Goal: Task Accomplishment & Management: Complete application form

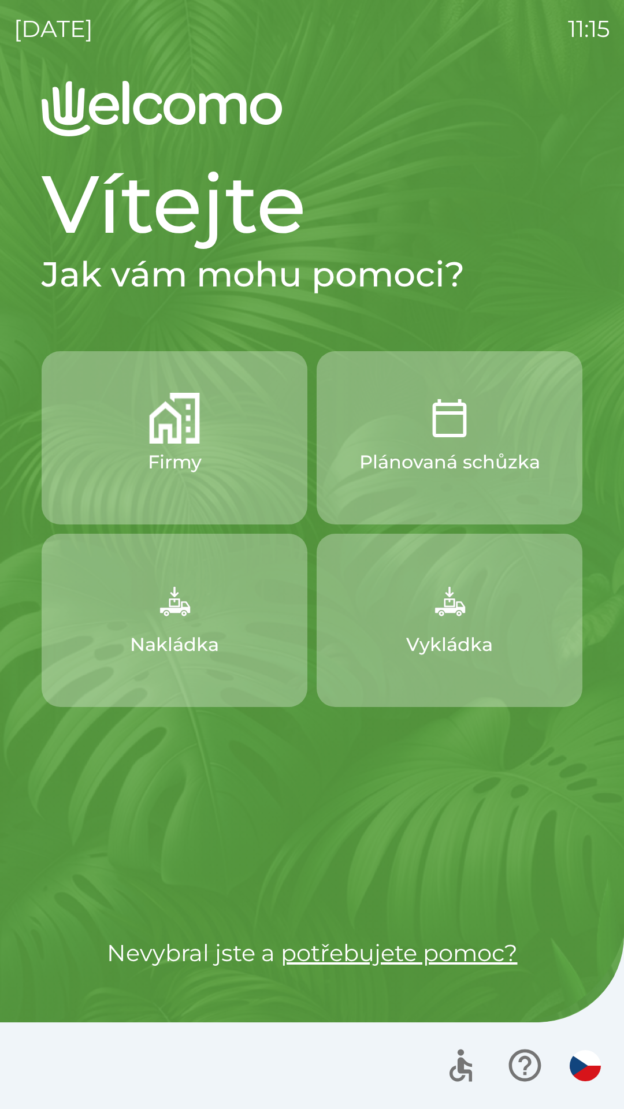
click at [4, 318] on div "[DATE] 11:15 Vítejte Jak vám mohu pomoci? Firmy Plánovaná schůzka Nakládka Vykl…" at bounding box center [312, 554] width 624 height 1109
click at [9, 519] on div "[DATE] 11:17 Vítejte Jak vám mohu pomoci? Firmy Plánovaná schůzka Nakládka Vykl…" at bounding box center [312, 554] width 624 height 1109
click at [211, 605] on button "Nakládka" at bounding box center [175, 620] width 266 height 173
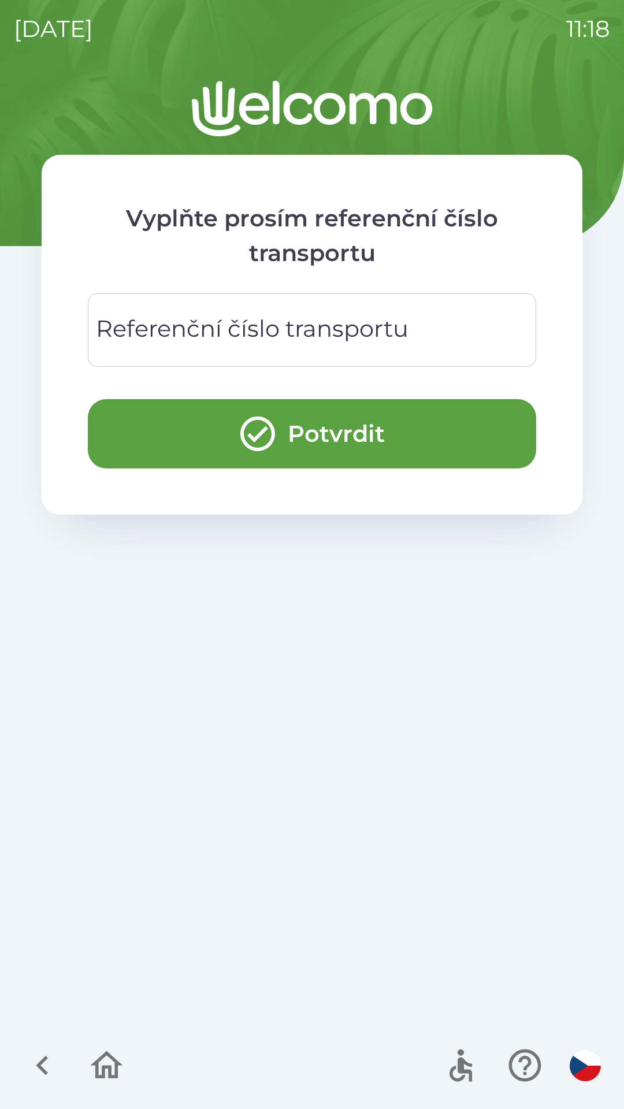
click at [243, 326] on div "Referenční číslo transportu Referenční číslo transportu" at bounding box center [312, 329] width 448 height 73
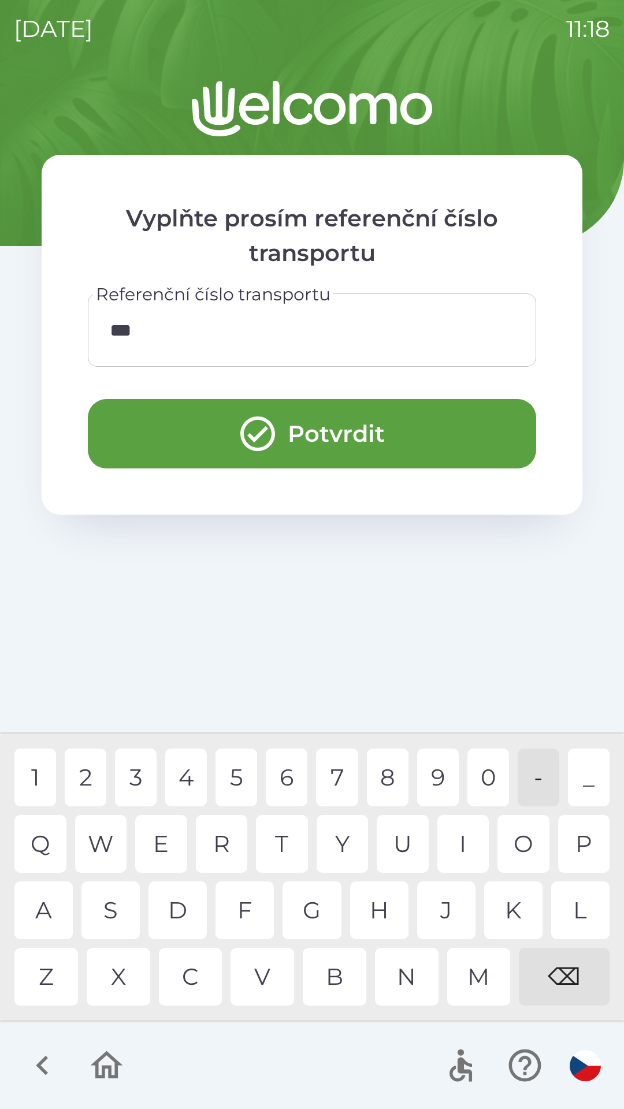
click at [492, 770] on div "0" at bounding box center [488, 778] width 42 height 58
click at [490, 770] on div "0" at bounding box center [488, 778] width 42 height 58
click at [483, 774] on div "0" at bounding box center [488, 778] width 42 height 58
type input "******"
click at [397, 423] on button "Potvrdit" at bounding box center [312, 433] width 448 height 69
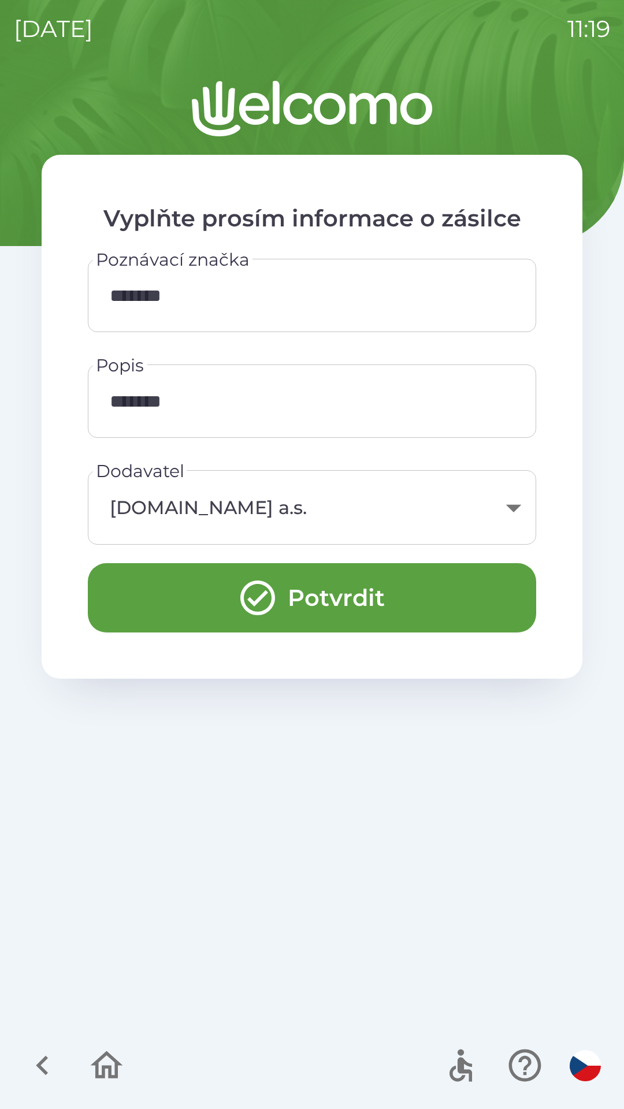
click at [103, 1069] on icon "button" at bounding box center [107, 1065] width 32 height 28
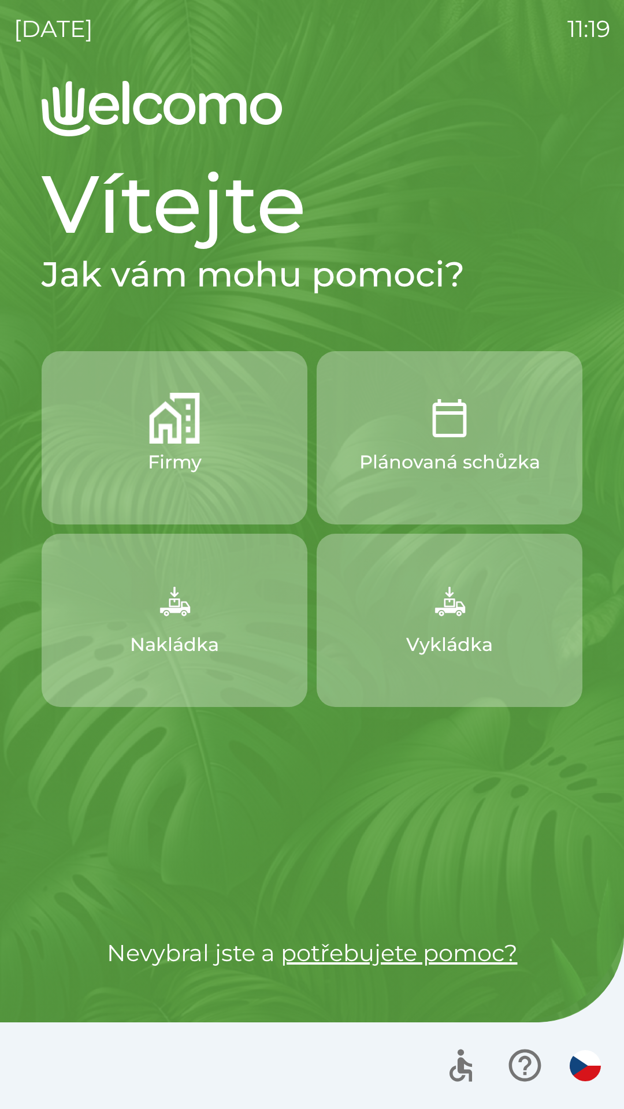
click at [212, 616] on button "Nakládka" at bounding box center [175, 620] width 266 height 173
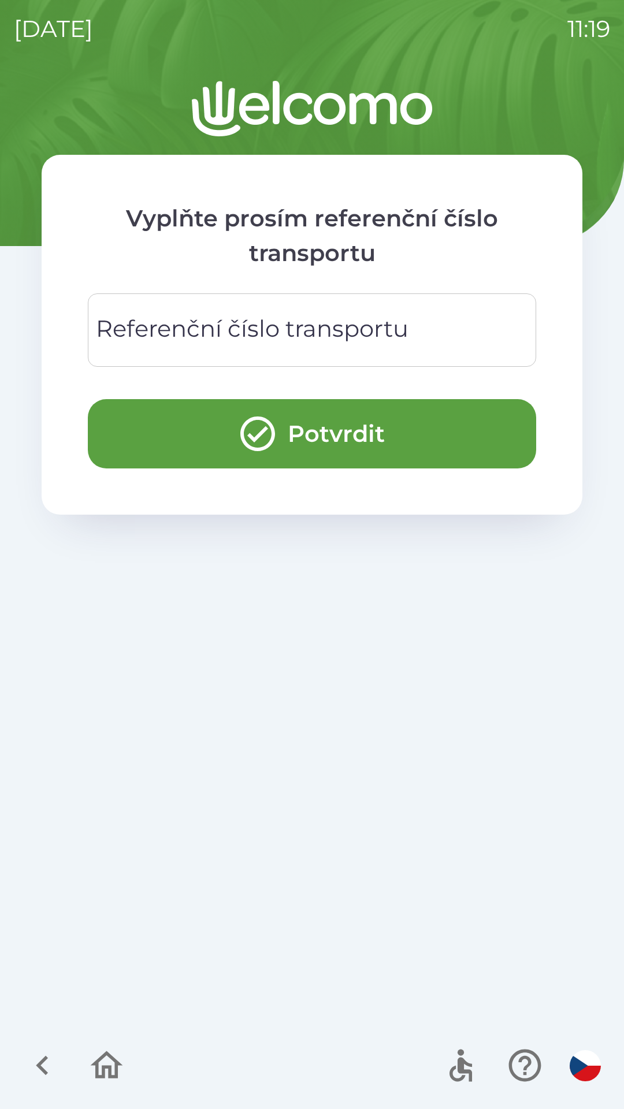
click at [360, 328] on div "Referenční číslo transportu Referenční číslo transportu" at bounding box center [312, 329] width 448 height 73
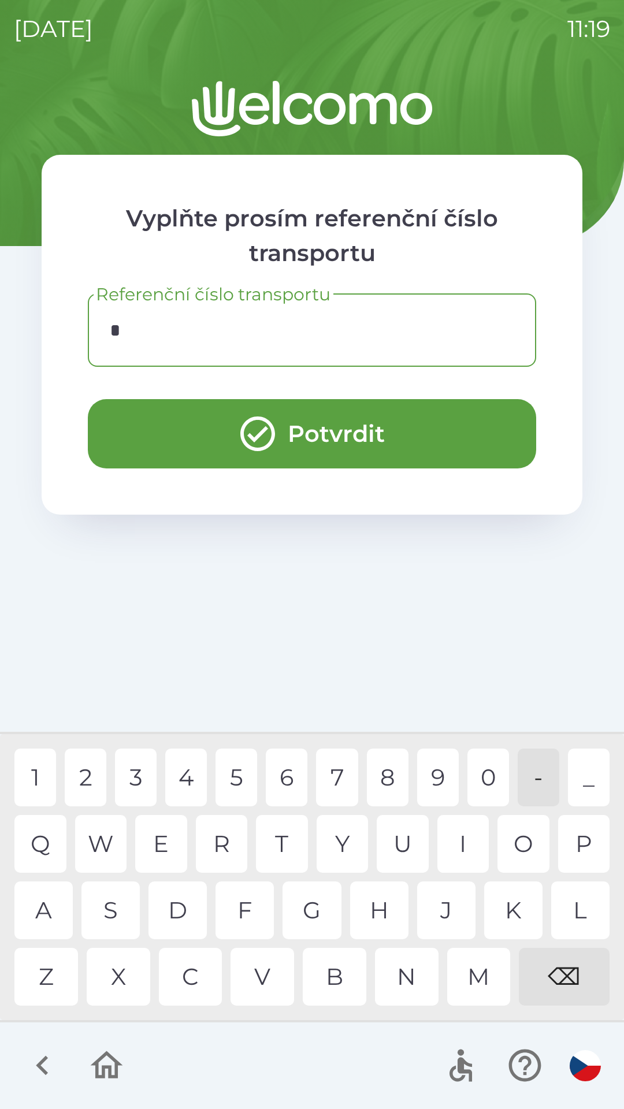
click at [202, 982] on div "C" at bounding box center [191, 977] width 64 height 58
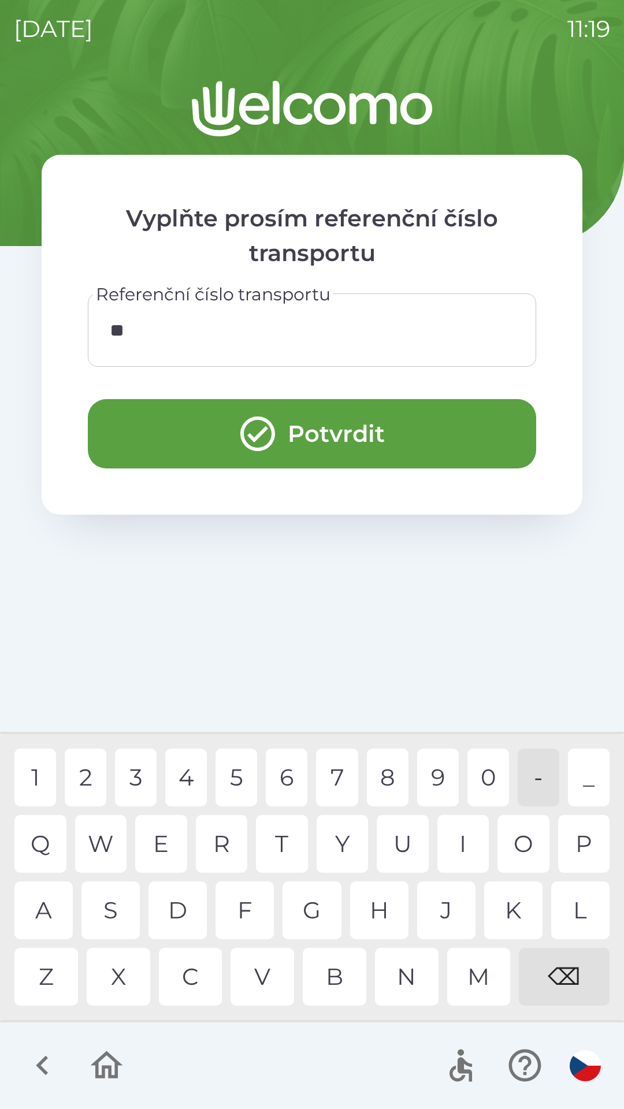
click at [58, 980] on div "Z" at bounding box center [46, 977] width 64 height 58
click at [494, 768] on div "0" at bounding box center [488, 778] width 42 height 58
click at [490, 765] on div "0" at bounding box center [488, 778] width 42 height 58
click at [493, 763] on div "0" at bounding box center [488, 778] width 42 height 58
type input "******"
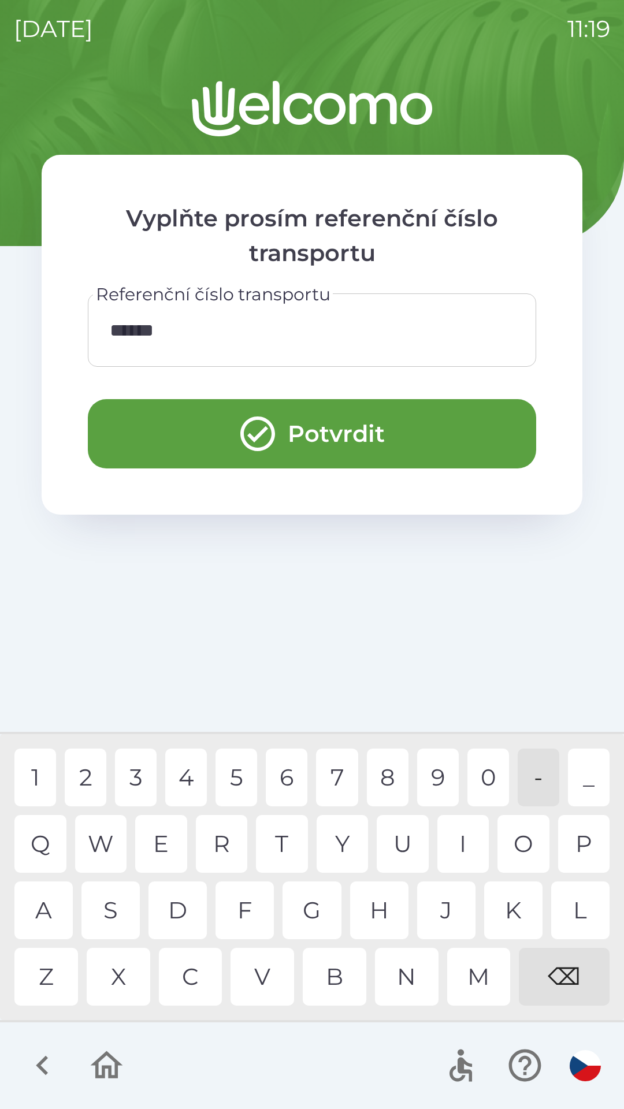
click at [384, 434] on button "Potvrdit" at bounding box center [312, 433] width 448 height 69
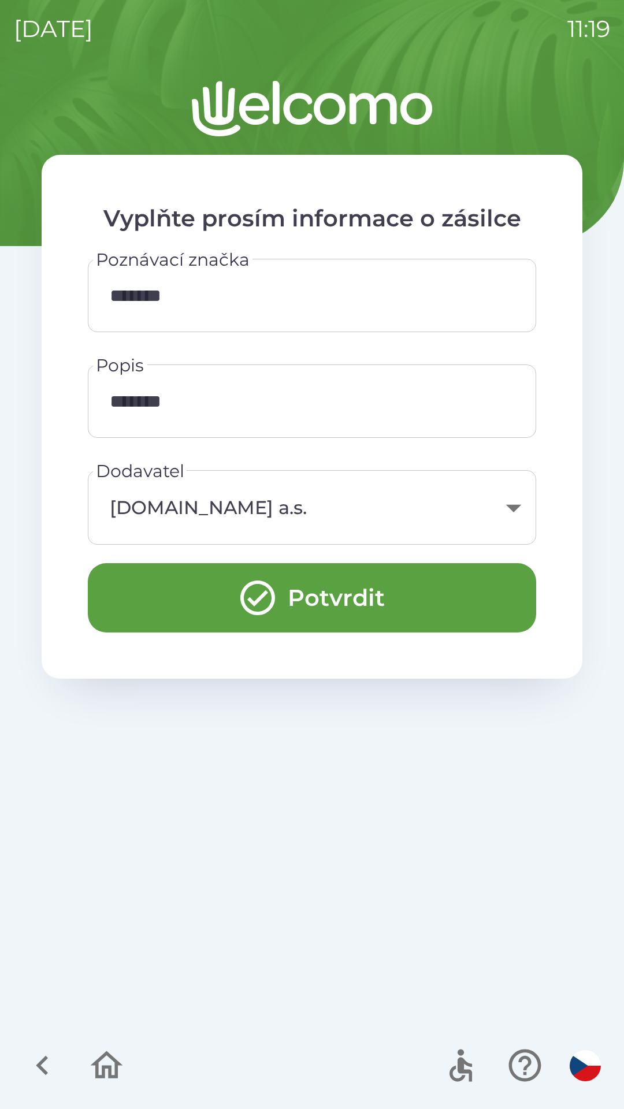
click at [396, 605] on button "Potvrdit" at bounding box center [312, 597] width 448 height 69
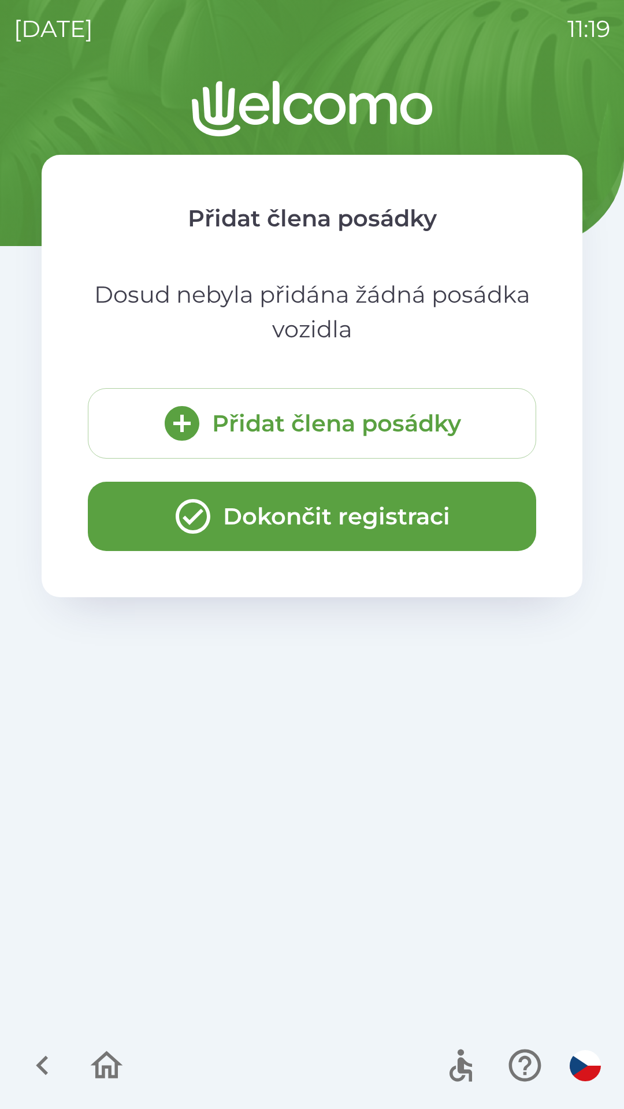
click at [397, 528] on button "Dokončit registraci" at bounding box center [312, 516] width 448 height 69
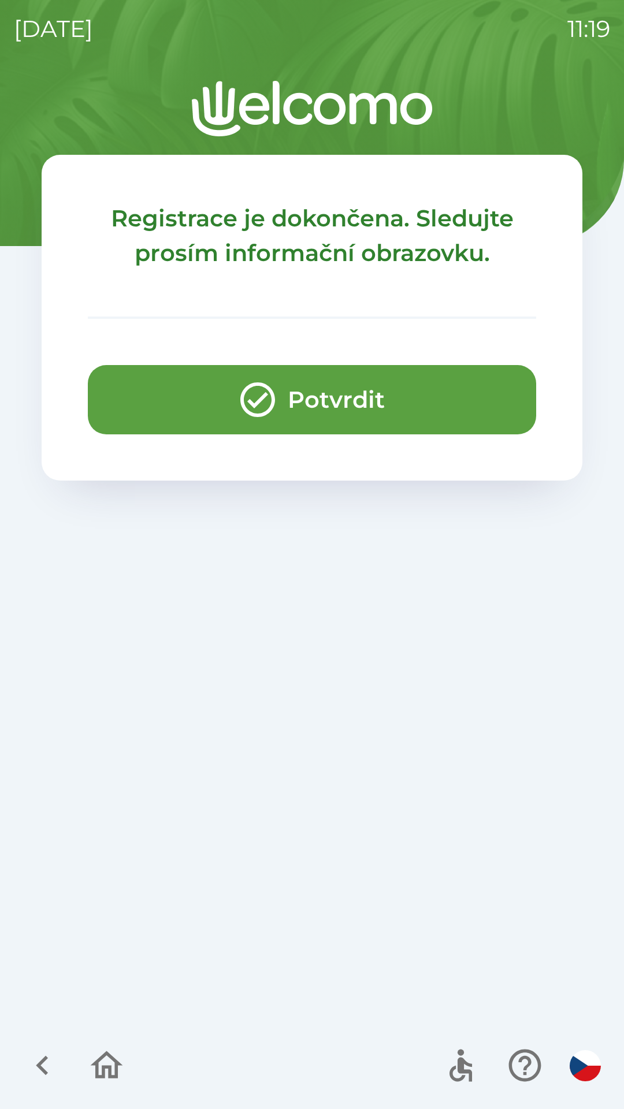
click at [364, 415] on button "Potvrdit" at bounding box center [312, 399] width 448 height 69
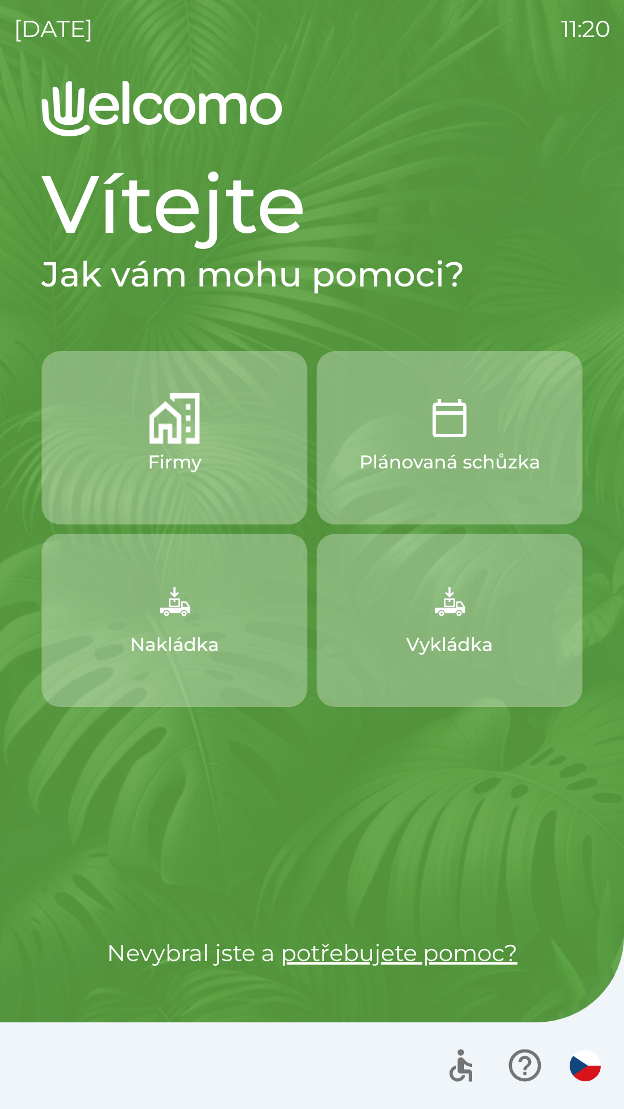
click at [326, 1002] on div "Vítejte Jak vám mohu pomoci? Firmy Plánovaná schůzka Nakládka Vykládka Nevybral…" at bounding box center [312, 595] width 596 height 1028
click at [585, 1066] on img "button" at bounding box center [585, 1065] width 31 height 31
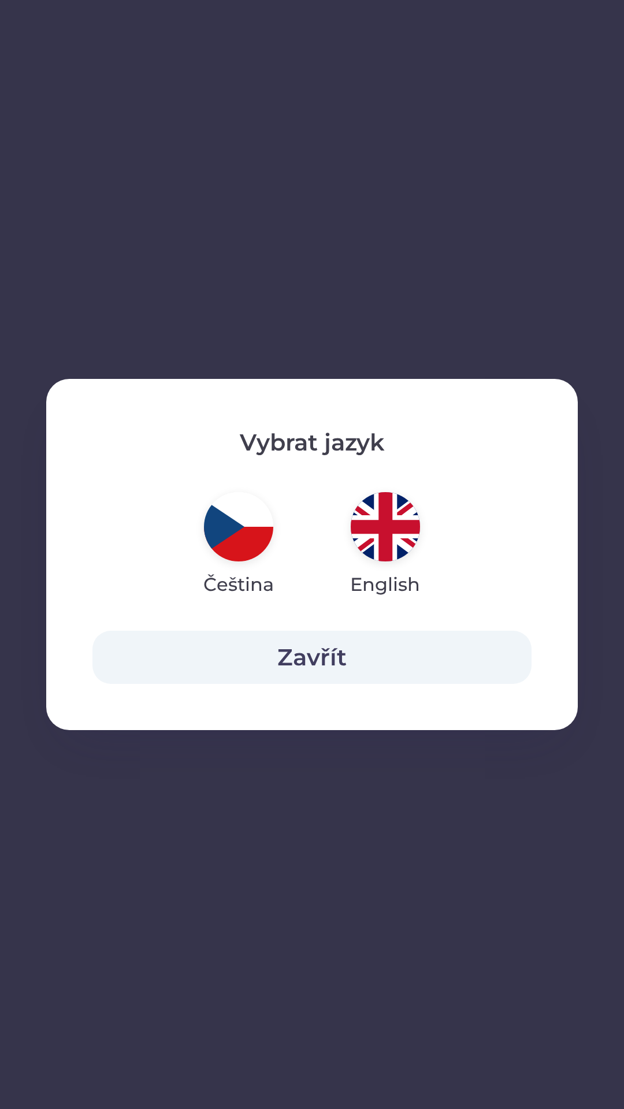
click at [387, 545] on img "button" at bounding box center [385, 526] width 69 height 69
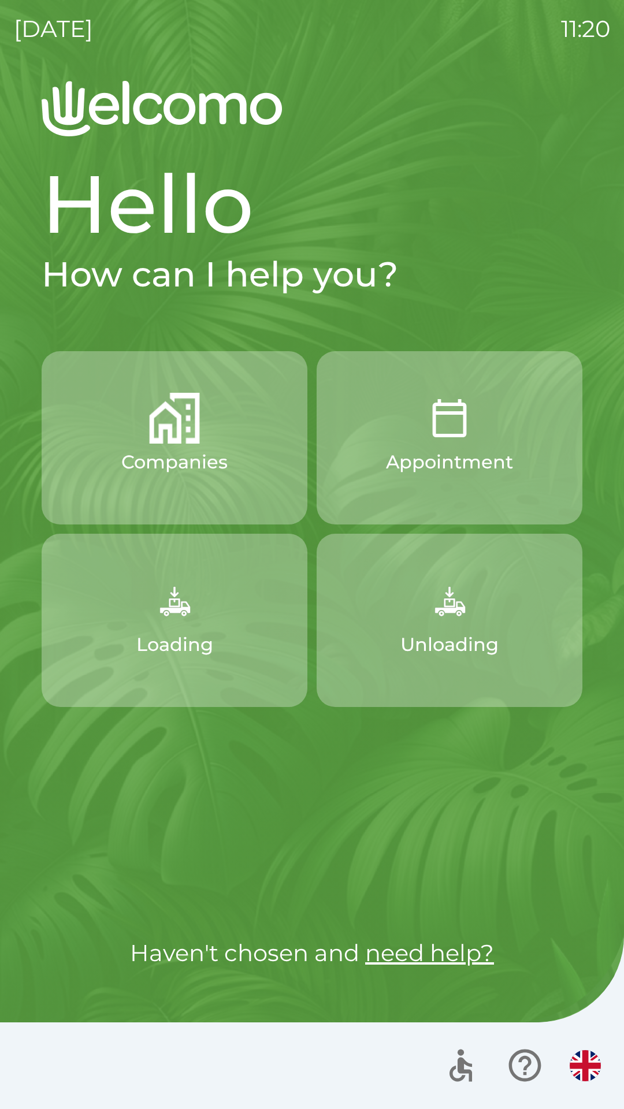
click at [587, 1072] on img "button" at bounding box center [585, 1065] width 31 height 31
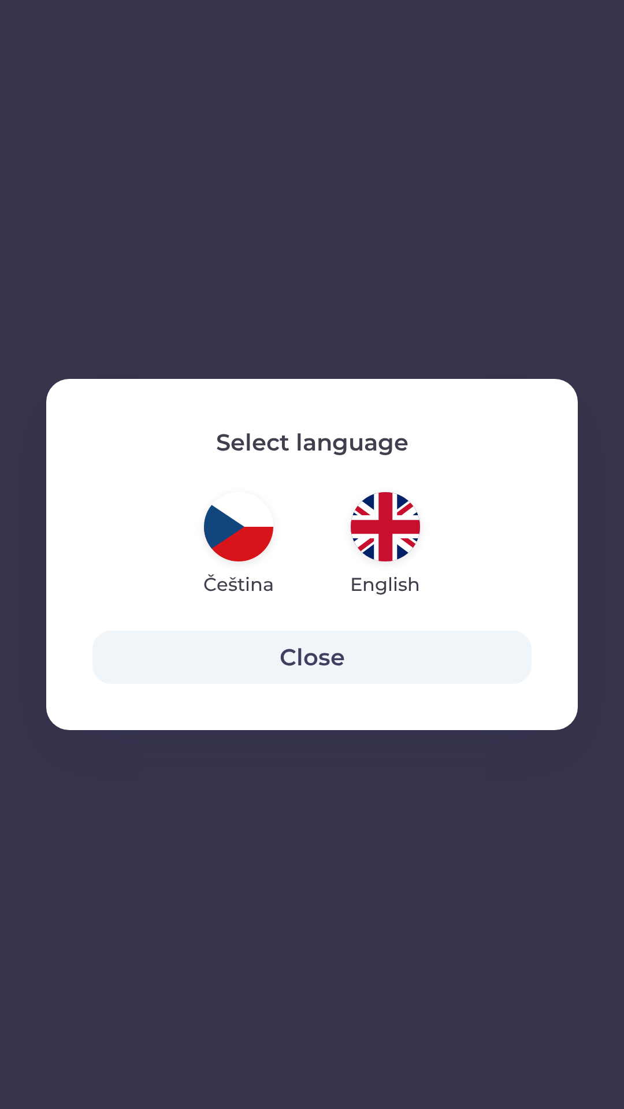
click at [244, 540] on img "button" at bounding box center [238, 526] width 69 height 69
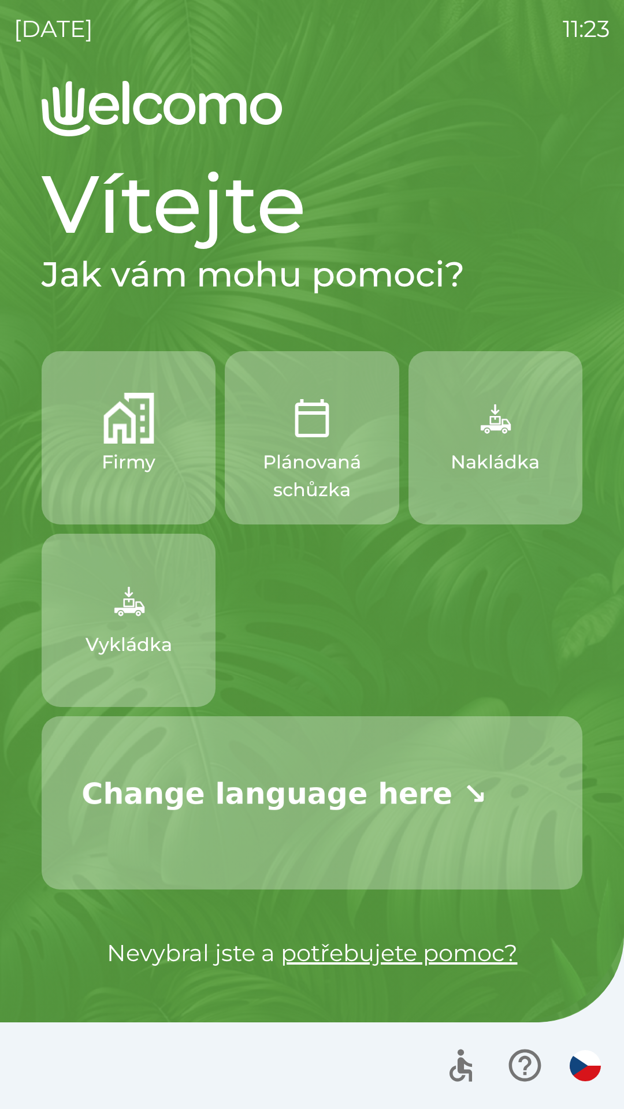
click at [278, 789] on img at bounding box center [284, 791] width 448 height 112
click at [473, 784] on img at bounding box center [284, 791] width 448 height 112
click at [581, 1062] on img "button" at bounding box center [585, 1065] width 31 height 31
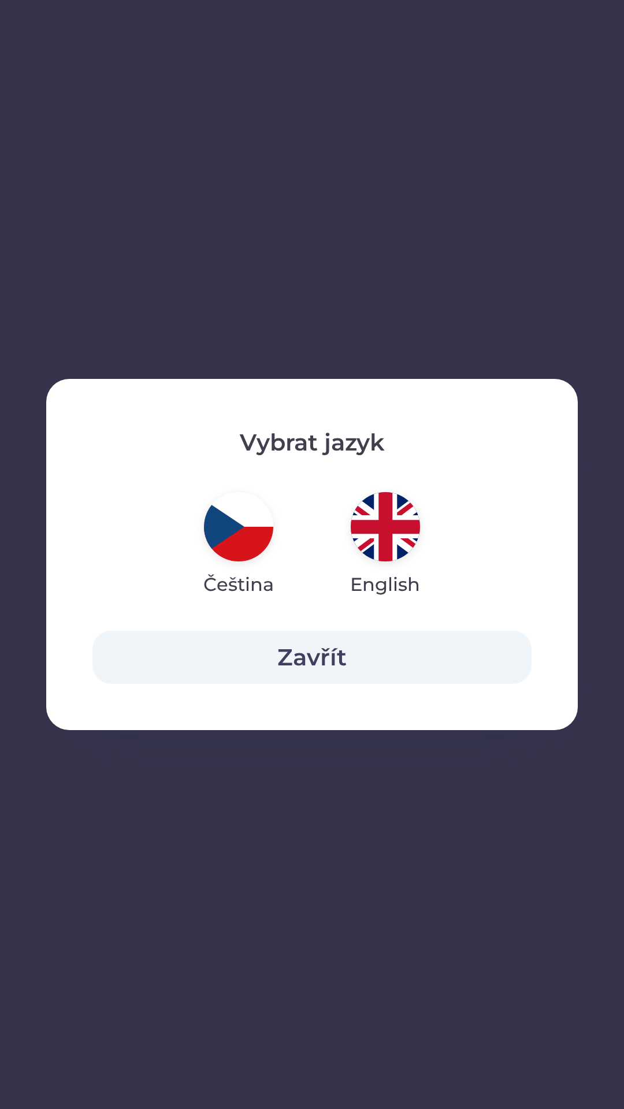
click at [349, 646] on button "Zavřít" at bounding box center [311, 657] width 439 height 53
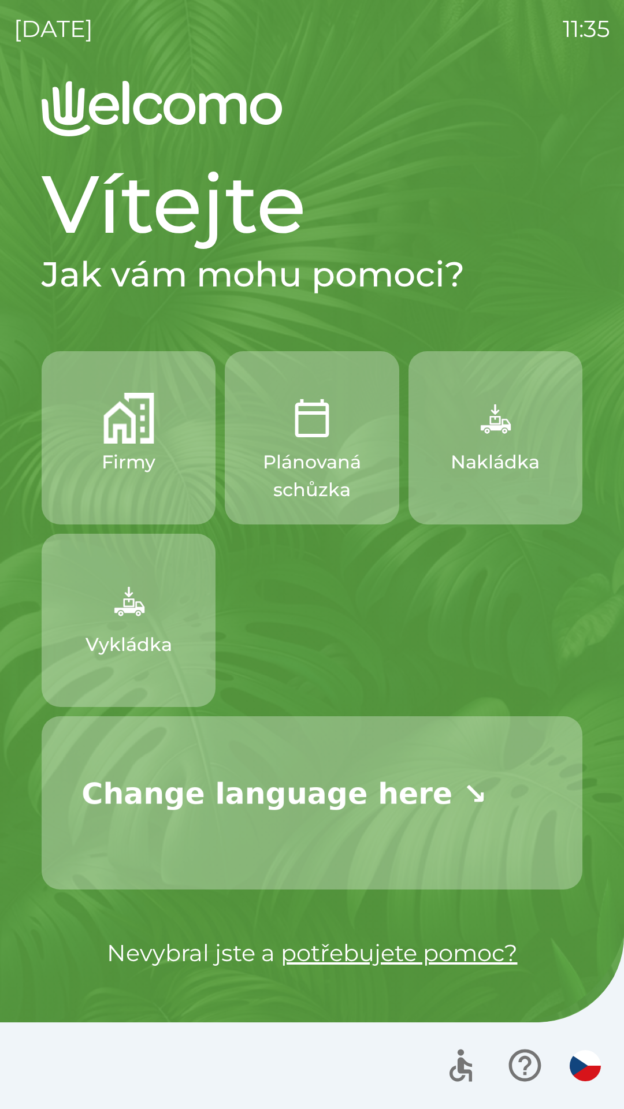
click at [385, 798] on img at bounding box center [284, 791] width 448 height 112
click at [397, 959] on link "potřebujete pomoc?" at bounding box center [399, 953] width 237 height 28
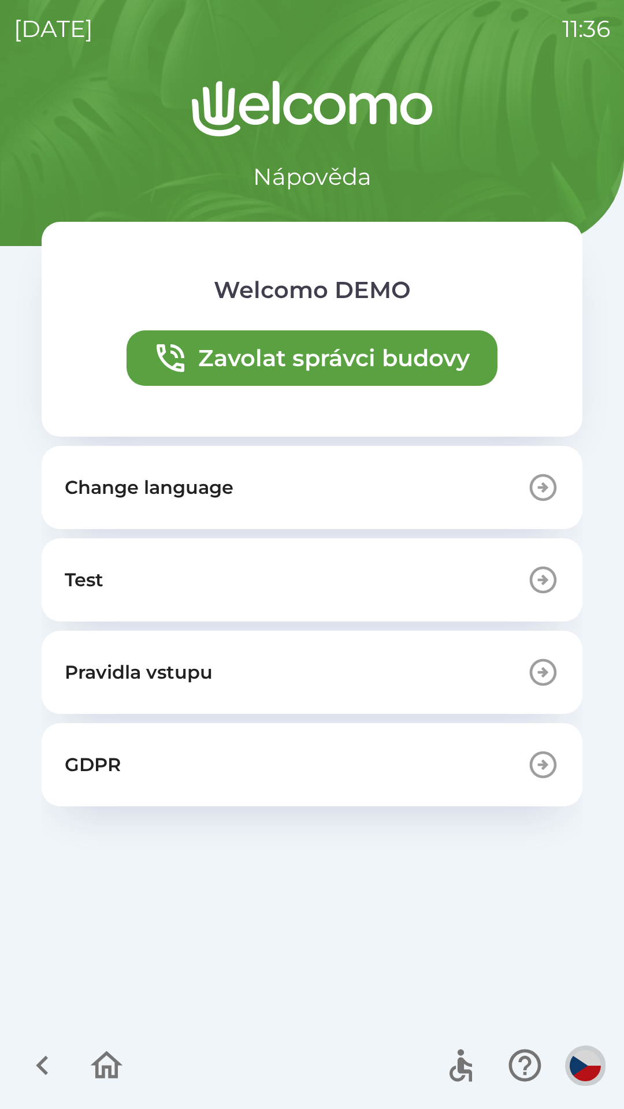
click at [572, 1060] on img "button" at bounding box center [585, 1065] width 31 height 31
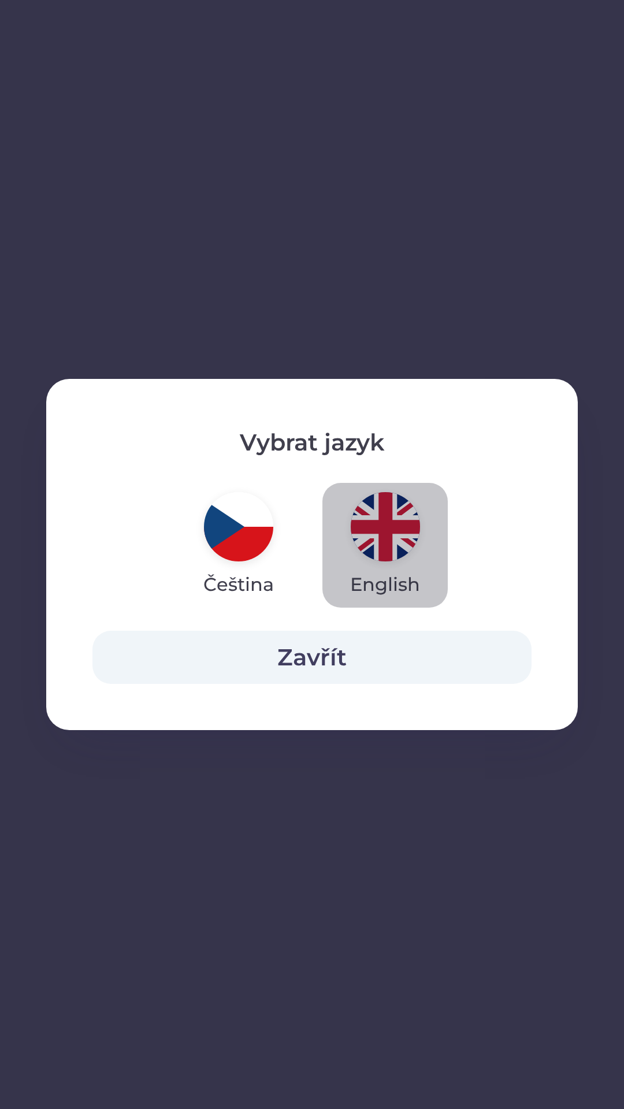
click at [384, 540] on img "button" at bounding box center [385, 526] width 69 height 69
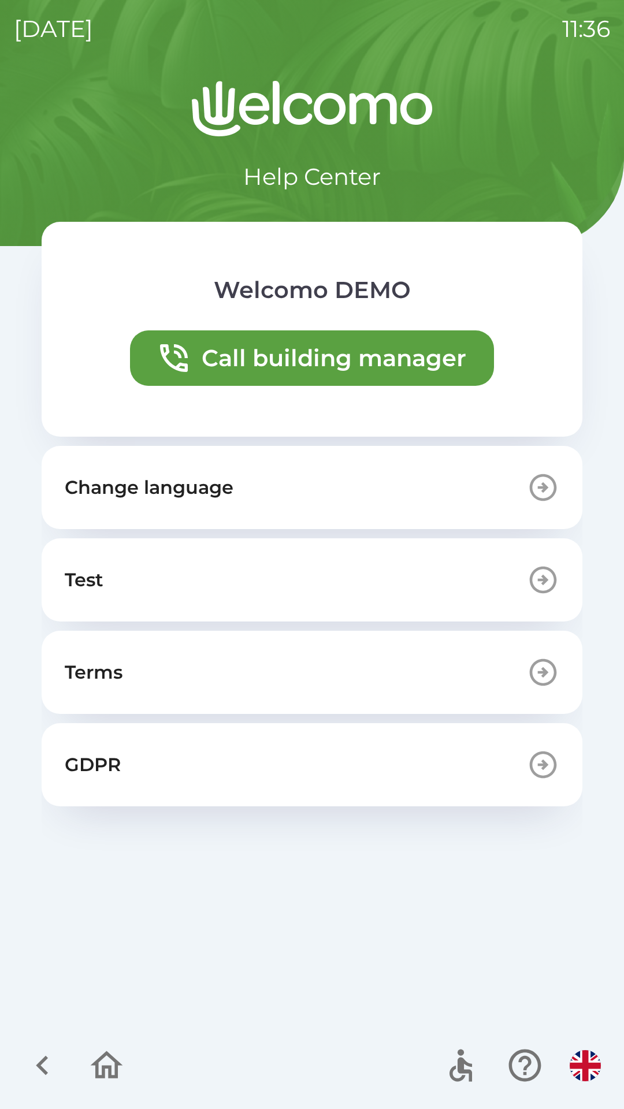
click at [307, 493] on button "Change language" at bounding box center [312, 487] width 541 height 83
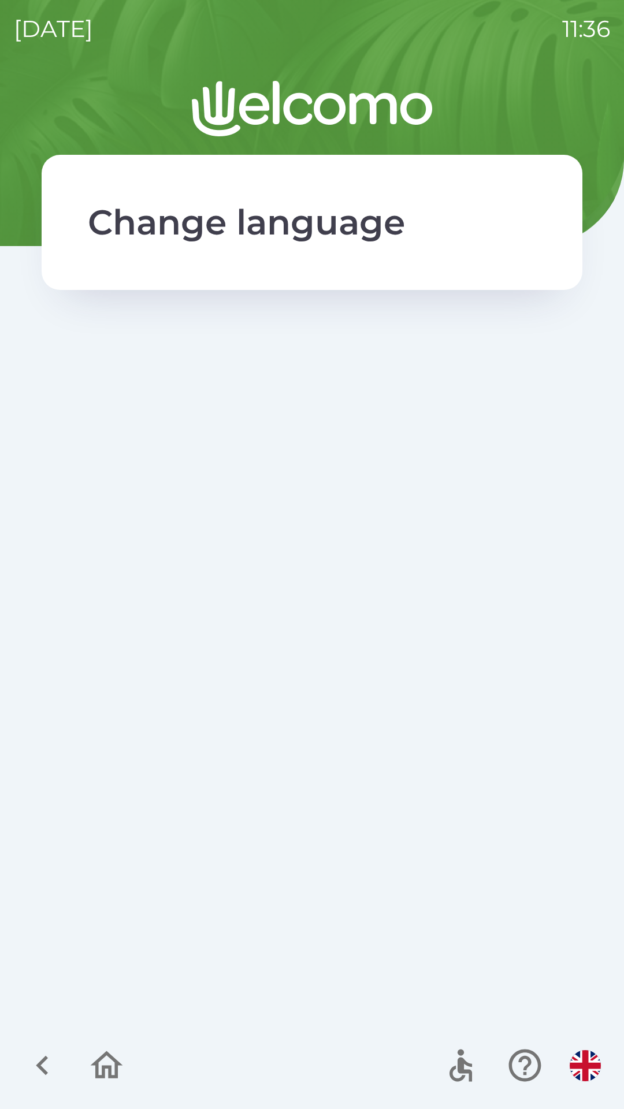
click at [354, 233] on h2 "Change language" at bounding box center [312, 222] width 448 height 43
click at [116, 1064] on icon "button" at bounding box center [107, 1065] width 32 height 28
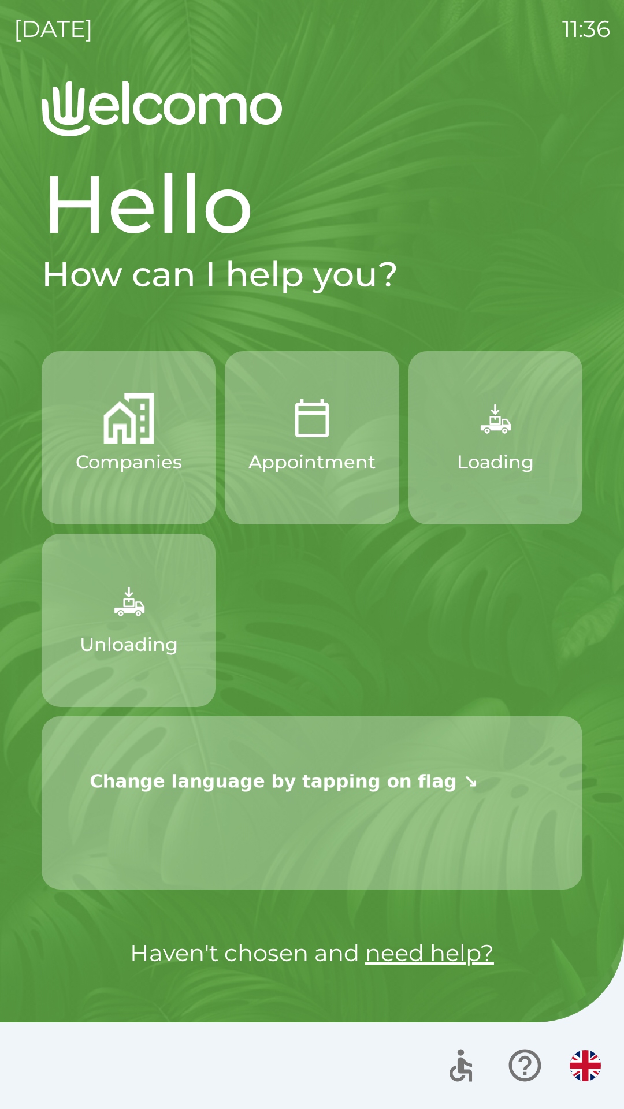
click at [594, 1069] on img "button" at bounding box center [585, 1065] width 31 height 31
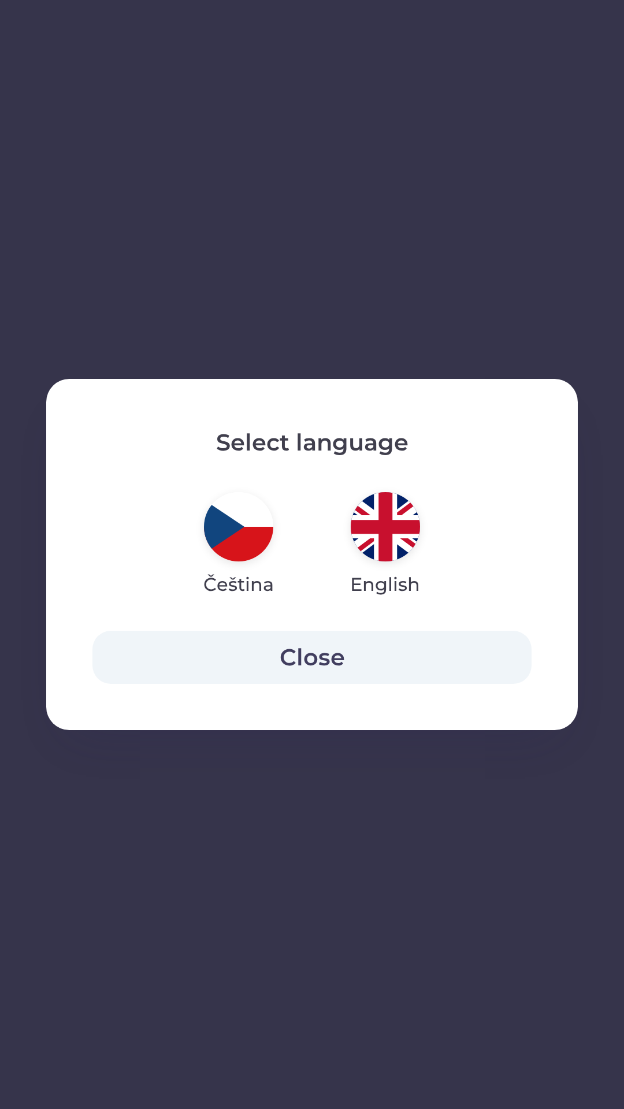
click at [233, 531] on img "button" at bounding box center [238, 526] width 69 height 69
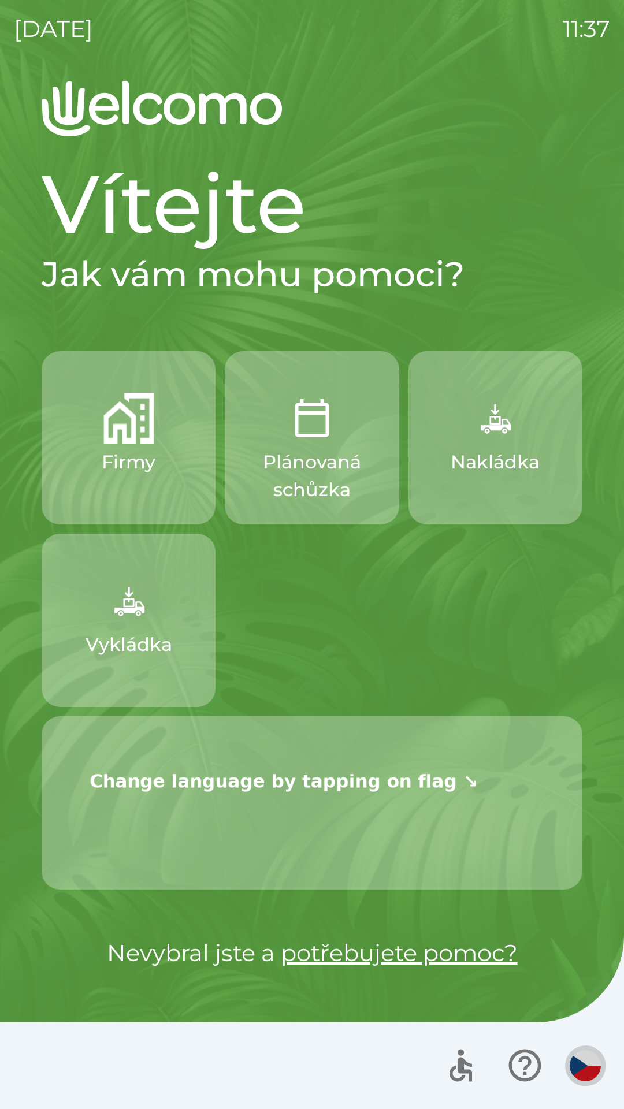
click at [590, 1063] on img "button" at bounding box center [585, 1065] width 31 height 31
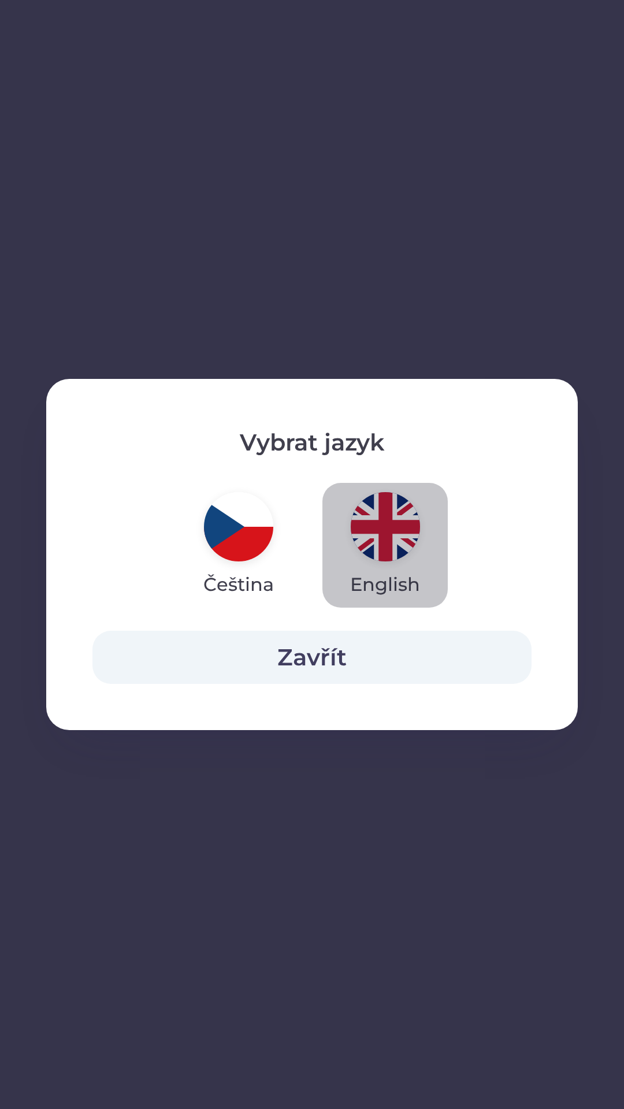
click at [387, 531] on img "button" at bounding box center [385, 526] width 69 height 69
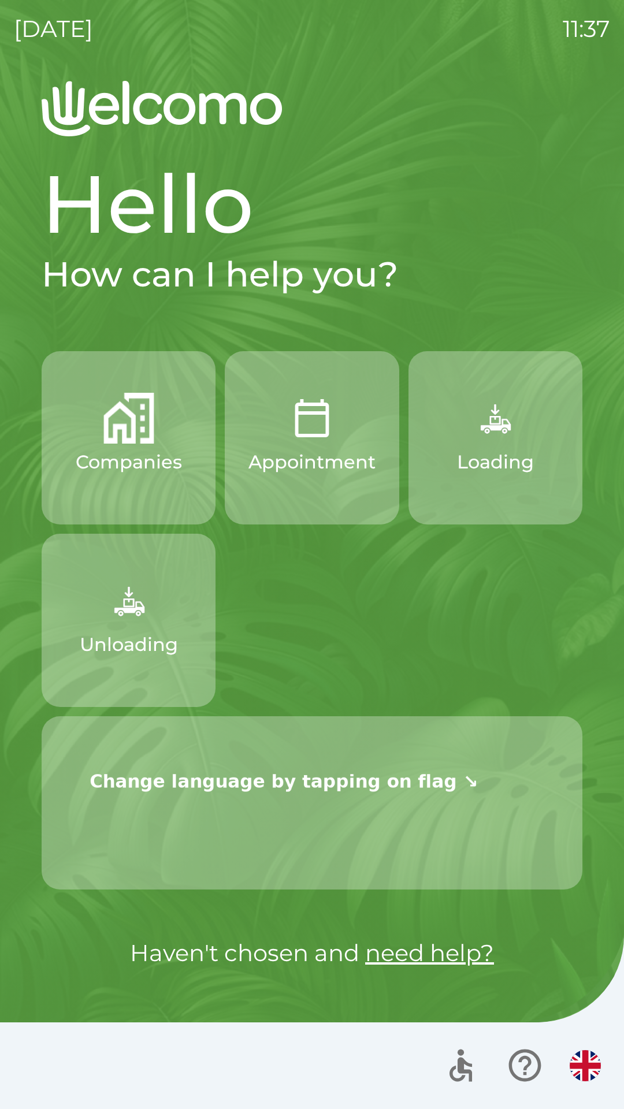
click at [412, 778] on img at bounding box center [284, 780] width 448 height 90
click at [587, 1064] on img "button" at bounding box center [585, 1065] width 31 height 31
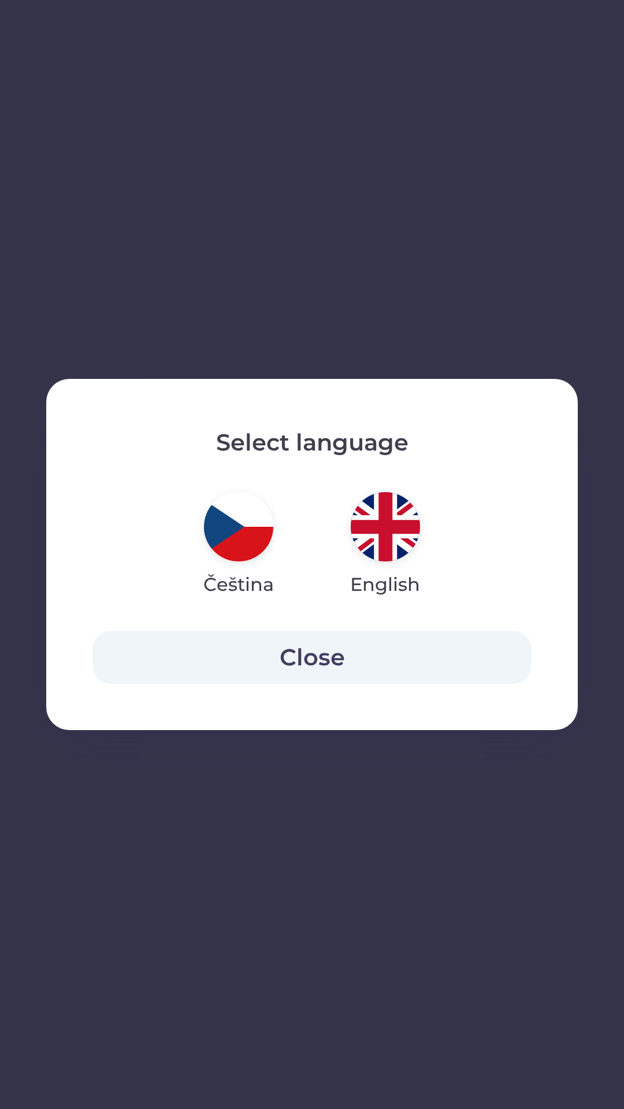
click at [236, 531] on img "button" at bounding box center [238, 526] width 69 height 69
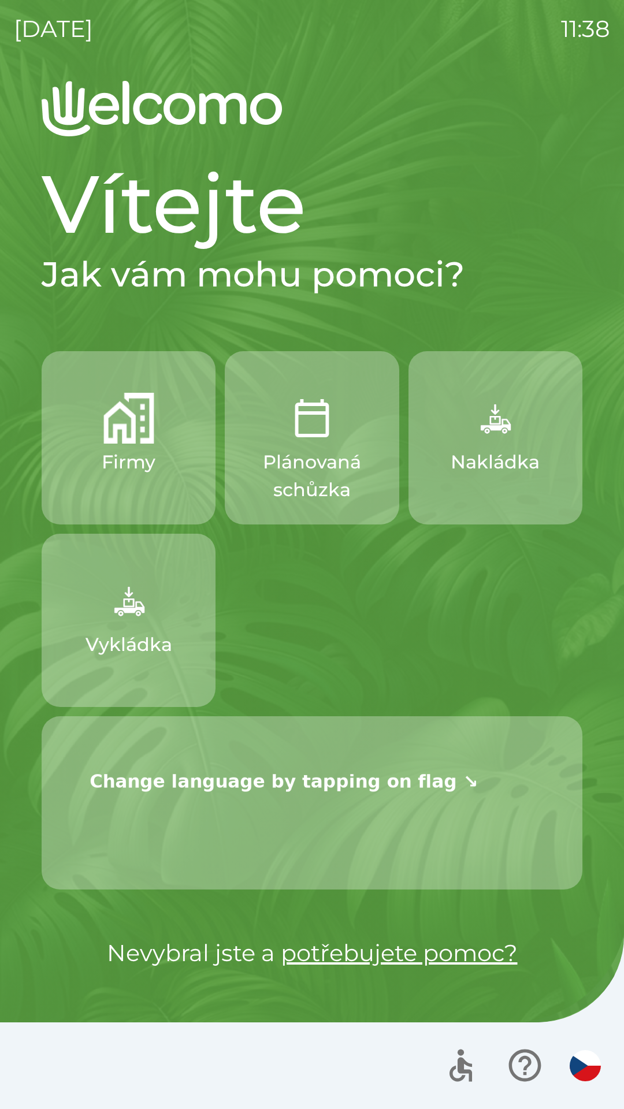
click at [362, 780] on img at bounding box center [284, 780] width 448 height 90
click at [589, 1062] on img "button" at bounding box center [585, 1065] width 31 height 31
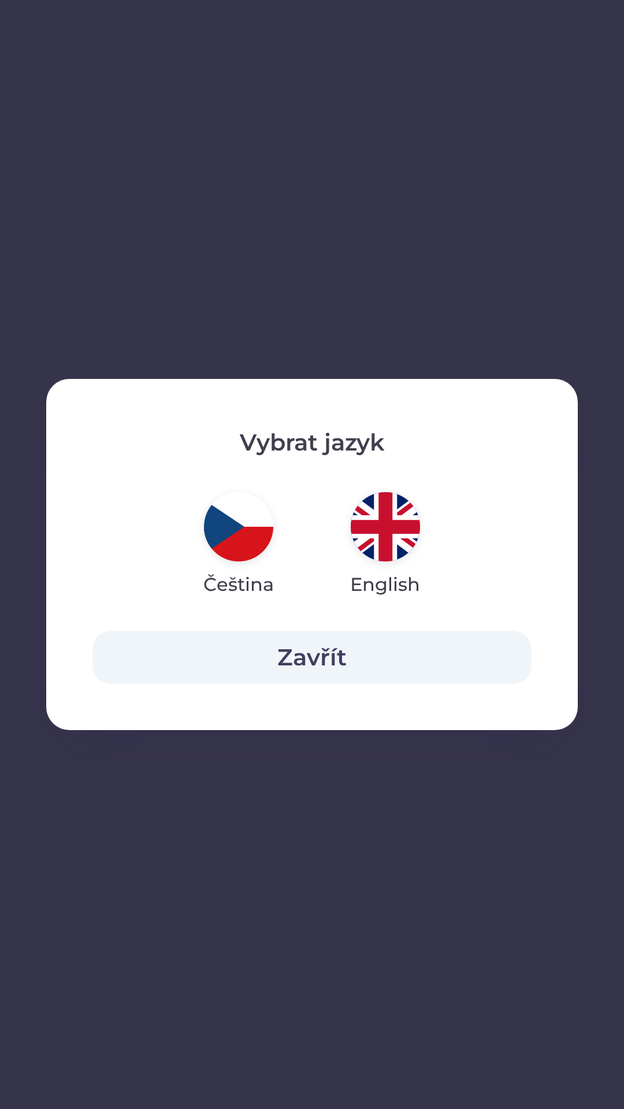
click at [377, 529] on img "button" at bounding box center [385, 526] width 69 height 69
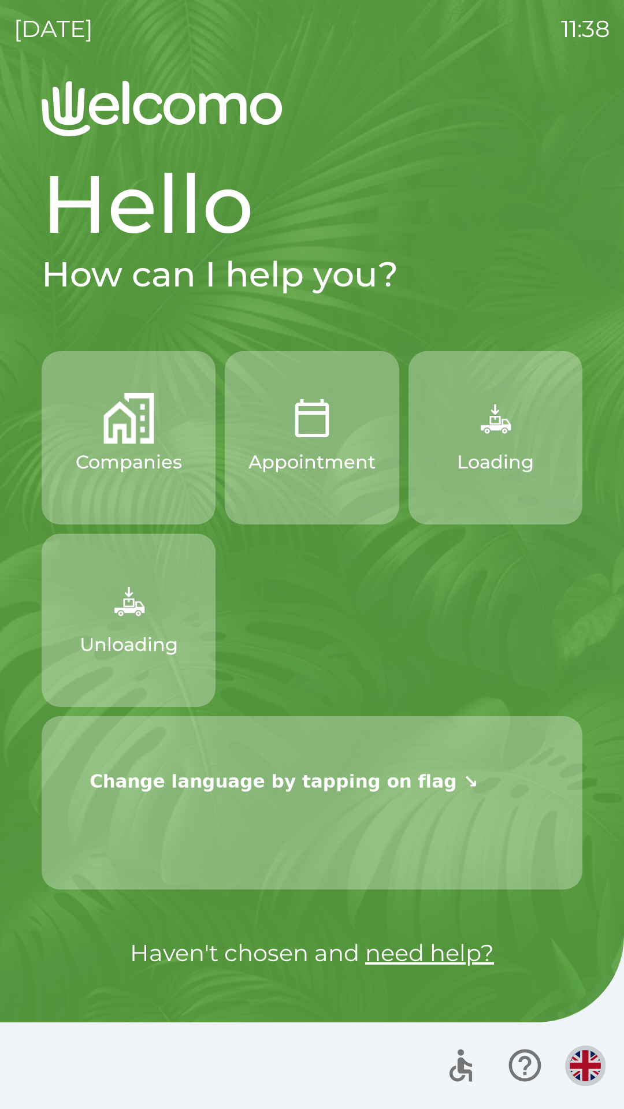
click at [586, 1058] on img "button" at bounding box center [585, 1065] width 31 height 31
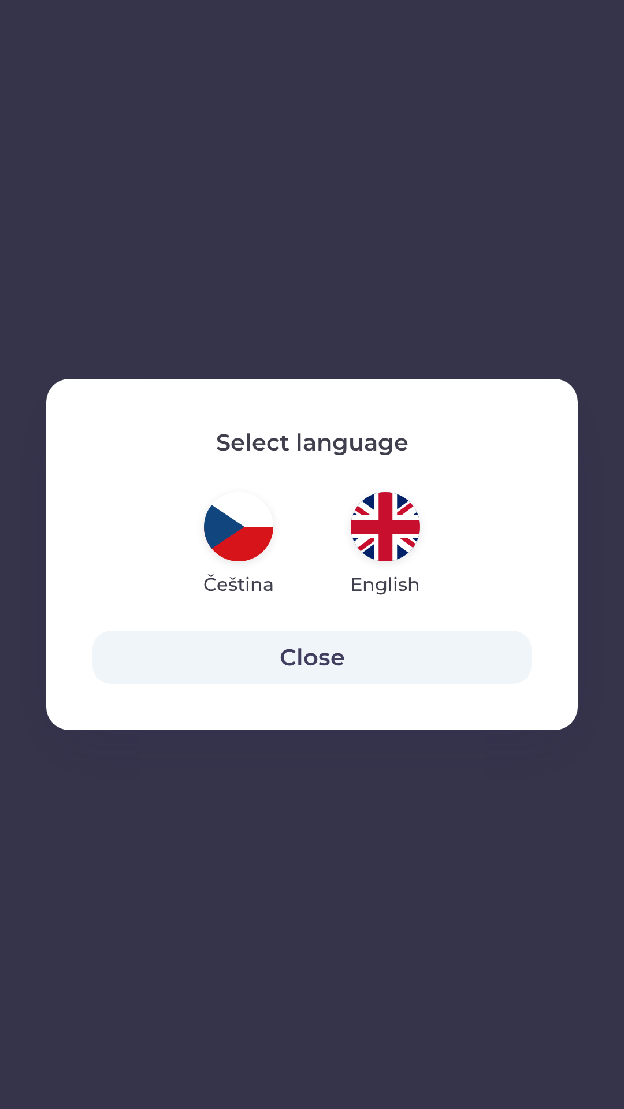
click at [229, 531] on img "button" at bounding box center [238, 526] width 69 height 69
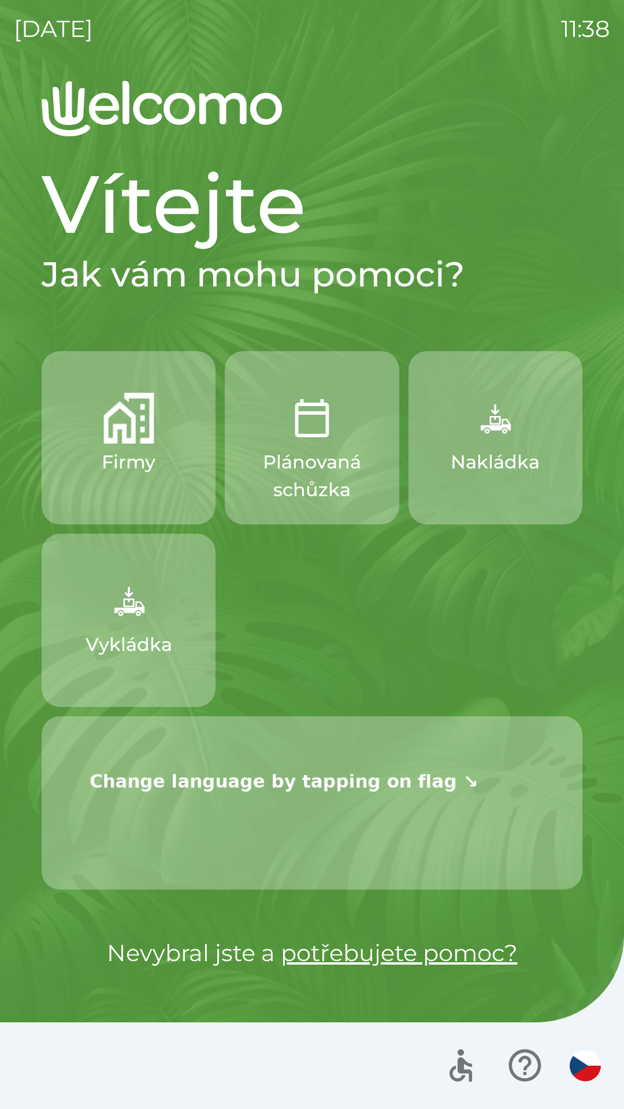
click at [376, 775] on img at bounding box center [284, 780] width 448 height 90
click at [584, 1060] on img "button" at bounding box center [585, 1065] width 31 height 31
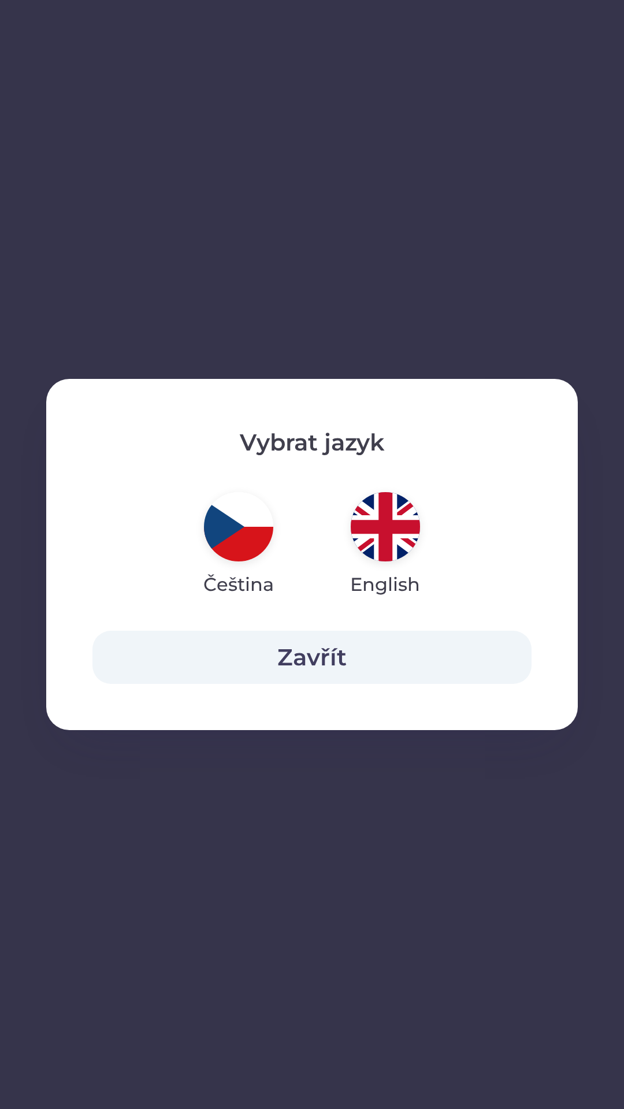
click at [381, 530] on img "button" at bounding box center [385, 526] width 69 height 69
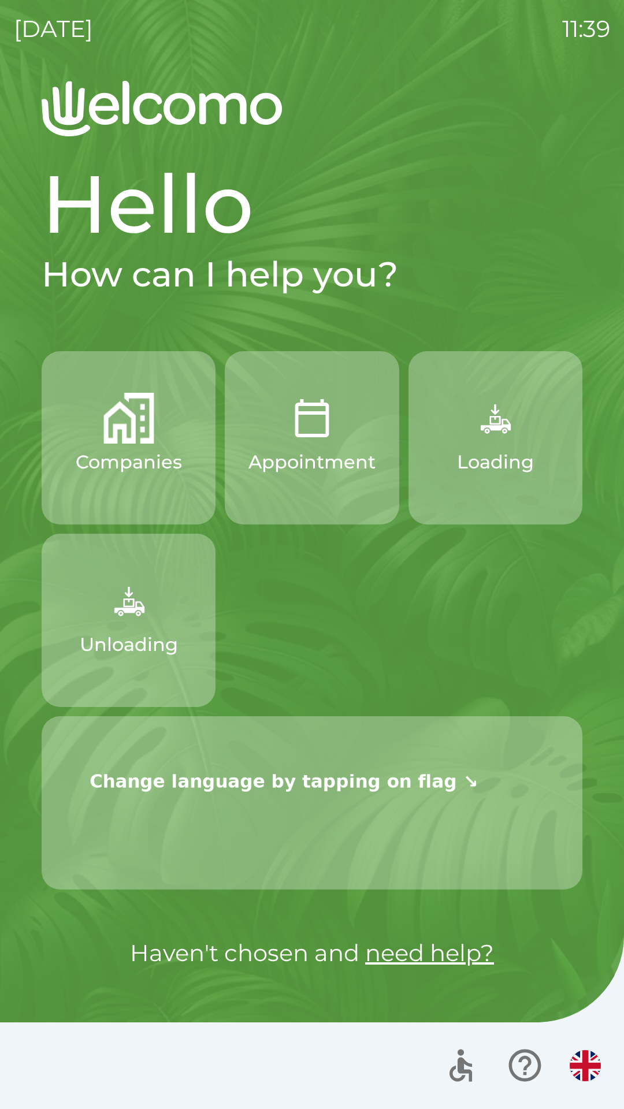
click at [588, 1061] on img "button" at bounding box center [585, 1065] width 31 height 31
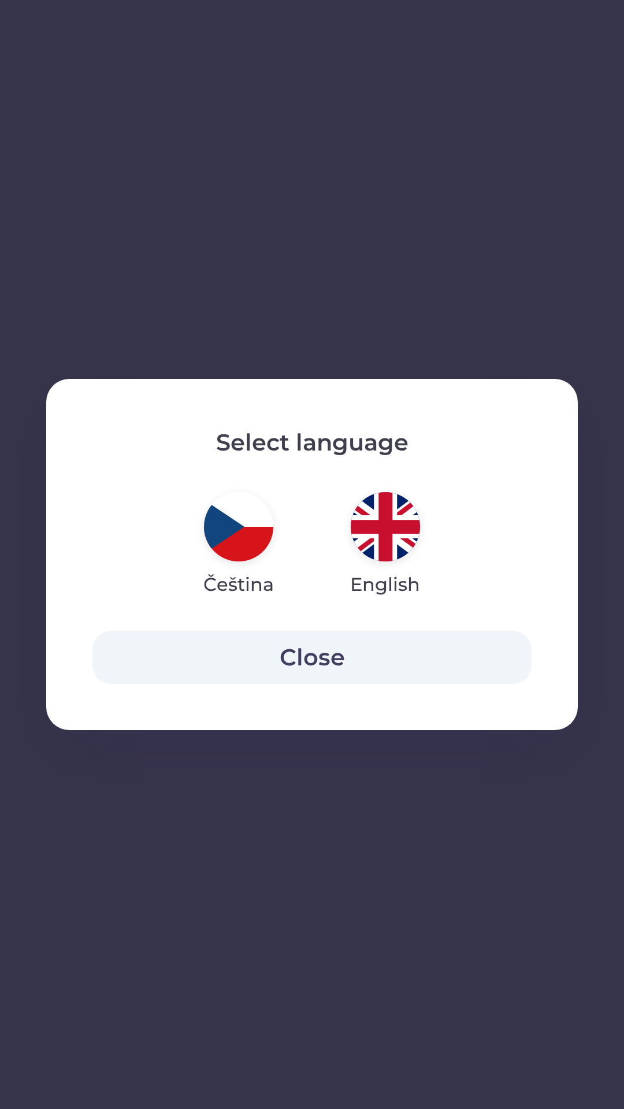
click at [245, 531] on img "button" at bounding box center [238, 526] width 69 height 69
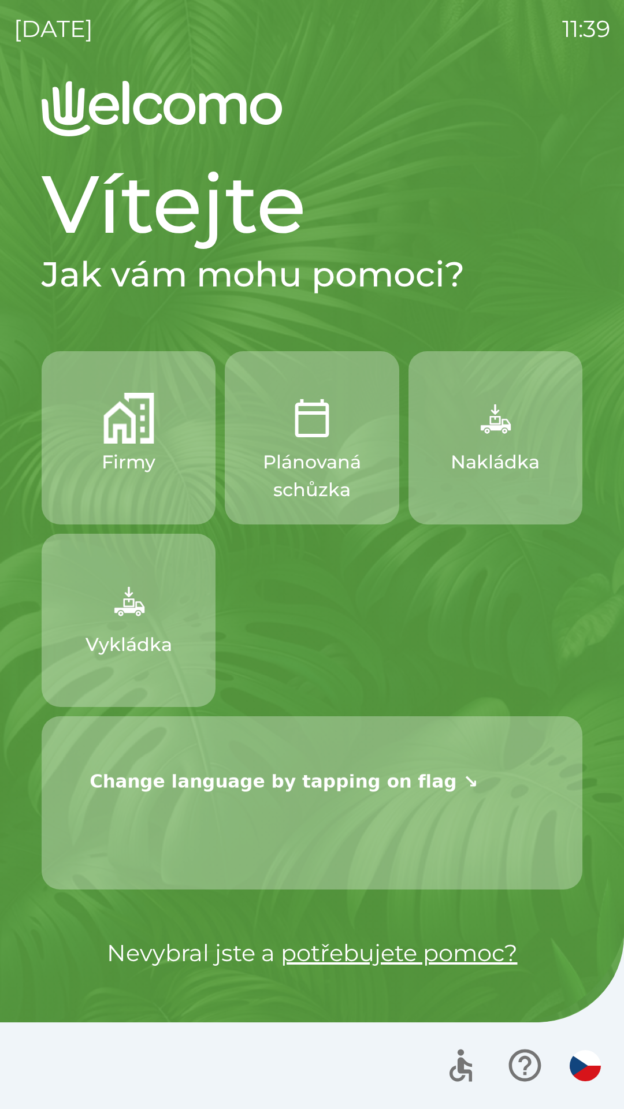
click at [483, 449] on p "Nakládka" at bounding box center [495, 462] width 89 height 28
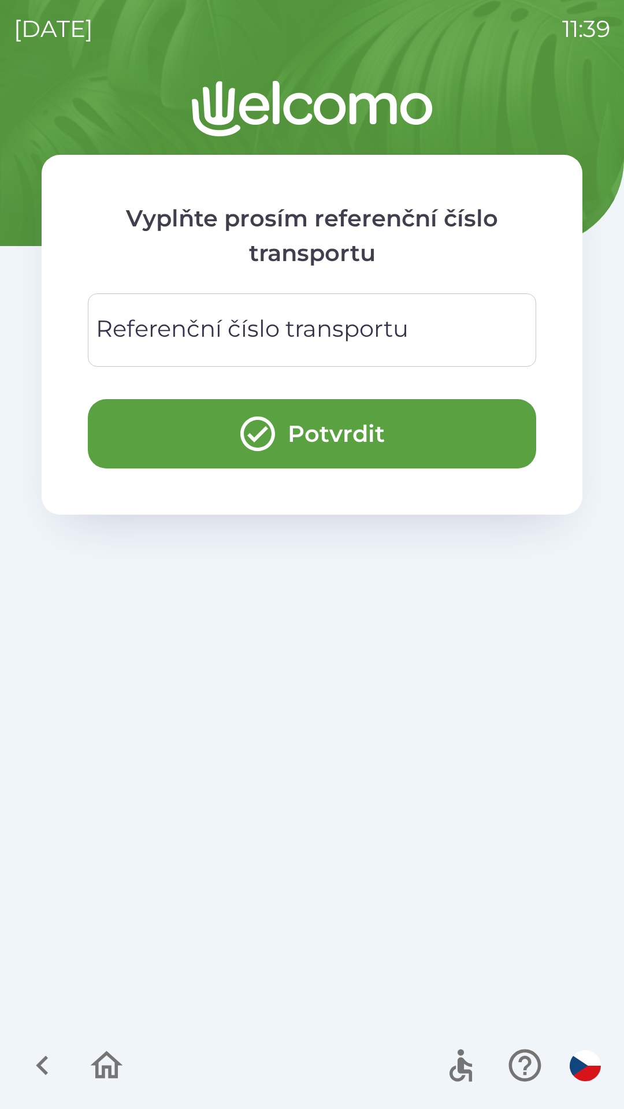
click at [104, 1057] on icon "button" at bounding box center [107, 1065] width 32 height 28
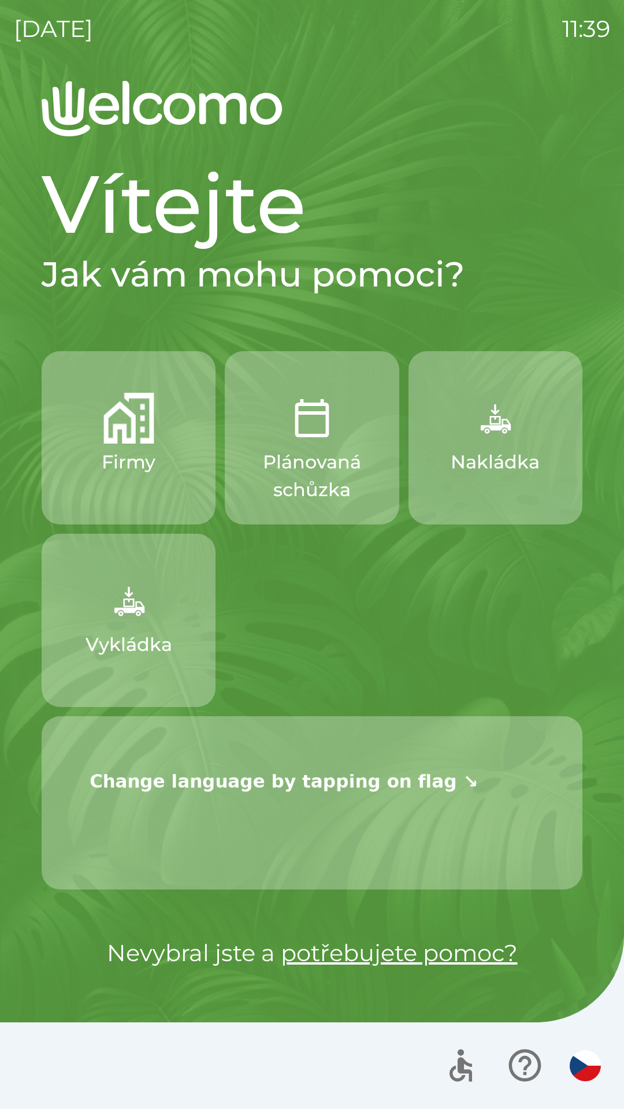
click at [587, 1064] on img "button" at bounding box center [585, 1065] width 31 height 31
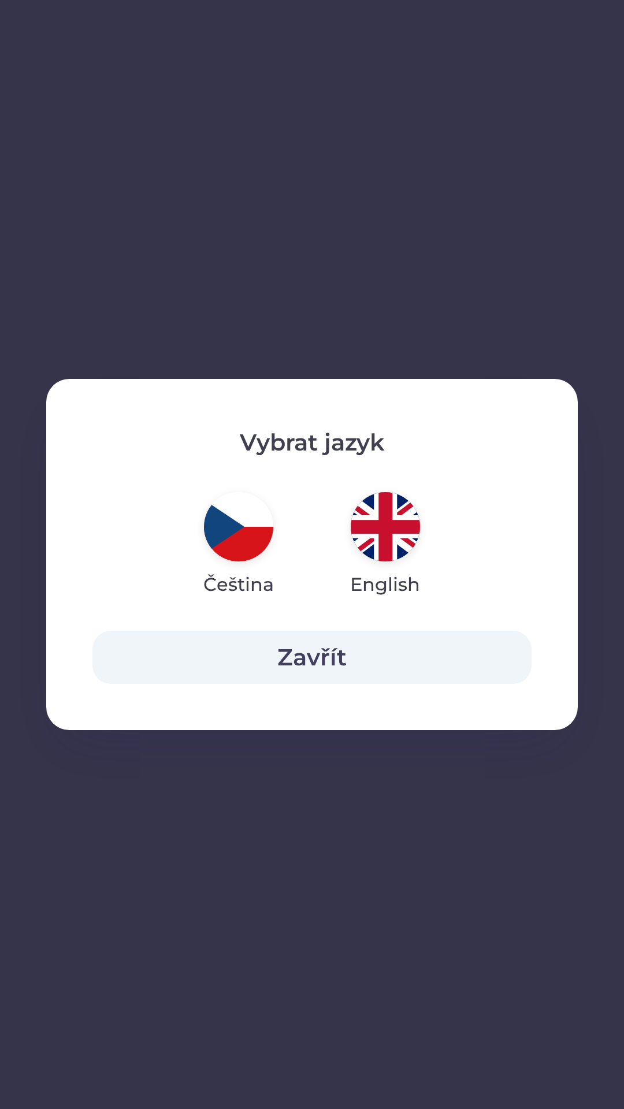
click at [382, 540] on img "button" at bounding box center [385, 526] width 69 height 69
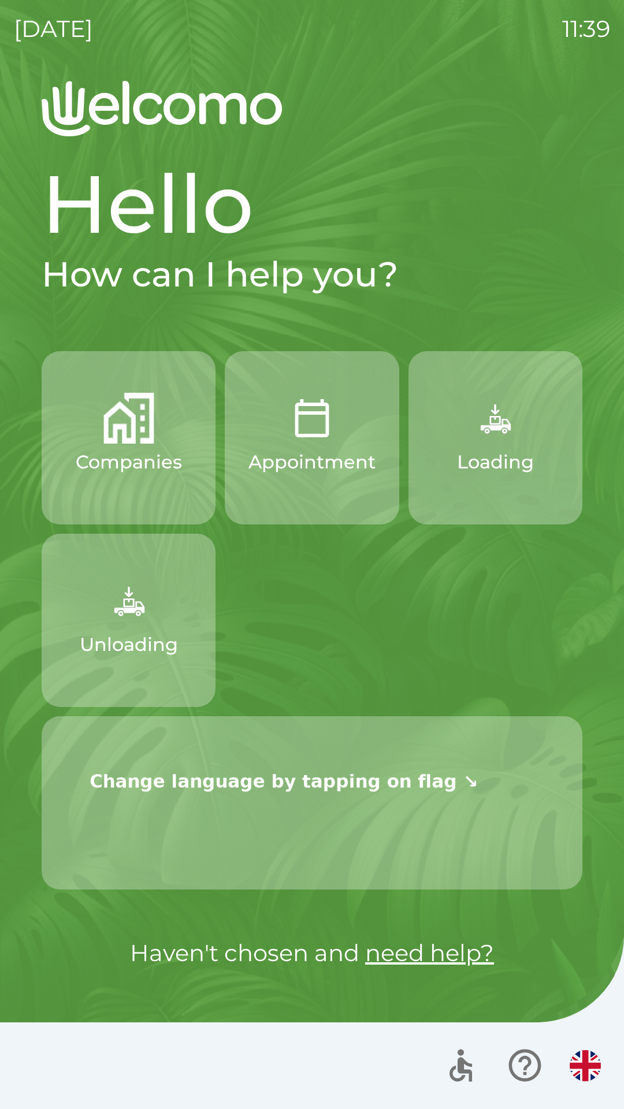
click at [590, 1051] on img "button" at bounding box center [585, 1065] width 31 height 31
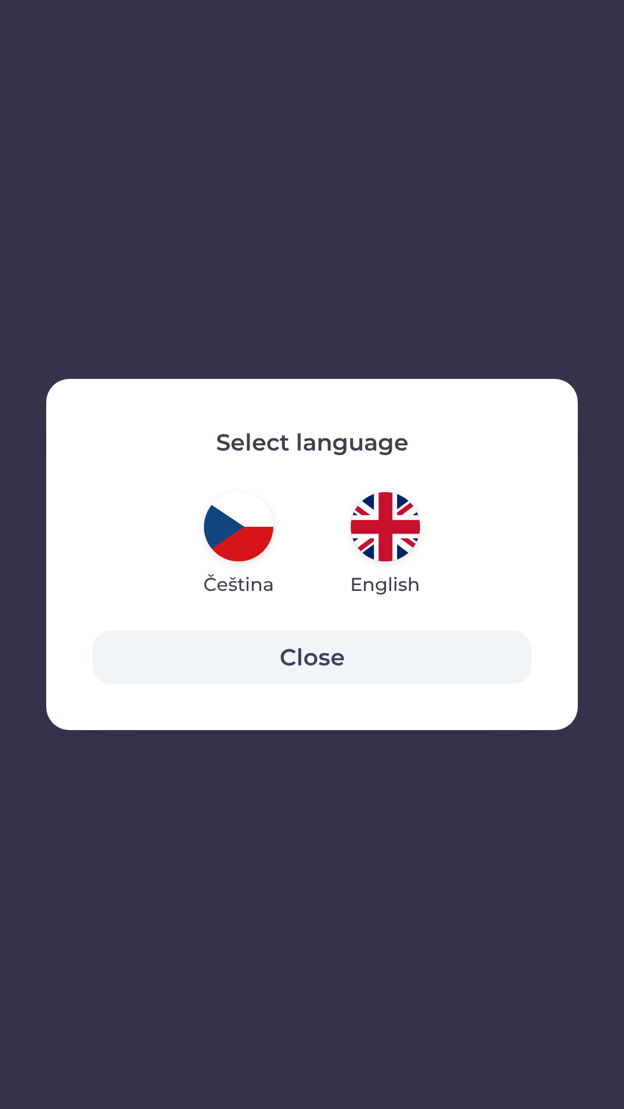
click at [230, 538] on img "button" at bounding box center [238, 526] width 69 height 69
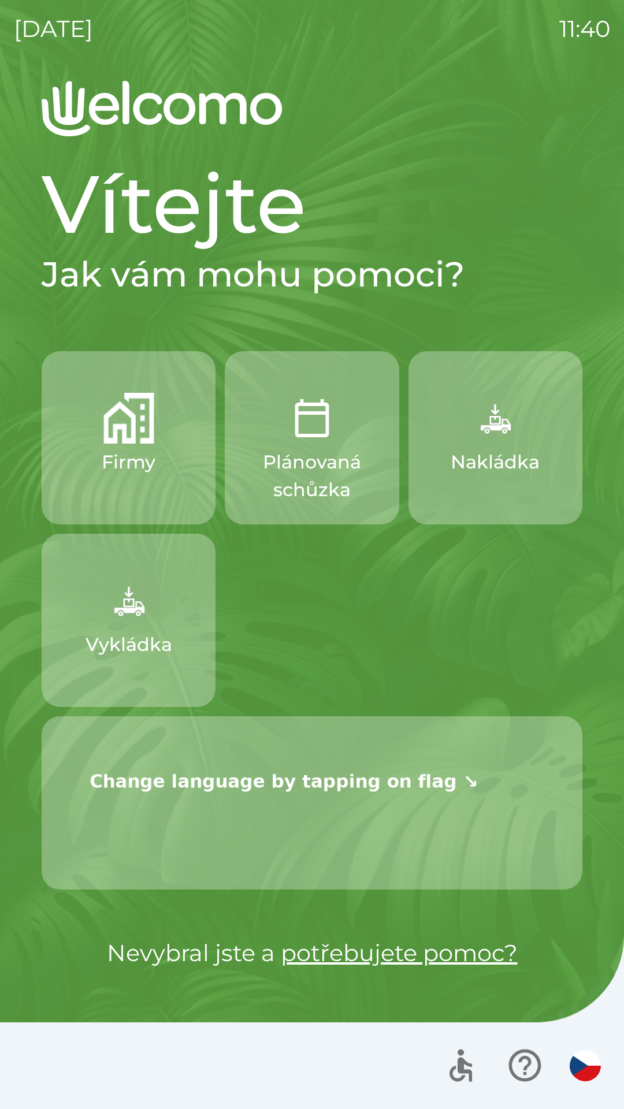
click at [527, 1073] on icon "button" at bounding box center [524, 1065] width 39 height 39
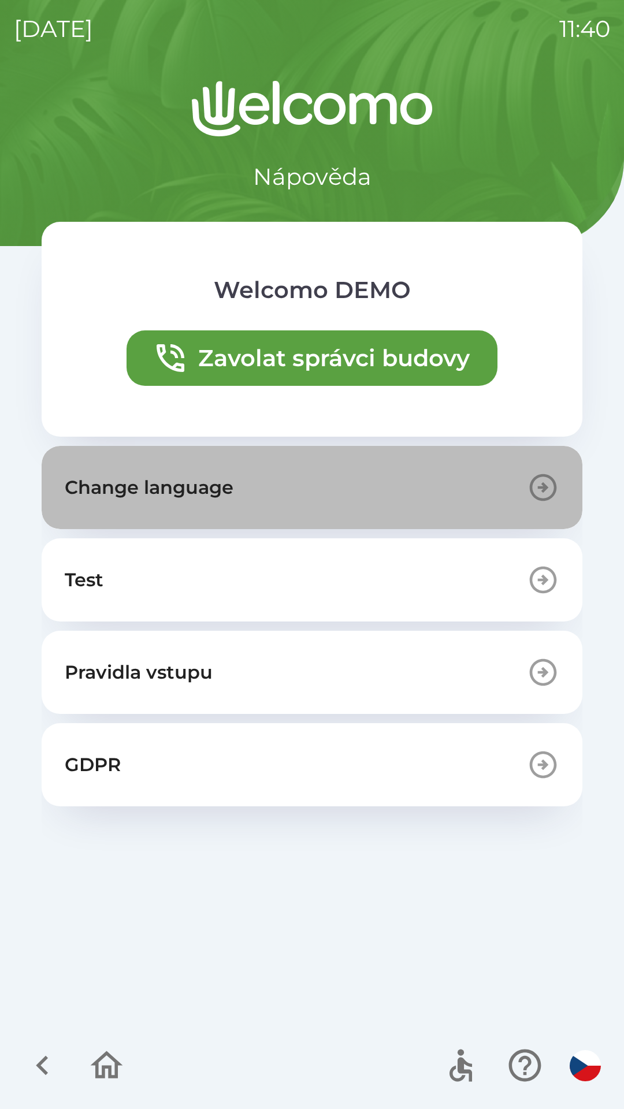
click at [196, 482] on p "Change language" at bounding box center [149, 488] width 169 height 28
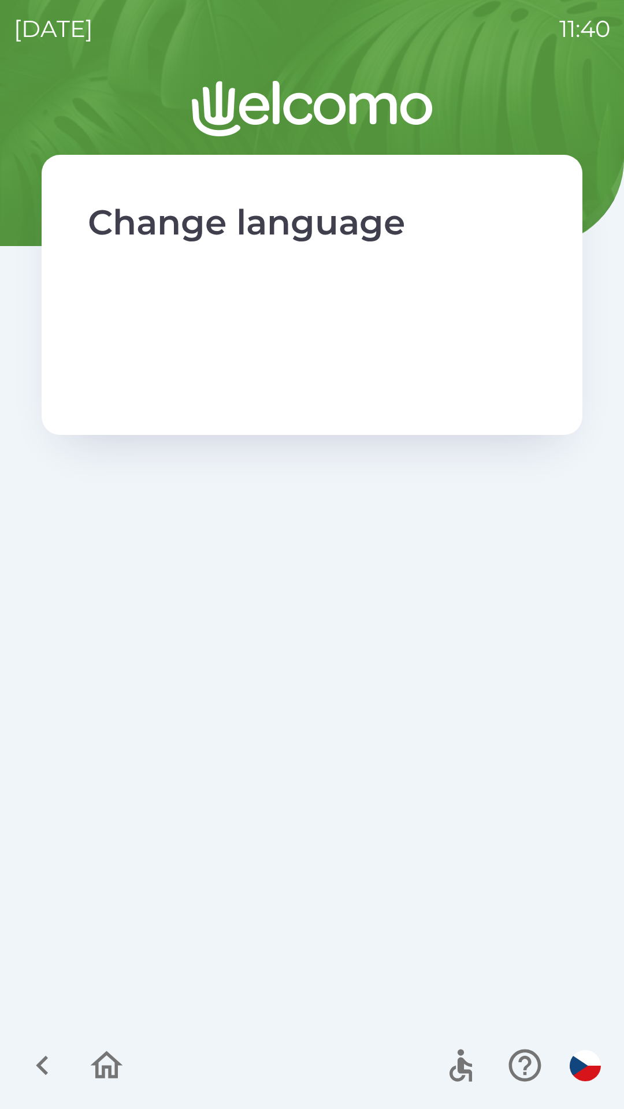
click at [213, 329] on img at bounding box center [312, 312] width 448 height 90
click at [106, 1061] on icon "button" at bounding box center [106, 1065] width 39 height 39
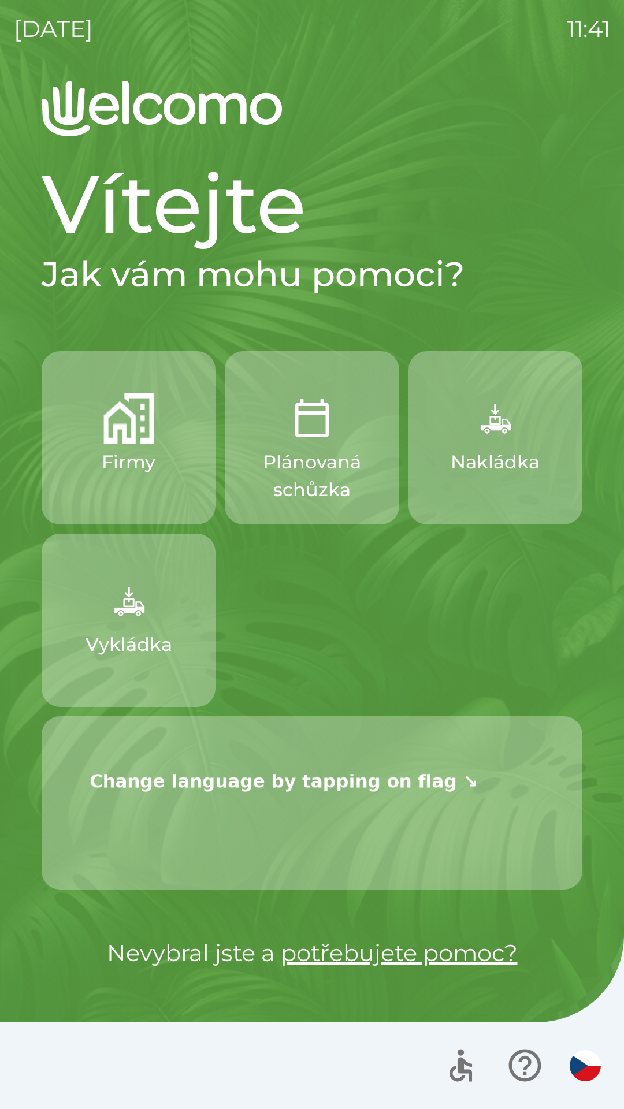
click at [213, 777] on img at bounding box center [284, 780] width 448 height 90
click at [523, 1061] on icon "button" at bounding box center [524, 1065] width 39 height 39
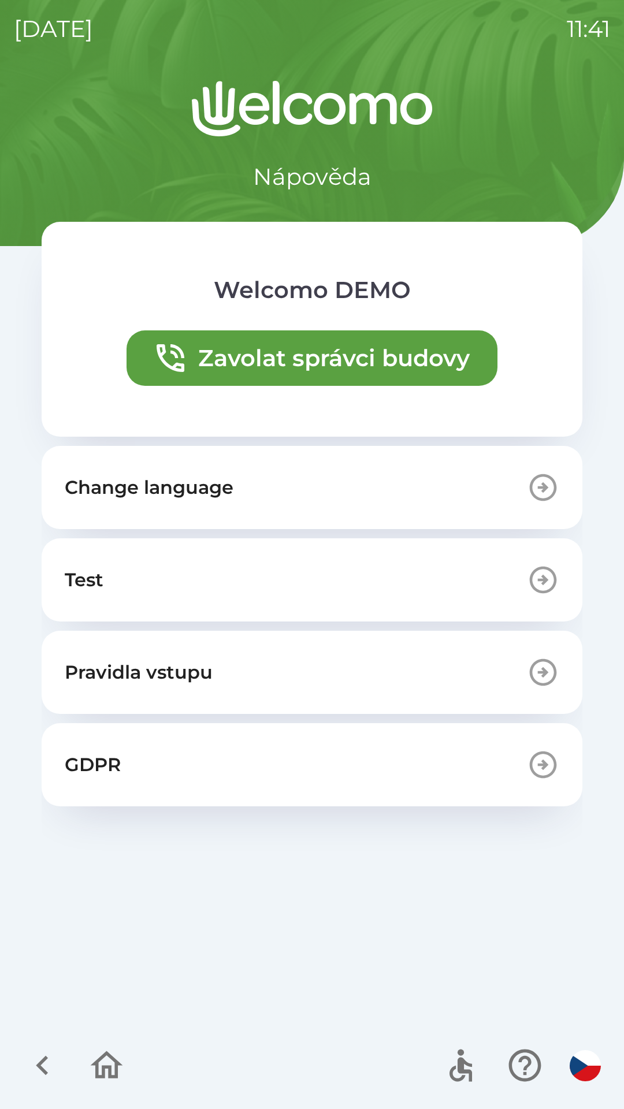
click at [190, 483] on p "Change language" at bounding box center [149, 488] width 169 height 28
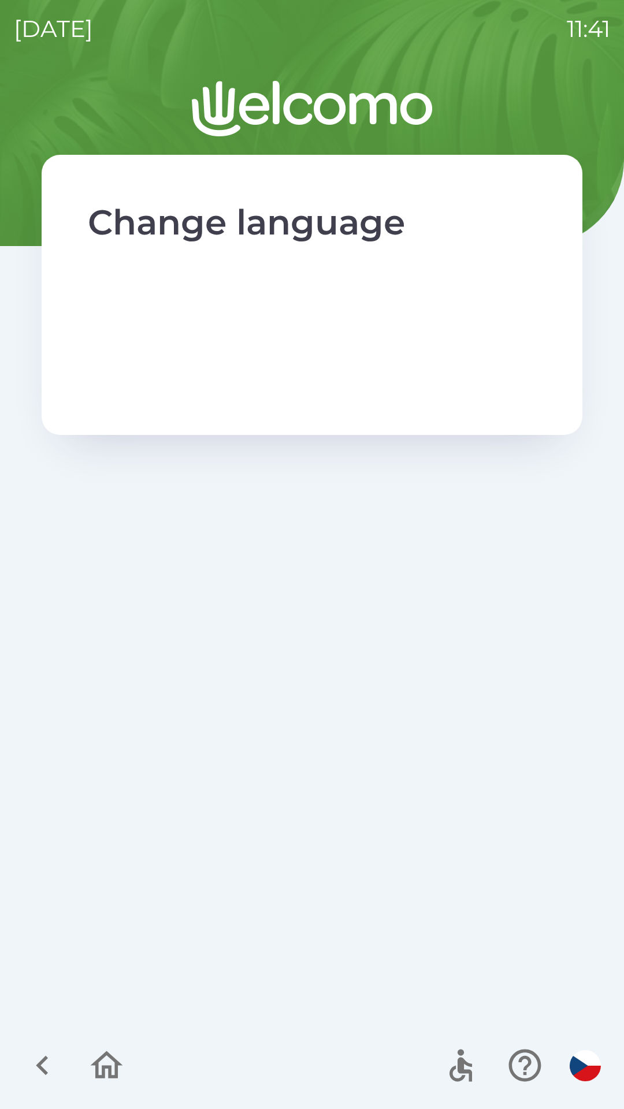
click at [96, 1049] on icon "button" at bounding box center [106, 1065] width 39 height 39
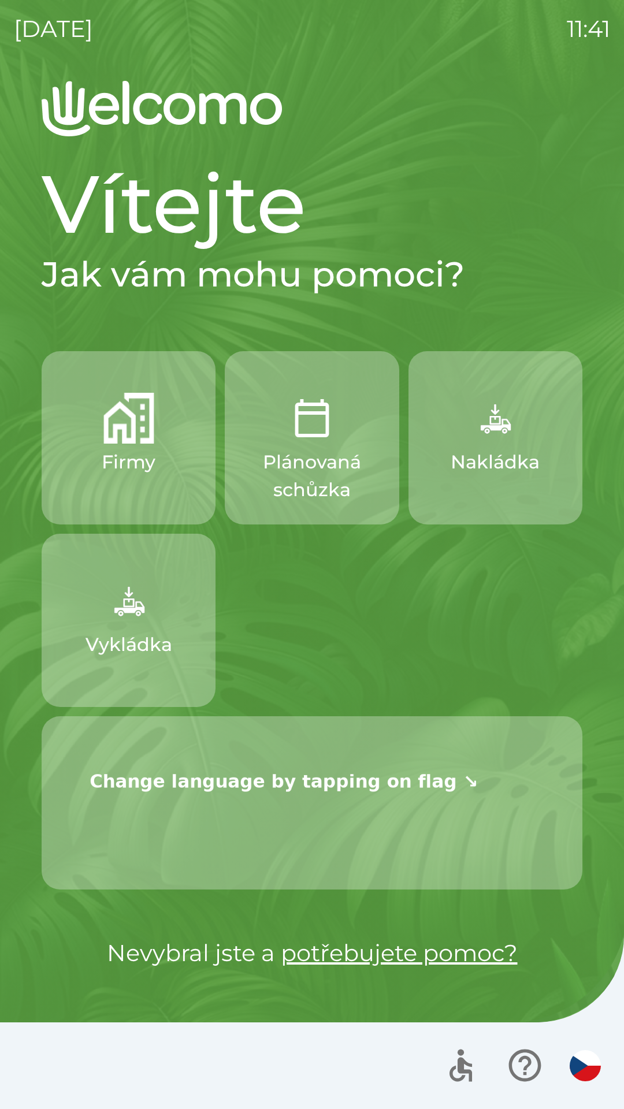
click at [282, 768] on img at bounding box center [284, 780] width 448 height 90
click at [591, 1069] on img "button" at bounding box center [585, 1065] width 31 height 31
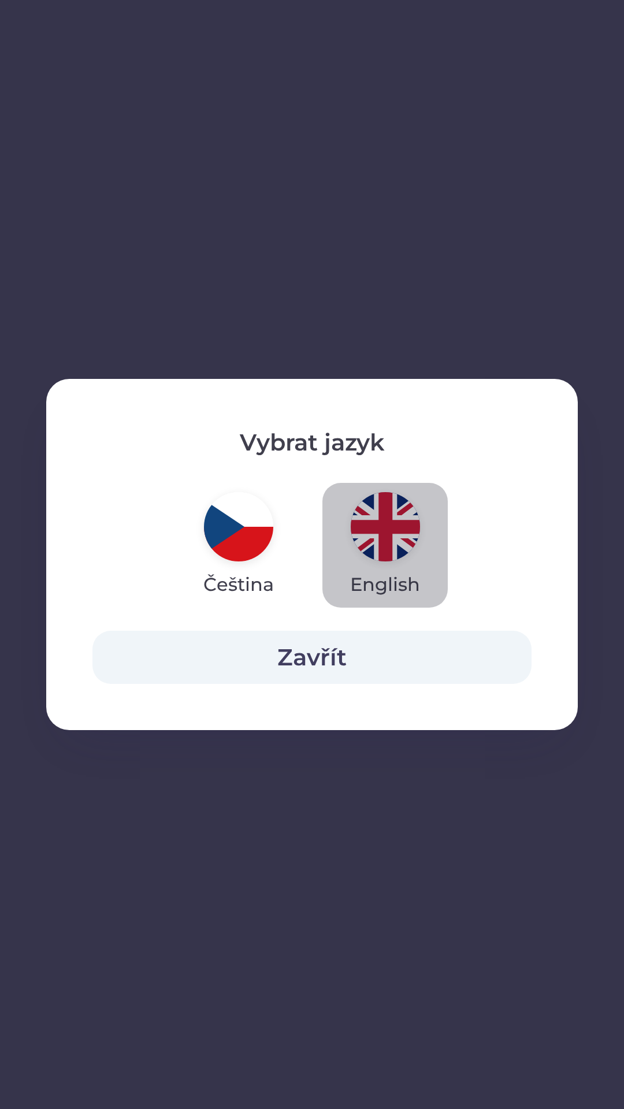
click at [388, 538] on img "button" at bounding box center [385, 526] width 69 height 69
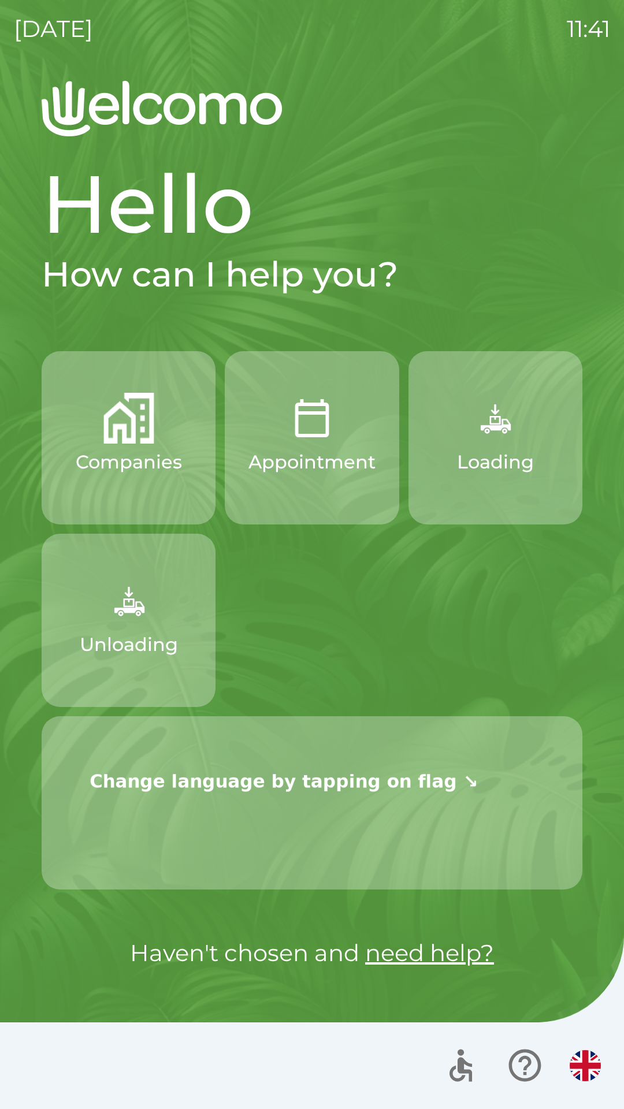
click at [588, 1060] on img "button" at bounding box center [585, 1065] width 31 height 31
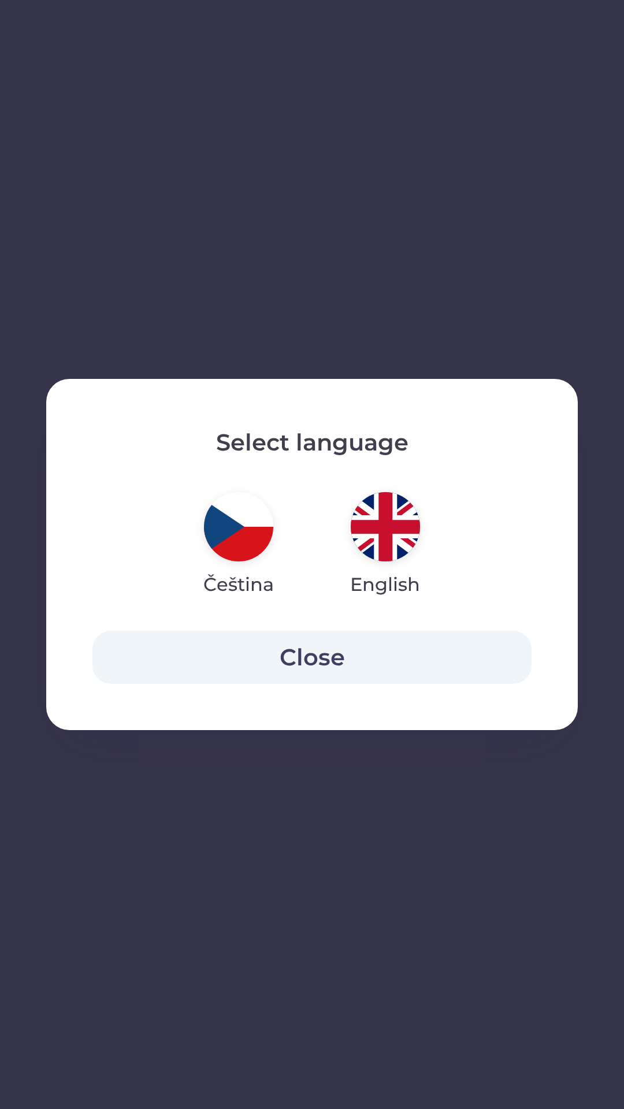
click at [244, 532] on img "button" at bounding box center [238, 526] width 69 height 69
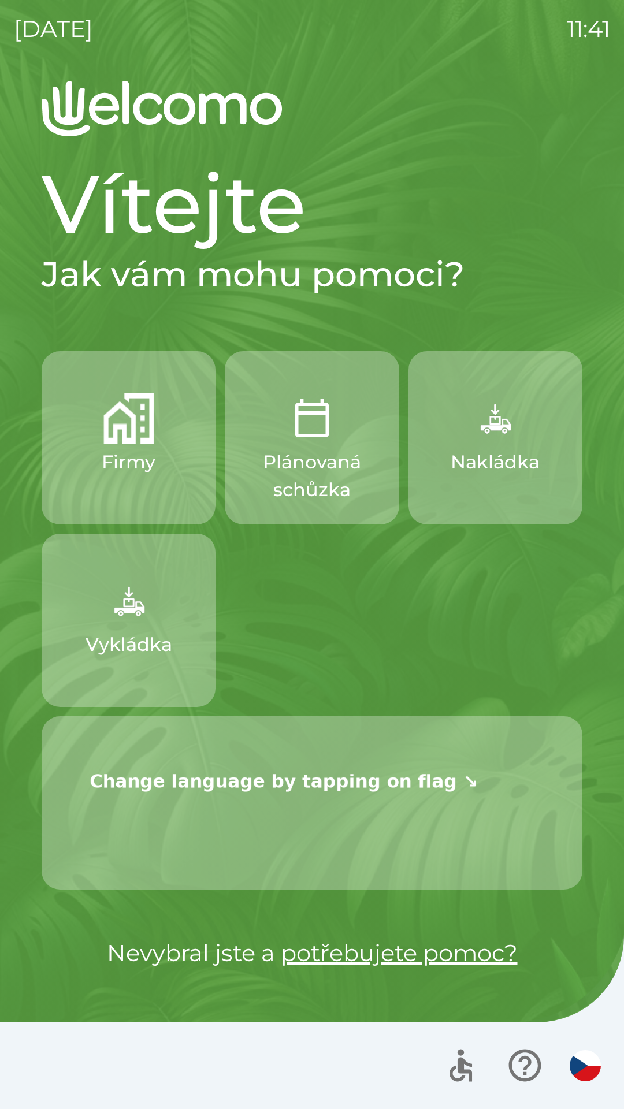
click at [583, 1057] on img "button" at bounding box center [585, 1065] width 31 height 31
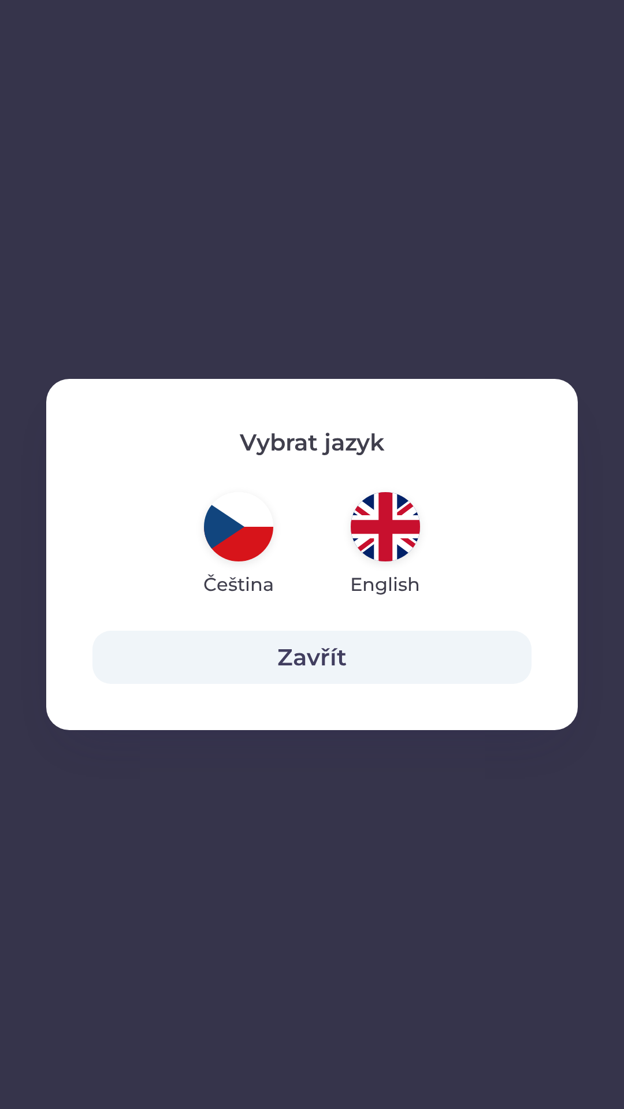
click at [396, 523] on img "button" at bounding box center [385, 526] width 69 height 69
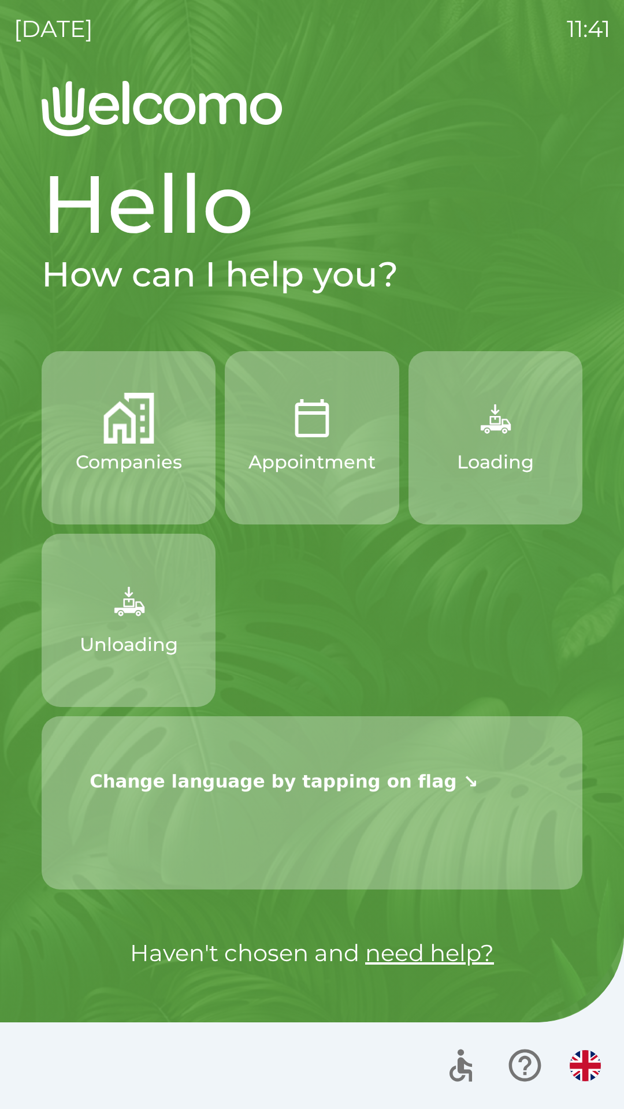
click at [582, 1065] on img "button" at bounding box center [585, 1065] width 31 height 31
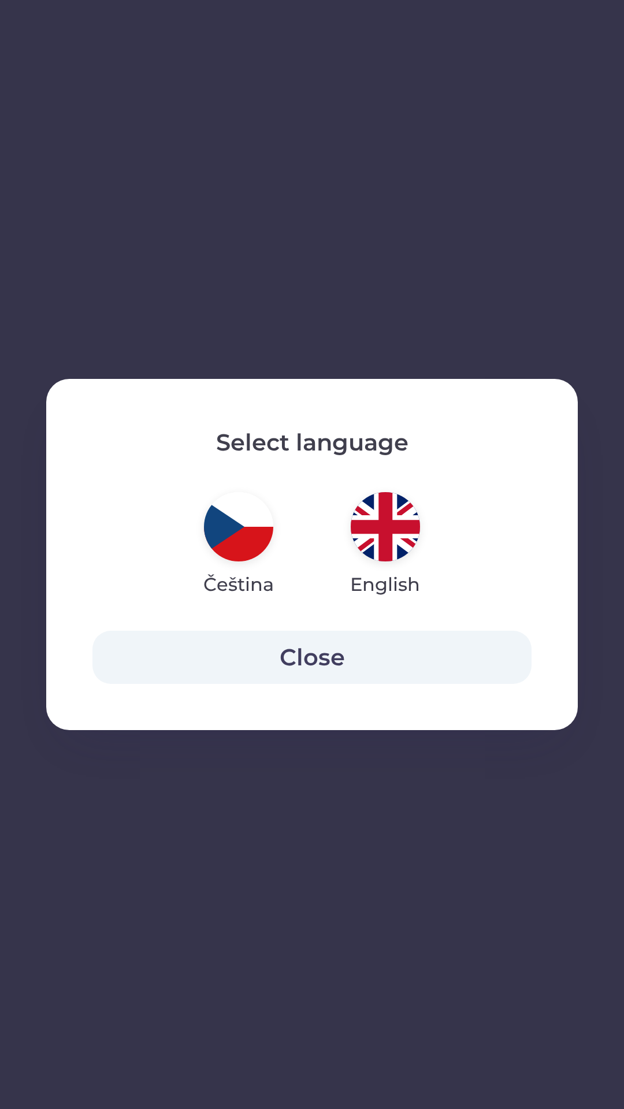
click at [236, 533] on img "button" at bounding box center [238, 526] width 69 height 69
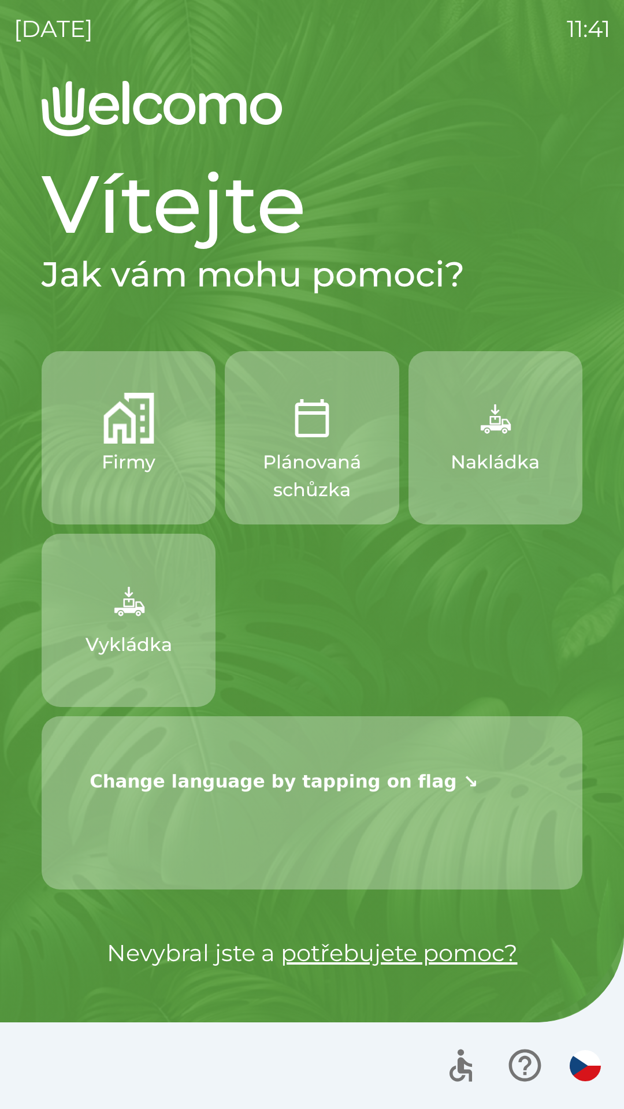
click at [128, 634] on p "Vykládka" at bounding box center [128, 645] width 87 height 28
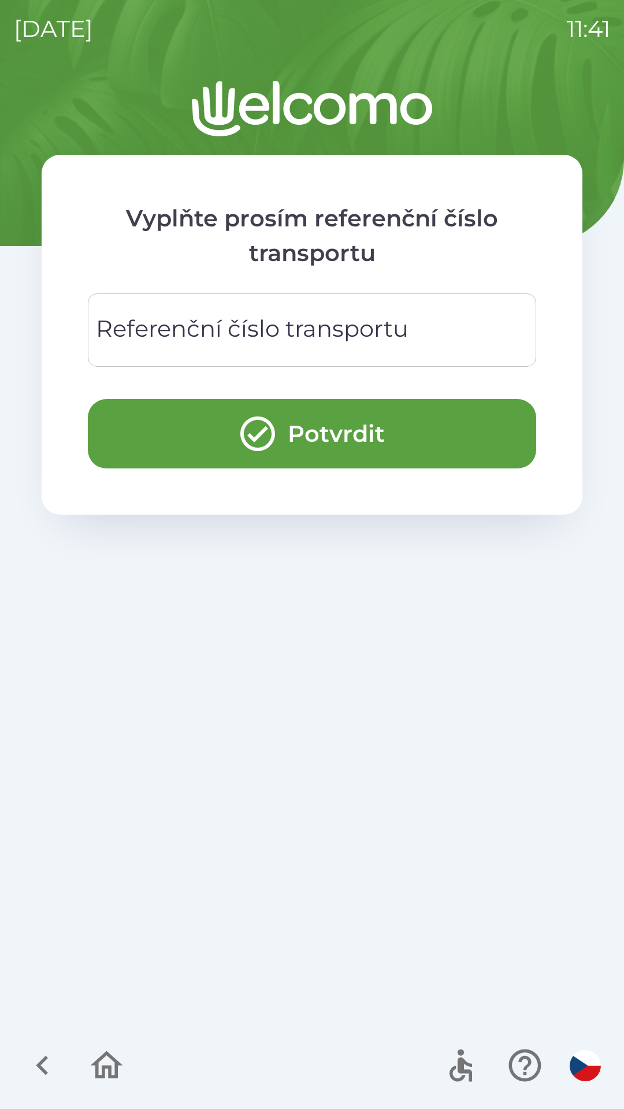
click at [230, 451] on button "Potvrdit" at bounding box center [312, 433] width 448 height 69
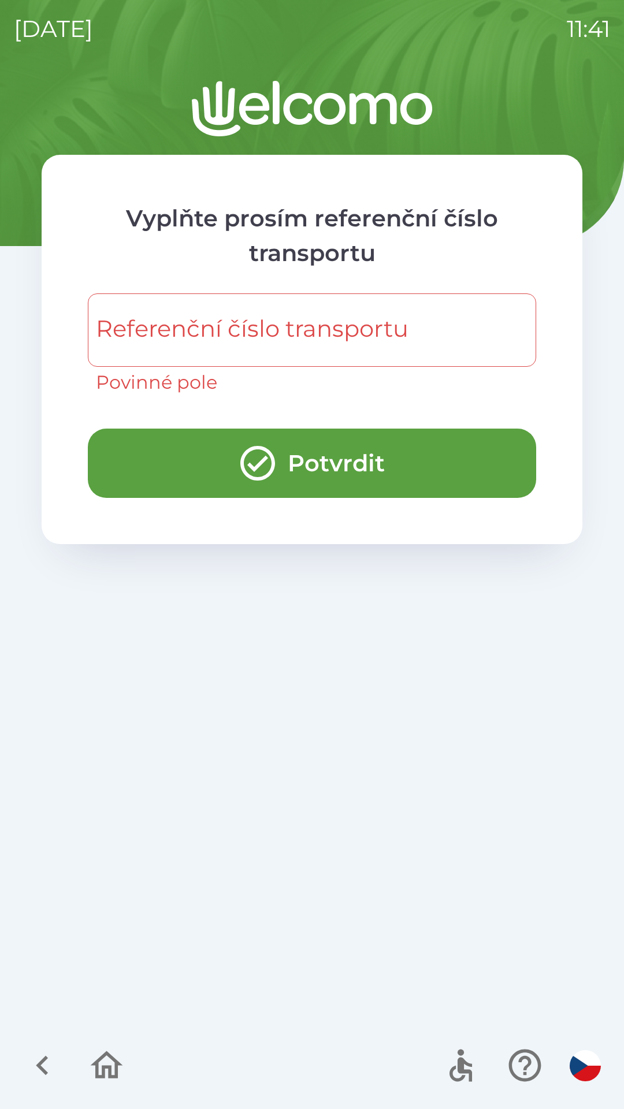
click at [94, 1052] on icon "button" at bounding box center [106, 1065] width 39 height 39
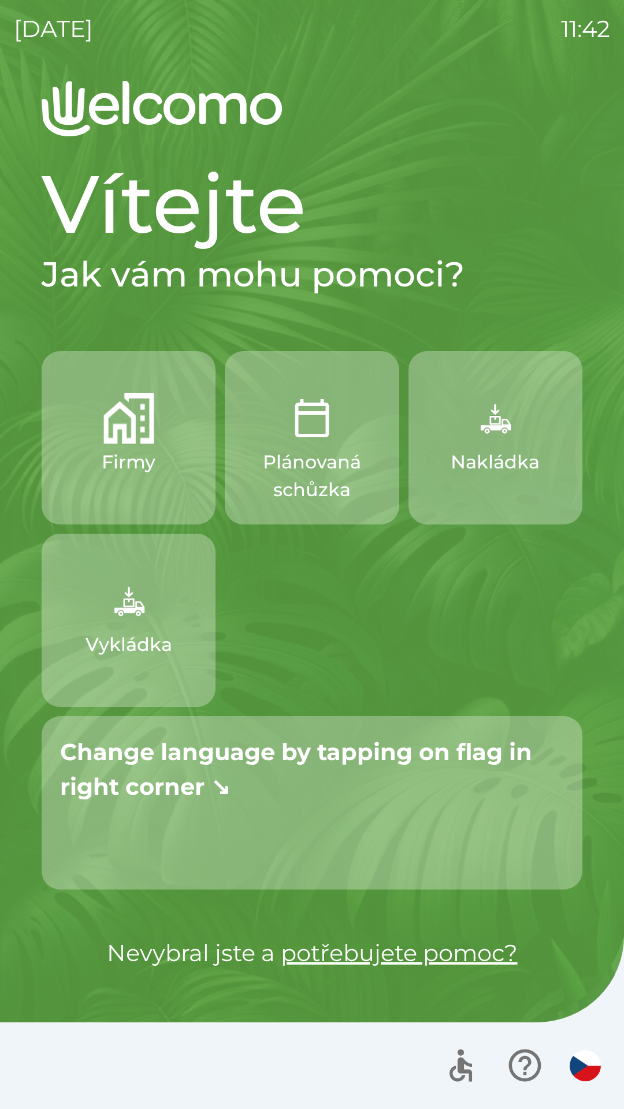
click at [586, 1064] on img "button" at bounding box center [585, 1065] width 31 height 31
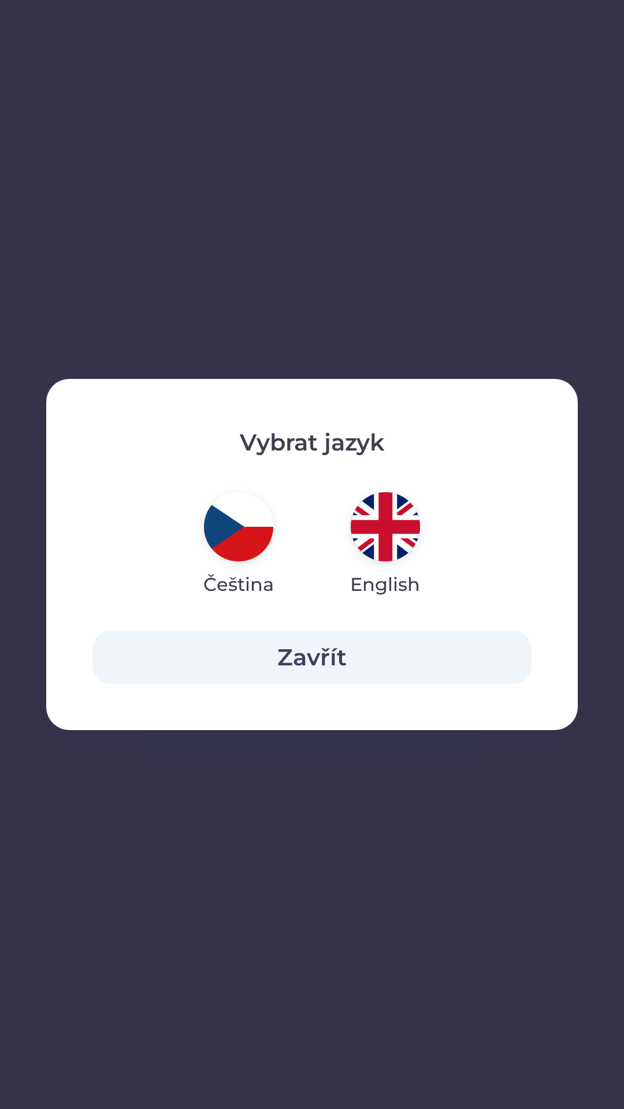
click at [388, 530] on img "button" at bounding box center [385, 526] width 69 height 69
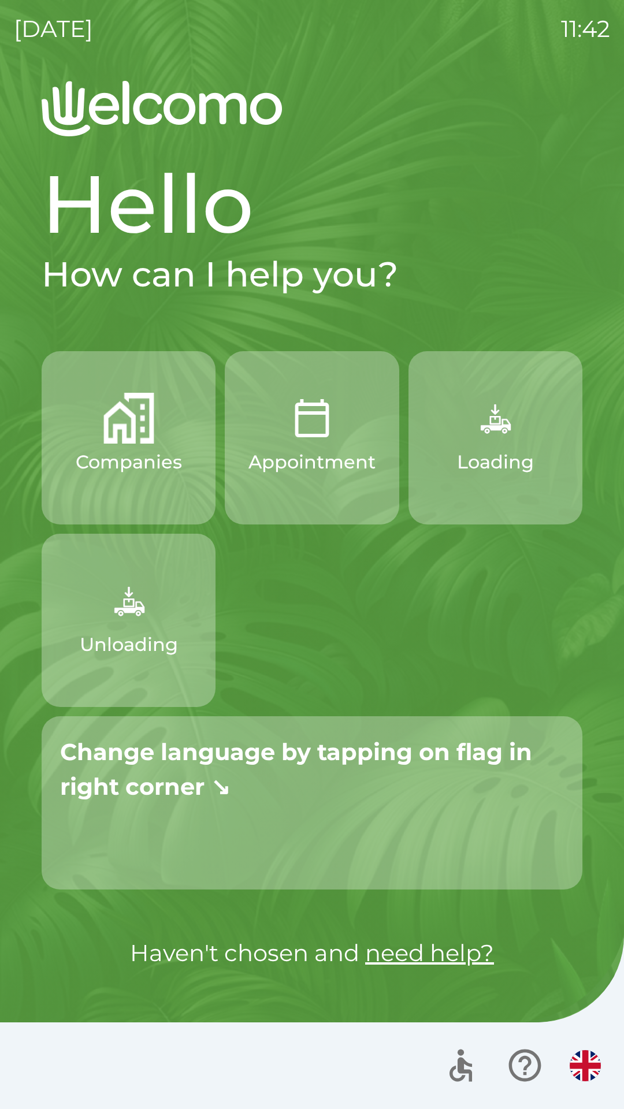
click at [585, 1063] on img "button" at bounding box center [585, 1065] width 31 height 31
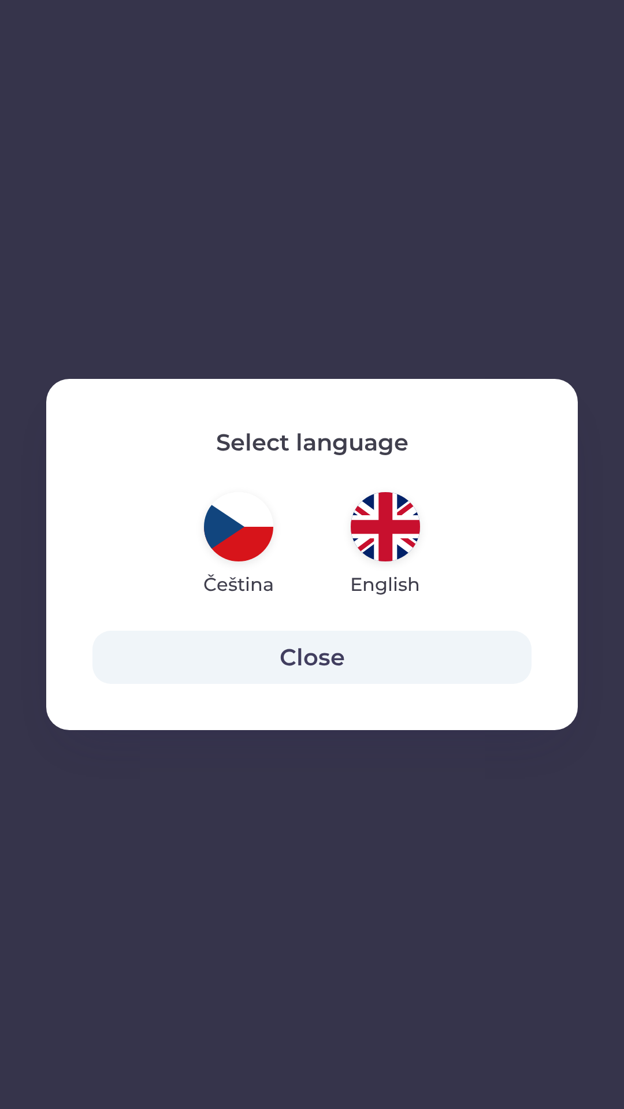
click at [239, 535] on img "button" at bounding box center [238, 526] width 69 height 69
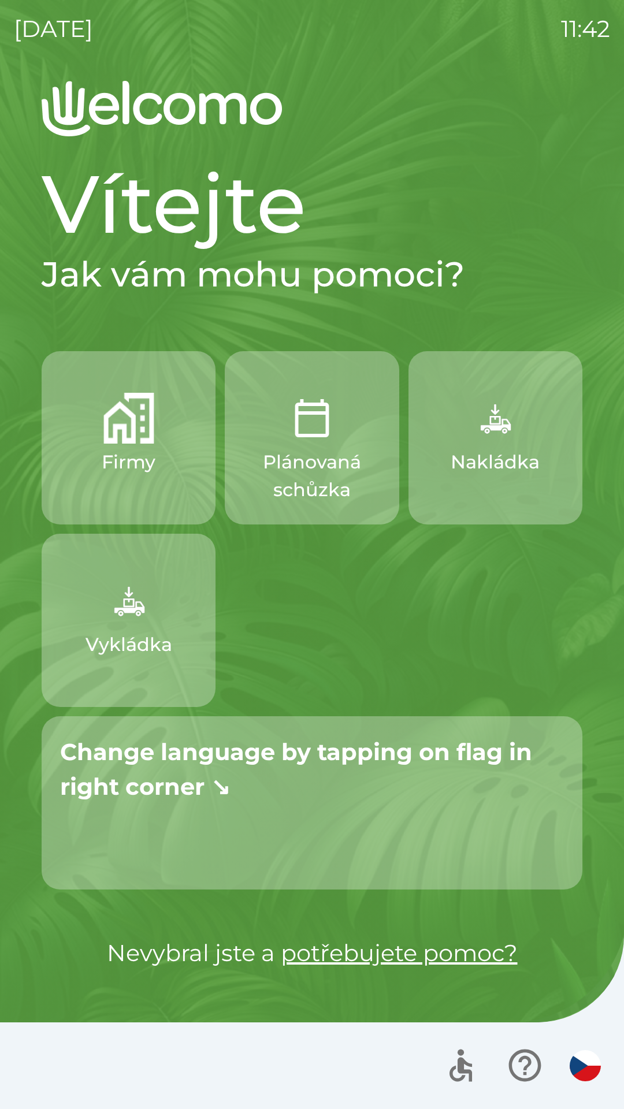
click at [588, 1061] on img "button" at bounding box center [585, 1065] width 31 height 31
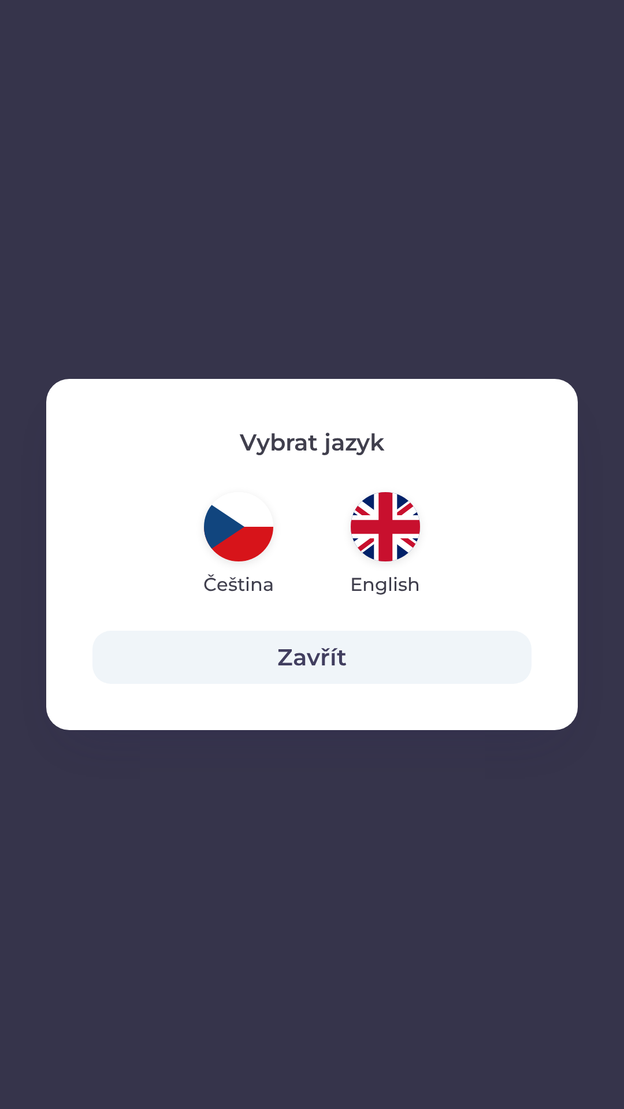
click at [382, 535] on img "button" at bounding box center [385, 526] width 69 height 69
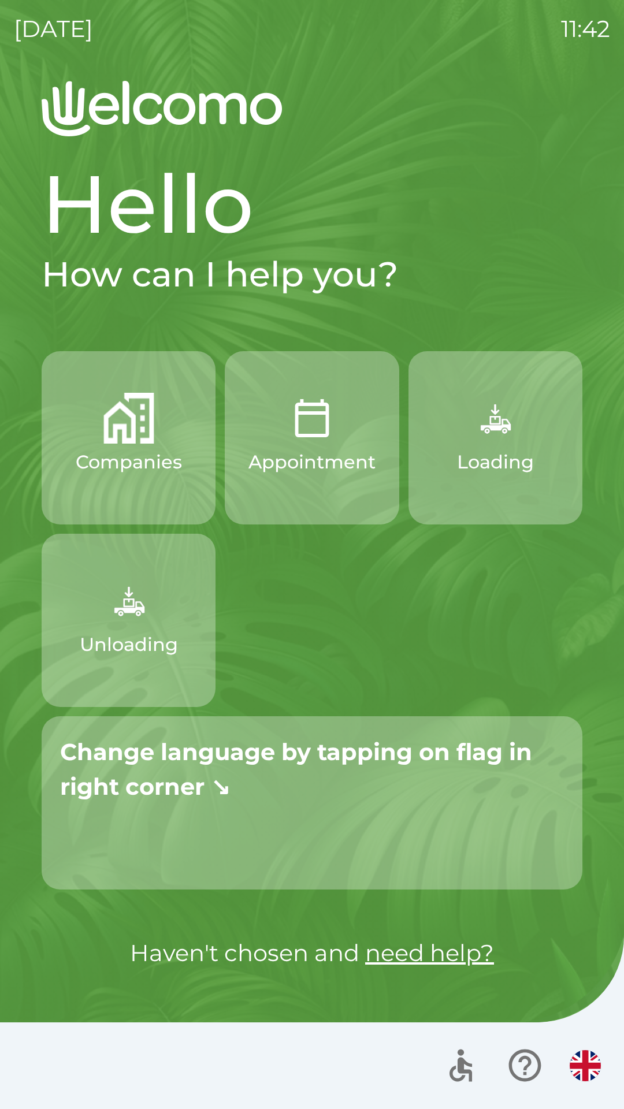
click at [585, 1059] on img "button" at bounding box center [585, 1065] width 31 height 31
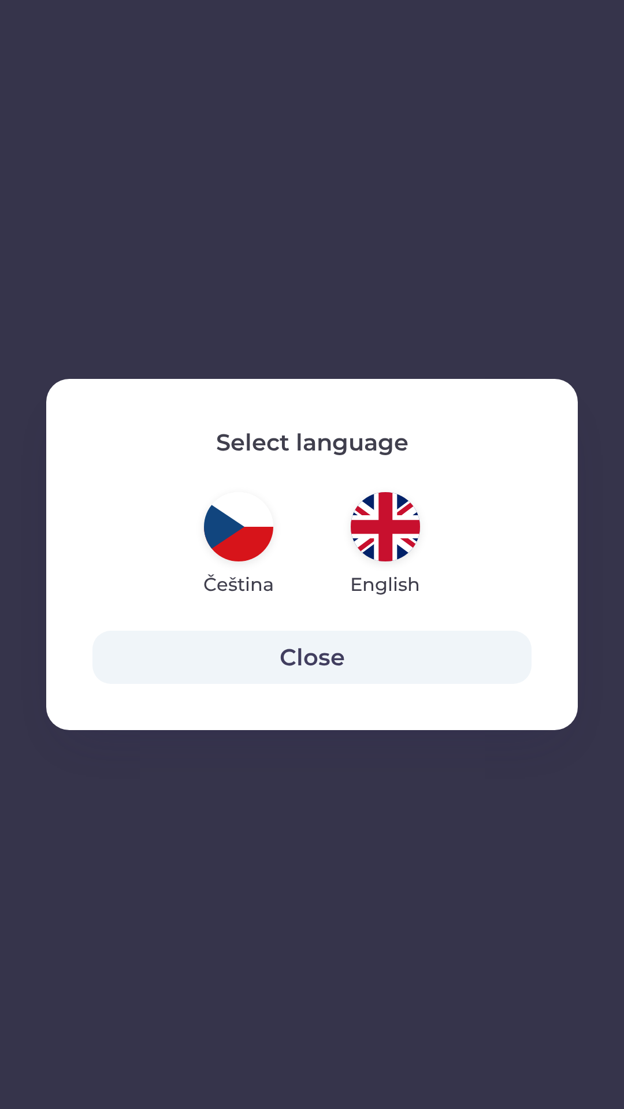
click at [233, 519] on img "button" at bounding box center [238, 526] width 69 height 69
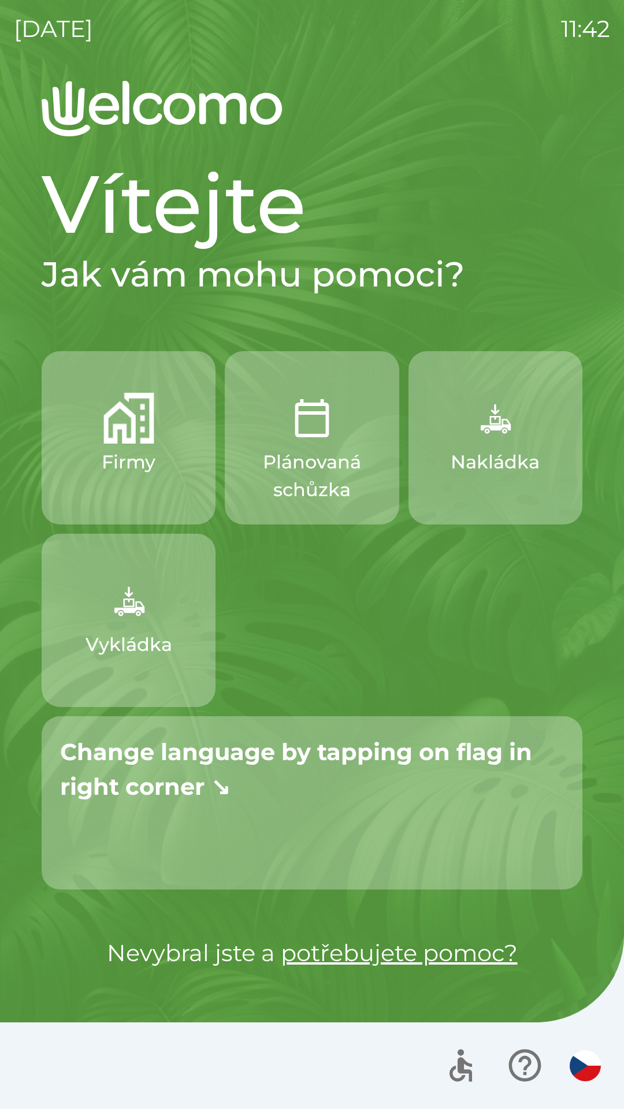
click at [349, 793] on p "Change language by tapping on flag in right corner ↘" at bounding box center [312, 769] width 504 height 69
click at [366, 752] on strong "Change language by tapping on flag in right corner ↘" at bounding box center [296, 769] width 472 height 63
click at [377, 751] on strong "Change language by tapping on flag in right corner ↘" at bounding box center [296, 769] width 472 height 63
click at [389, 759] on strong "Change language by tapping on flag in right corner ↘" at bounding box center [296, 769] width 472 height 63
click at [523, 1063] on icon "button" at bounding box center [524, 1065] width 39 height 39
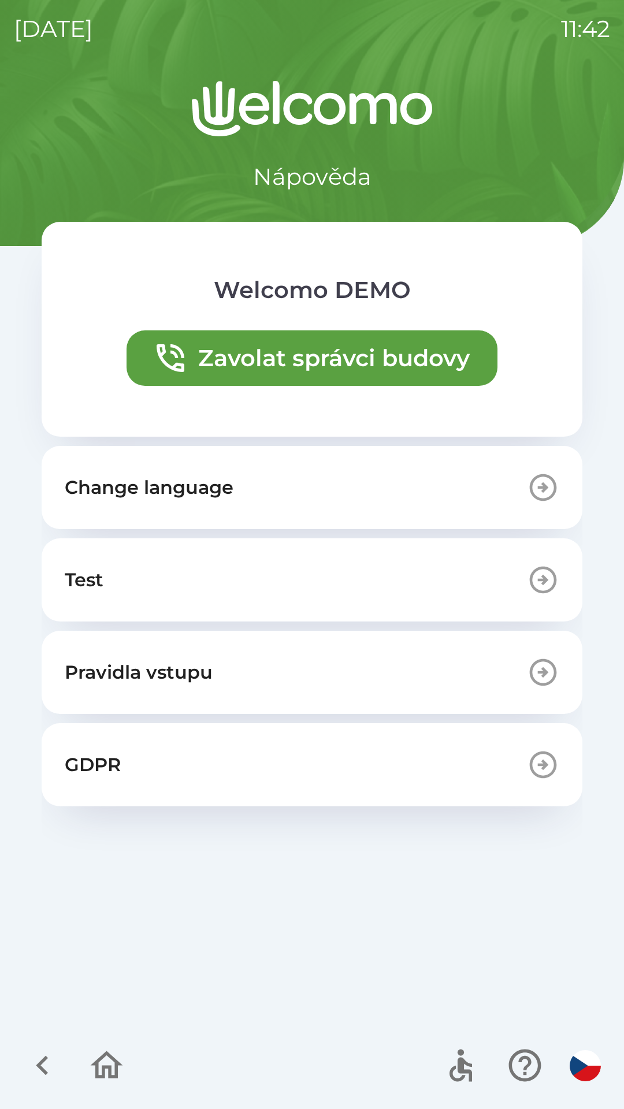
click at [301, 492] on button "Change language" at bounding box center [312, 487] width 541 height 83
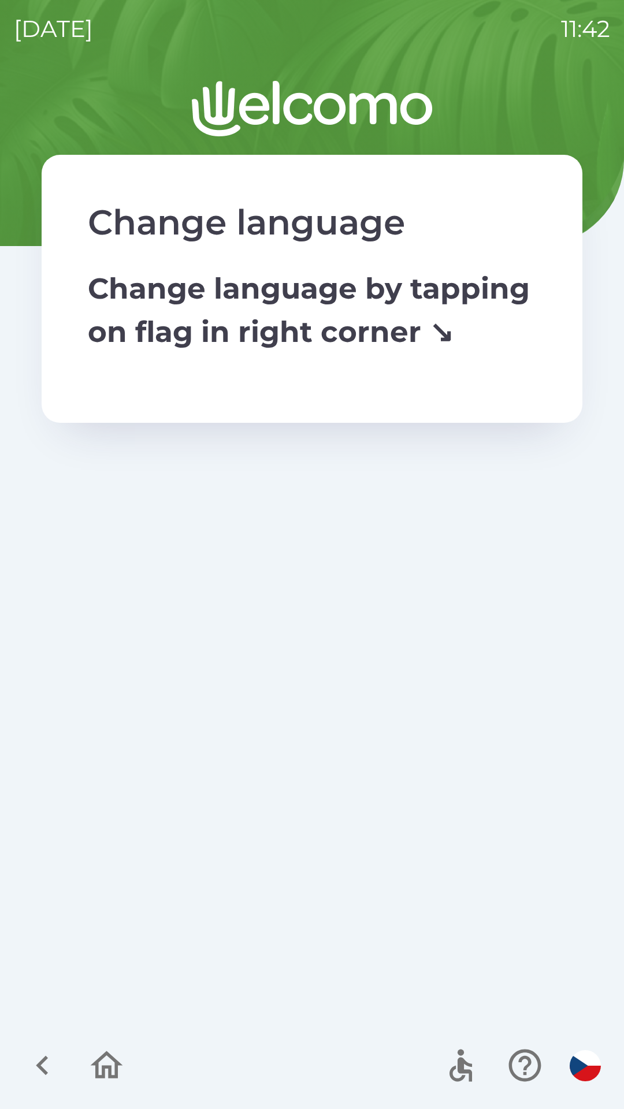
click at [112, 1070] on icon "button" at bounding box center [106, 1065] width 39 height 39
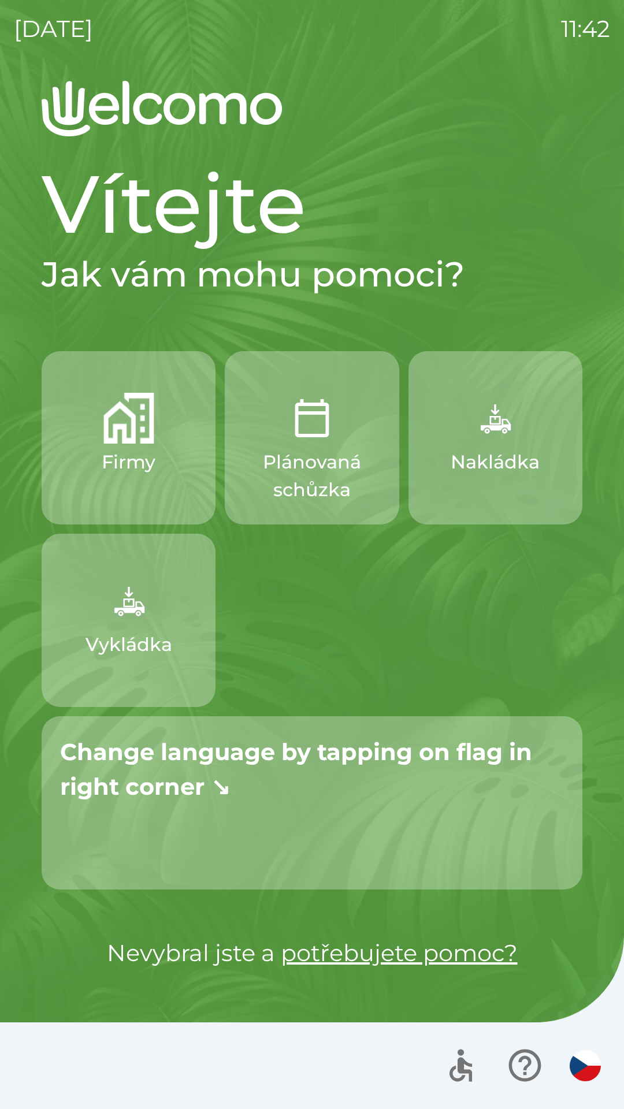
click at [519, 1061] on icon "button" at bounding box center [524, 1066] width 32 height 32
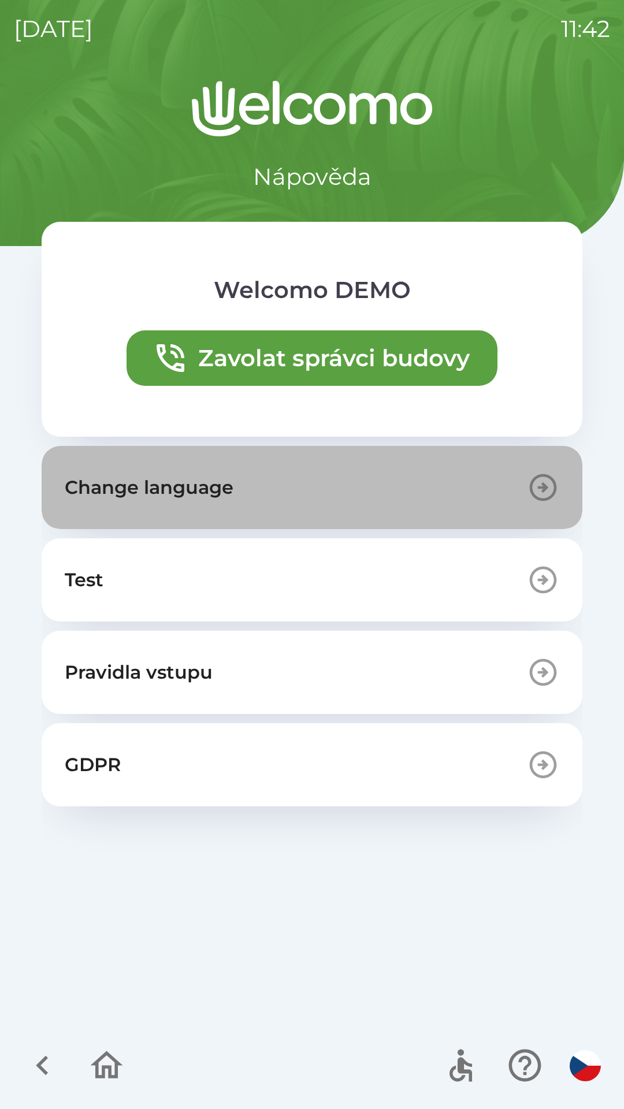
click at [151, 496] on p "Change language" at bounding box center [149, 488] width 169 height 28
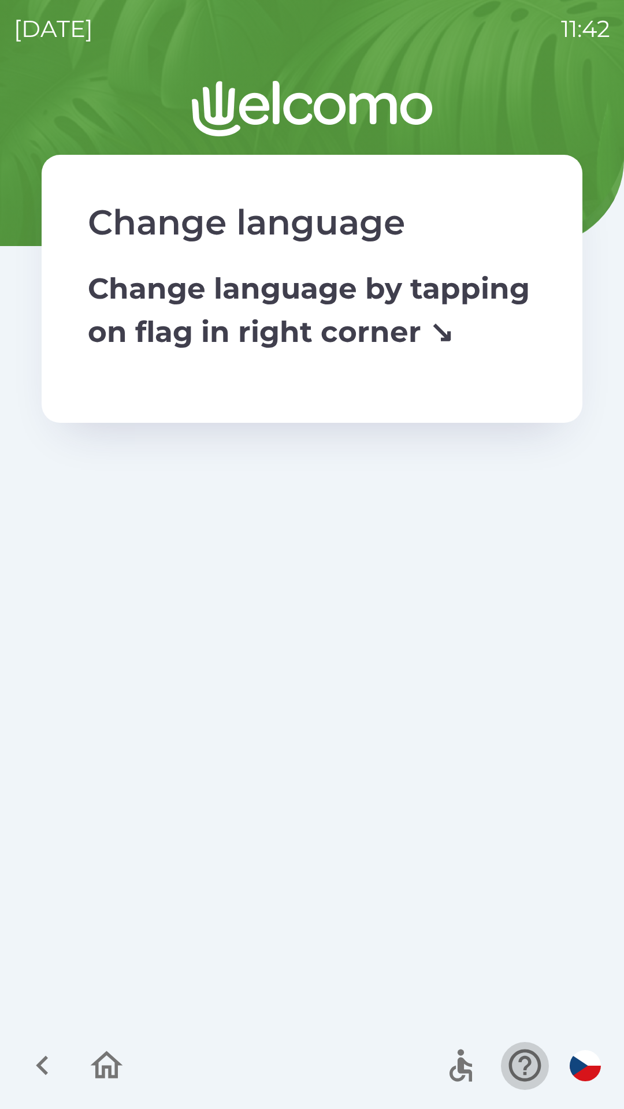
click at [519, 1046] on button "button" at bounding box center [525, 1065] width 48 height 48
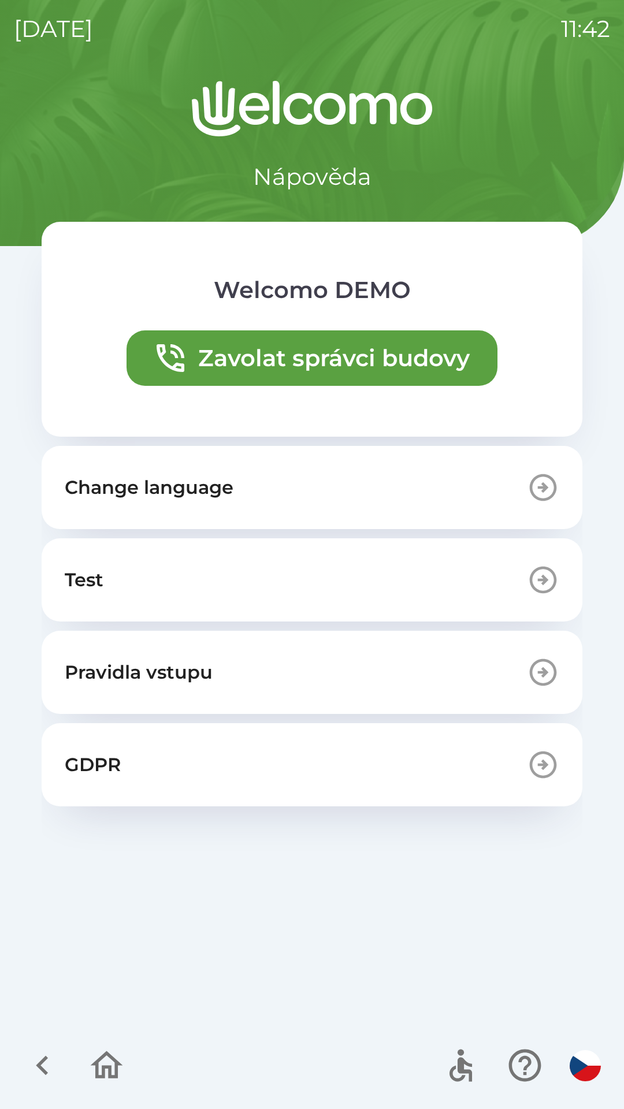
click at [131, 563] on button "Test" at bounding box center [312, 579] width 541 height 83
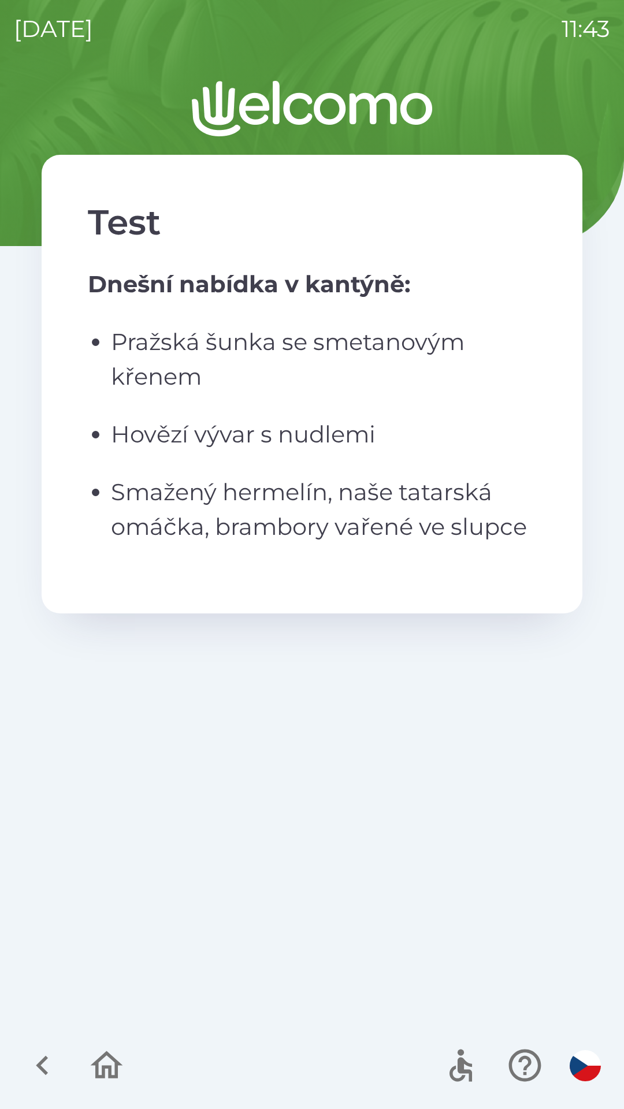
click at [519, 1065] on icon "button" at bounding box center [524, 1065] width 39 height 39
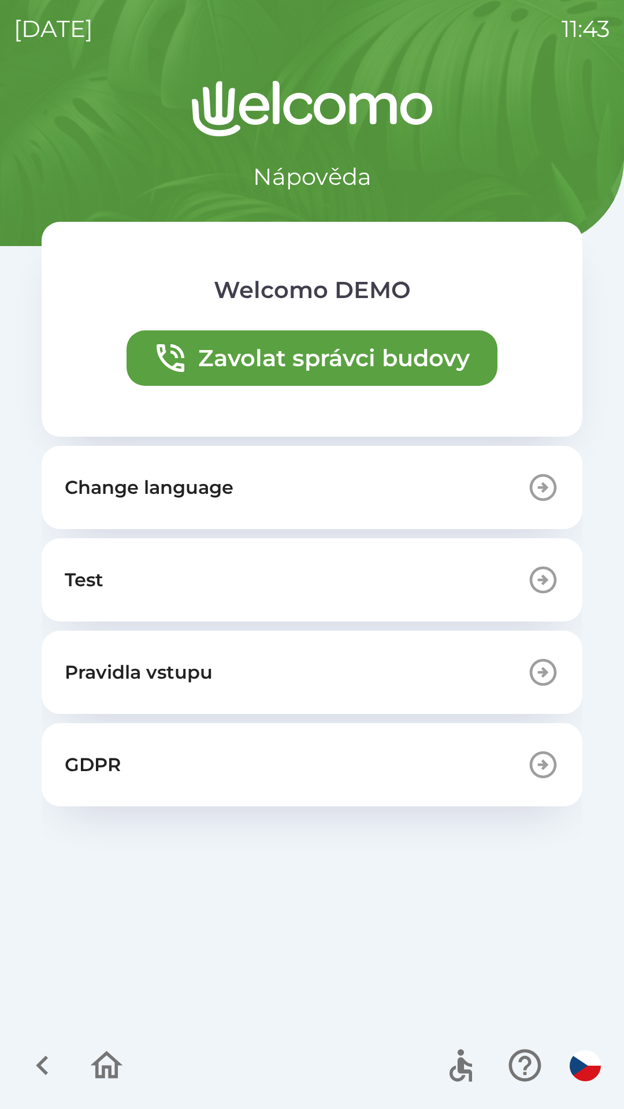
click at [152, 672] on p "Pravidla vstupu" at bounding box center [139, 673] width 148 height 28
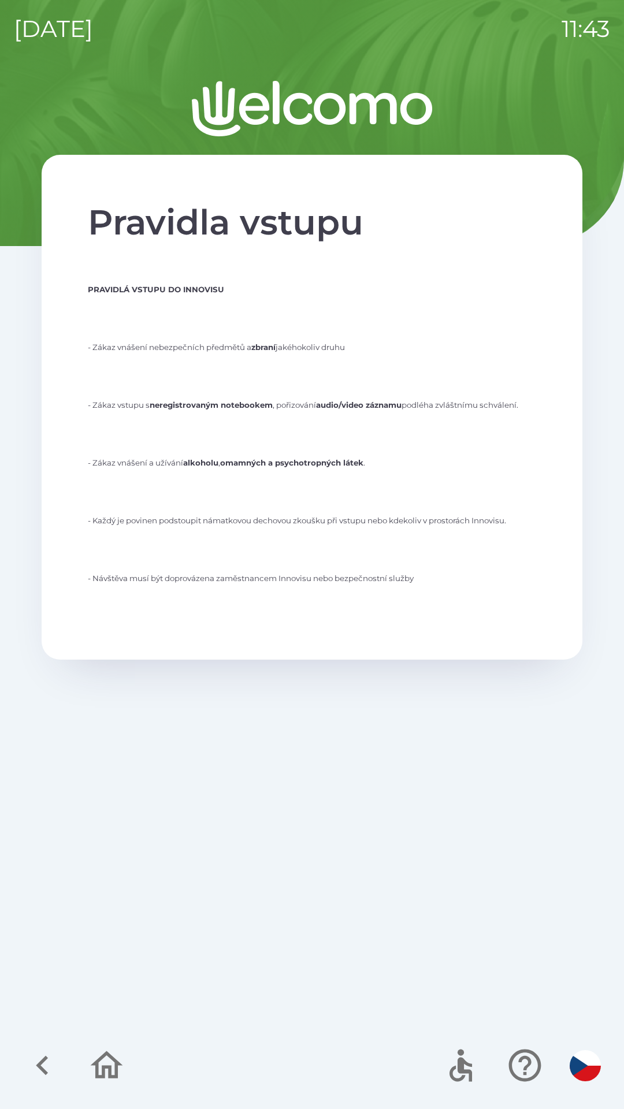
click at [516, 1059] on icon "button" at bounding box center [524, 1065] width 39 height 39
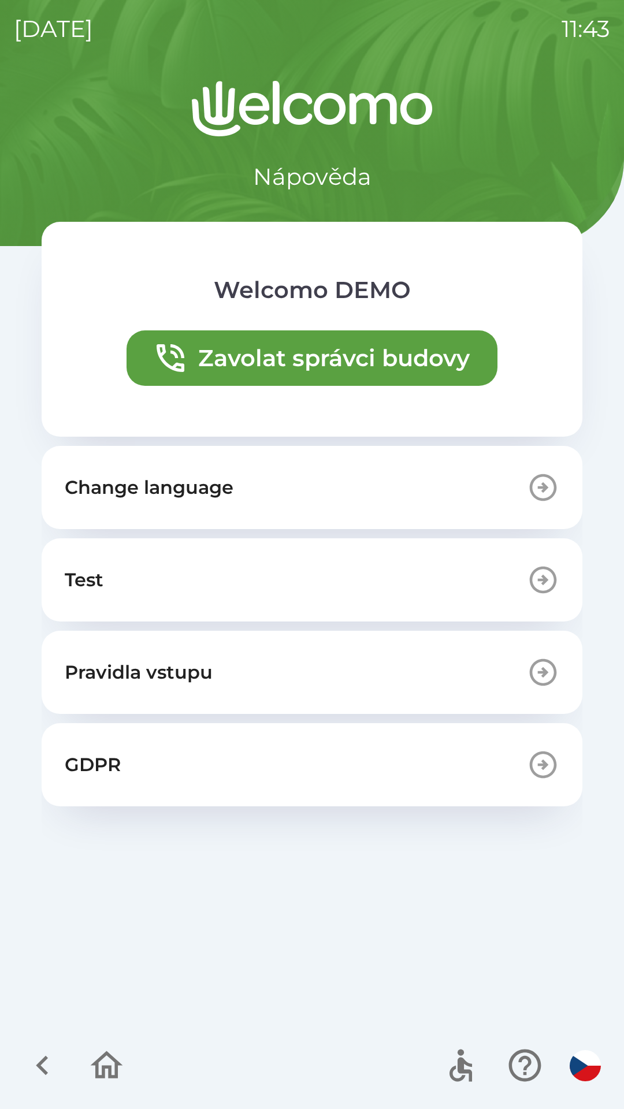
click at [116, 763] on p "GDPR" at bounding box center [93, 765] width 56 height 28
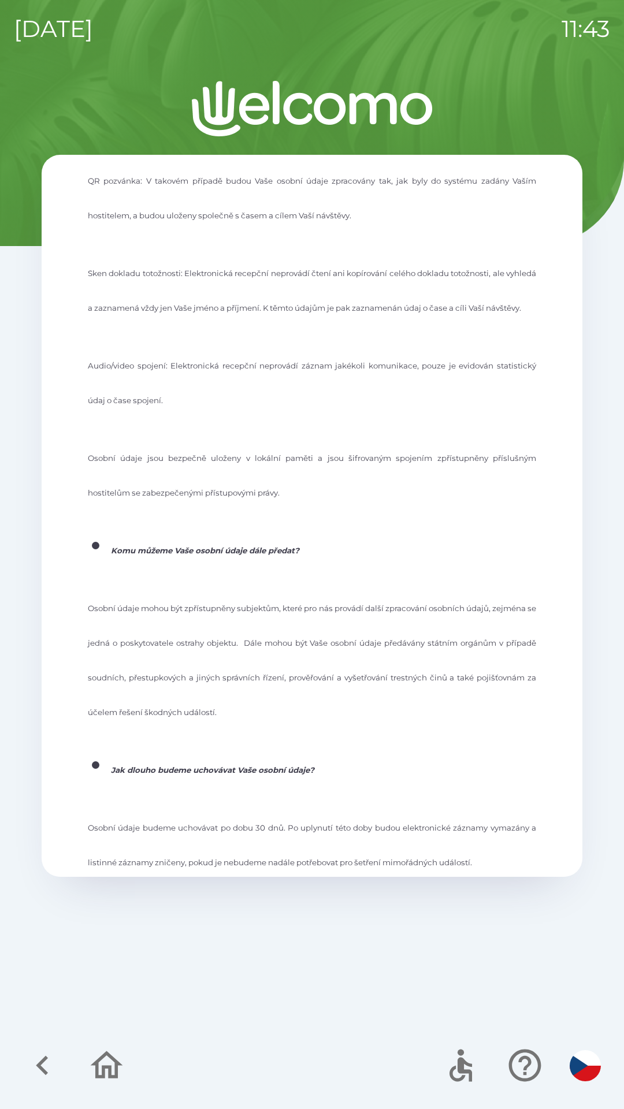
scroll to position [1493, 0]
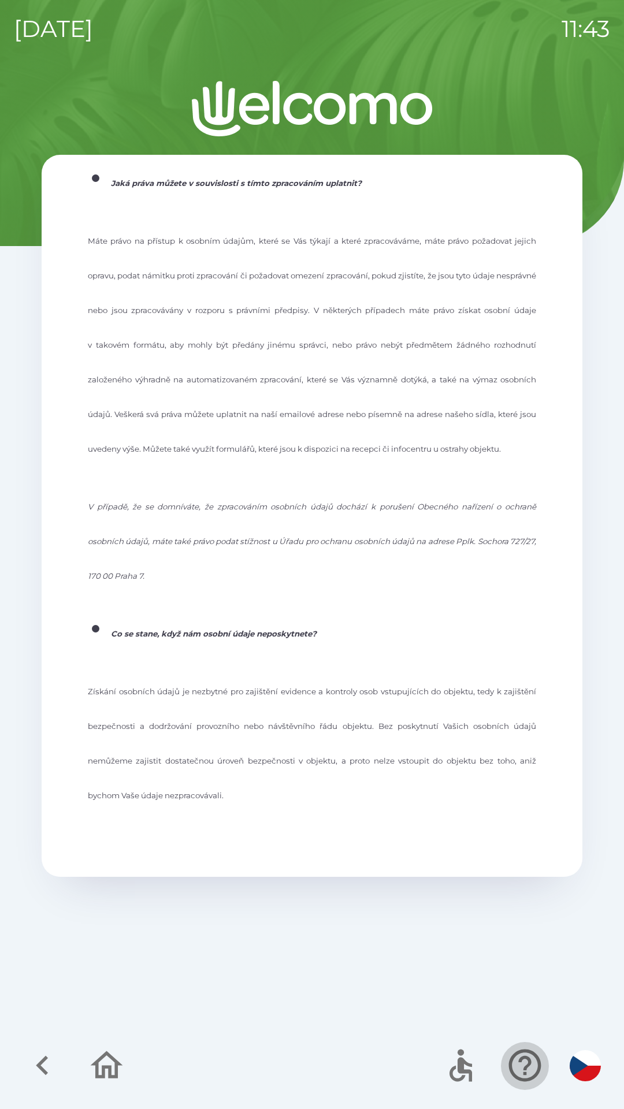
click at [526, 1063] on icon "button" at bounding box center [524, 1065] width 39 height 39
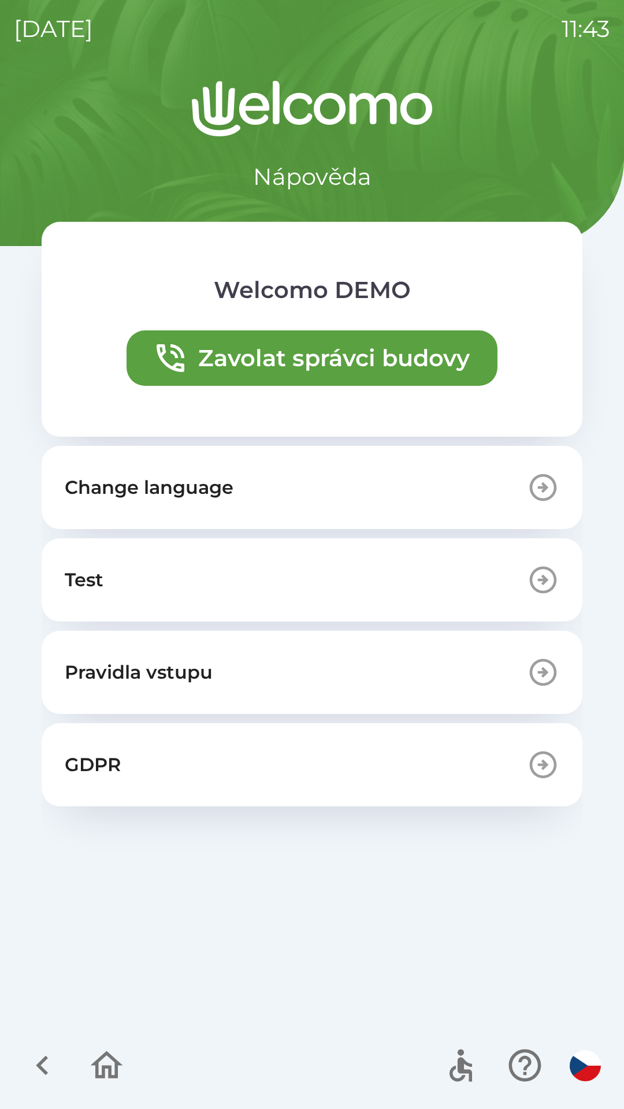
click at [128, 470] on button "Change language" at bounding box center [312, 487] width 541 height 83
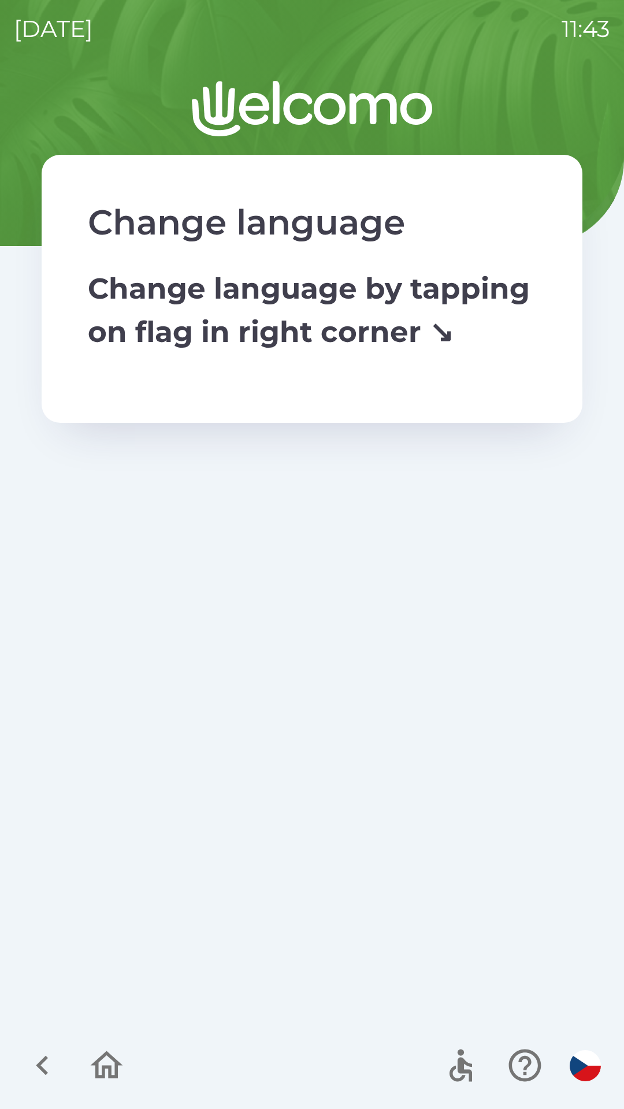
click at [107, 1069] on icon "button" at bounding box center [106, 1065] width 39 height 39
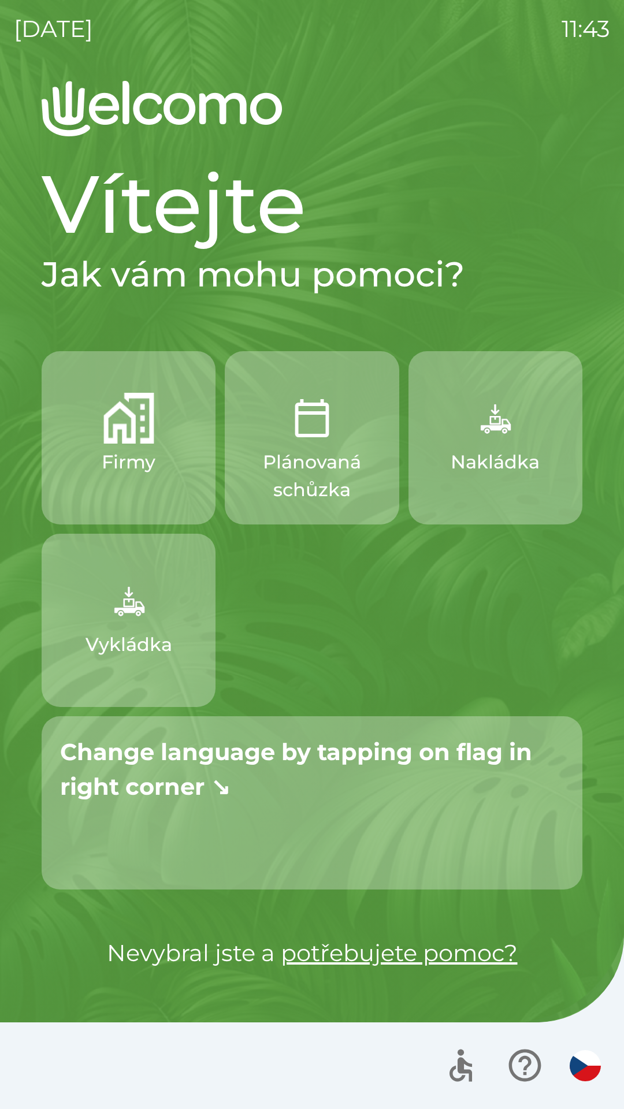
click at [588, 1072] on img "button" at bounding box center [585, 1065] width 31 height 31
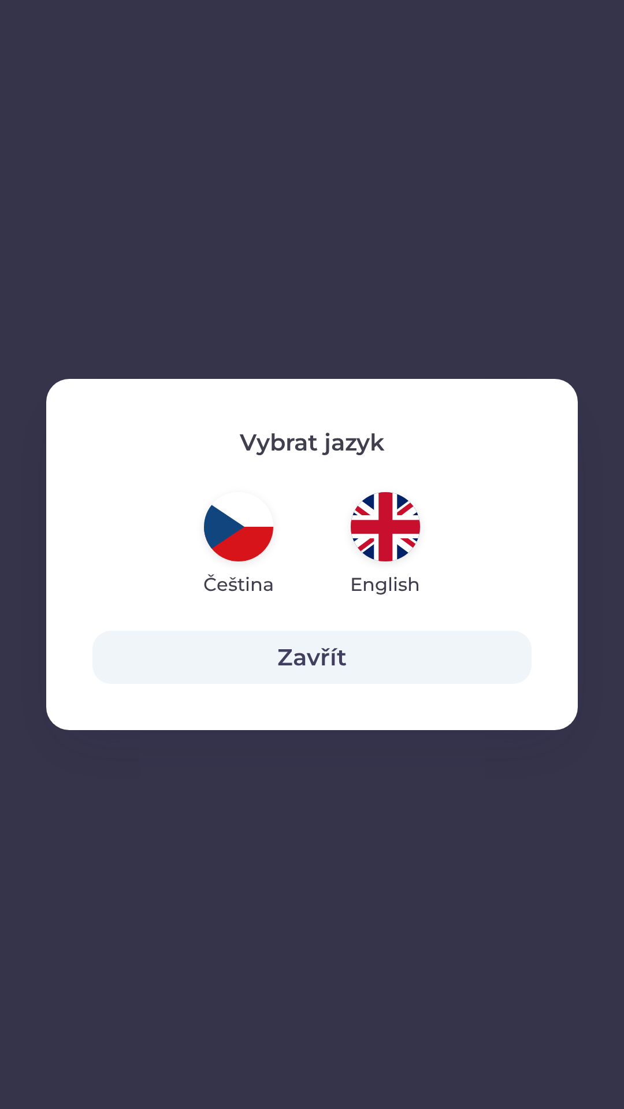
click at [389, 522] on img "button" at bounding box center [385, 526] width 69 height 69
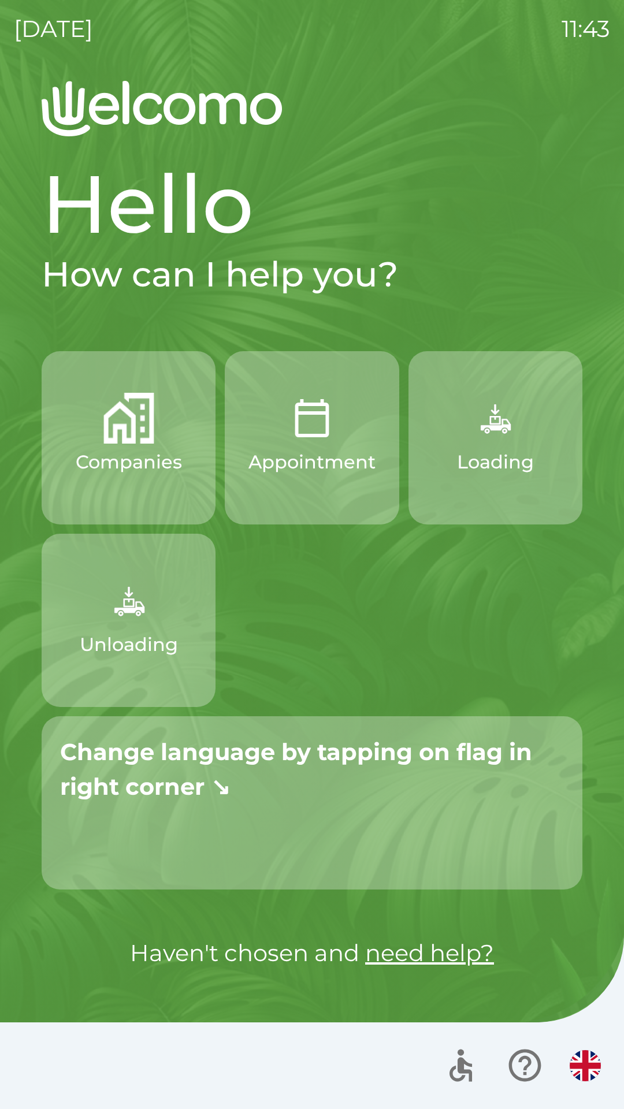
click at [596, 1066] on img "button" at bounding box center [585, 1065] width 31 height 31
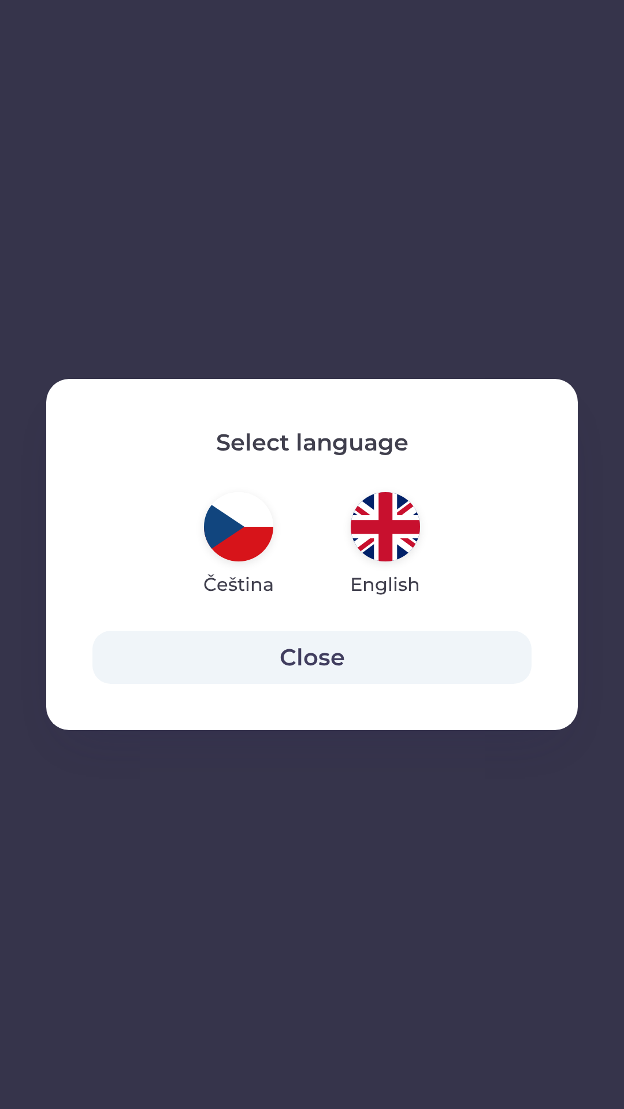
click at [230, 531] on img "button" at bounding box center [238, 526] width 69 height 69
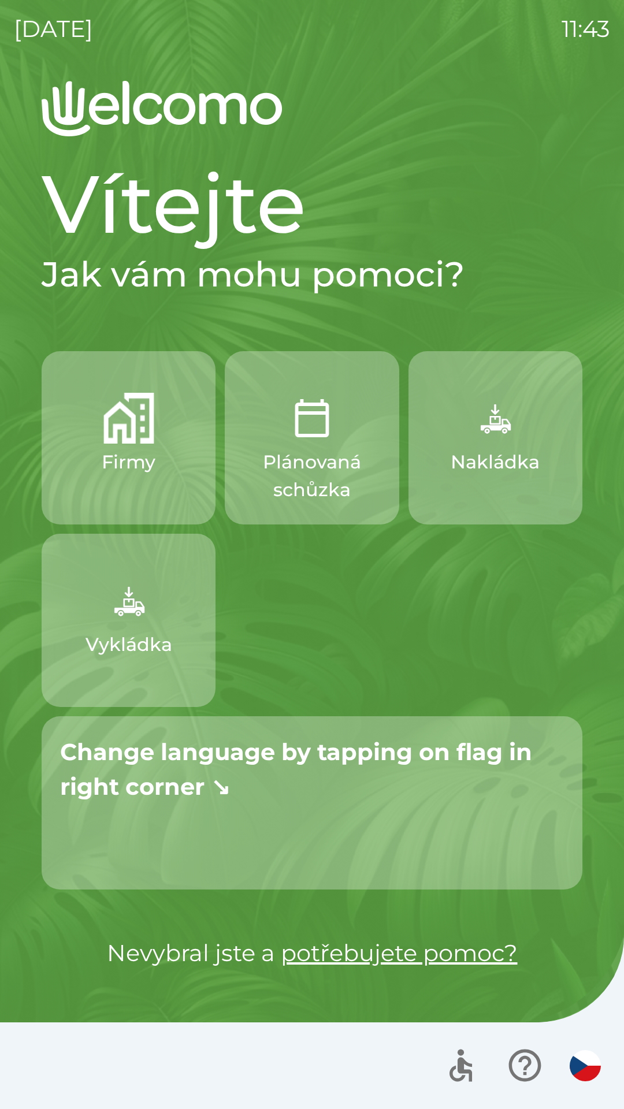
click at [589, 1051] on img "button" at bounding box center [585, 1065] width 31 height 31
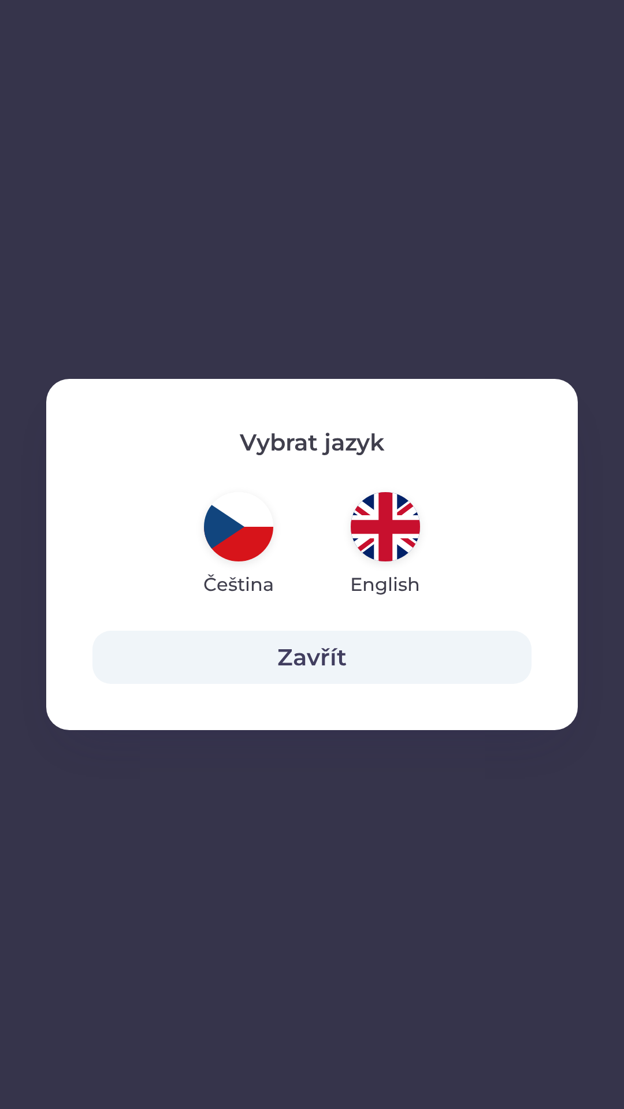
click at [373, 531] on img "button" at bounding box center [385, 526] width 69 height 69
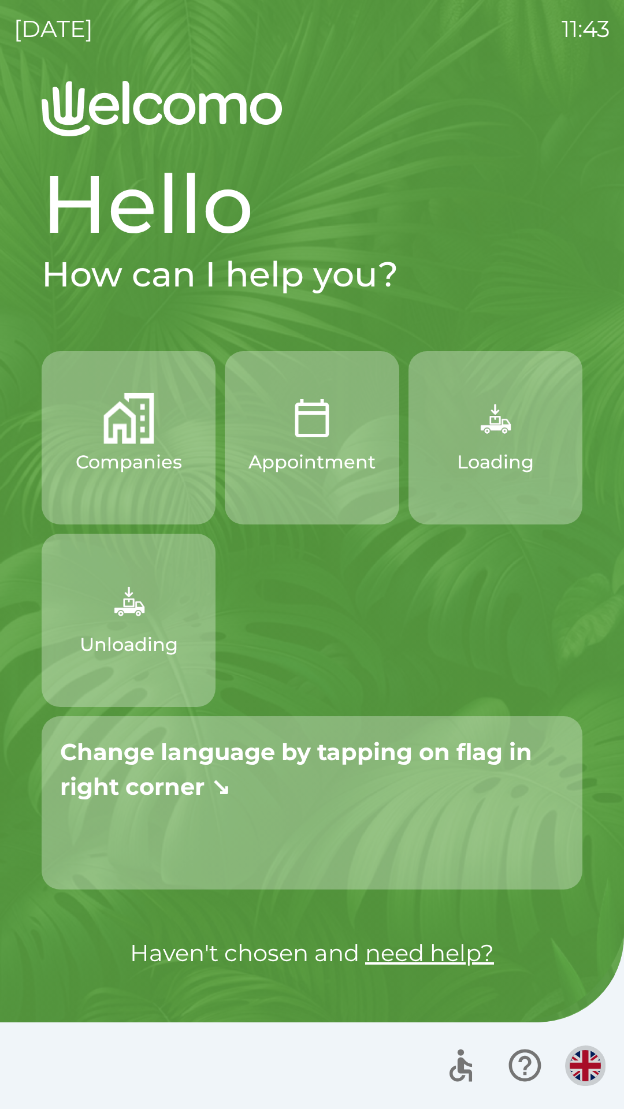
click at [594, 1064] on img "button" at bounding box center [585, 1065] width 31 height 31
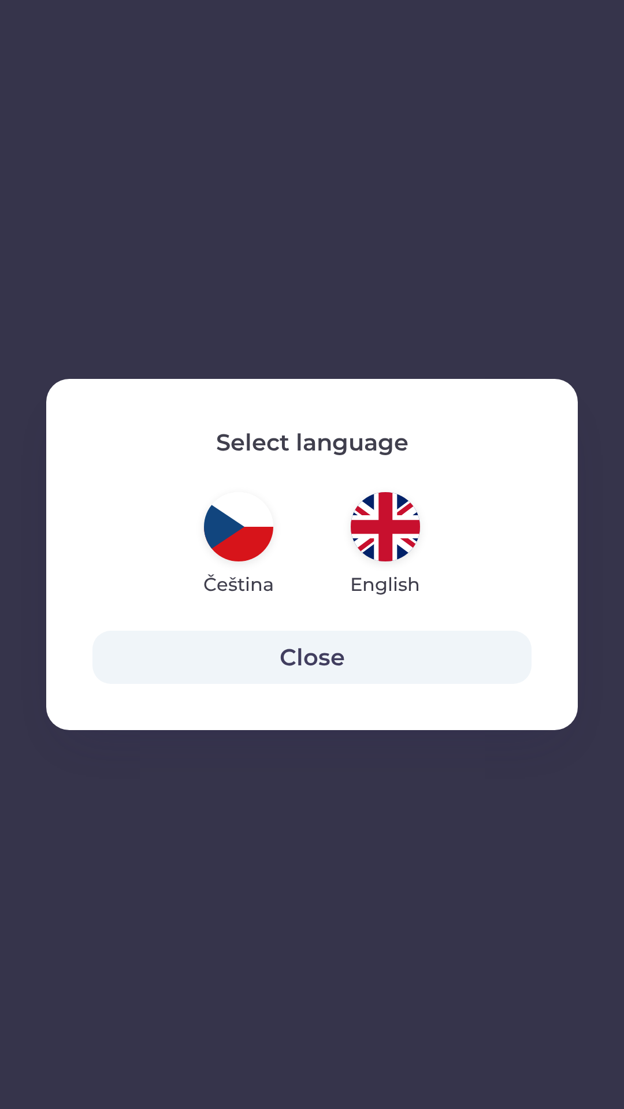
click at [236, 530] on img "button" at bounding box center [238, 526] width 69 height 69
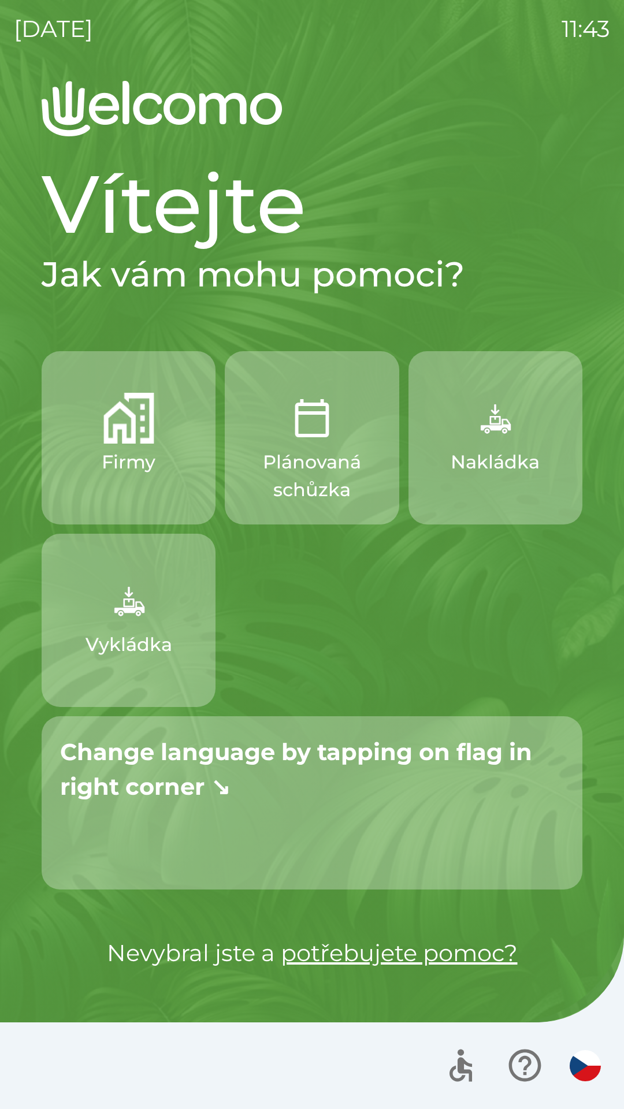
click at [582, 1066] on img "button" at bounding box center [585, 1065] width 31 height 31
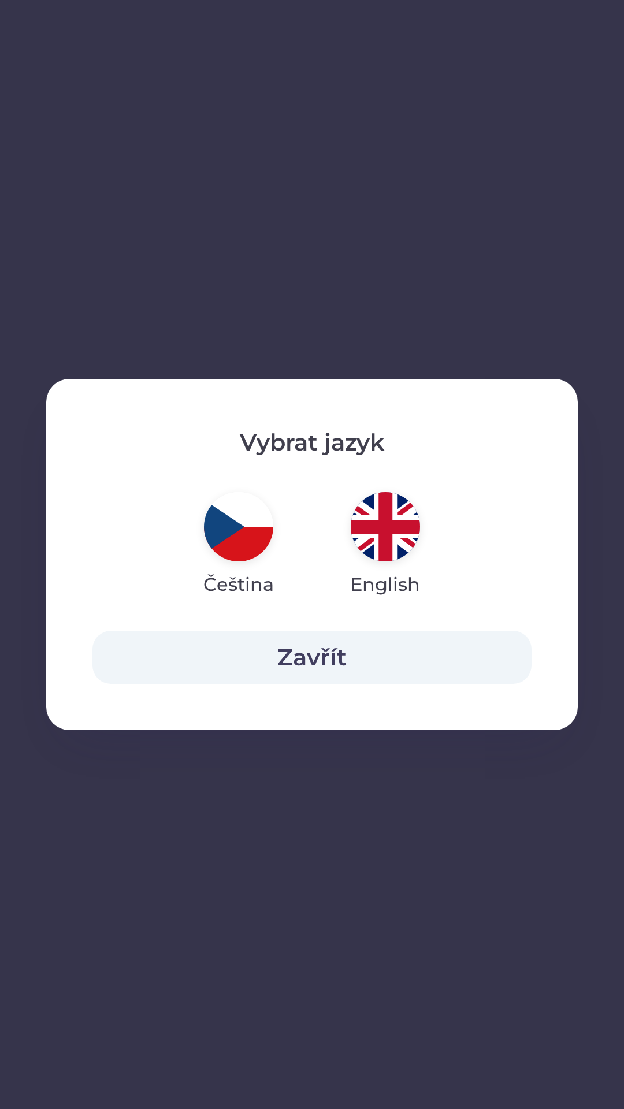
click at [232, 523] on img "button" at bounding box center [238, 526] width 69 height 69
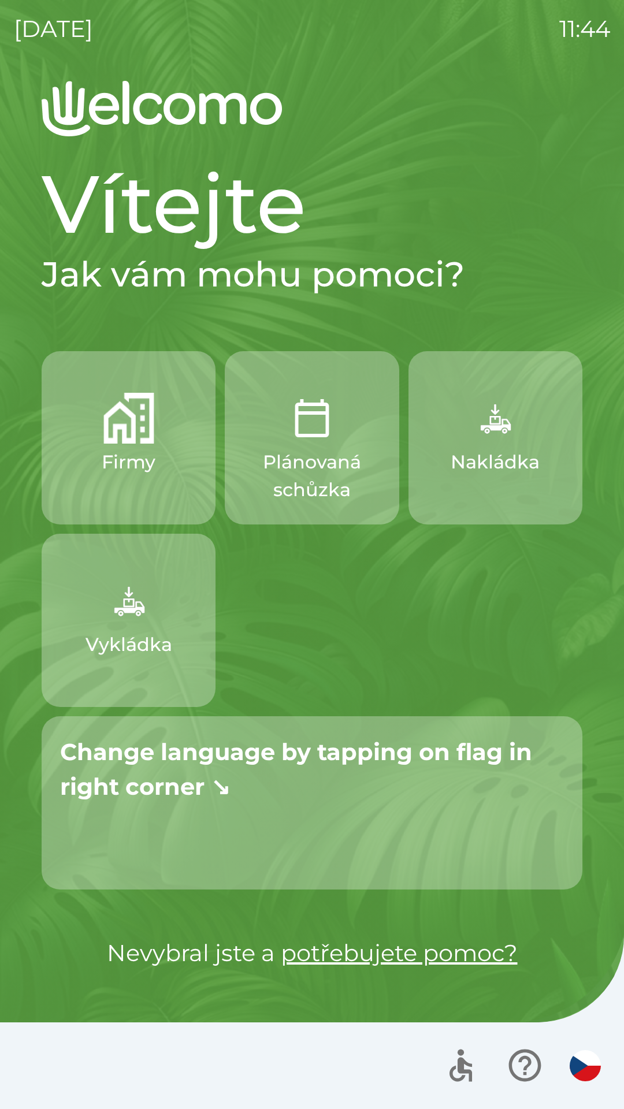
click at [587, 1062] on img "button" at bounding box center [585, 1065] width 31 height 31
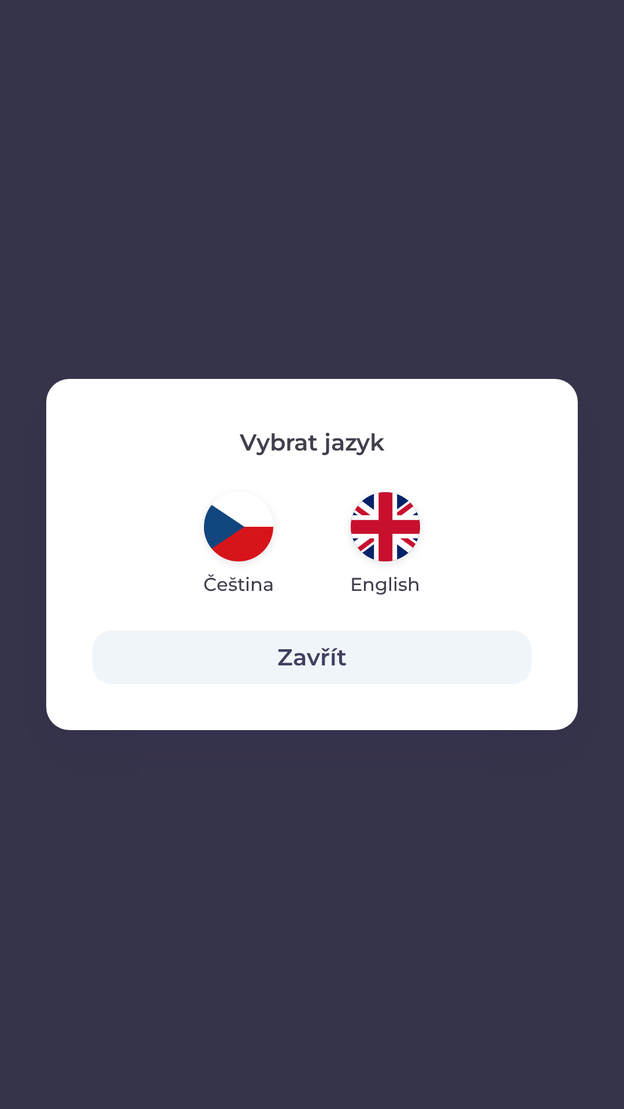
click at [386, 520] on img "button" at bounding box center [385, 526] width 69 height 69
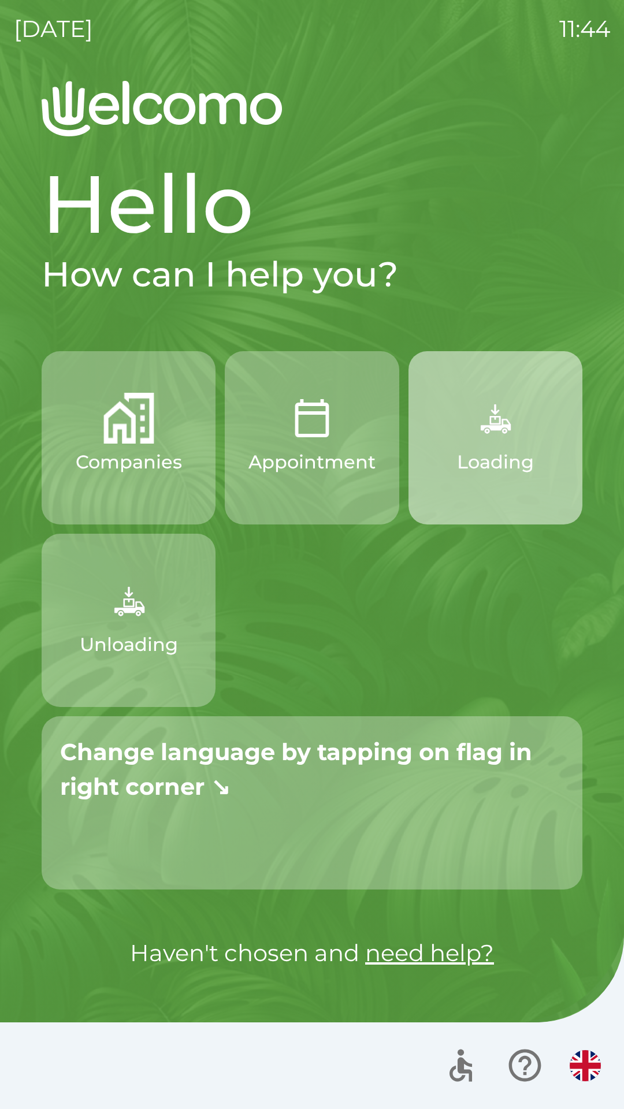
click at [493, 435] on img "button" at bounding box center [495, 418] width 51 height 51
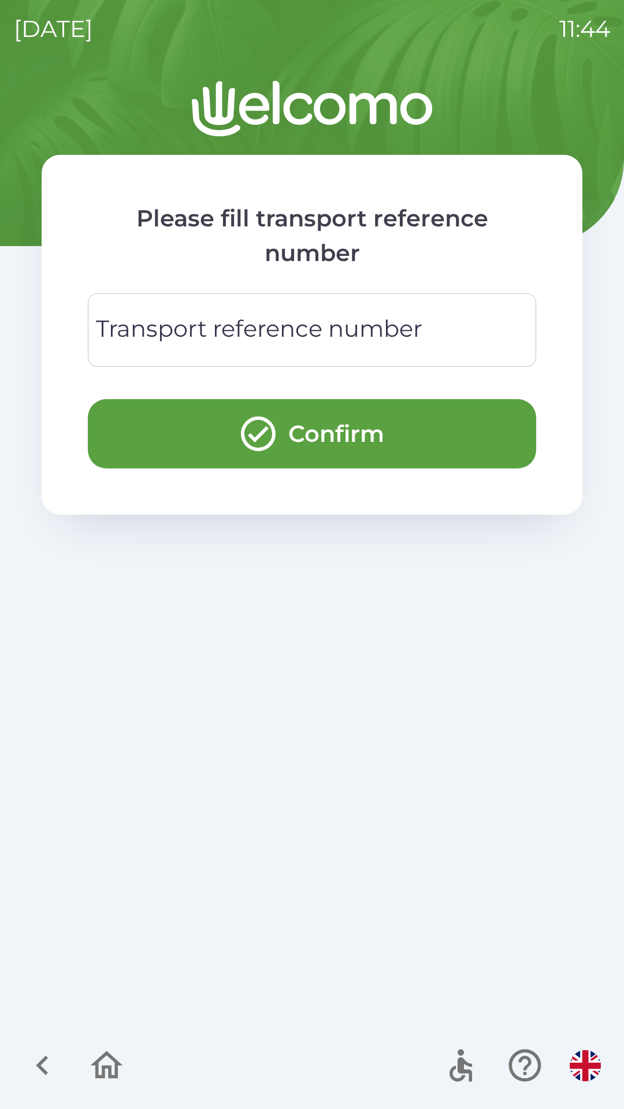
click at [587, 1061] on img "button" at bounding box center [585, 1065] width 31 height 31
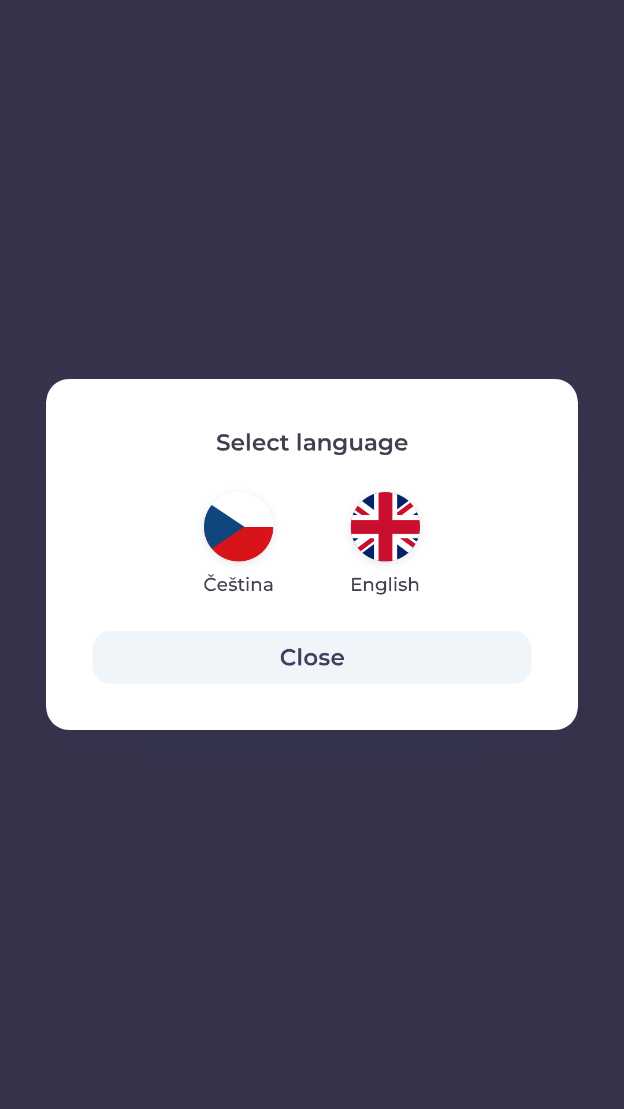
click at [236, 540] on img "button" at bounding box center [238, 526] width 69 height 69
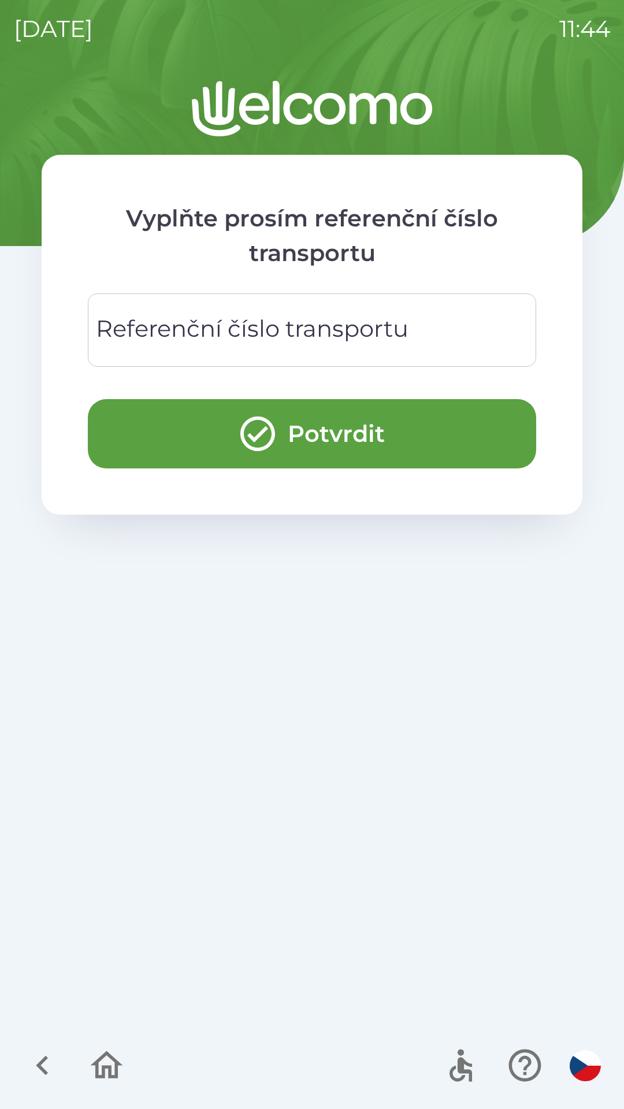
click at [332, 434] on button "Potvrdit" at bounding box center [312, 433] width 448 height 69
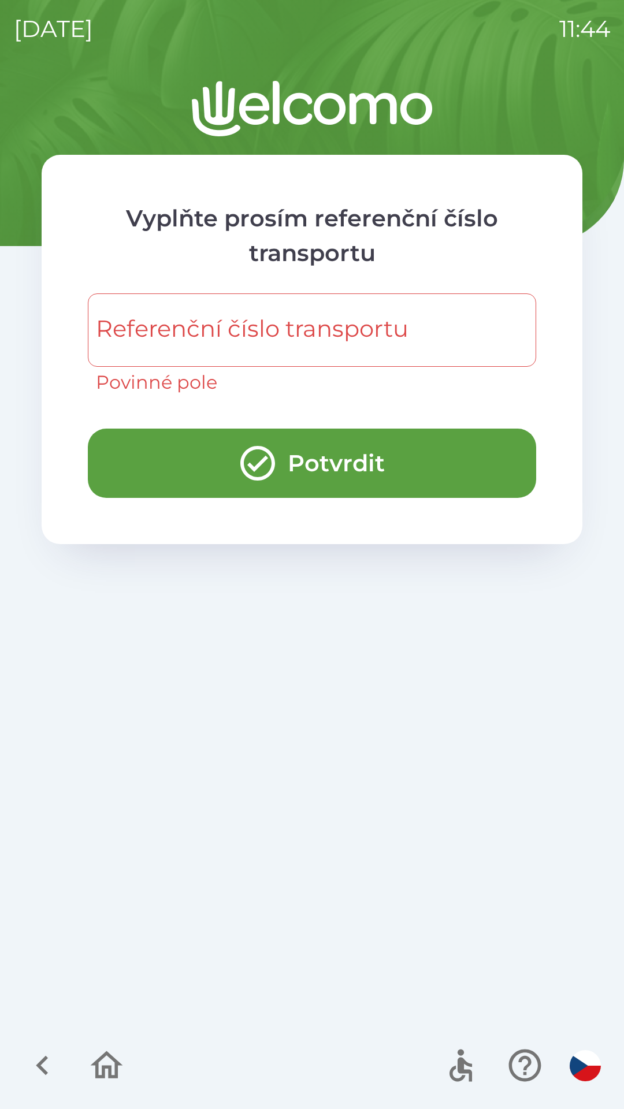
click at [126, 1070] on icon "button" at bounding box center [106, 1065] width 39 height 39
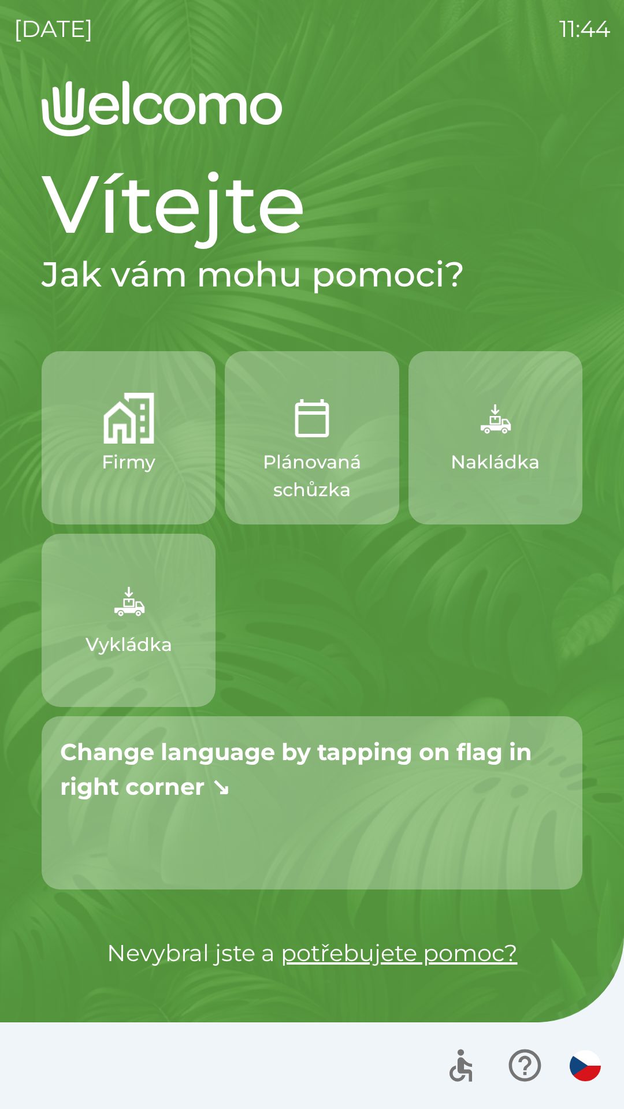
click at [583, 1057] on img "button" at bounding box center [585, 1065] width 31 height 31
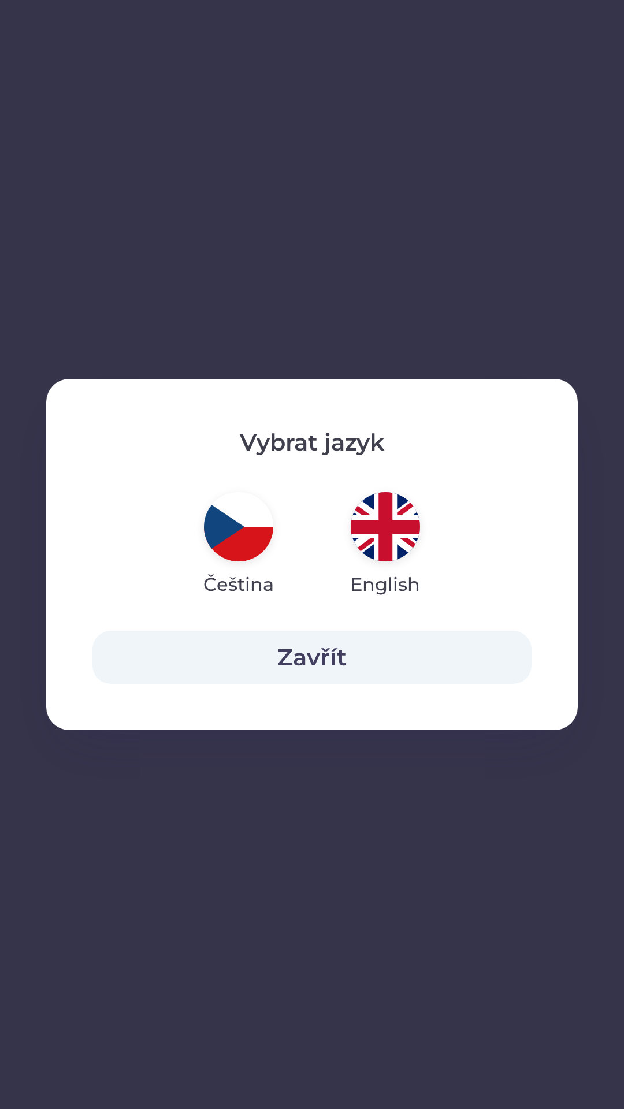
click at [376, 650] on button "Zavřít" at bounding box center [311, 657] width 439 height 53
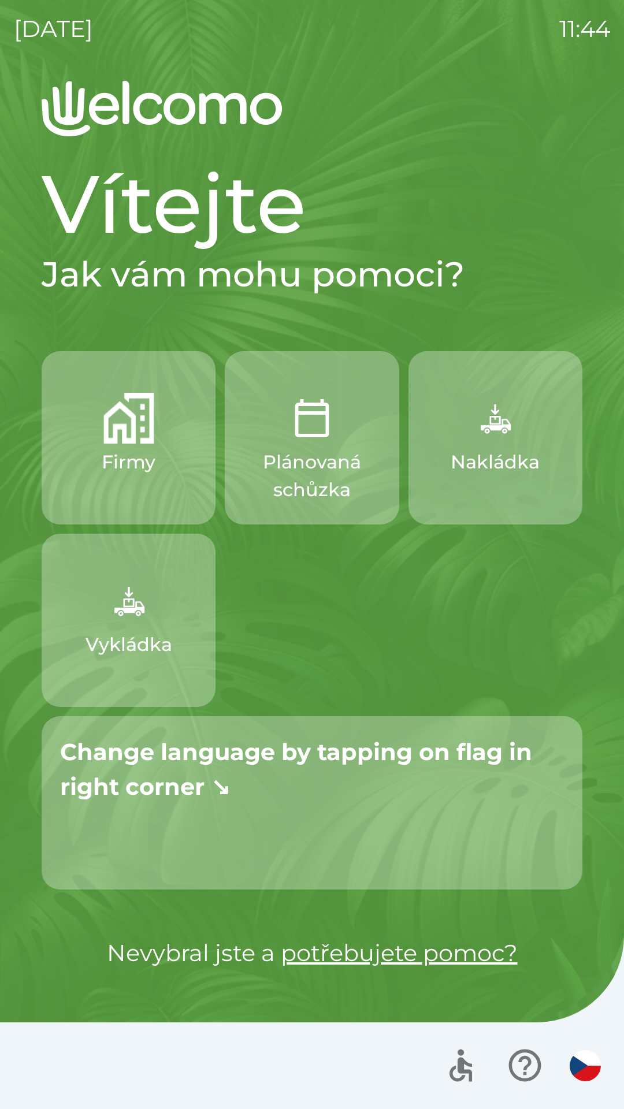
click at [527, 1073] on icon "button" at bounding box center [524, 1065] width 39 height 39
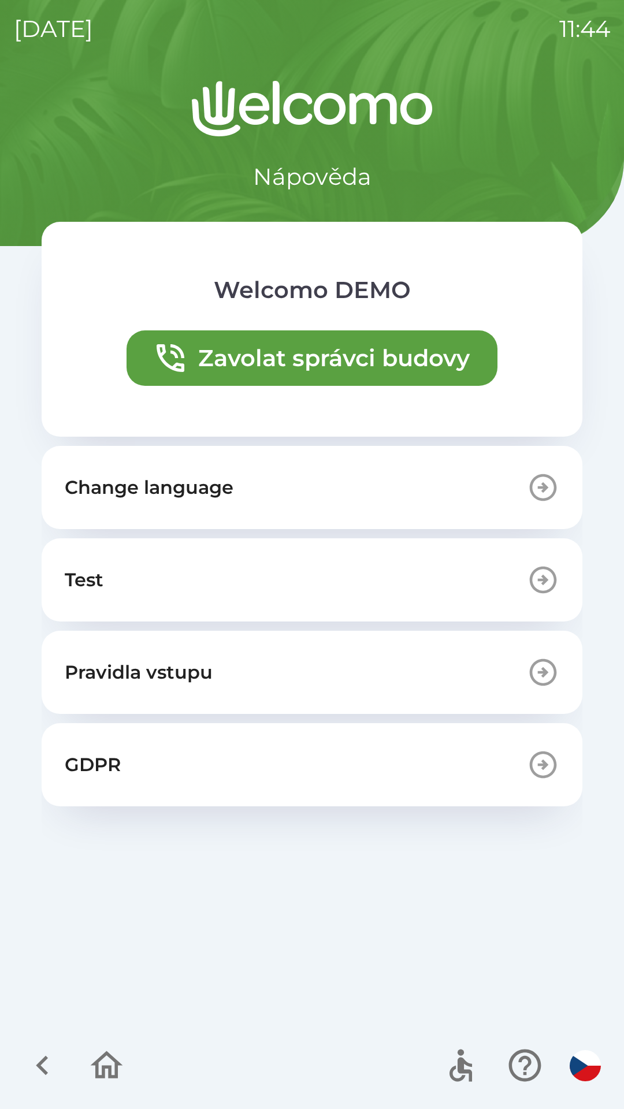
click at [270, 481] on button "Change language" at bounding box center [312, 487] width 541 height 83
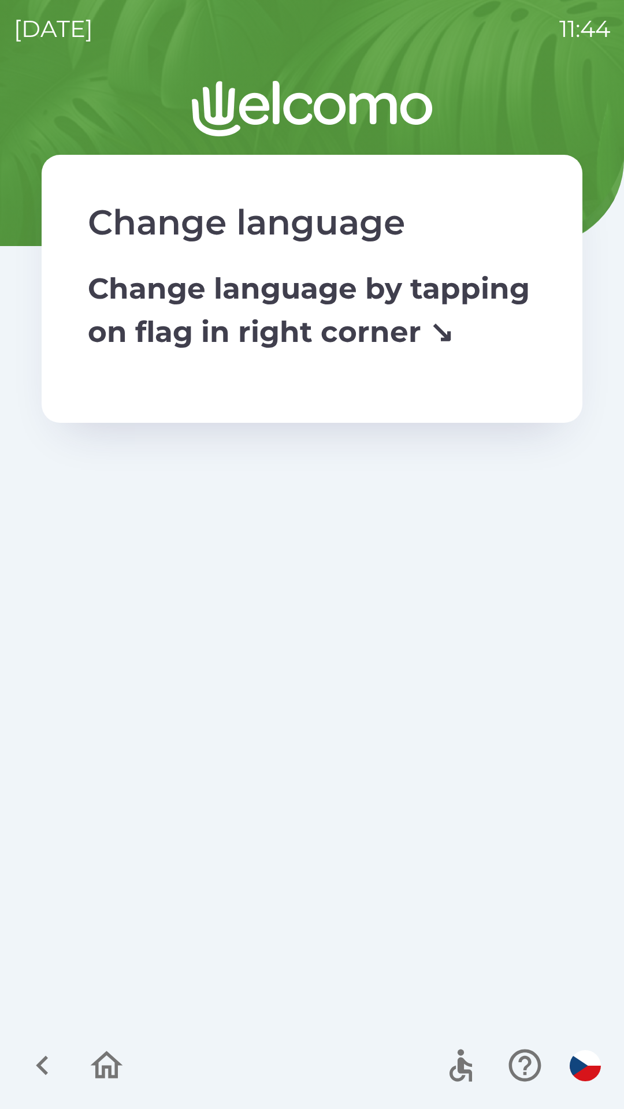
click at [116, 1072] on icon "button" at bounding box center [107, 1065] width 32 height 28
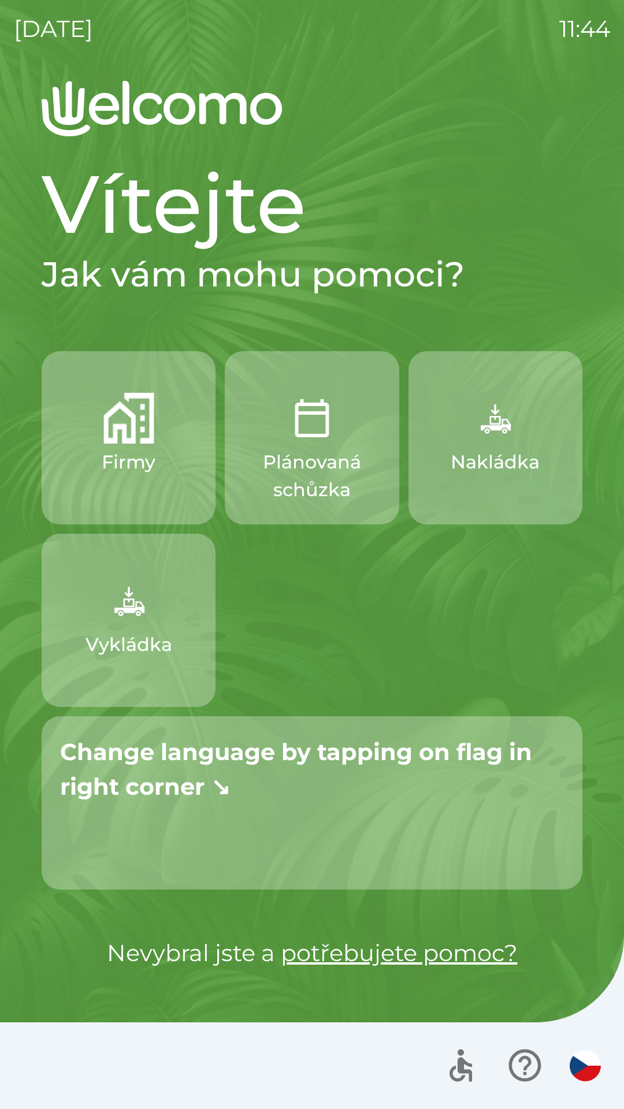
click at [587, 1052] on img "button" at bounding box center [585, 1065] width 31 height 31
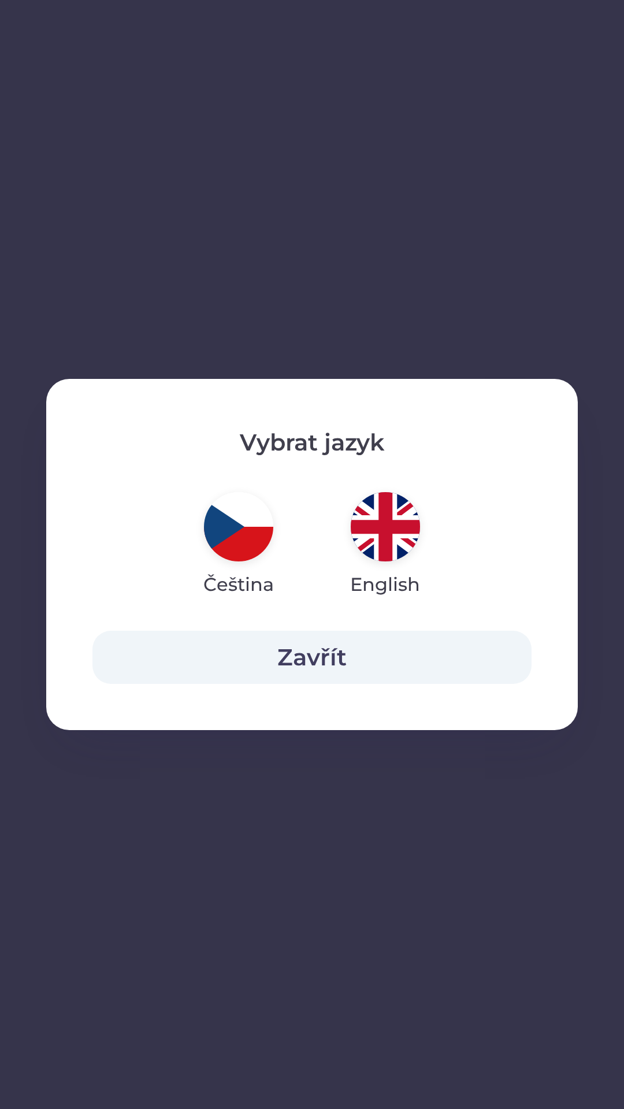
click at [383, 540] on img "button" at bounding box center [385, 526] width 69 height 69
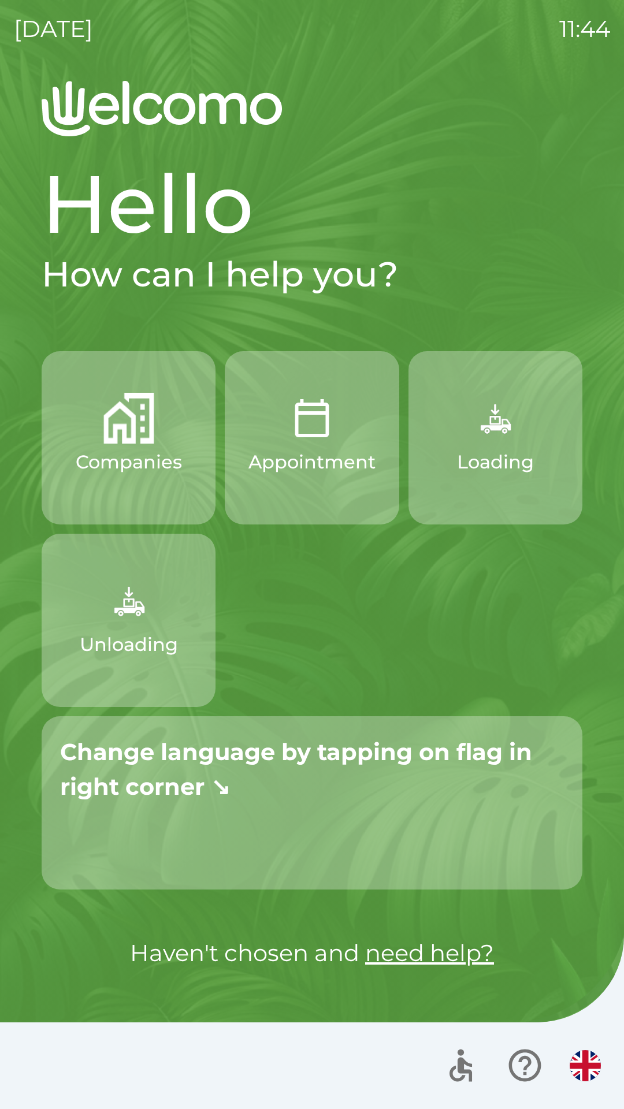
click at [594, 1058] on img "button" at bounding box center [585, 1065] width 31 height 31
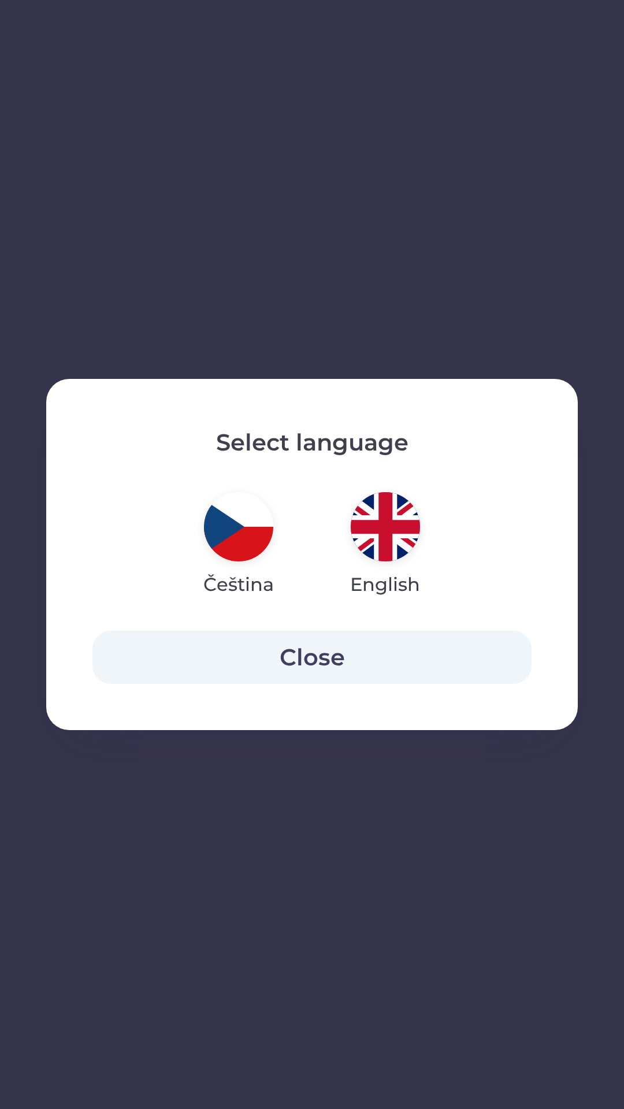
click at [244, 541] on img "button" at bounding box center [238, 526] width 69 height 69
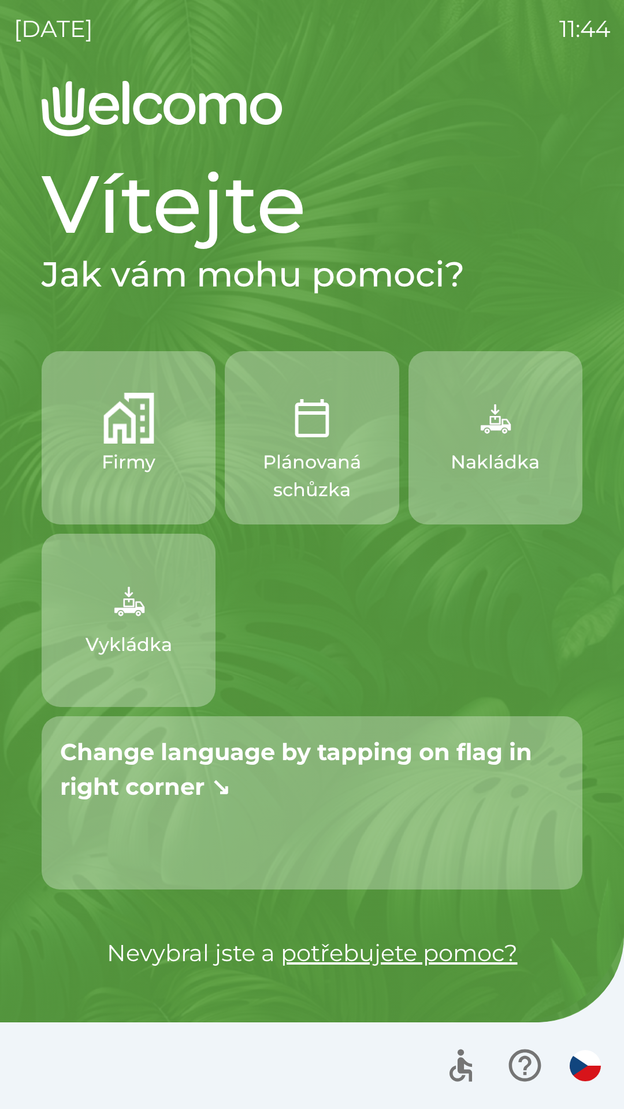
click at [576, 1062] on img "button" at bounding box center [585, 1065] width 31 height 31
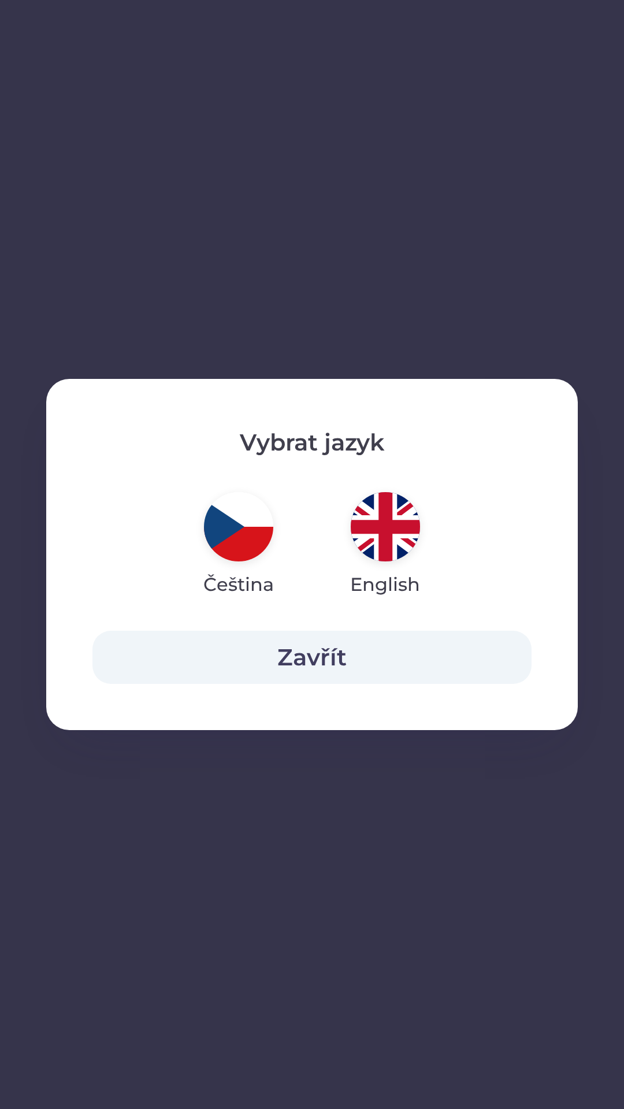
click at [371, 533] on img "button" at bounding box center [385, 526] width 69 height 69
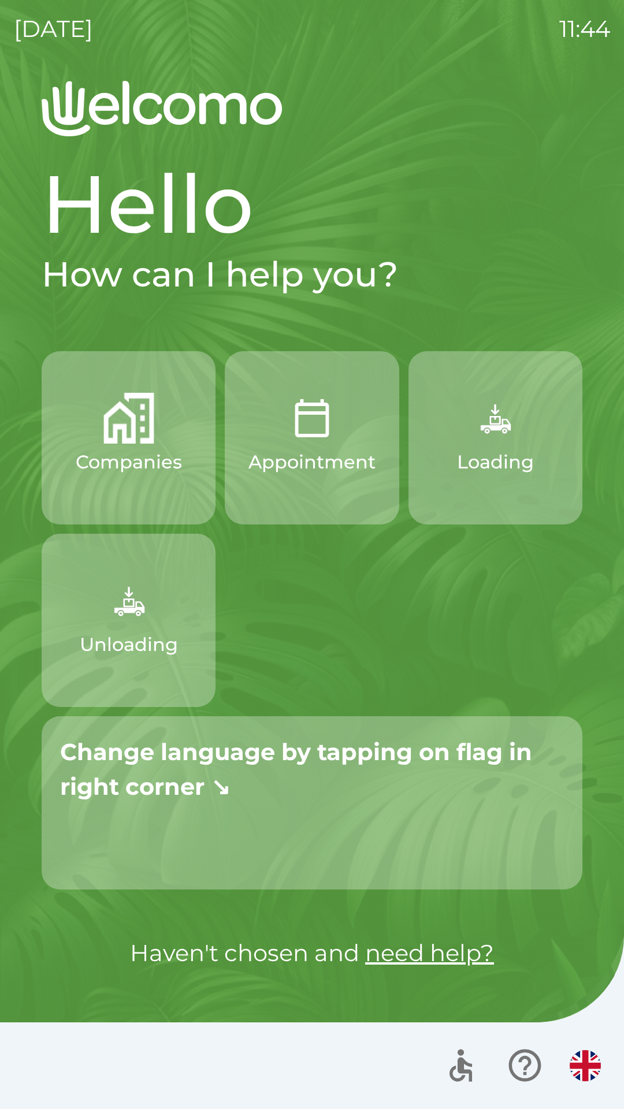
click at [576, 1063] on img "button" at bounding box center [585, 1065] width 31 height 31
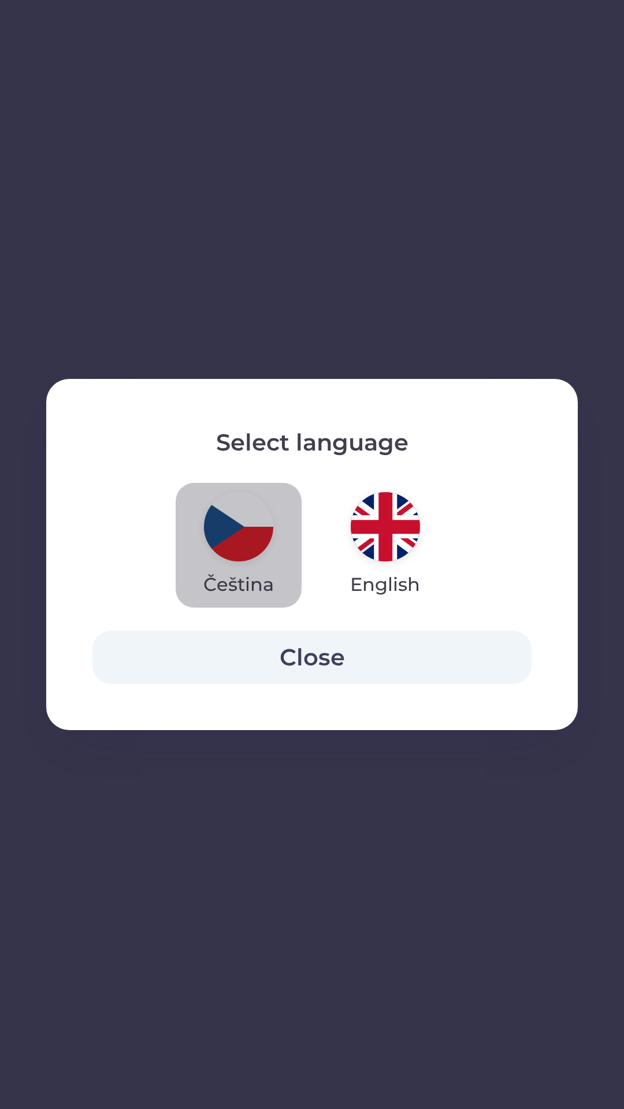
click at [236, 534] on img "button" at bounding box center [238, 526] width 69 height 69
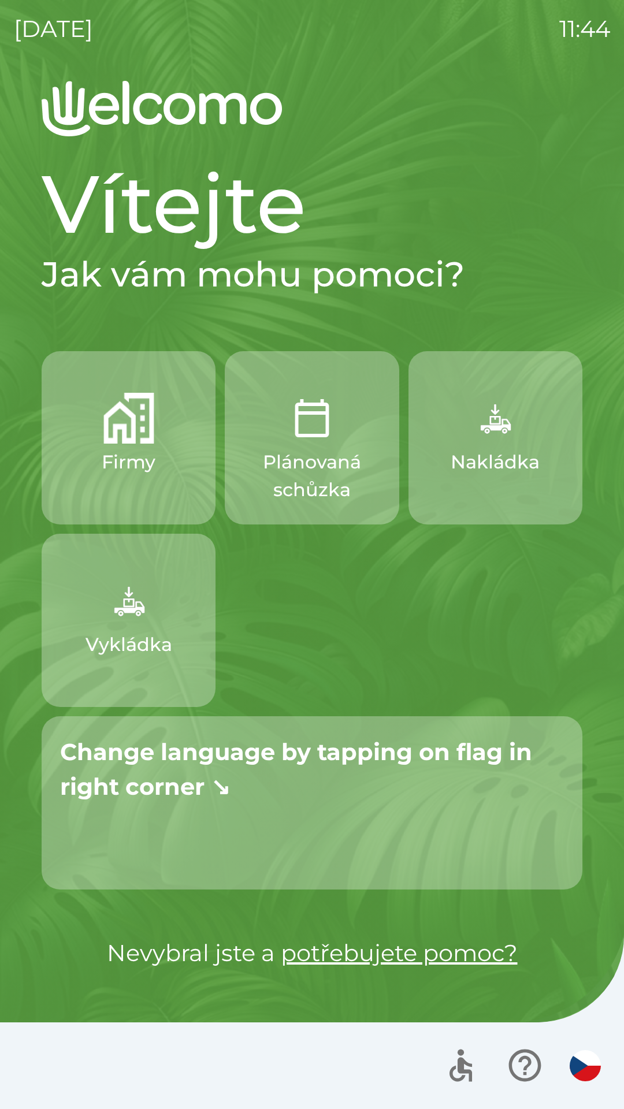
click at [583, 1065] on img "button" at bounding box center [585, 1065] width 31 height 31
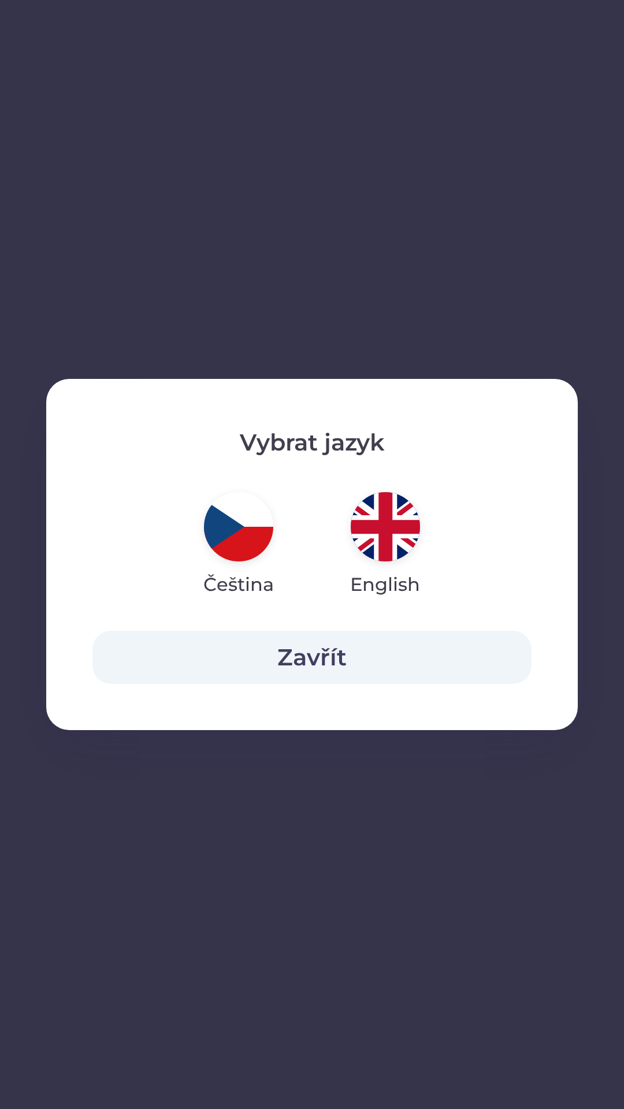
click at [385, 526] on img "button" at bounding box center [385, 526] width 69 height 69
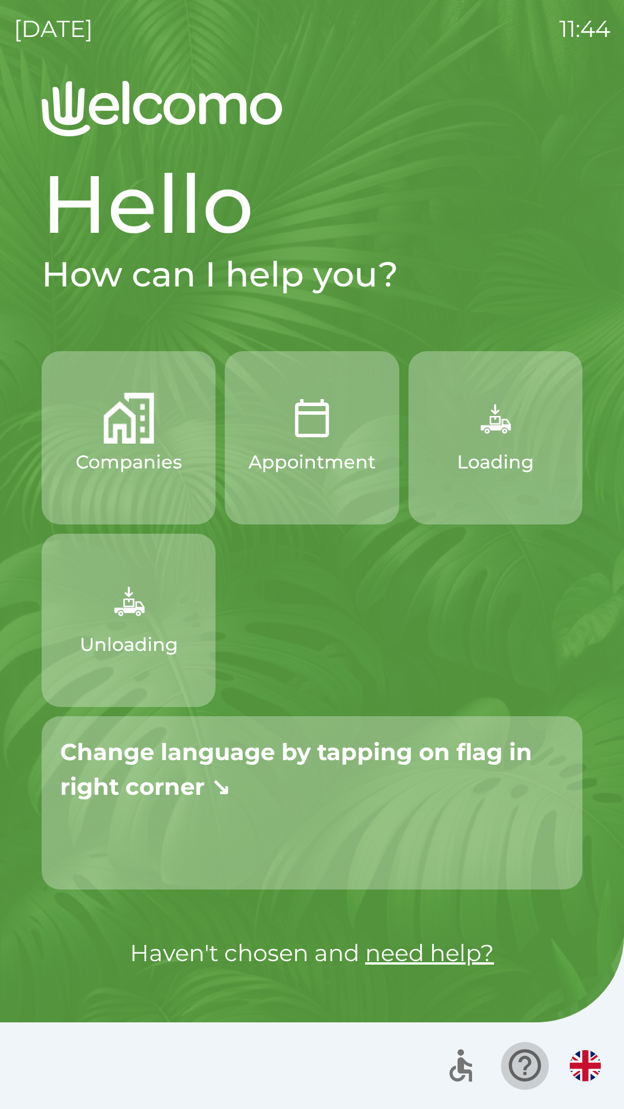
click at [511, 1065] on icon "button" at bounding box center [524, 1066] width 32 height 32
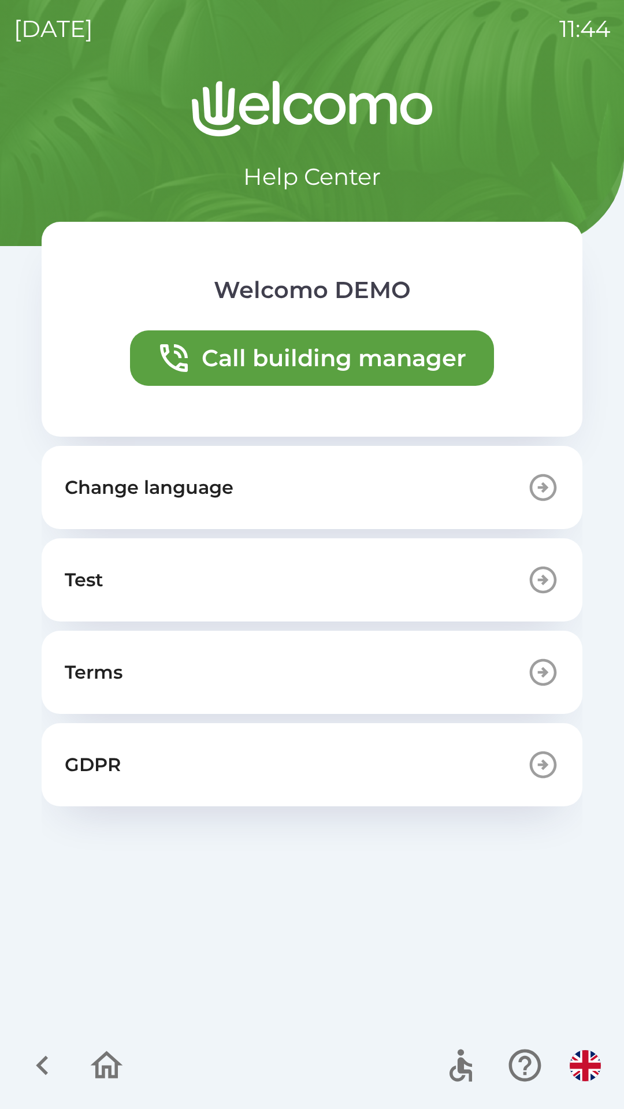
click at [270, 483] on button "Change language" at bounding box center [312, 487] width 541 height 83
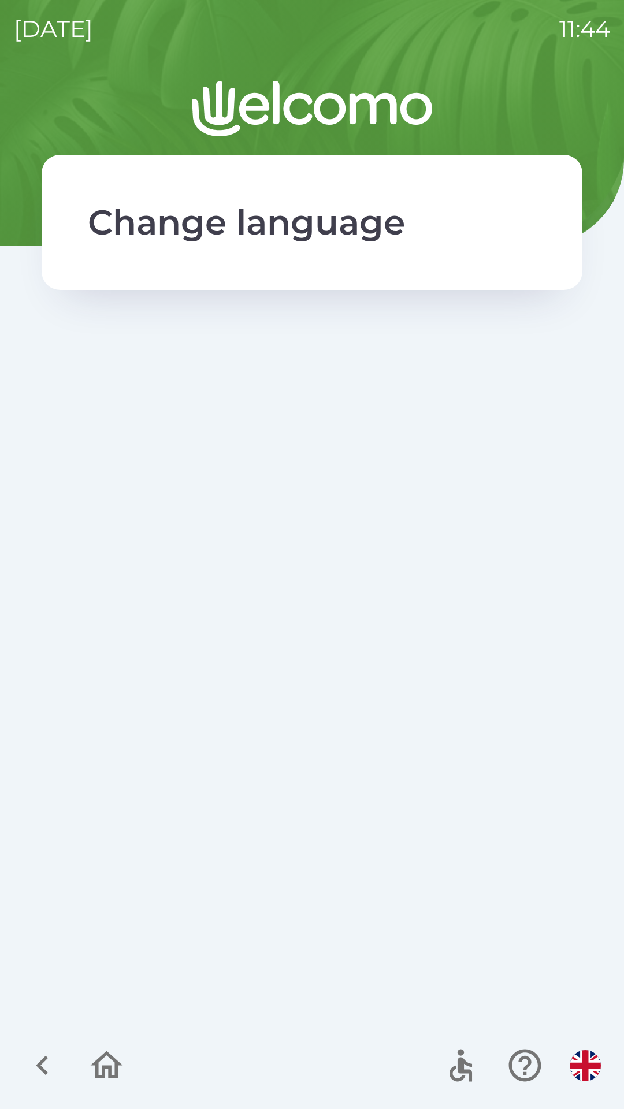
click at [113, 1061] on icon "button" at bounding box center [106, 1065] width 39 height 39
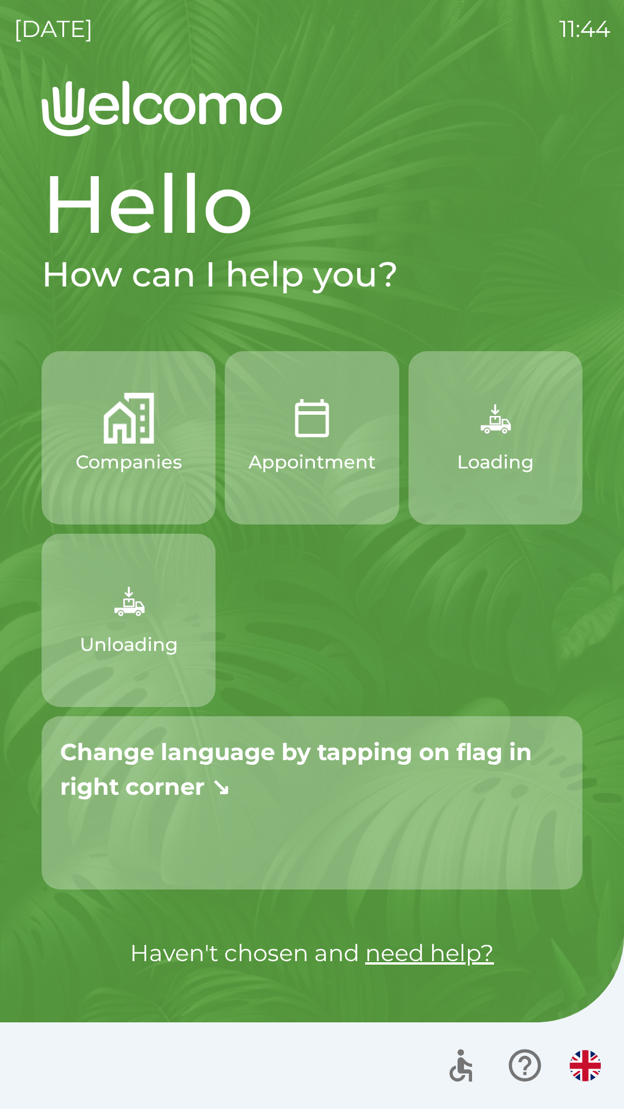
click at [538, 1053] on icon "button" at bounding box center [524, 1065] width 39 height 39
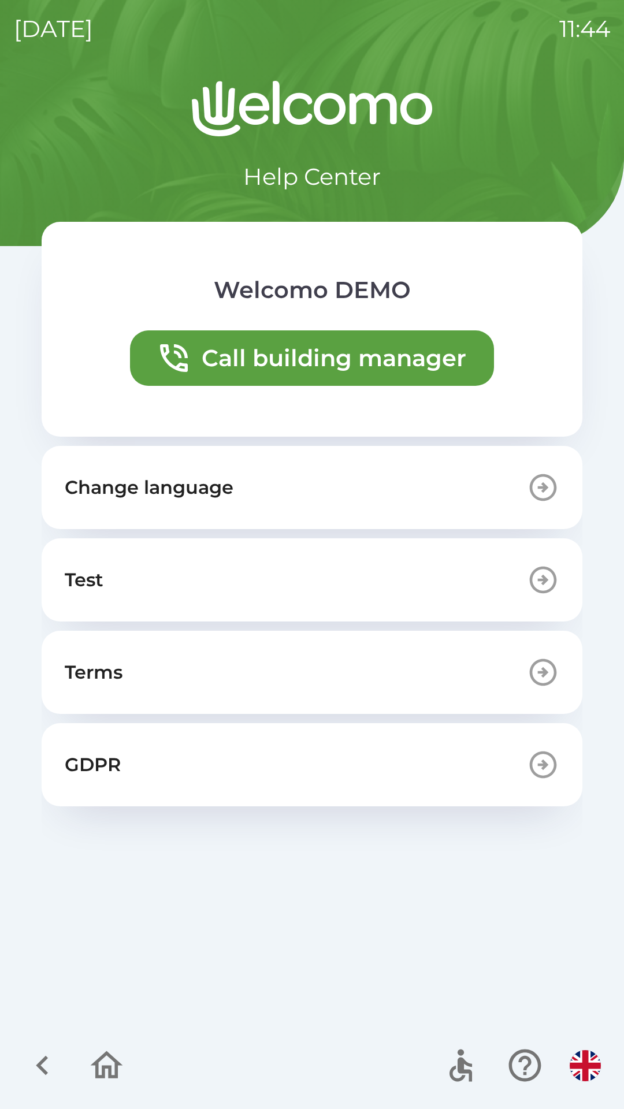
click at [213, 485] on p "Change language" at bounding box center [149, 488] width 169 height 28
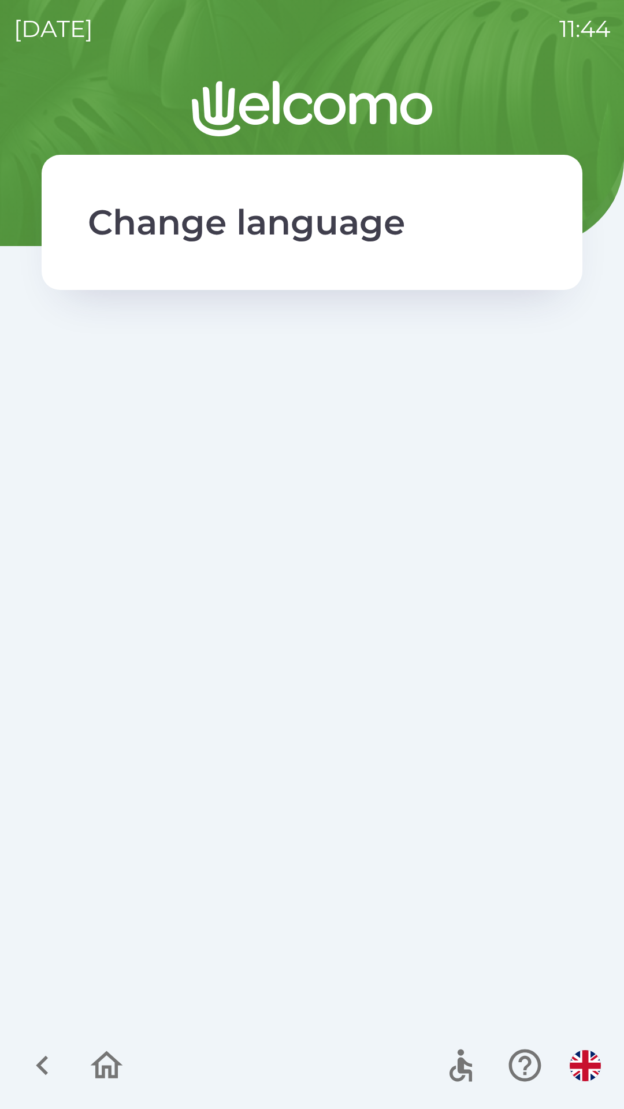
click at [314, 388] on div "Change language" at bounding box center [312, 595] width 596 height 1028
click at [316, 397] on div "Change language" at bounding box center [312, 595] width 596 height 1028
click at [315, 402] on div "Change language" at bounding box center [312, 595] width 596 height 1028
click at [119, 1063] on icon "button" at bounding box center [107, 1065] width 32 height 28
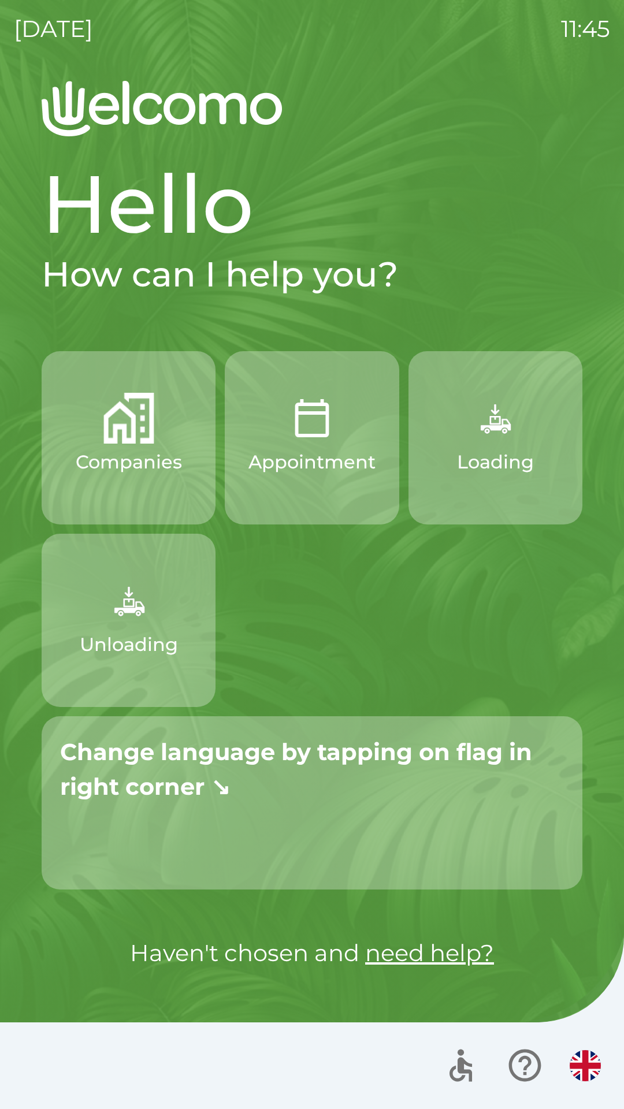
click at [572, 1065] on img "button" at bounding box center [585, 1065] width 31 height 31
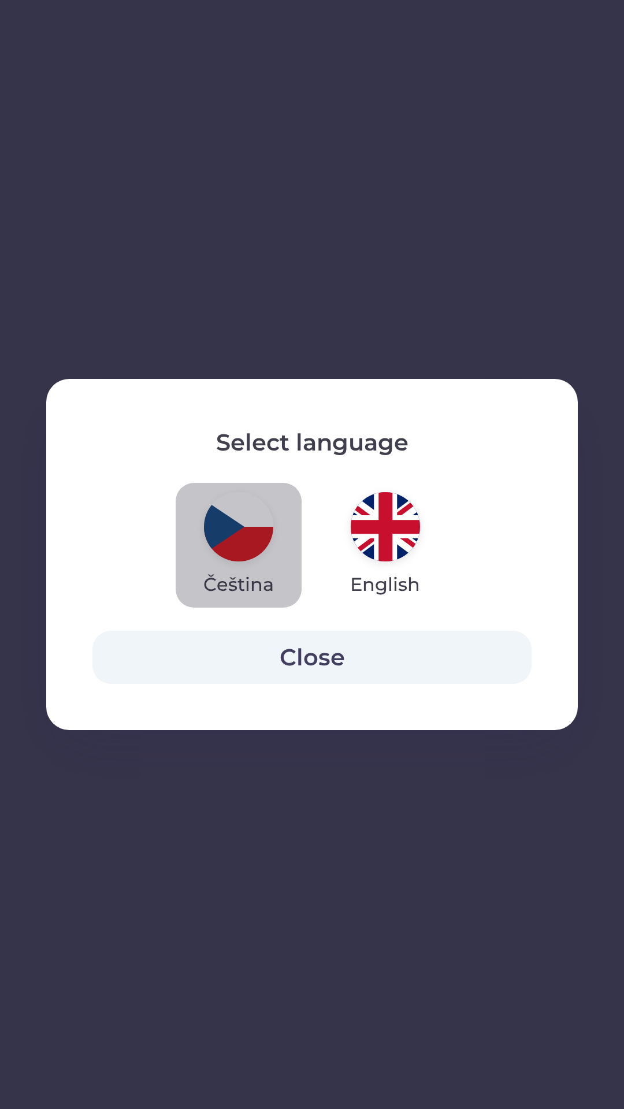
click at [231, 538] on img "button" at bounding box center [238, 526] width 69 height 69
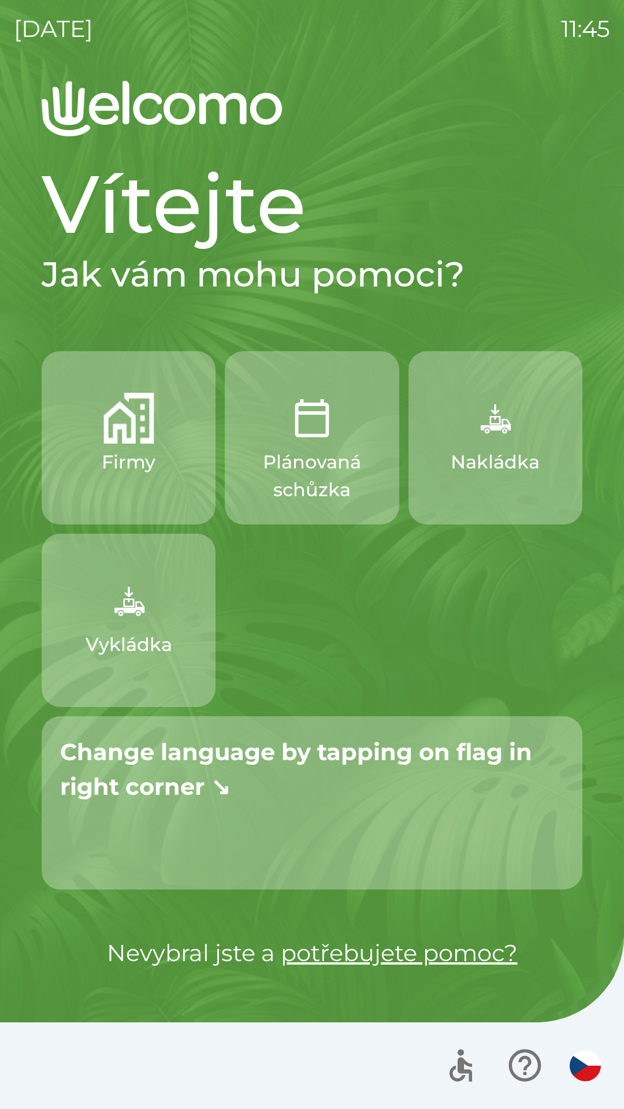
click at [457, 1065] on icon "button" at bounding box center [460, 1070] width 23 height 24
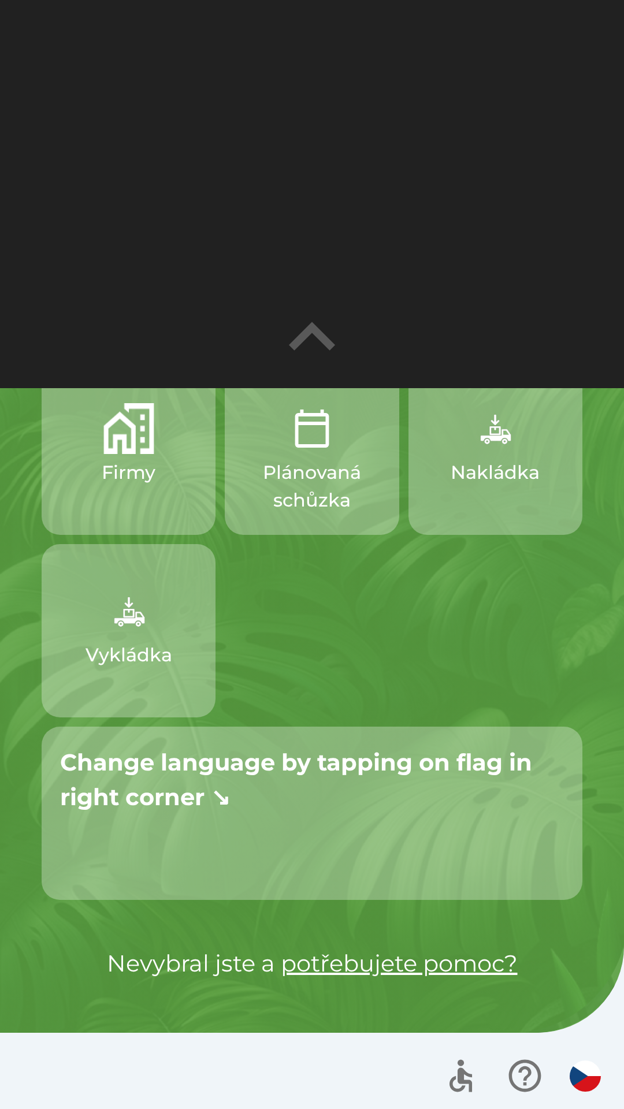
scroll to position [386, 0]
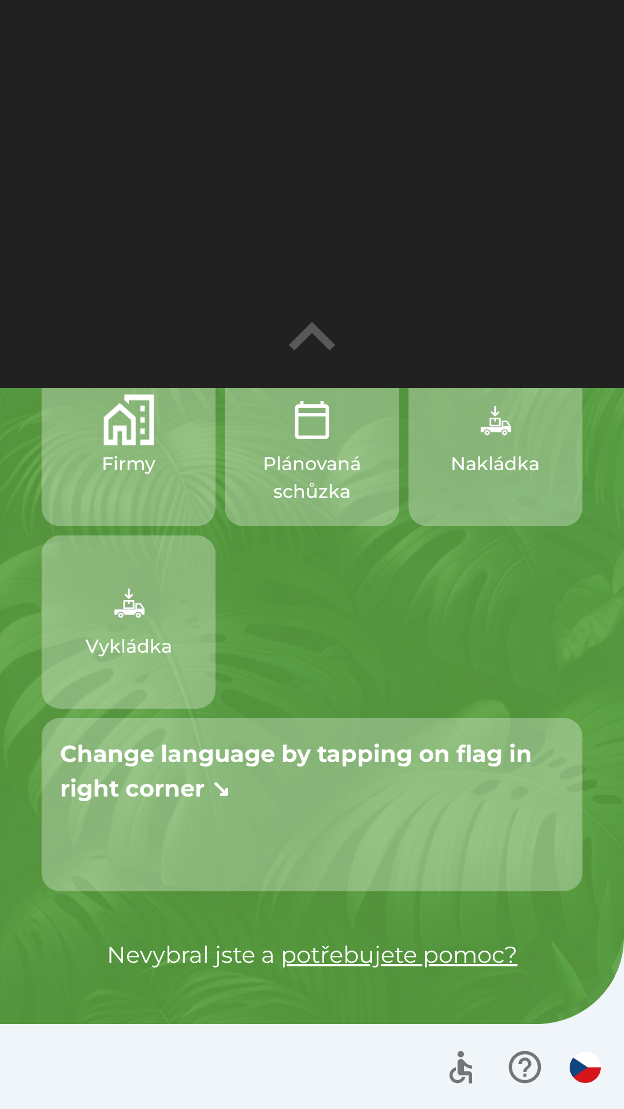
click at [586, 1070] on img "button" at bounding box center [585, 1067] width 31 height 31
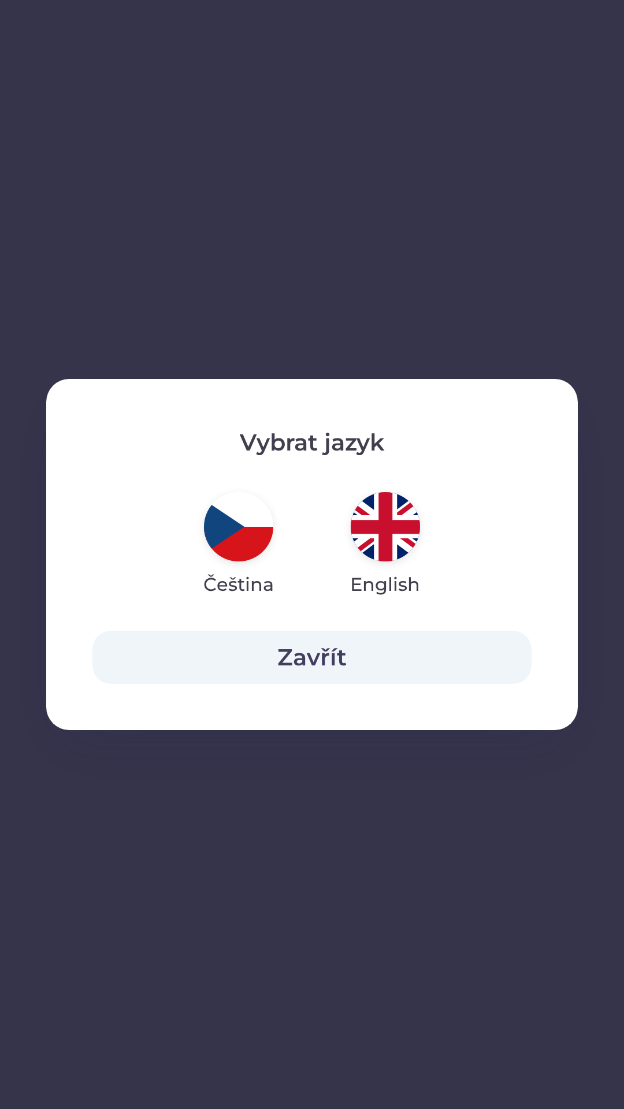
click at [363, 534] on img "button" at bounding box center [385, 526] width 69 height 69
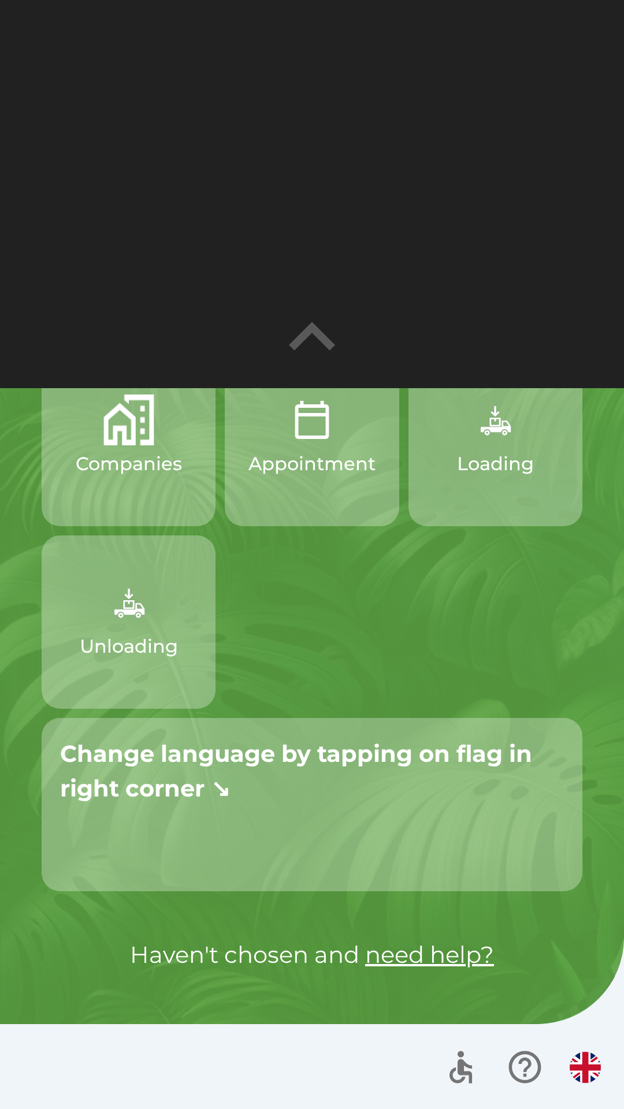
click at [307, 344] on icon "button" at bounding box center [312, 337] width 92 height 92
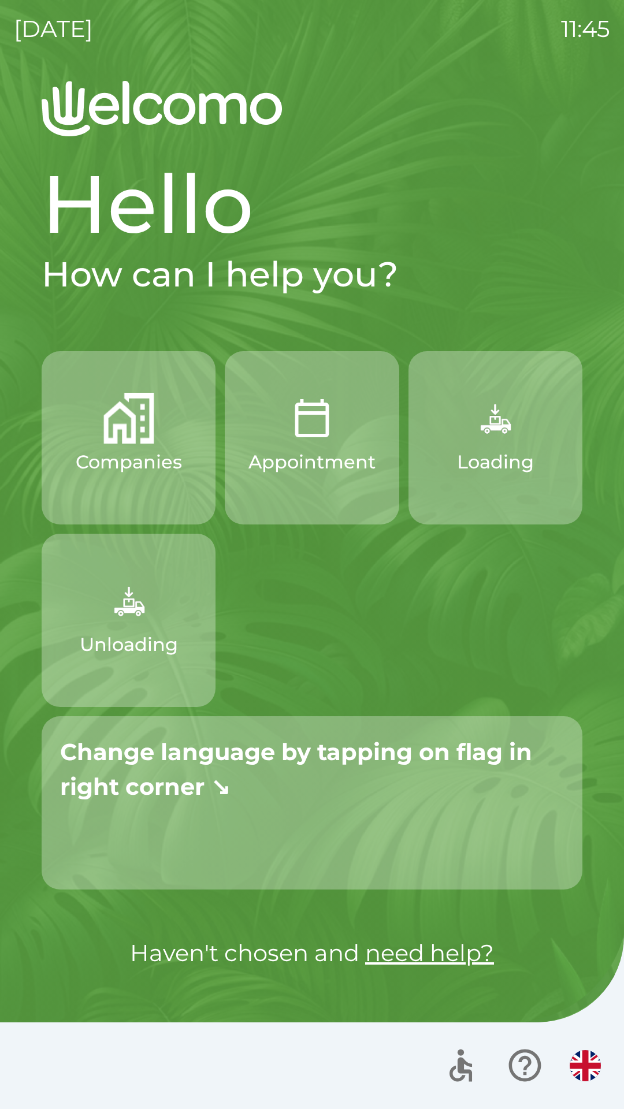
scroll to position [0, 0]
click at [516, 1051] on icon "button" at bounding box center [524, 1065] width 39 height 39
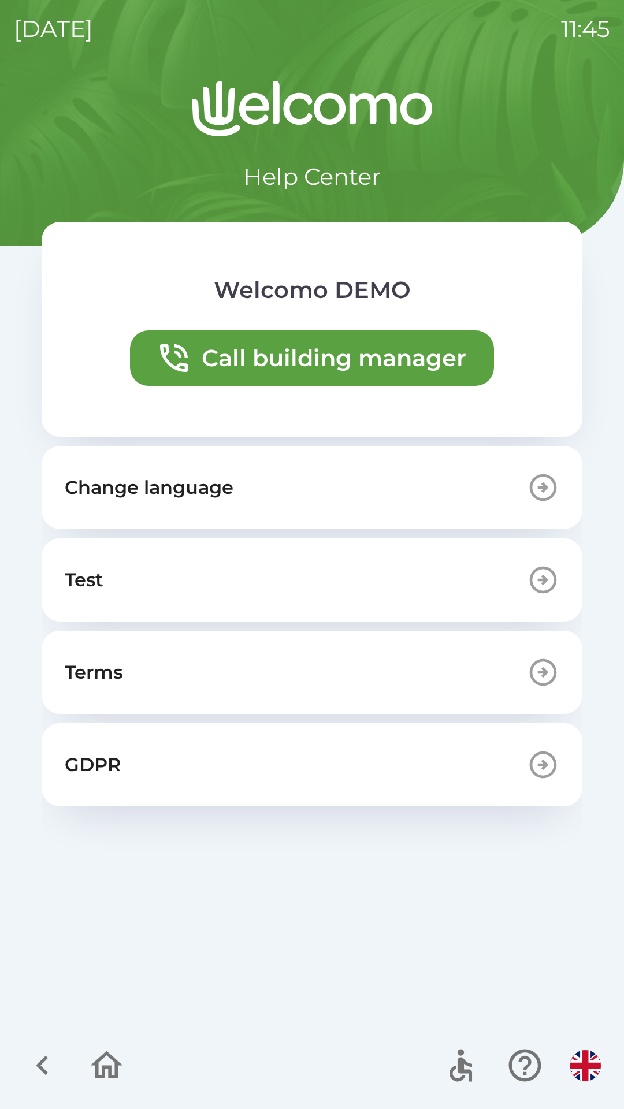
click at [221, 481] on p "Change language" at bounding box center [149, 488] width 169 height 28
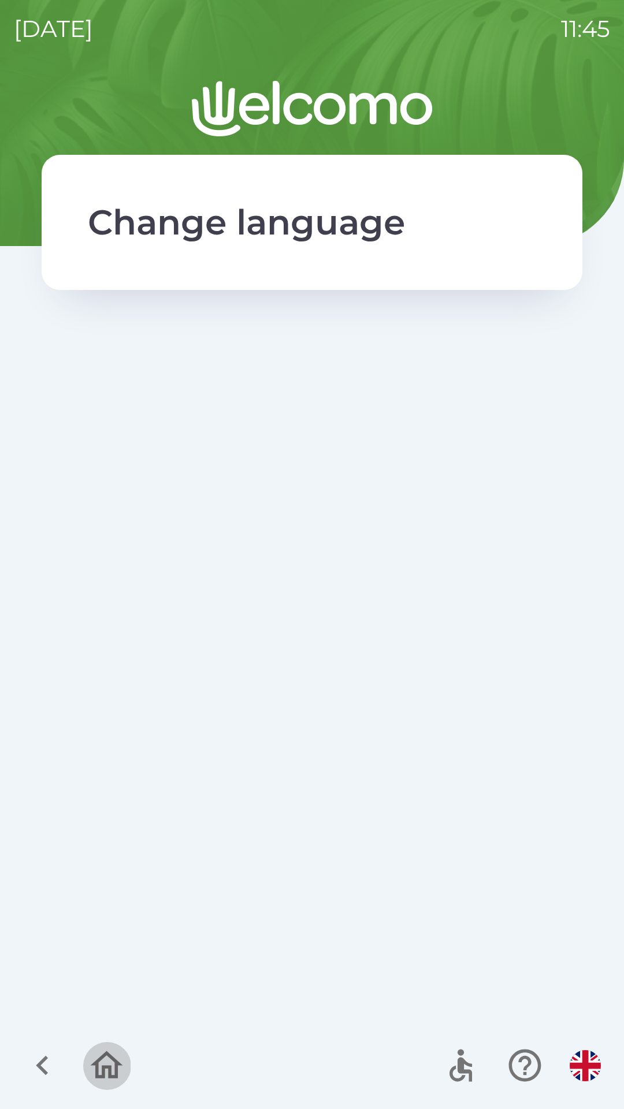
click at [113, 1062] on icon "button" at bounding box center [106, 1065] width 39 height 39
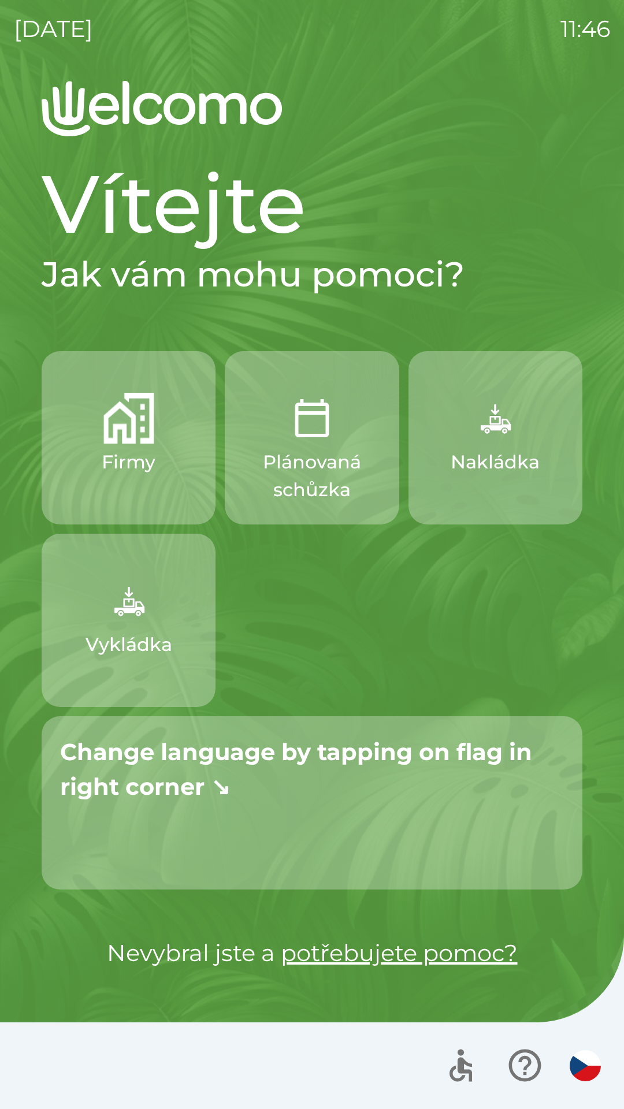
click at [213, 787] on strong "Change language by tapping on flag in right corner ↘" at bounding box center [296, 769] width 472 height 63
click at [191, 768] on p "Change language by tapping on flag in right corner ↘" at bounding box center [312, 769] width 504 height 69
click at [526, 1072] on icon "button" at bounding box center [524, 1065] width 39 height 39
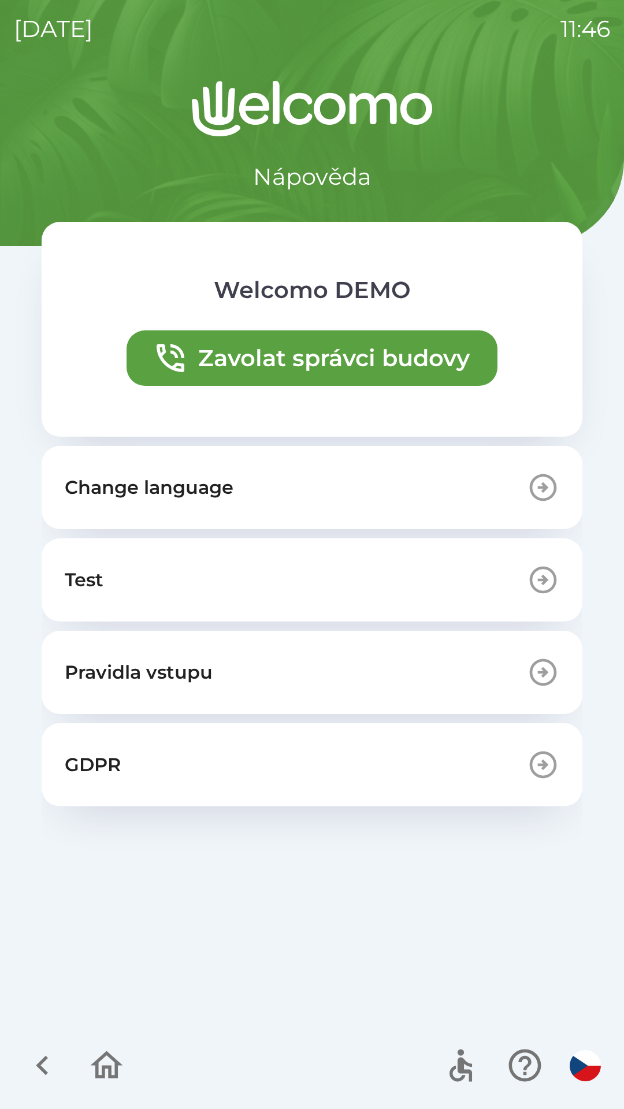
click at [173, 479] on p "Change language" at bounding box center [149, 488] width 169 height 28
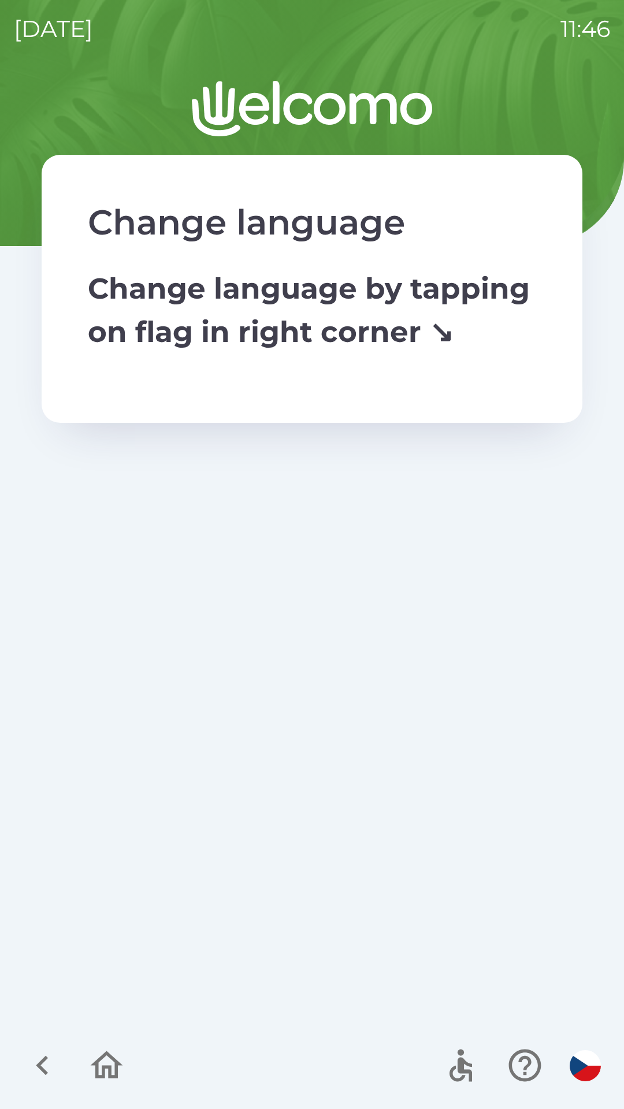
click at [106, 1062] on icon "button" at bounding box center [106, 1065] width 39 height 39
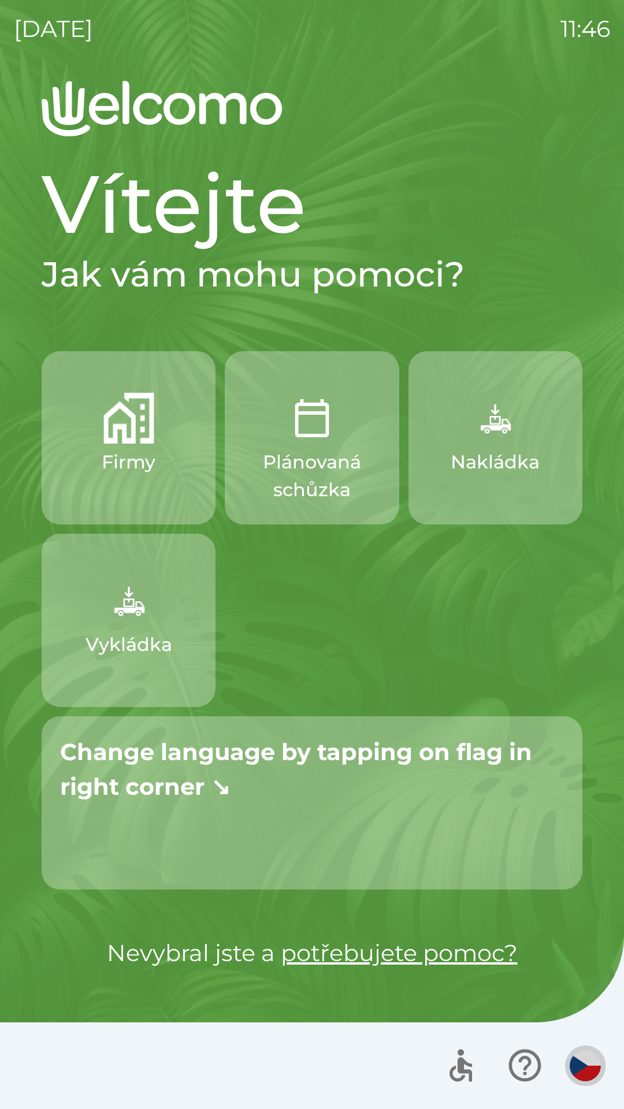
click at [587, 1062] on img "button" at bounding box center [585, 1065] width 31 height 31
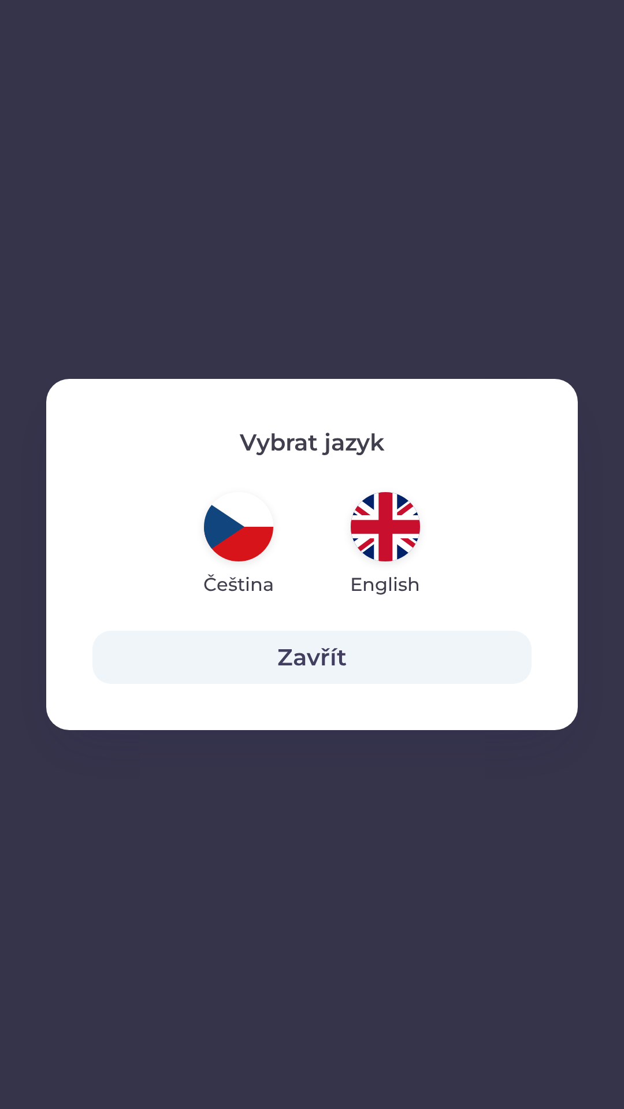
click at [396, 543] on img "button" at bounding box center [385, 526] width 69 height 69
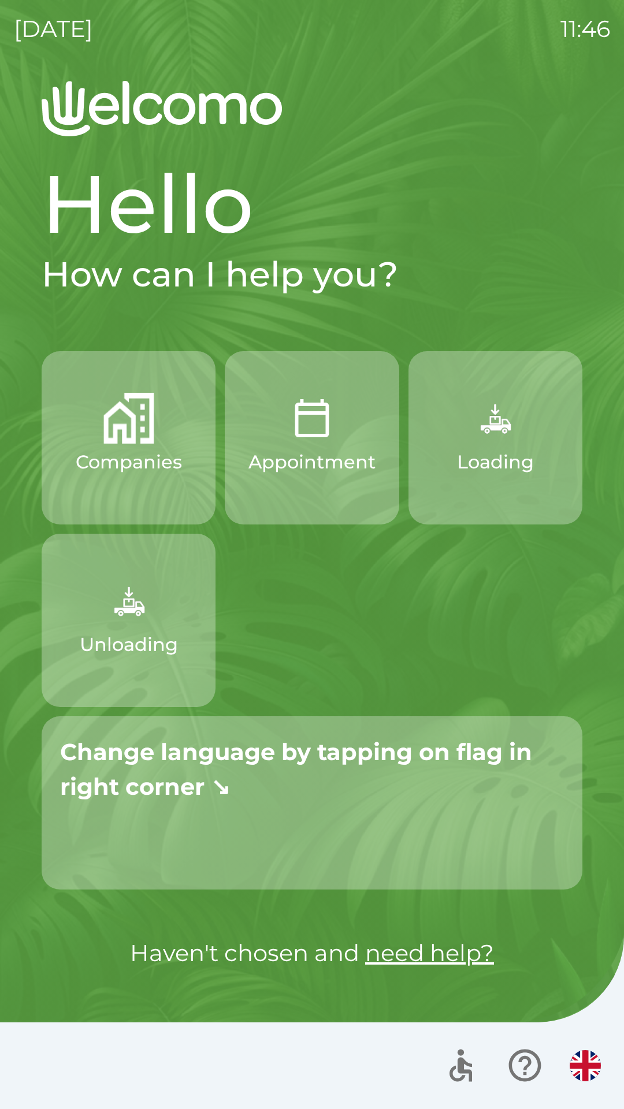
click at [586, 1064] on img "button" at bounding box center [585, 1065] width 31 height 31
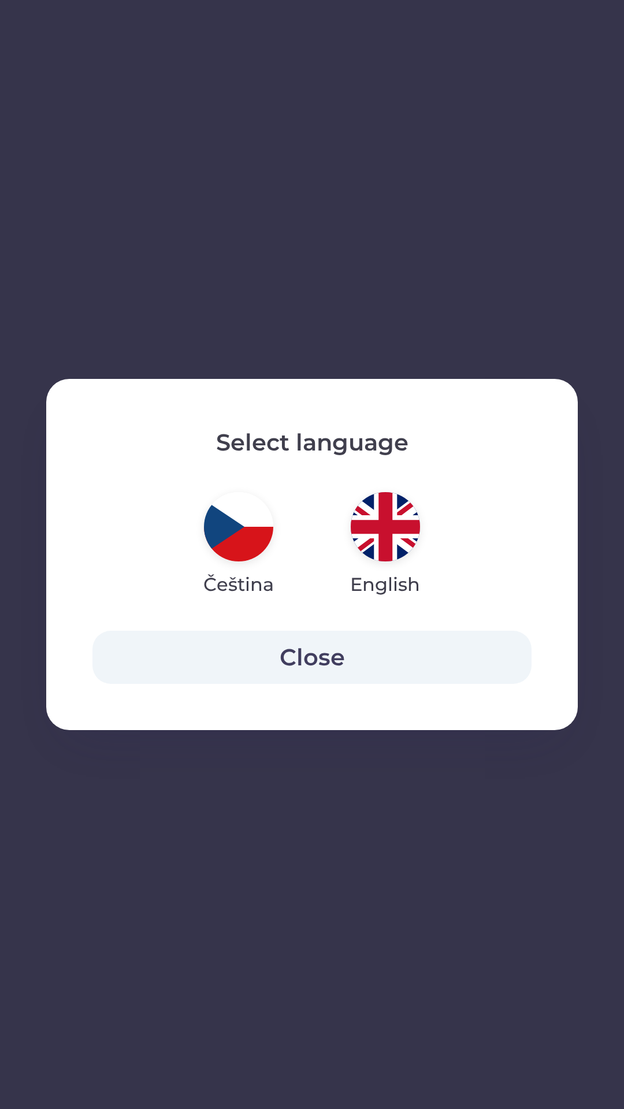
click at [225, 530] on img "button" at bounding box center [238, 526] width 69 height 69
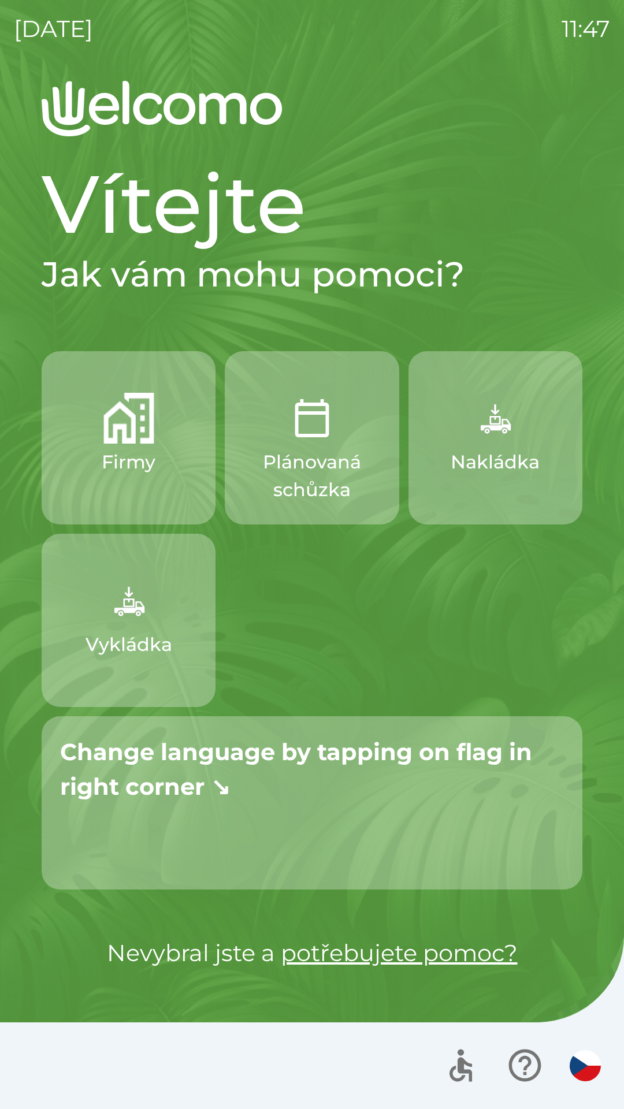
click at [162, 812] on div "Change language by tapping on flag in right corner ↘" at bounding box center [312, 769] width 541 height 106
click at [519, 1059] on icon "button" at bounding box center [524, 1066] width 32 height 32
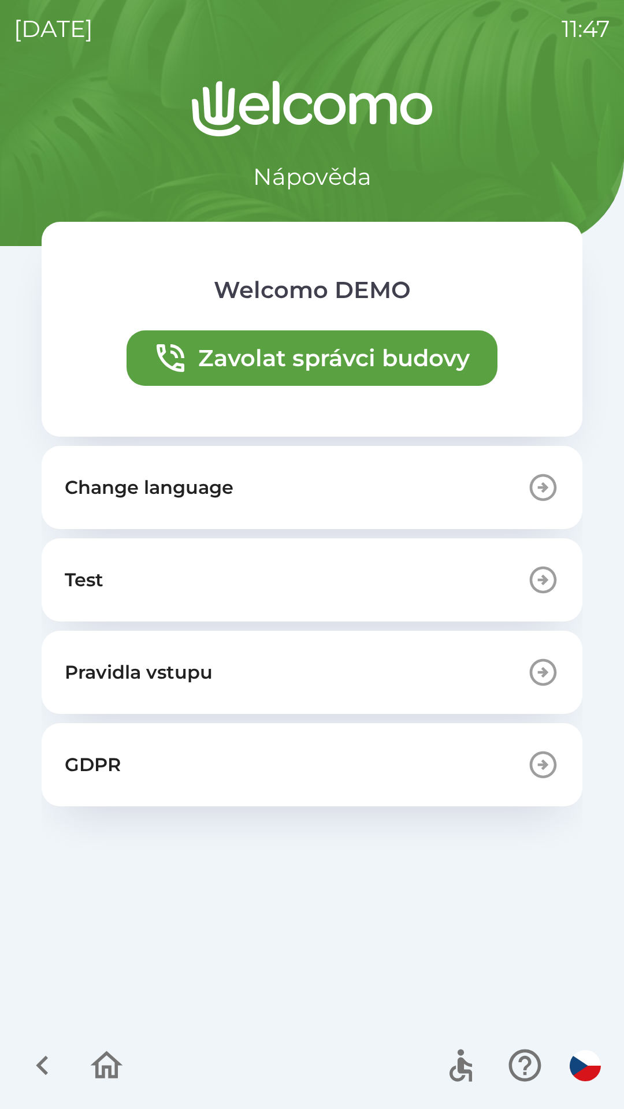
click at [154, 485] on p "Change language" at bounding box center [149, 488] width 169 height 28
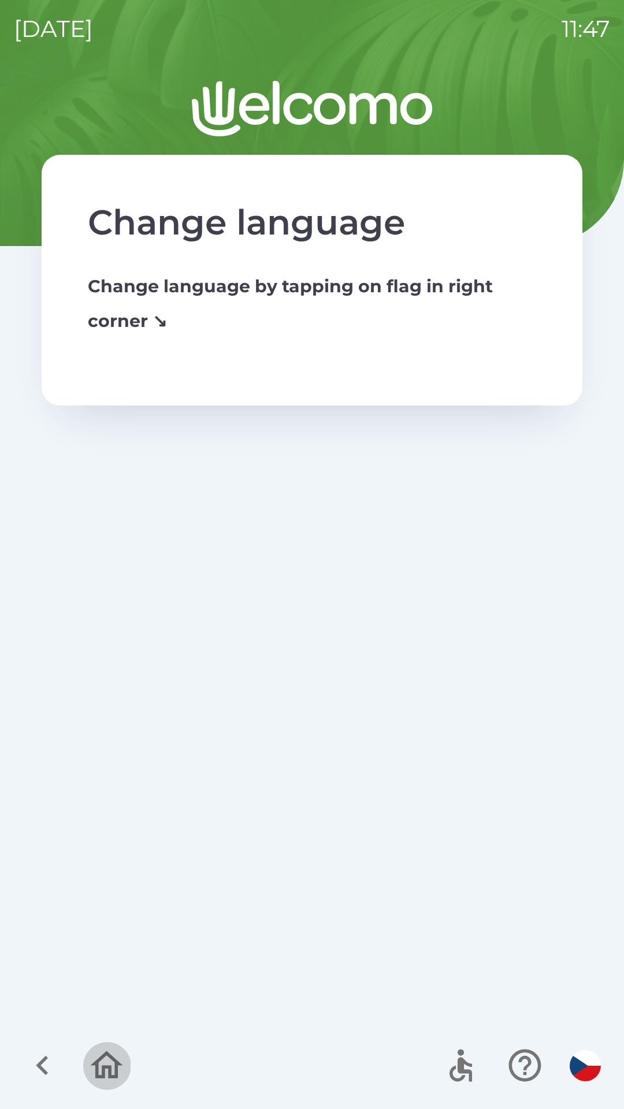
click at [94, 1058] on icon "button" at bounding box center [106, 1065] width 39 height 39
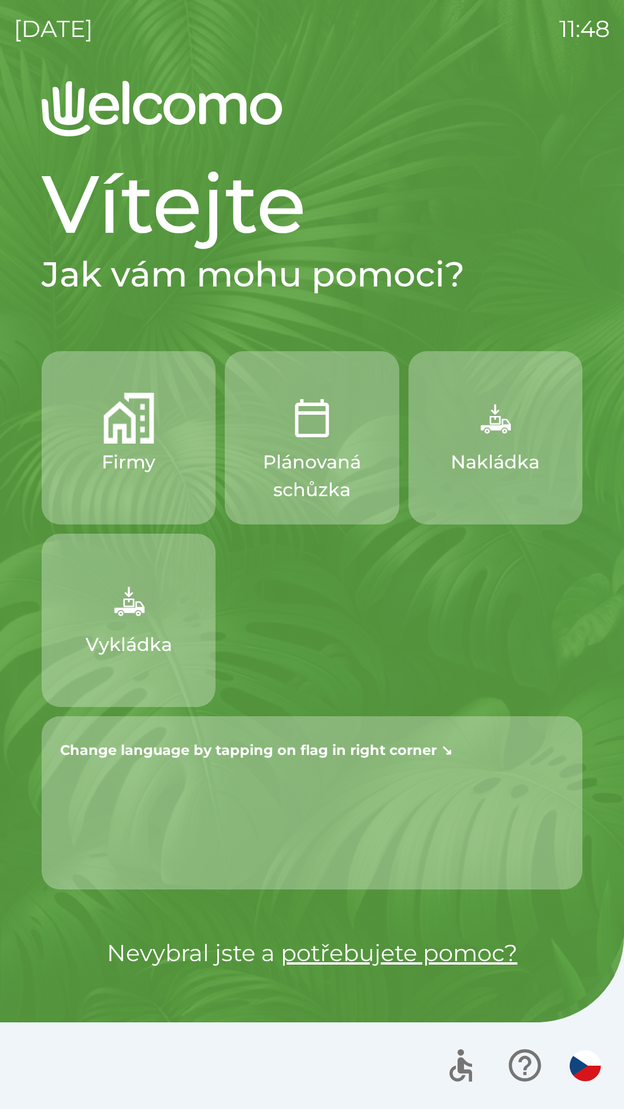
click at [12, 192] on div "[DATE] 11:48 Vítejte Jak vám mohu pomoci? Firmy Plánovaná schůzka Nakládka Vykl…" at bounding box center [312, 554] width 624 height 1109
click at [154, 743] on strong "Change language by tapping on flag in right corner ↘" at bounding box center [256, 750] width 392 height 17
click at [586, 1073] on img "button" at bounding box center [585, 1065] width 31 height 31
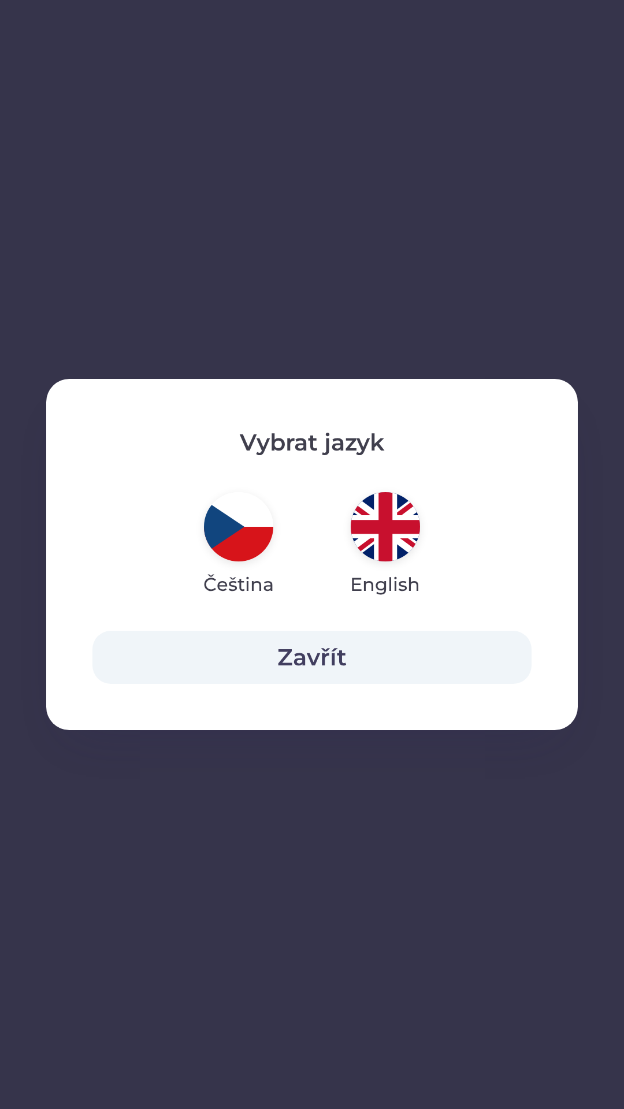
click at [291, 658] on button "Zavřít" at bounding box center [311, 657] width 439 height 53
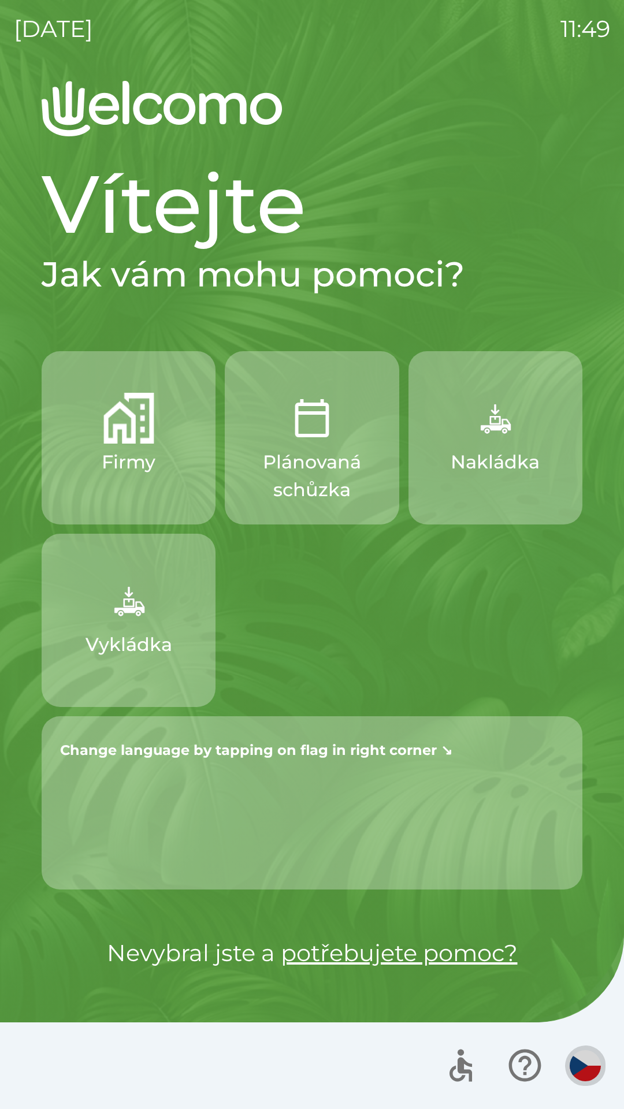
click at [582, 1058] on img "button" at bounding box center [585, 1065] width 31 height 31
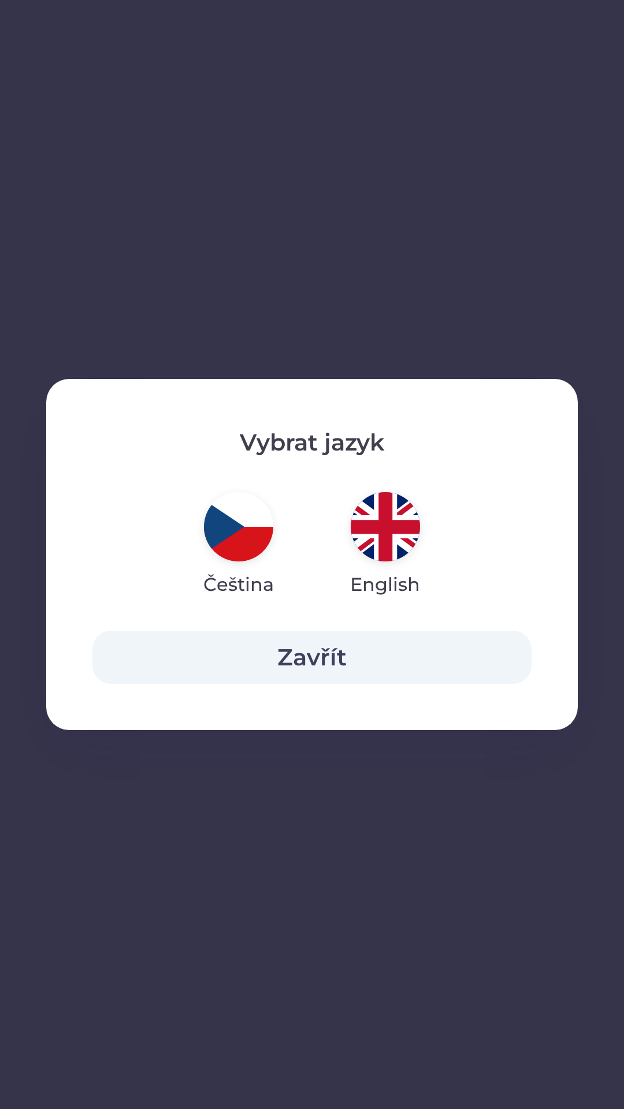
click at [375, 544] on img "button" at bounding box center [385, 526] width 69 height 69
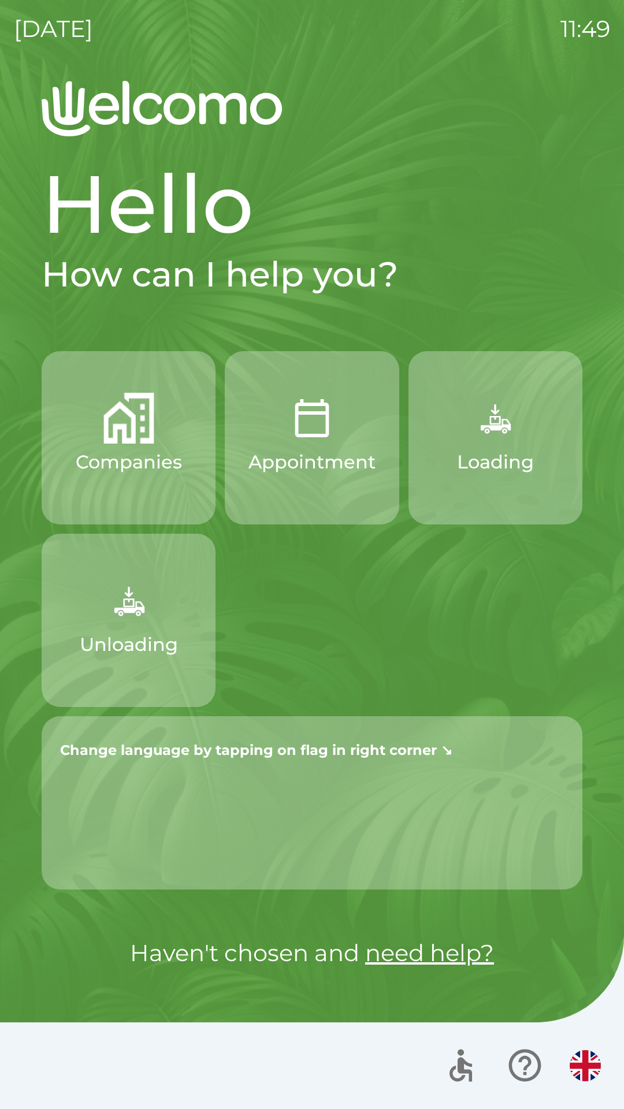
click at [575, 1065] on img "button" at bounding box center [585, 1065] width 31 height 31
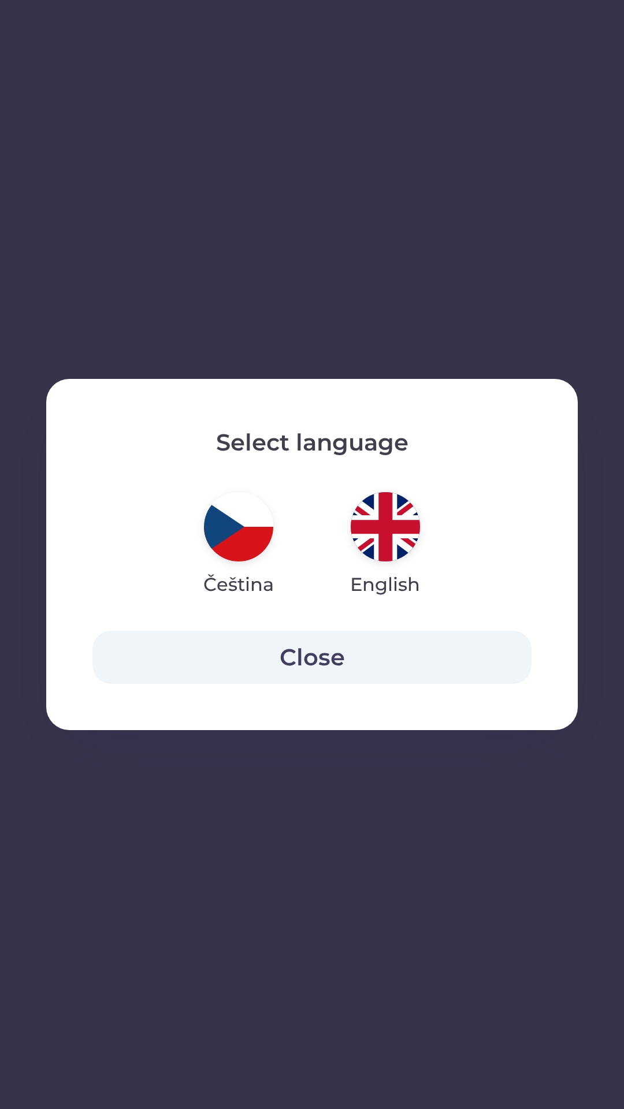
click at [245, 540] on img "button" at bounding box center [238, 526] width 69 height 69
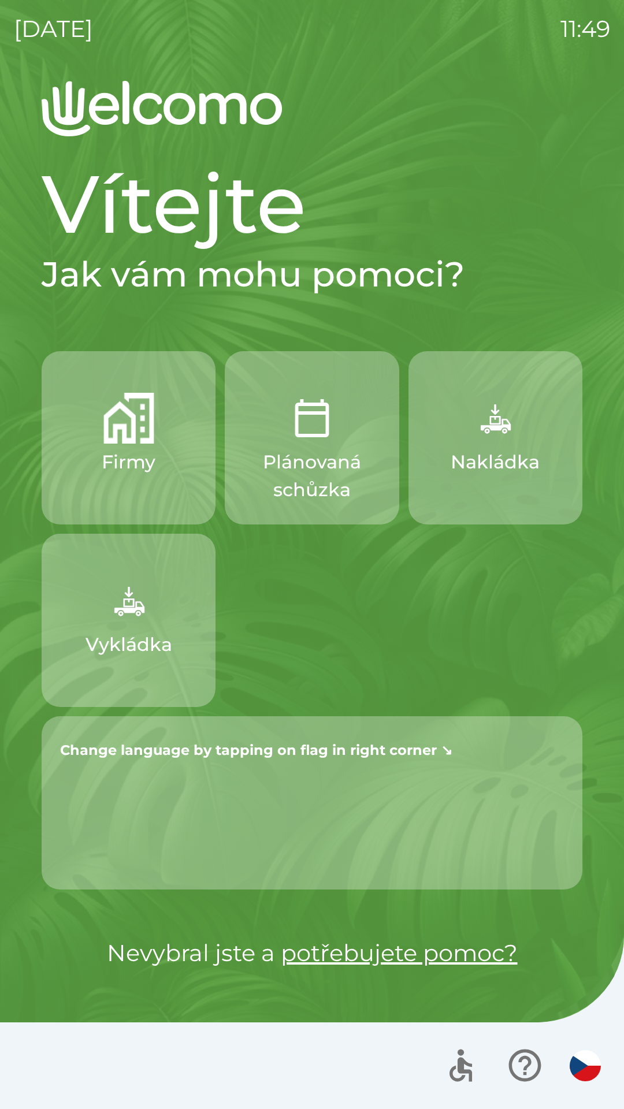
click at [523, 1071] on icon "button" at bounding box center [524, 1065] width 39 height 39
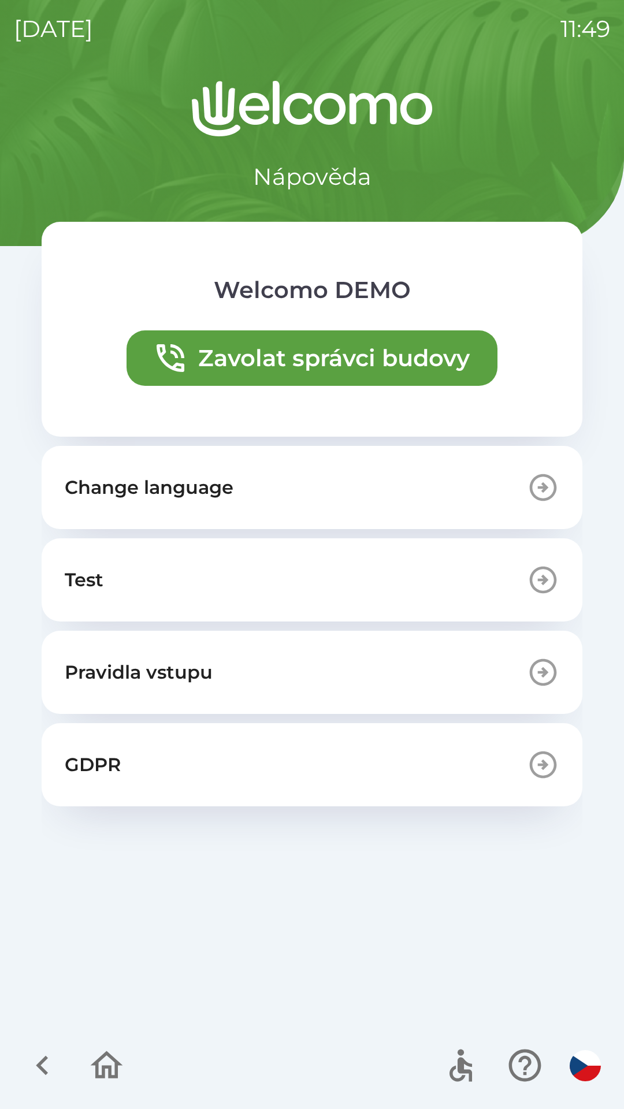
click at [246, 472] on button "Change language" at bounding box center [312, 487] width 541 height 83
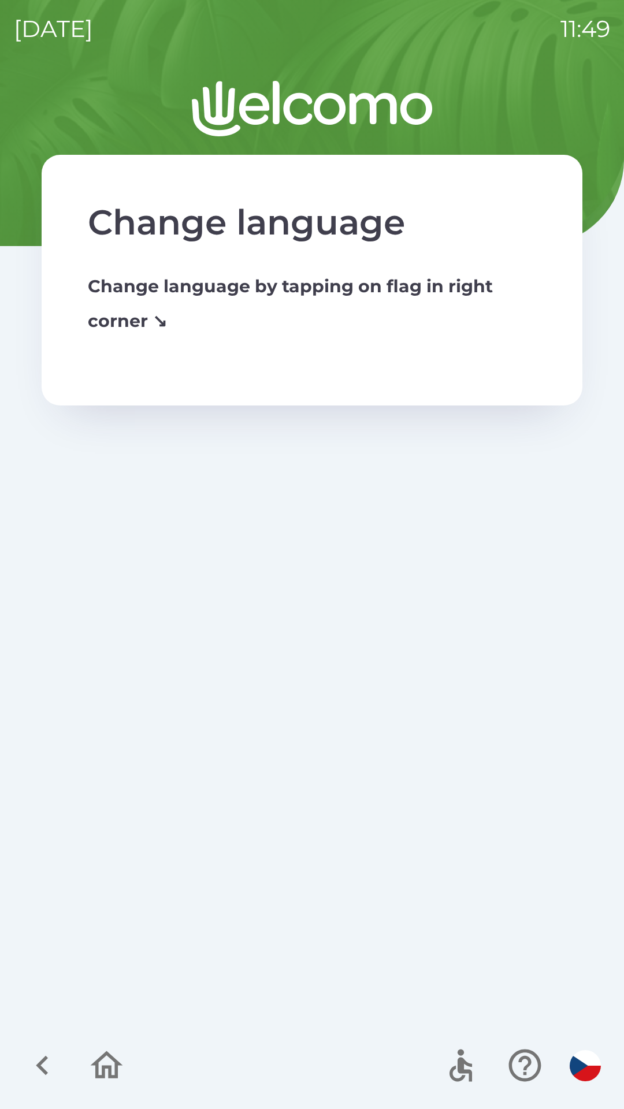
click at [105, 1074] on icon "button" at bounding box center [107, 1065] width 32 height 28
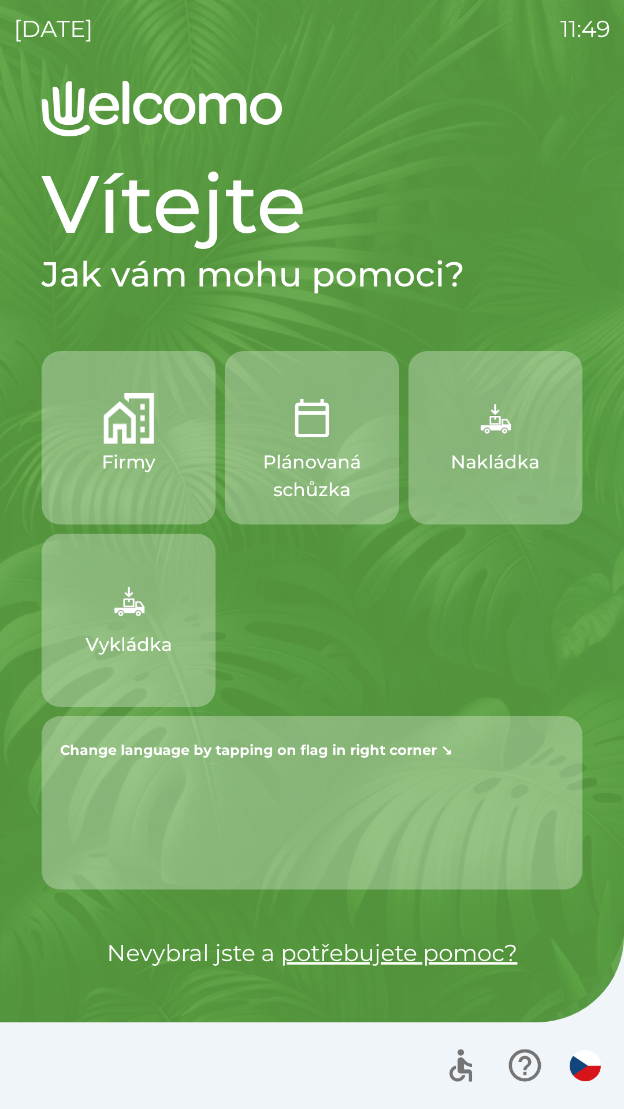
click at [526, 1062] on icon "button" at bounding box center [524, 1065] width 39 height 39
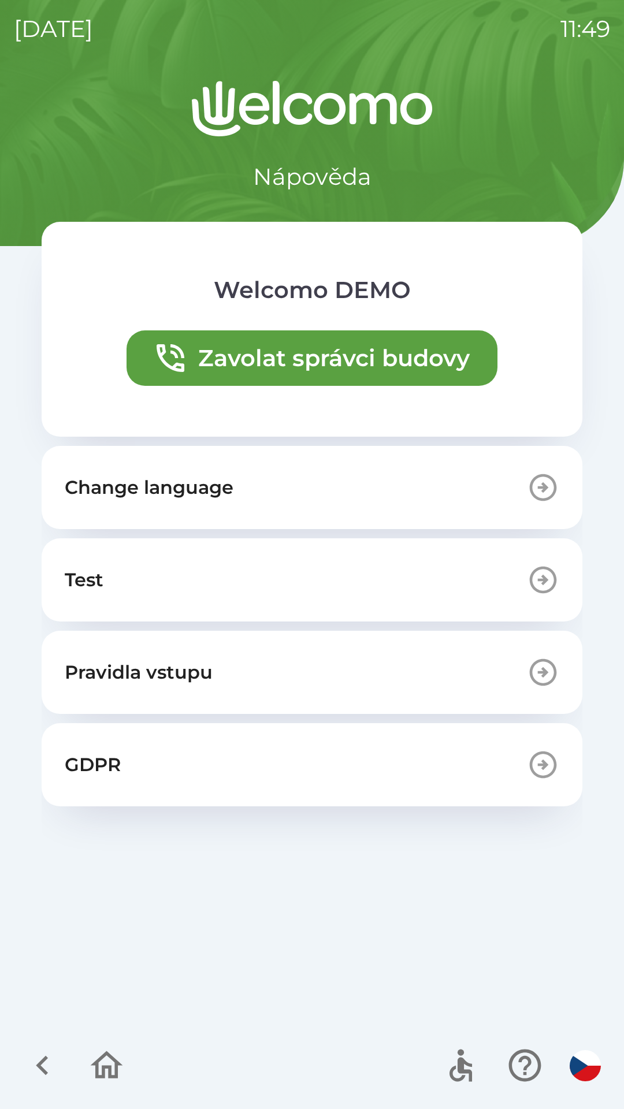
click at [292, 481] on button "Change language" at bounding box center [312, 487] width 541 height 83
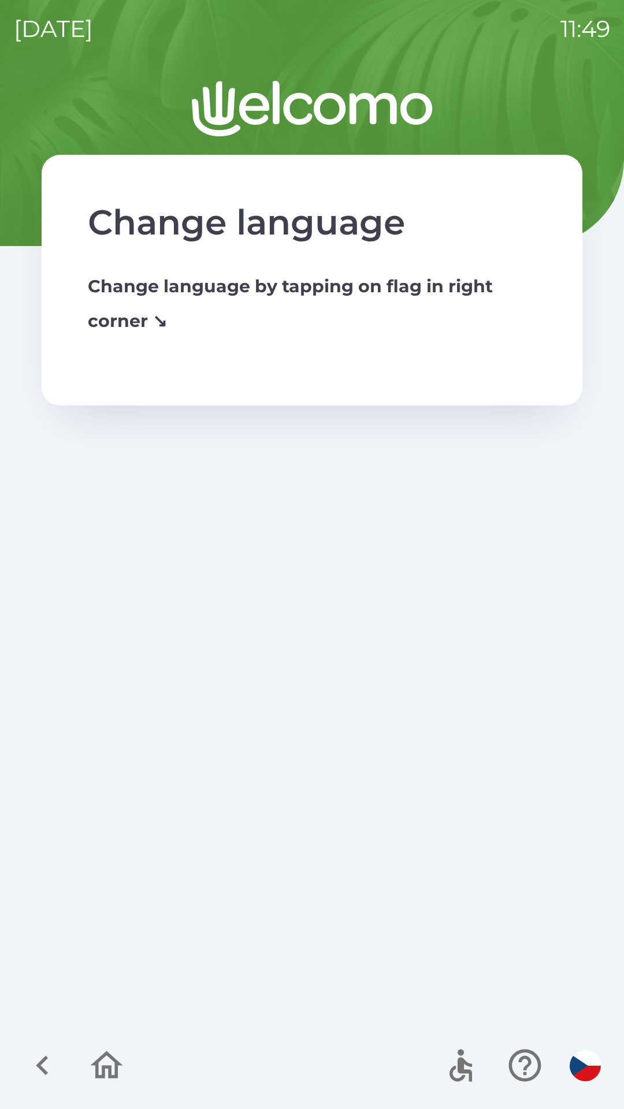
click at [113, 1073] on icon "button" at bounding box center [106, 1065] width 39 height 39
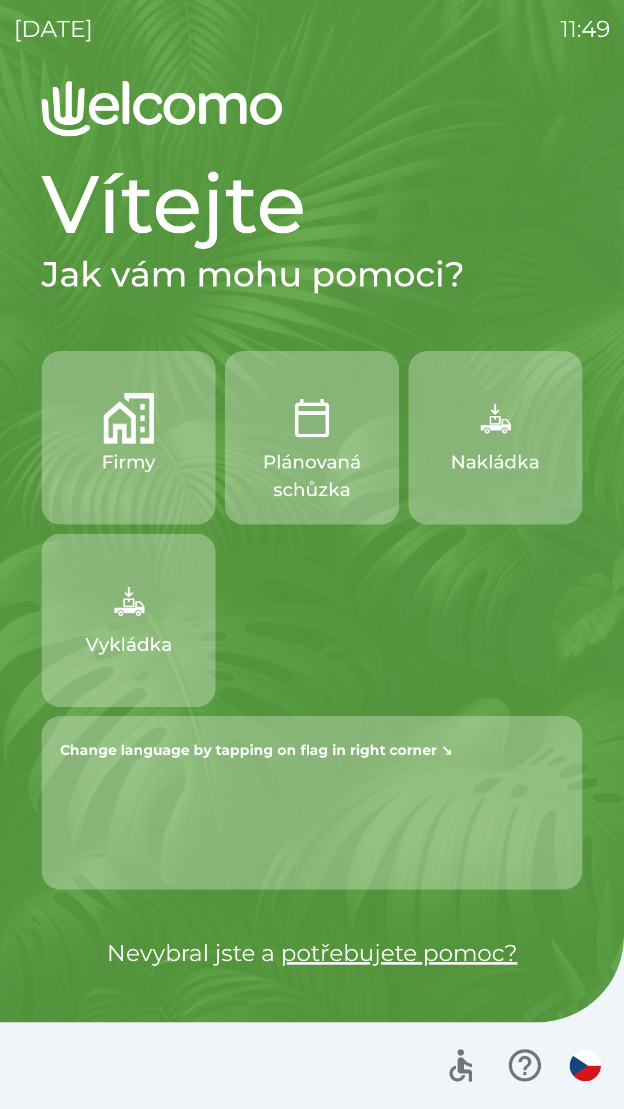
click at [245, 780] on div "Change language by tapping on flag in right corner ↘" at bounding box center [312, 748] width 541 height 65
click at [596, 1061] on img "button" at bounding box center [585, 1065] width 31 height 31
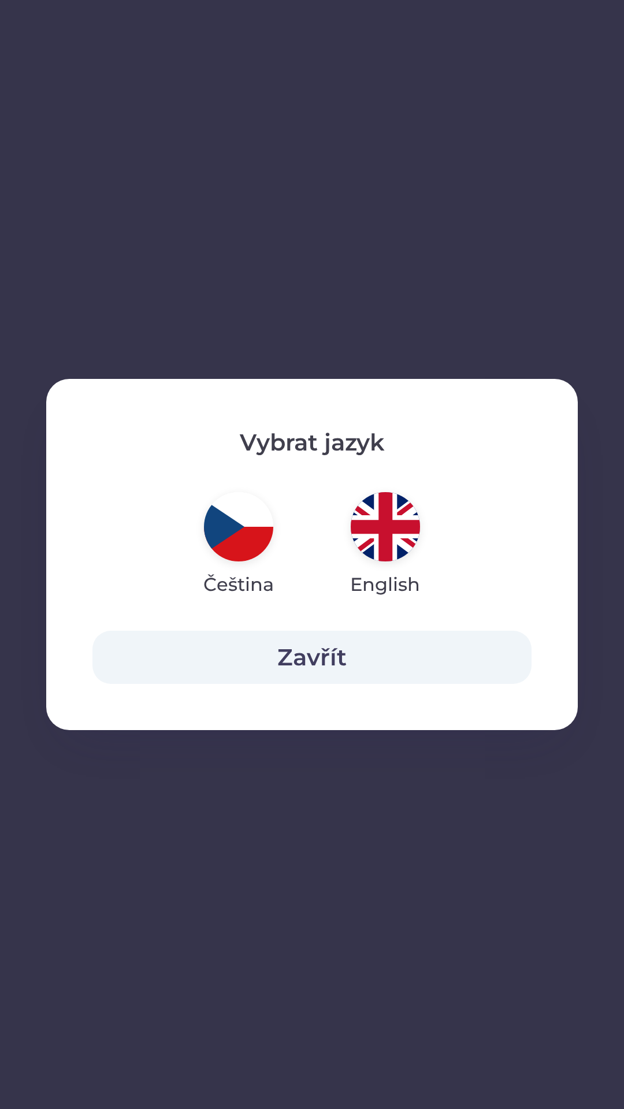
click at [244, 527] on img "button" at bounding box center [238, 526] width 69 height 69
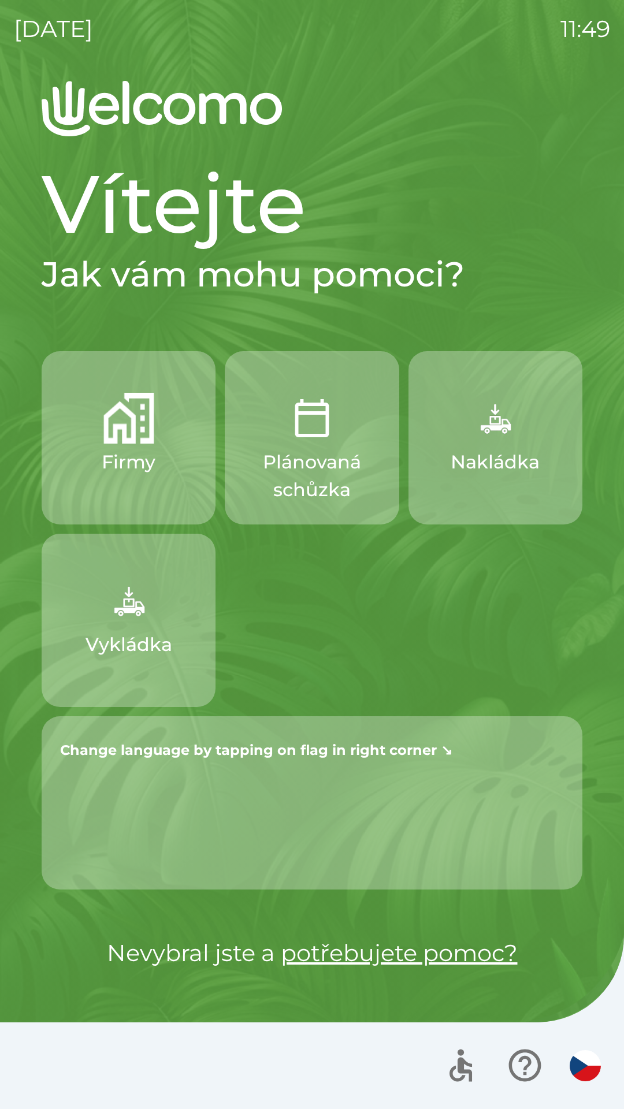
click at [575, 1060] on img "button" at bounding box center [585, 1065] width 31 height 31
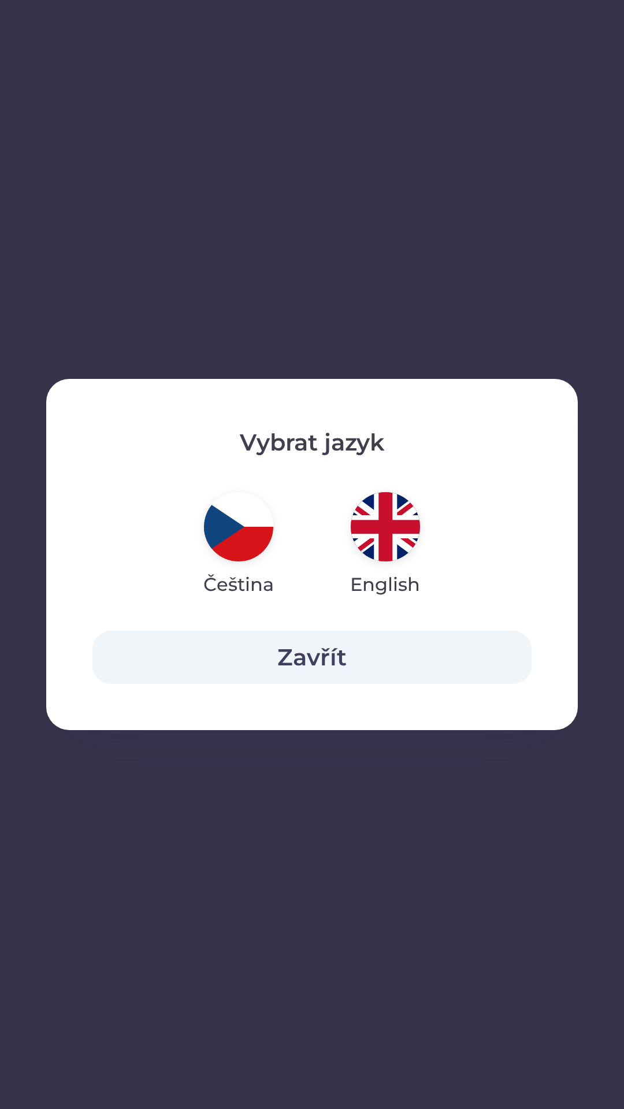
click at [386, 517] on img "button" at bounding box center [385, 526] width 69 height 69
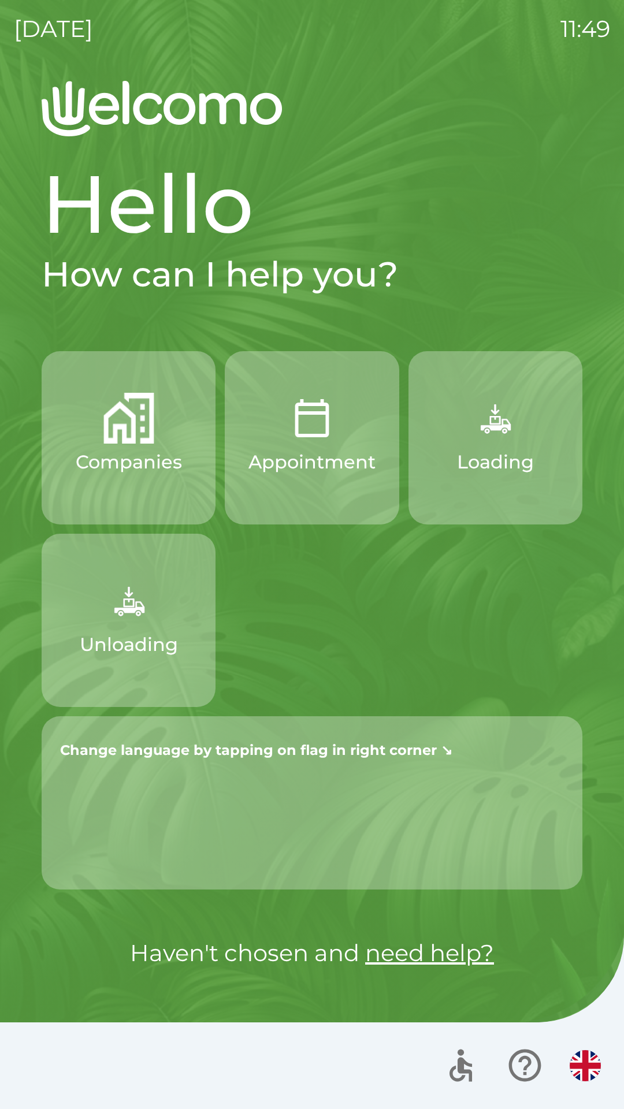
click at [327, 747] on strong "Change language by tapping on flag in right corner ↘" at bounding box center [256, 750] width 392 height 17
click at [589, 1063] on img "button" at bounding box center [585, 1065] width 31 height 31
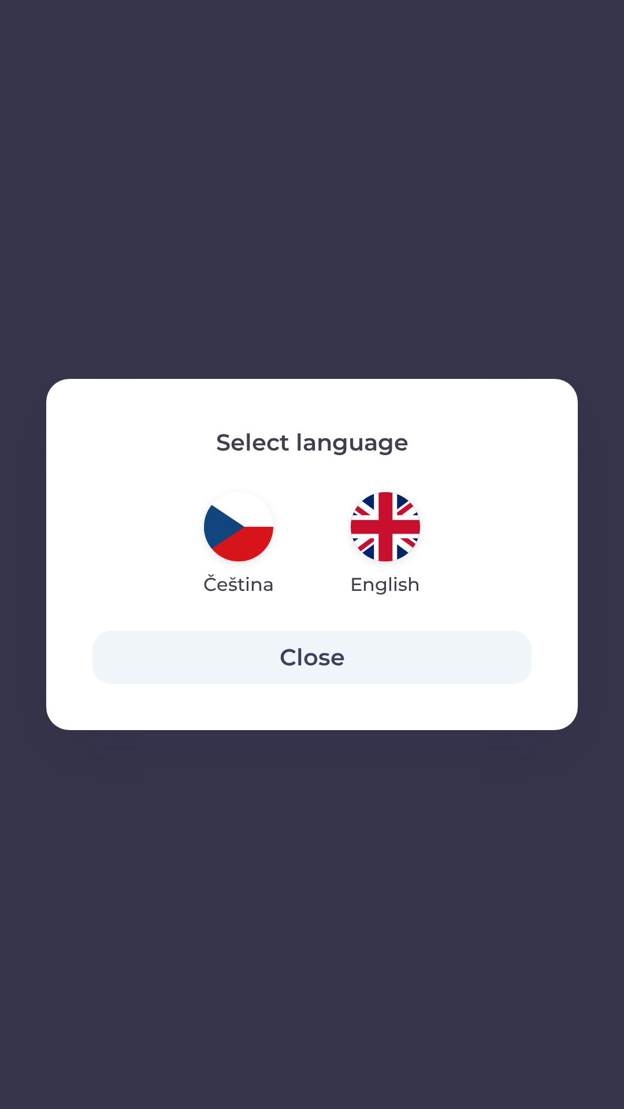
click at [244, 529] on img "button" at bounding box center [238, 526] width 69 height 69
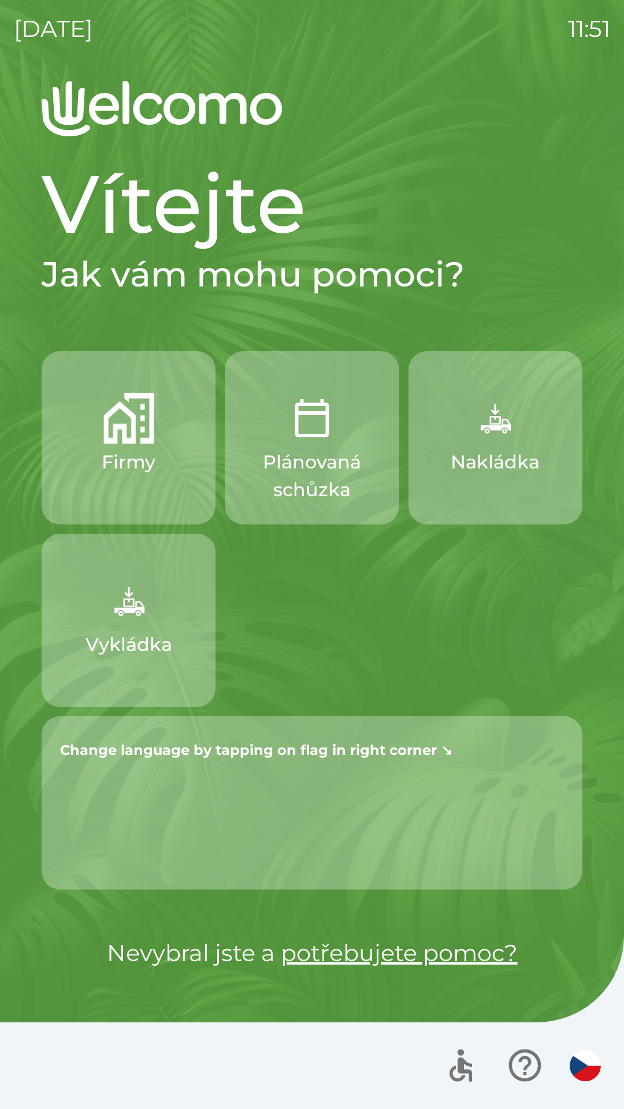
click at [340, 755] on strong "Change language by tapping on flag in right corner ↘" at bounding box center [256, 750] width 392 height 17
click at [526, 1066] on icon "button" at bounding box center [524, 1066] width 32 height 32
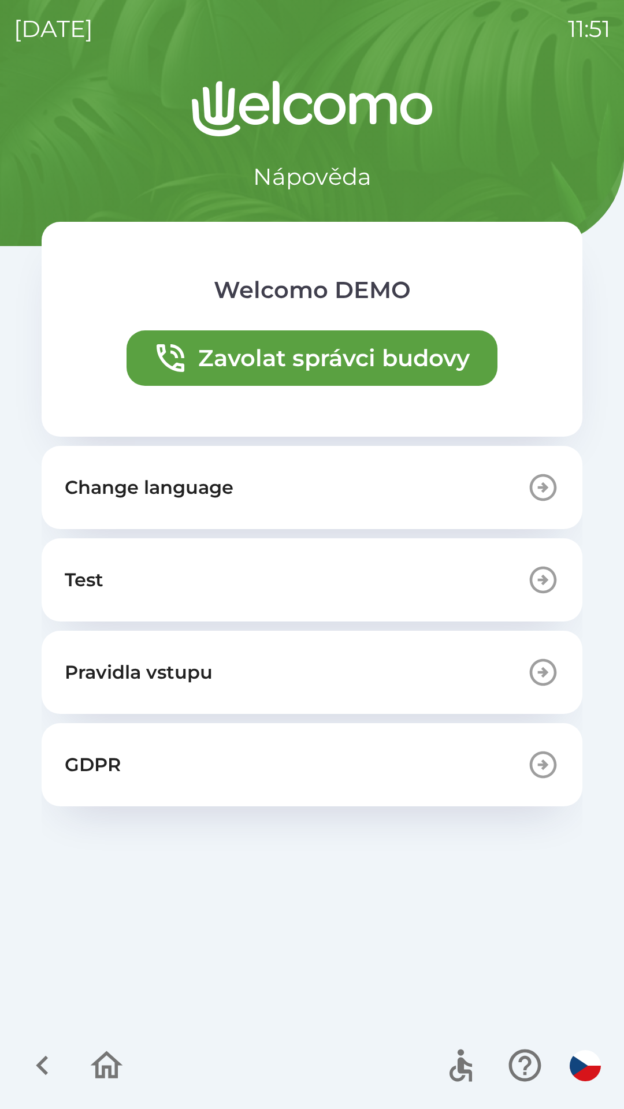
click at [162, 493] on p "Change language" at bounding box center [149, 488] width 169 height 28
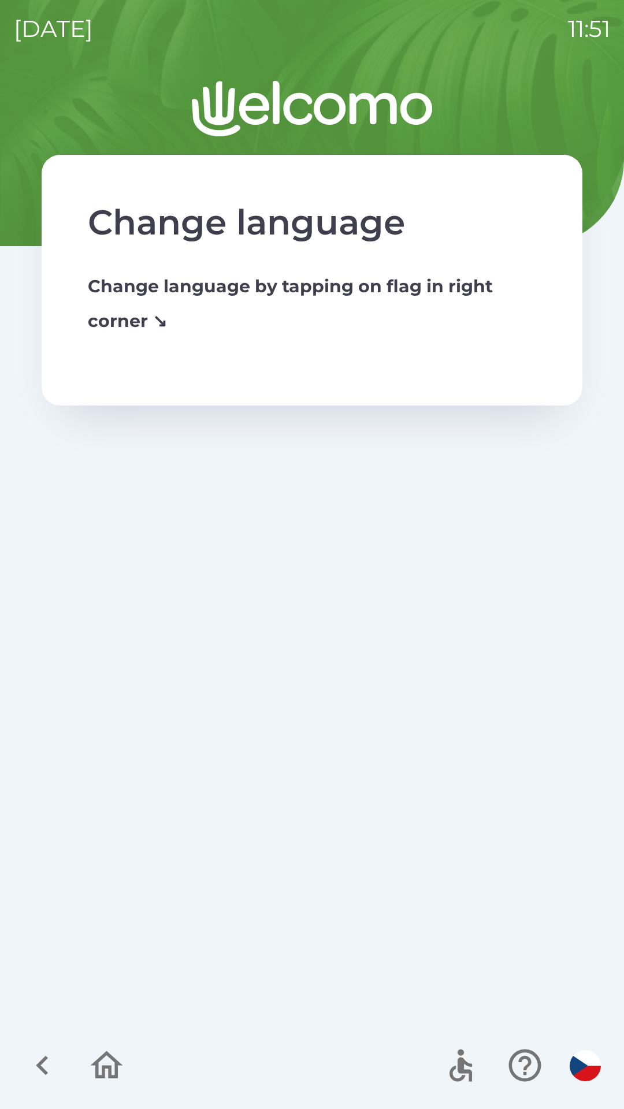
click at [524, 1062] on icon "button" at bounding box center [524, 1065] width 39 height 39
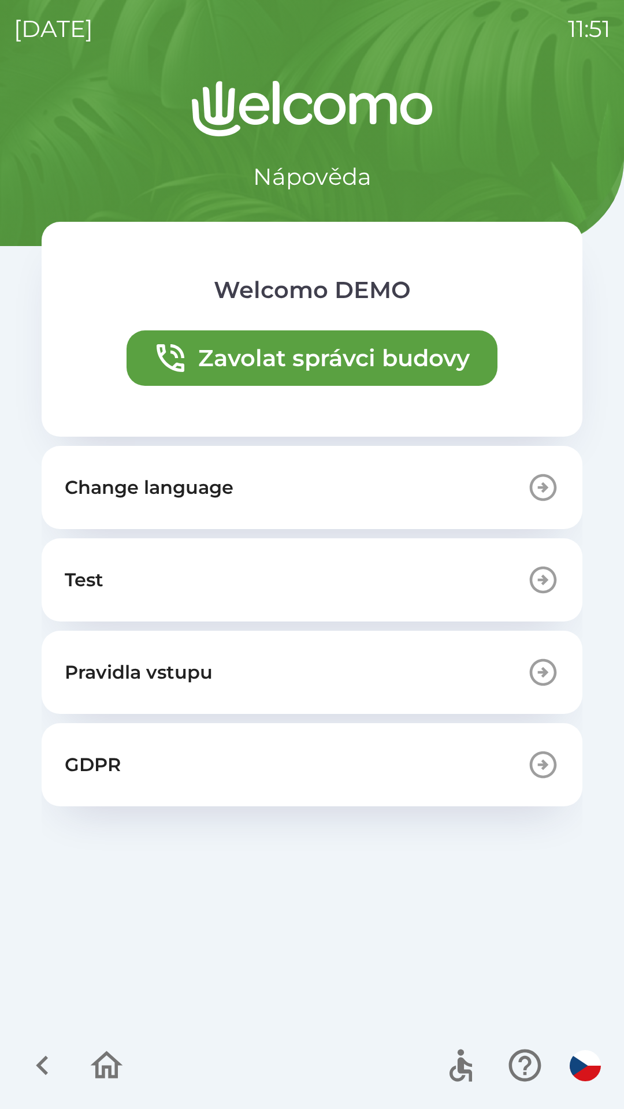
click at [178, 486] on p "Change language" at bounding box center [149, 488] width 169 height 28
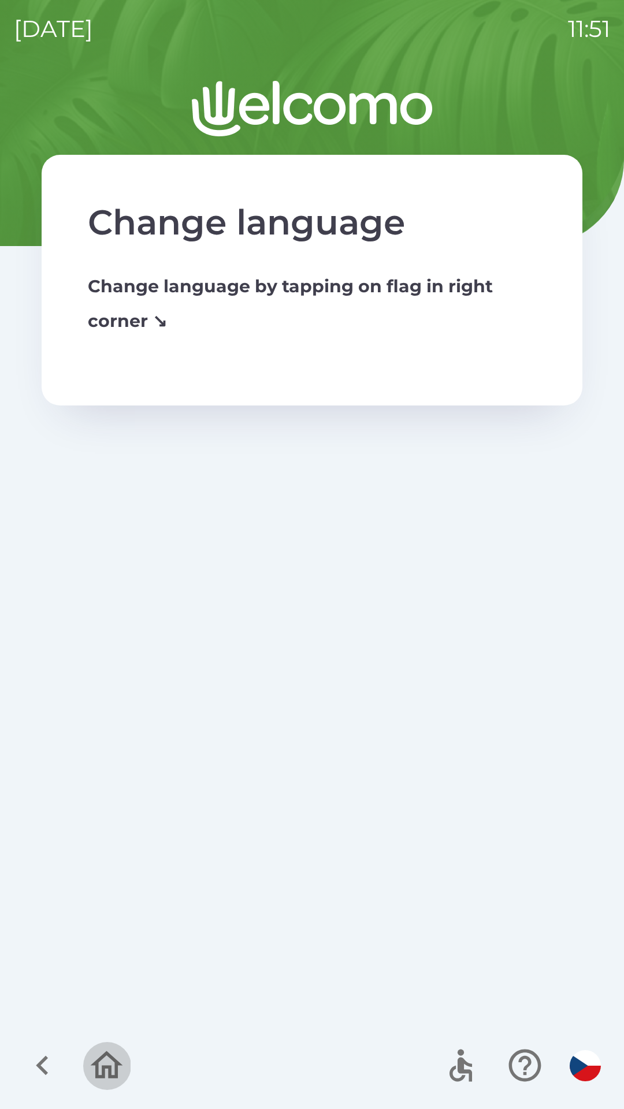
click at [90, 1061] on icon "button" at bounding box center [106, 1065] width 39 height 39
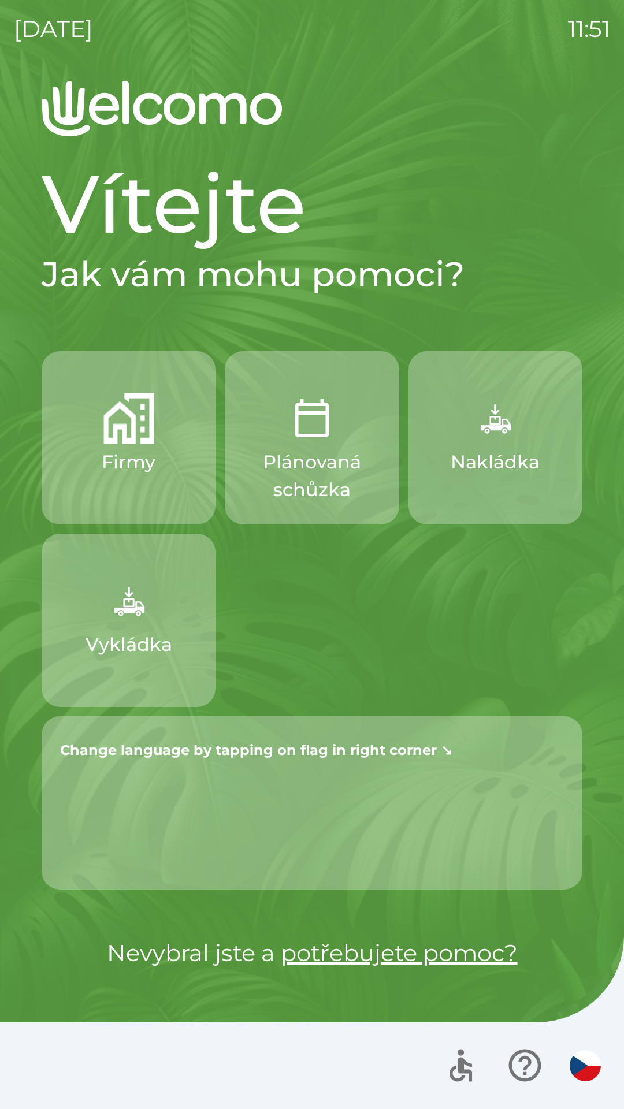
click at [236, 762] on p "Change language by tapping on flag in right corner ↘" at bounding box center [312, 749] width 504 height 28
click at [453, 1058] on icon "button" at bounding box center [460, 1065] width 39 height 39
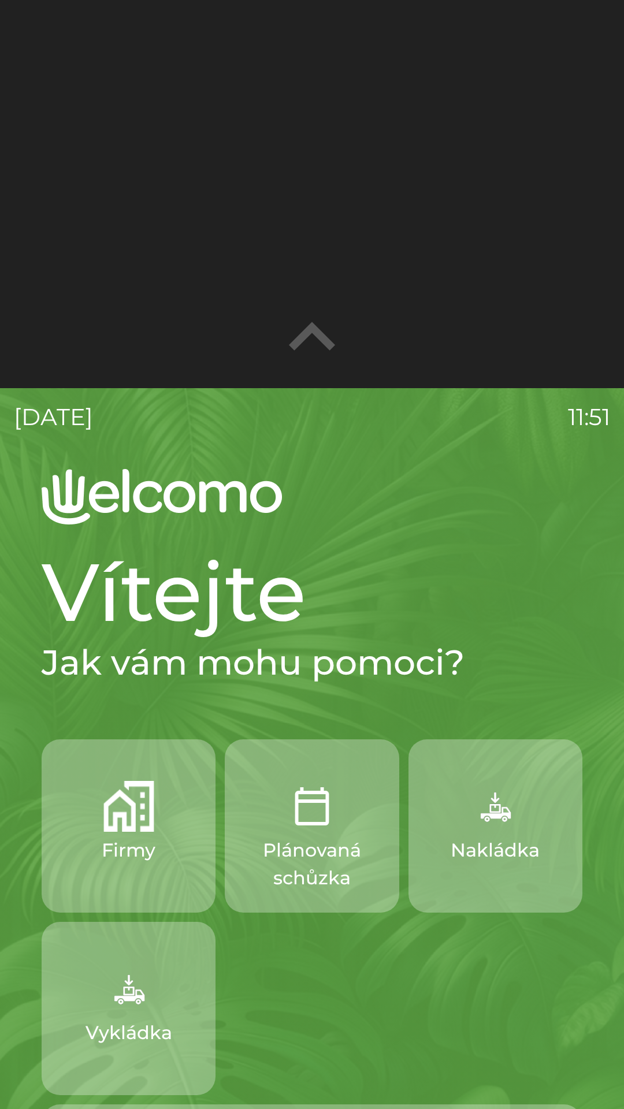
click at [317, 338] on icon "button" at bounding box center [312, 337] width 92 height 92
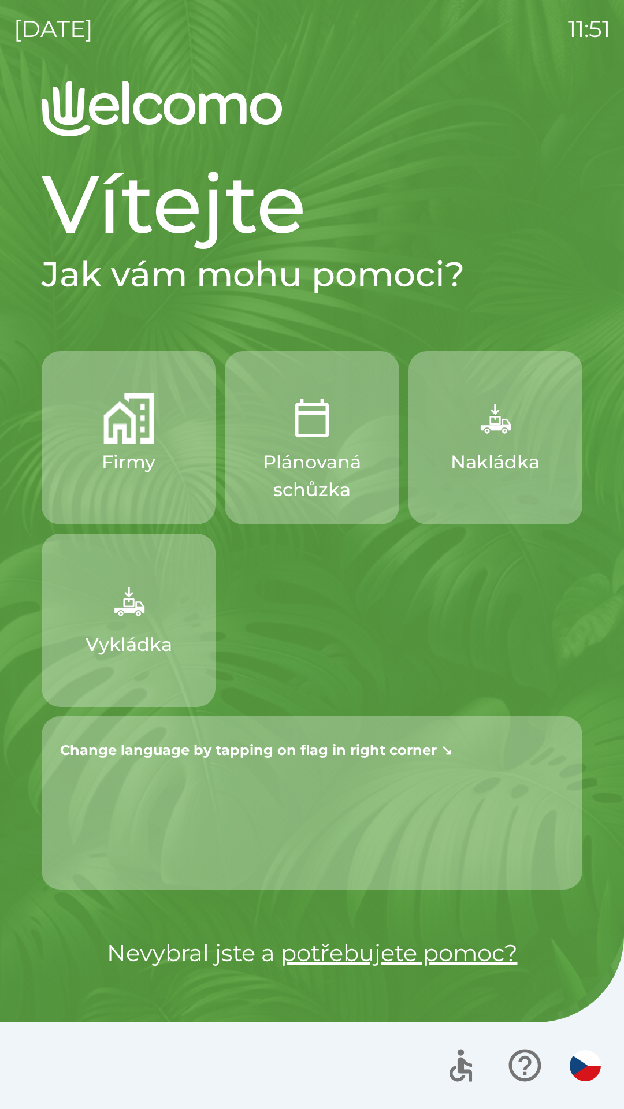
click at [585, 1069] on img "button" at bounding box center [585, 1065] width 31 height 31
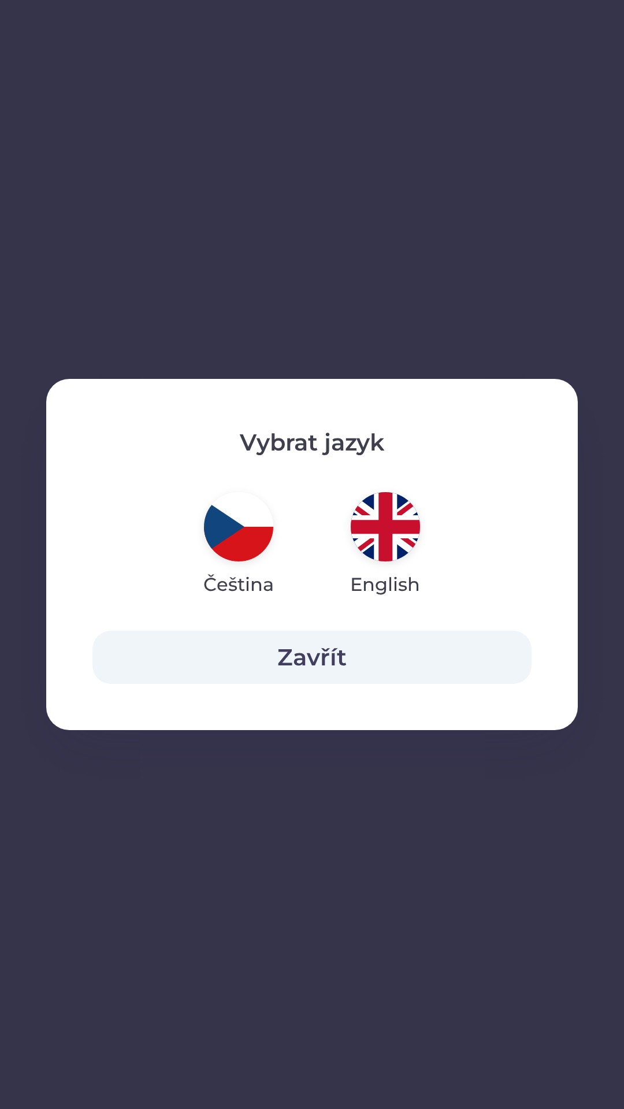
click at [397, 543] on img "button" at bounding box center [385, 526] width 69 height 69
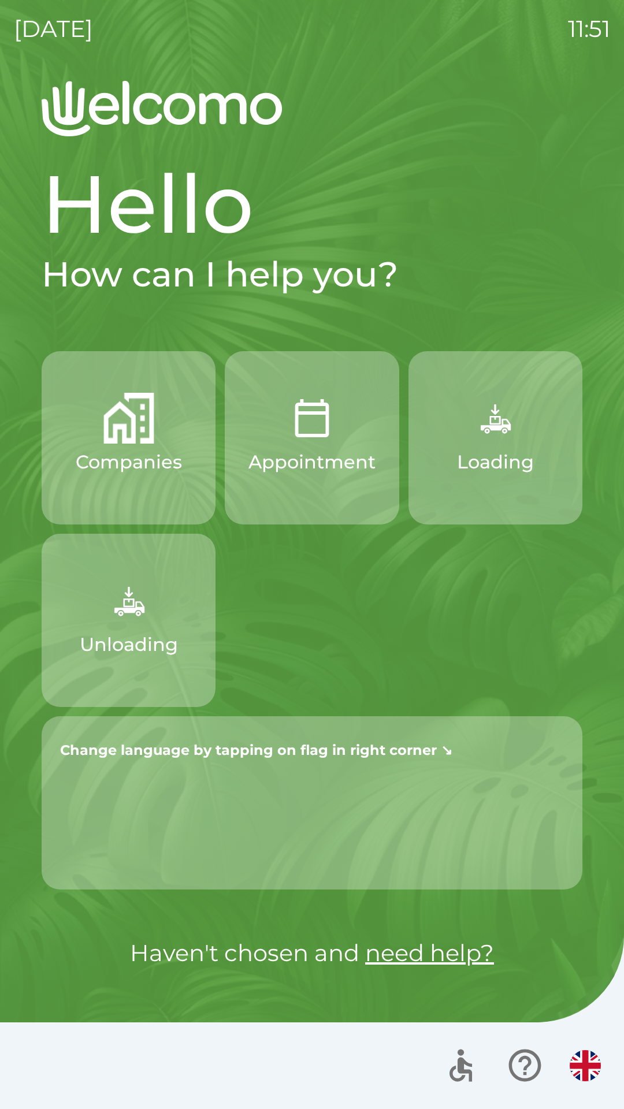
click at [578, 1047] on button "button" at bounding box center [585, 1066] width 40 height 40
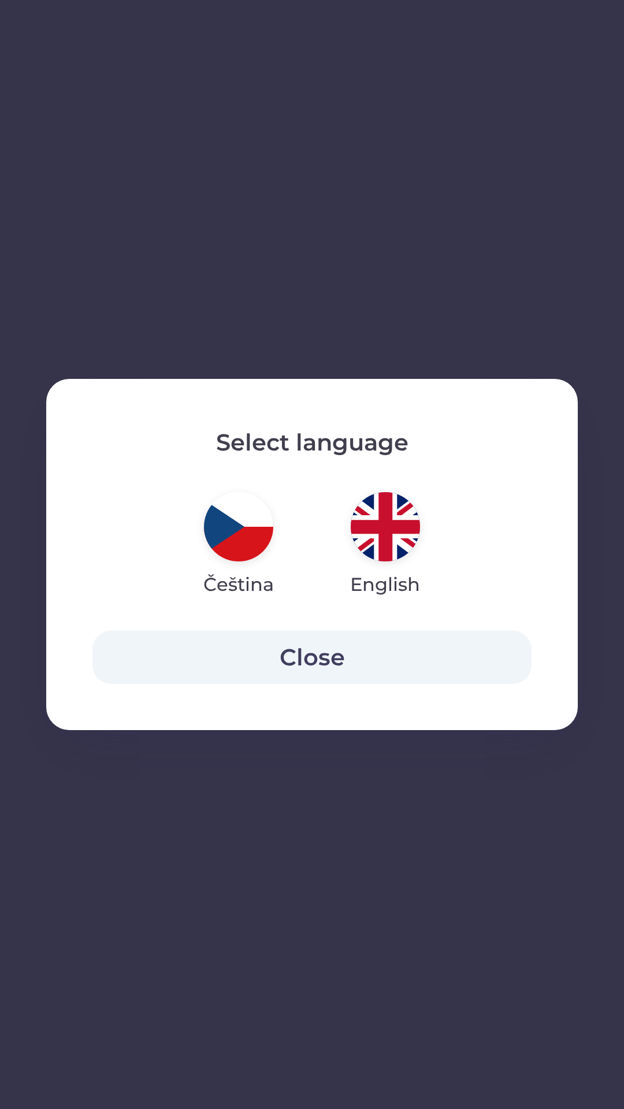
click at [247, 540] on img "button" at bounding box center [238, 526] width 69 height 69
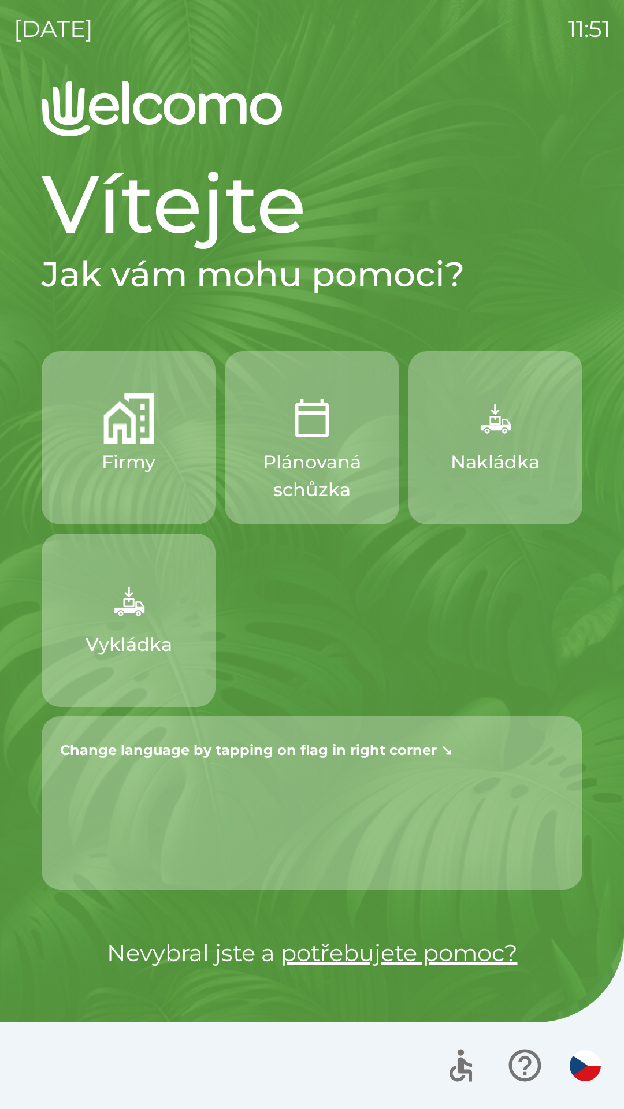
click at [534, 1066] on icon "button" at bounding box center [524, 1065] width 39 height 39
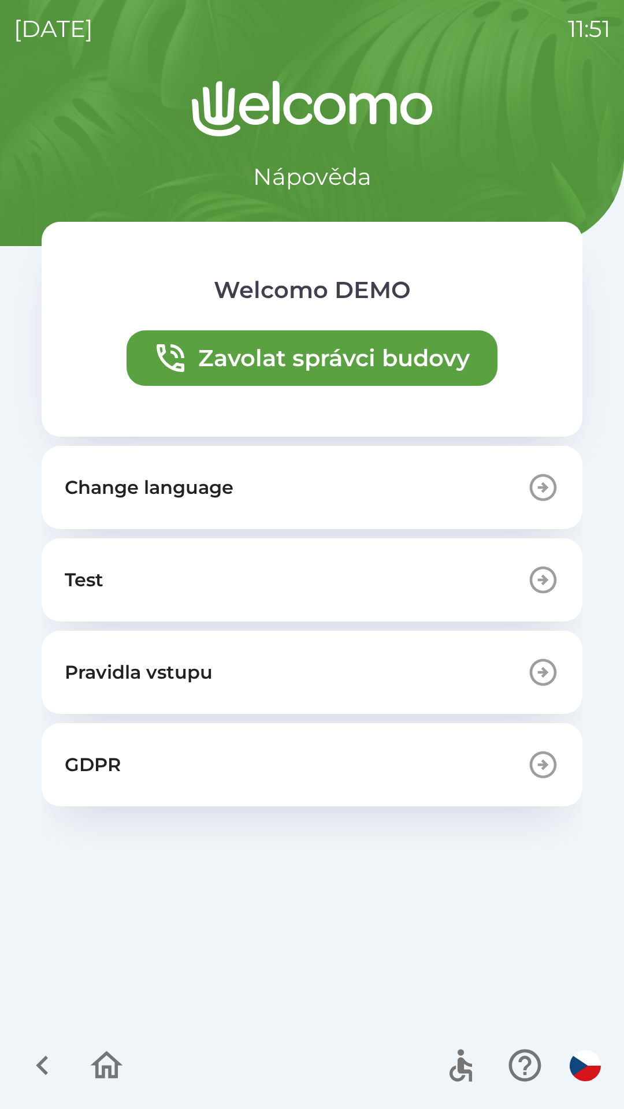
click at [175, 486] on p "Change language" at bounding box center [149, 488] width 169 height 28
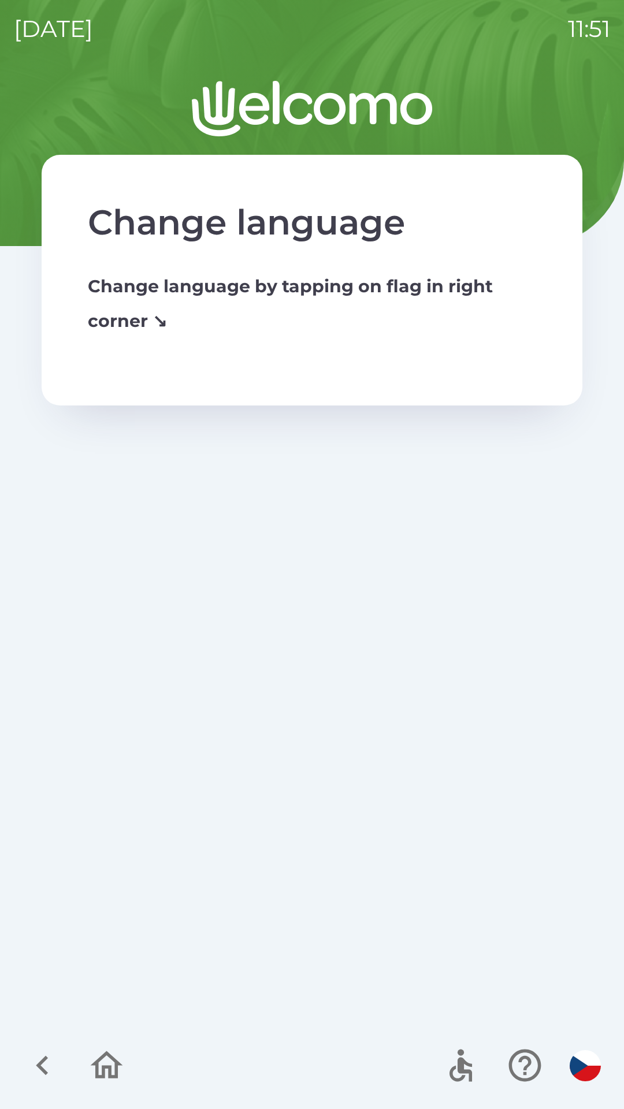
click at [107, 1052] on icon "button" at bounding box center [107, 1065] width 32 height 28
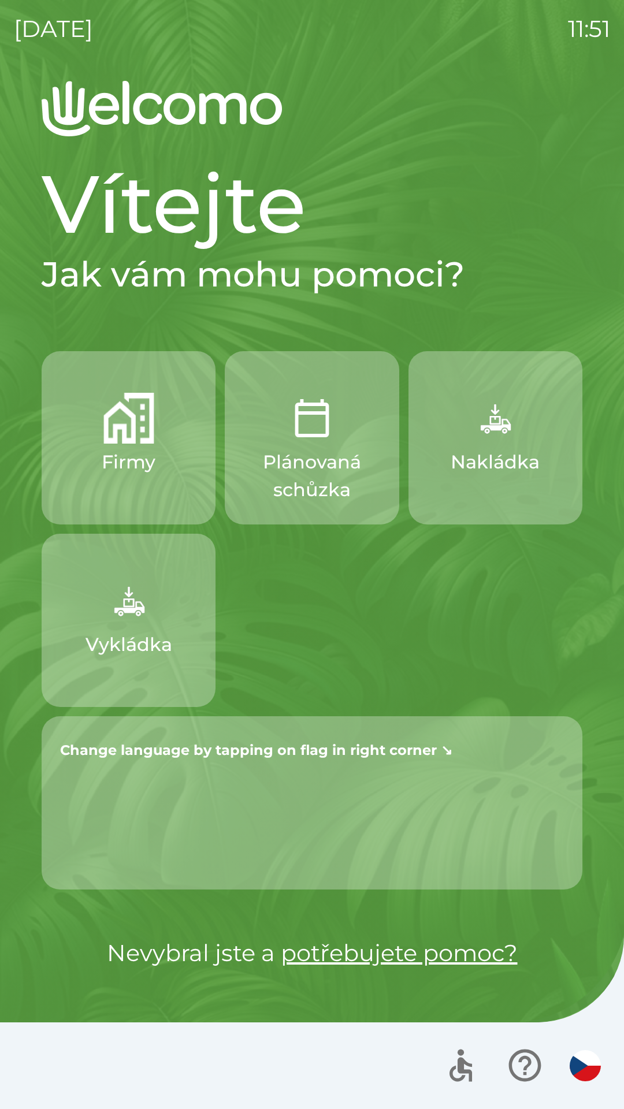
click at [247, 776] on div "Change language by tapping on flag in right corner ↘" at bounding box center [312, 748] width 541 height 65
click at [514, 1065] on icon "button" at bounding box center [524, 1065] width 39 height 39
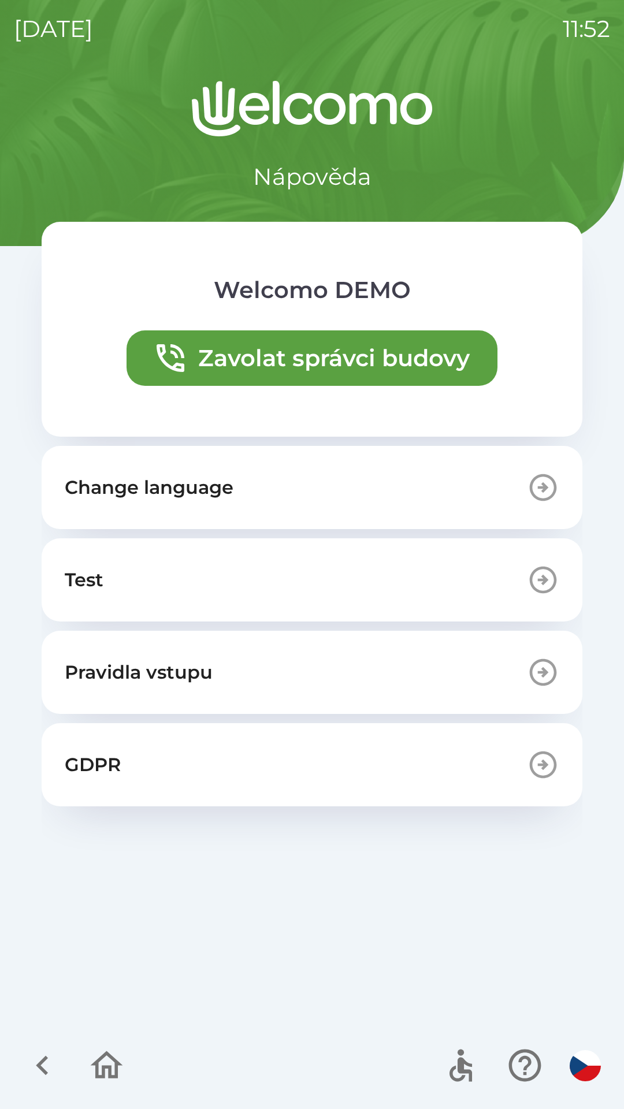
click at [184, 480] on p "Change language" at bounding box center [149, 488] width 169 height 28
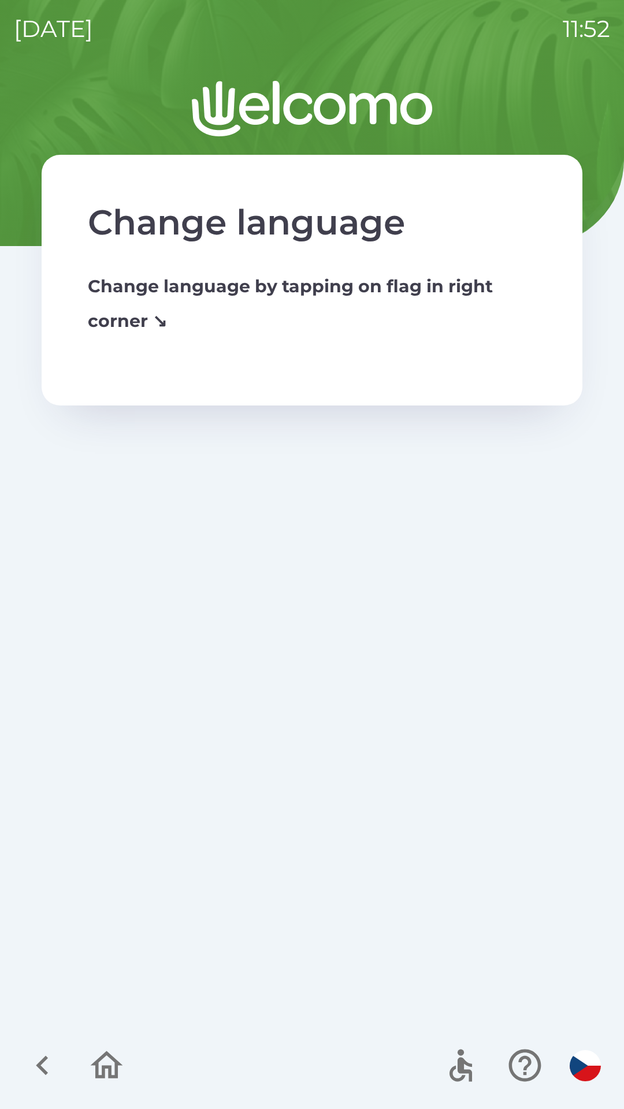
click at [127, 1057] on button "button" at bounding box center [107, 1065] width 48 height 48
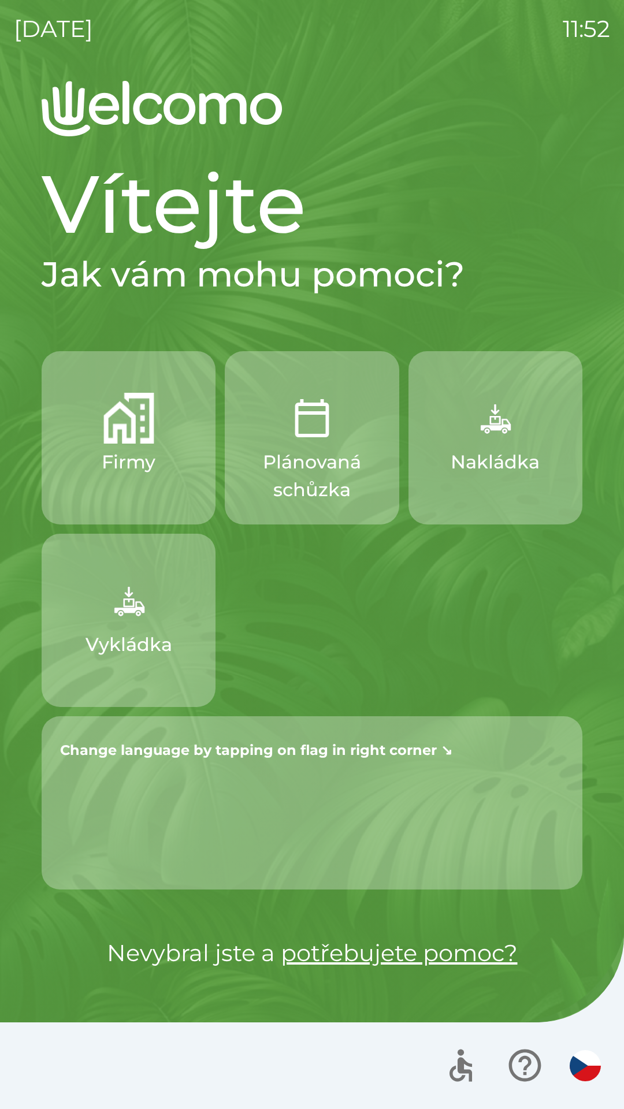
click at [584, 1066] on img "button" at bounding box center [585, 1065] width 31 height 31
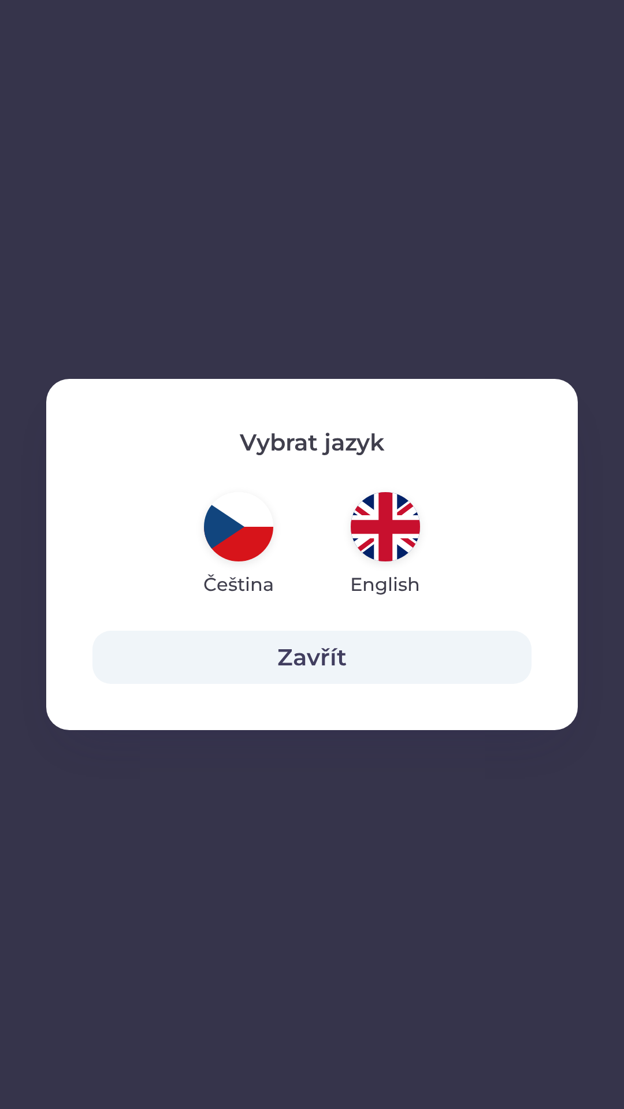
click at [384, 510] on img "button" at bounding box center [385, 526] width 69 height 69
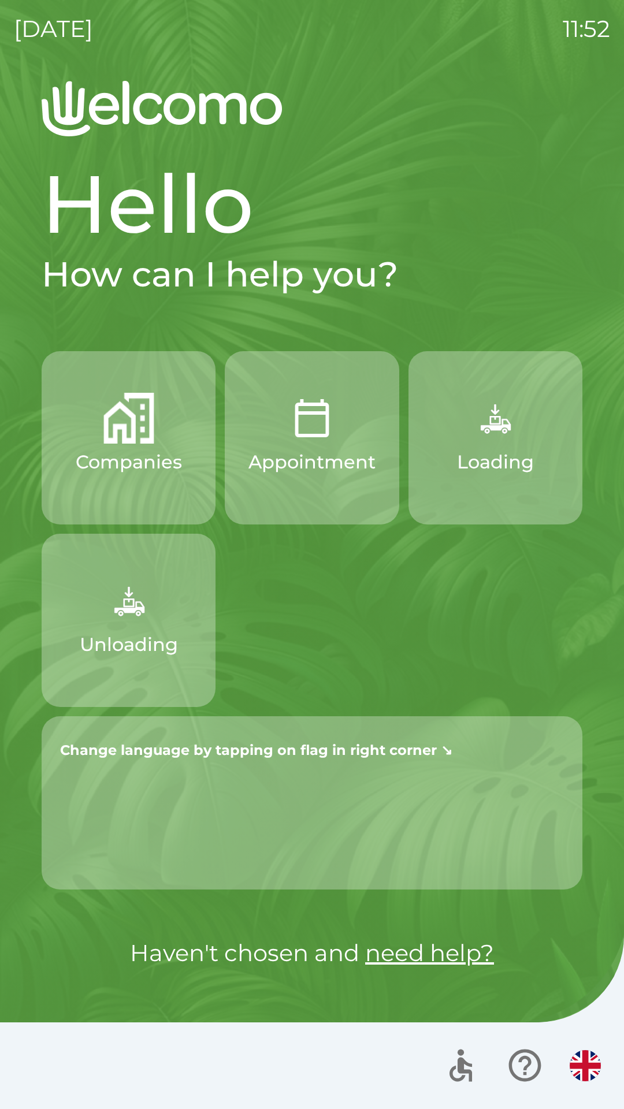
click at [588, 1058] on img "button" at bounding box center [585, 1065] width 31 height 31
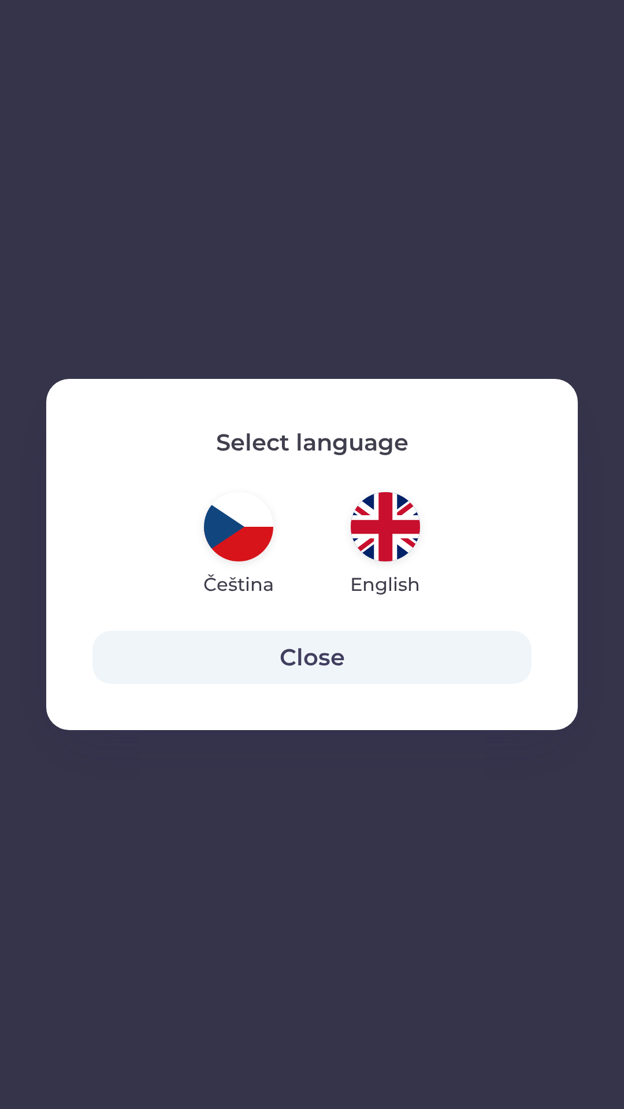
click at [222, 530] on img "button" at bounding box center [238, 526] width 69 height 69
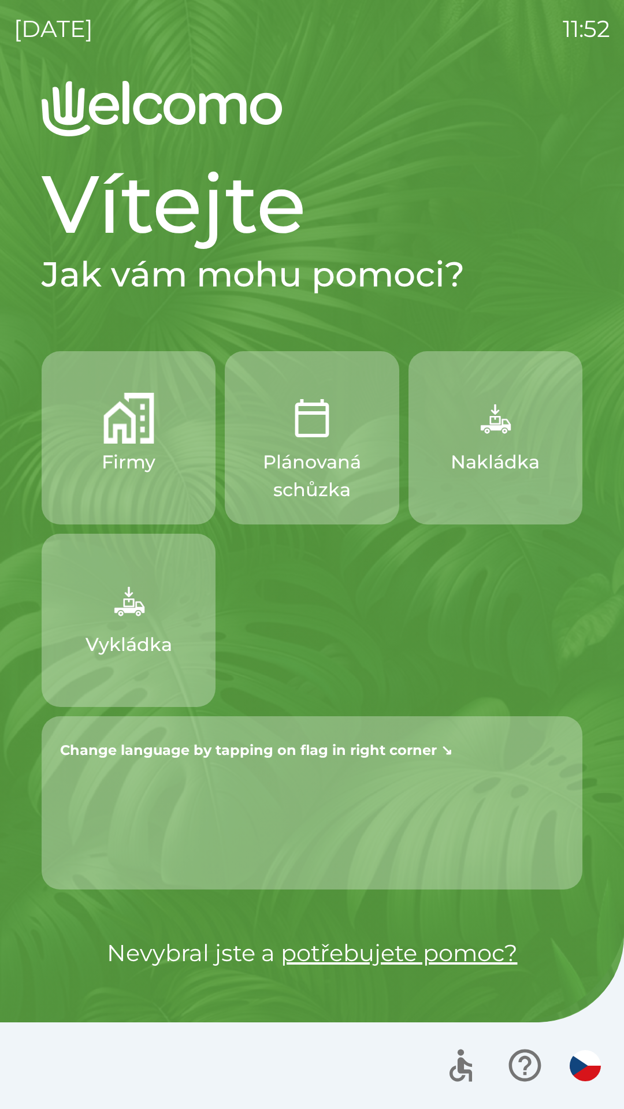
click at [370, 957] on link "potřebujete pomoc?" at bounding box center [399, 953] width 237 height 28
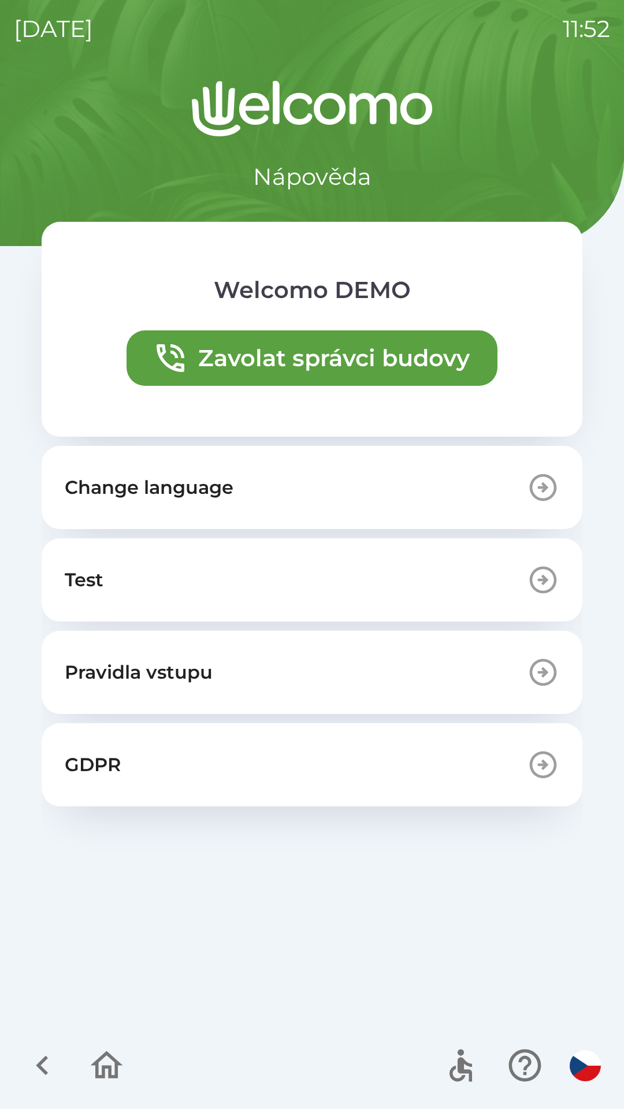
click at [148, 495] on p "Change language" at bounding box center [149, 488] width 169 height 28
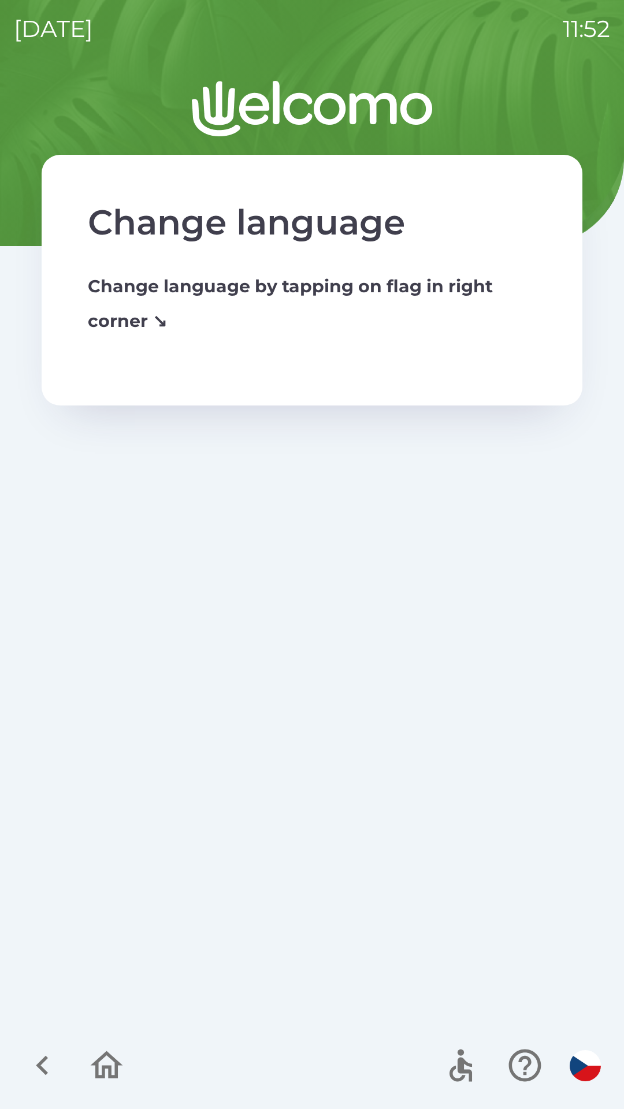
click at [105, 1074] on icon "button" at bounding box center [106, 1065] width 39 height 39
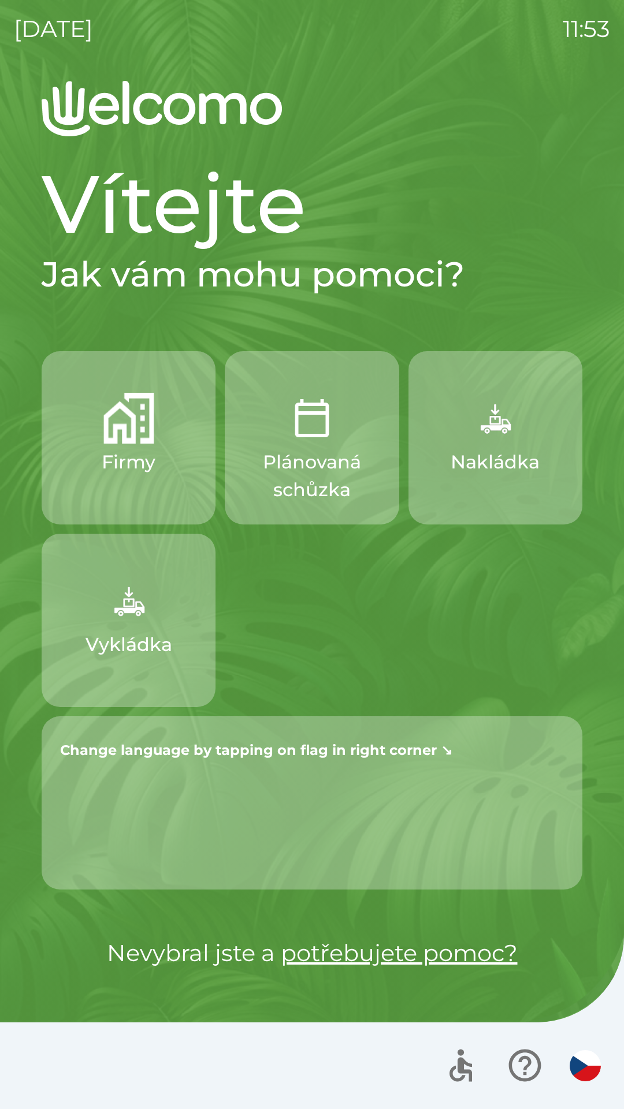
click at [232, 758] on strong "Change language by tapping on flag in right corner ↘" at bounding box center [256, 750] width 392 height 17
click at [519, 1072] on icon "button" at bounding box center [524, 1065] width 39 height 39
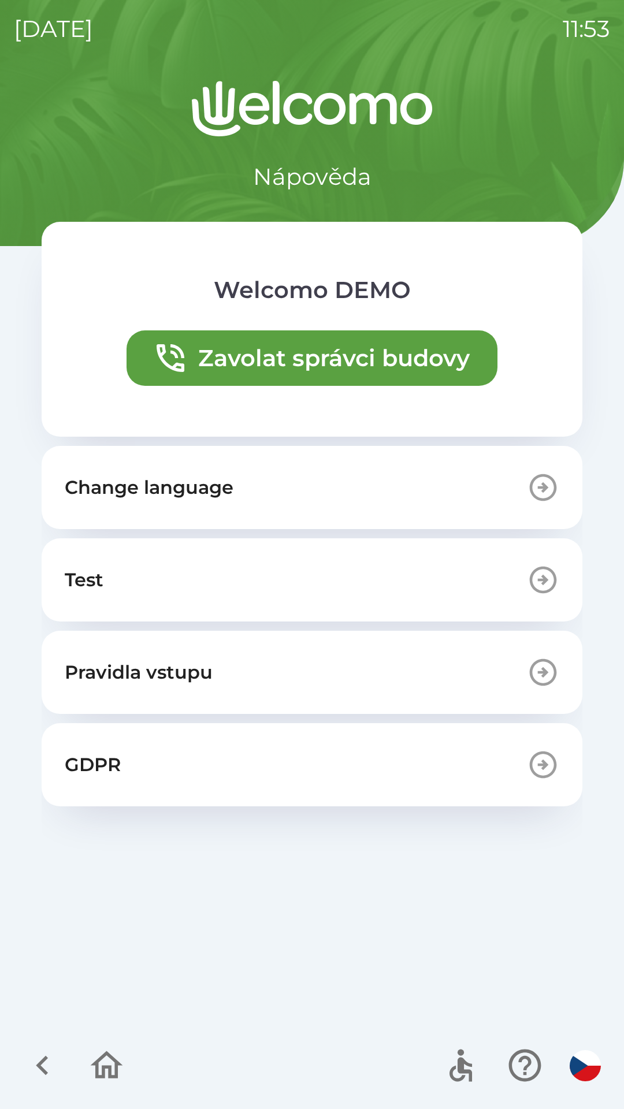
click at [189, 493] on p "Change language" at bounding box center [149, 488] width 169 height 28
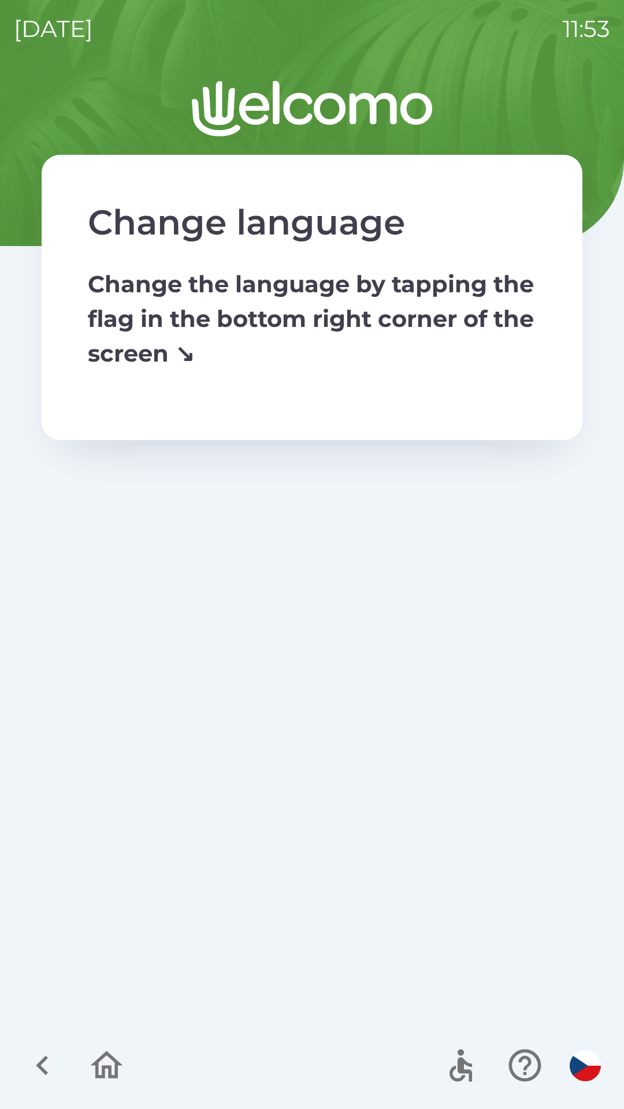
click at [112, 1063] on icon "button" at bounding box center [106, 1065] width 39 height 39
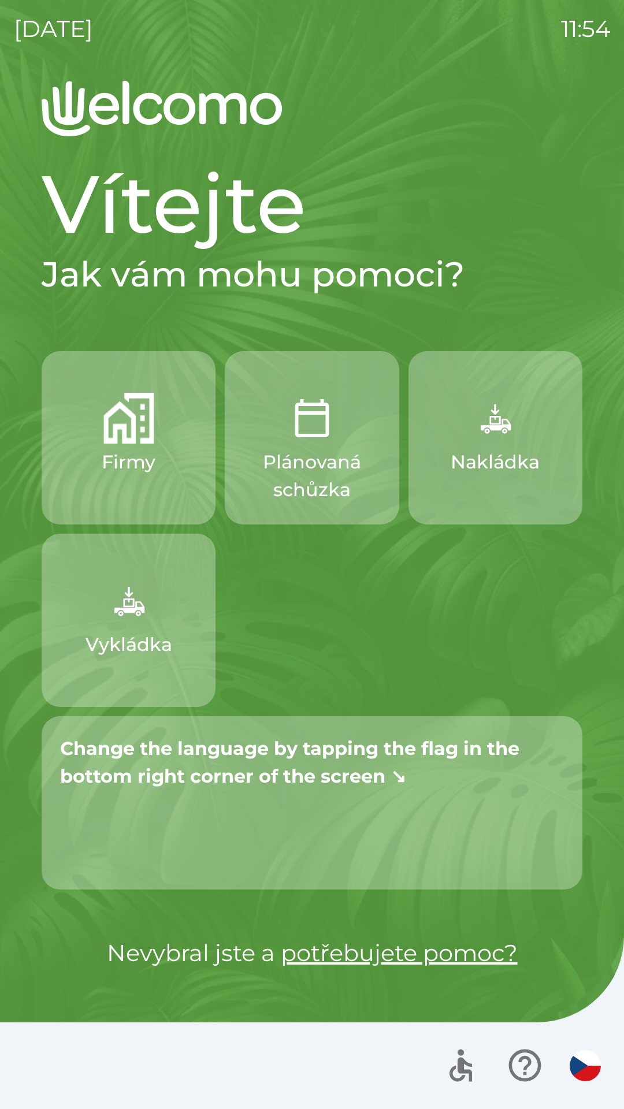
click at [525, 1069] on icon "button" at bounding box center [524, 1066] width 32 height 32
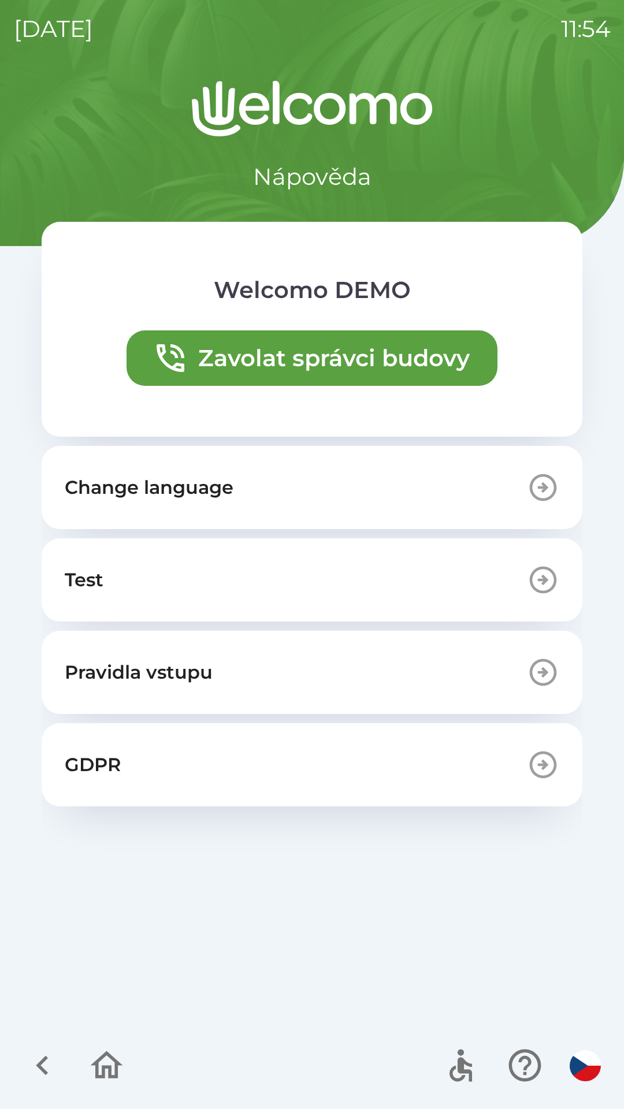
click at [243, 473] on button "Change language" at bounding box center [312, 487] width 541 height 83
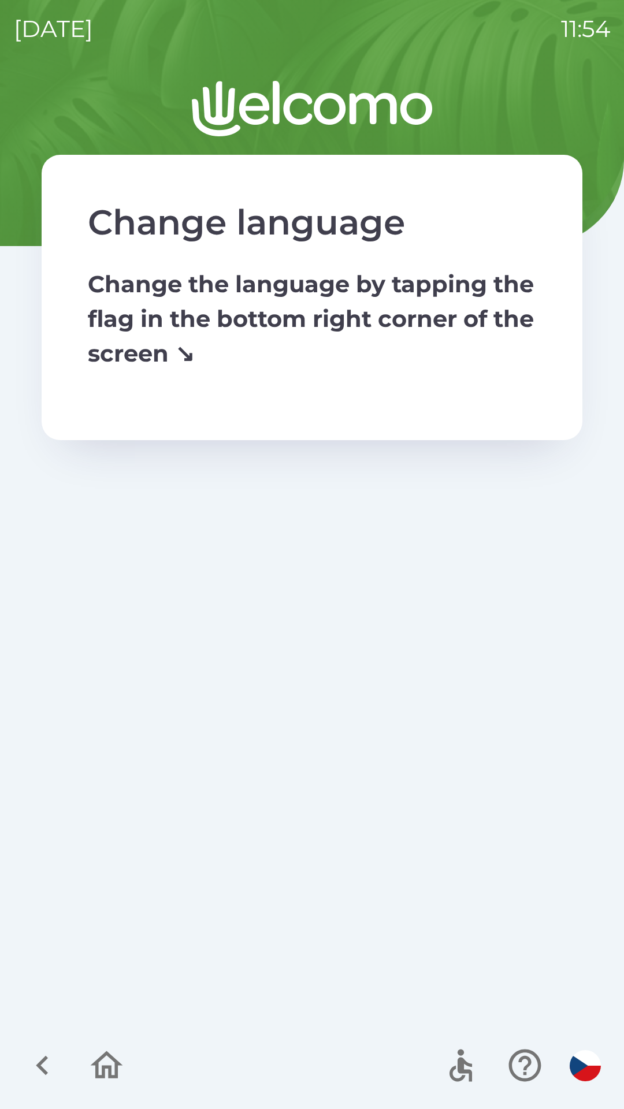
click at [94, 1076] on icon "button" at bounding box center [106, 1065] width 39 height 39
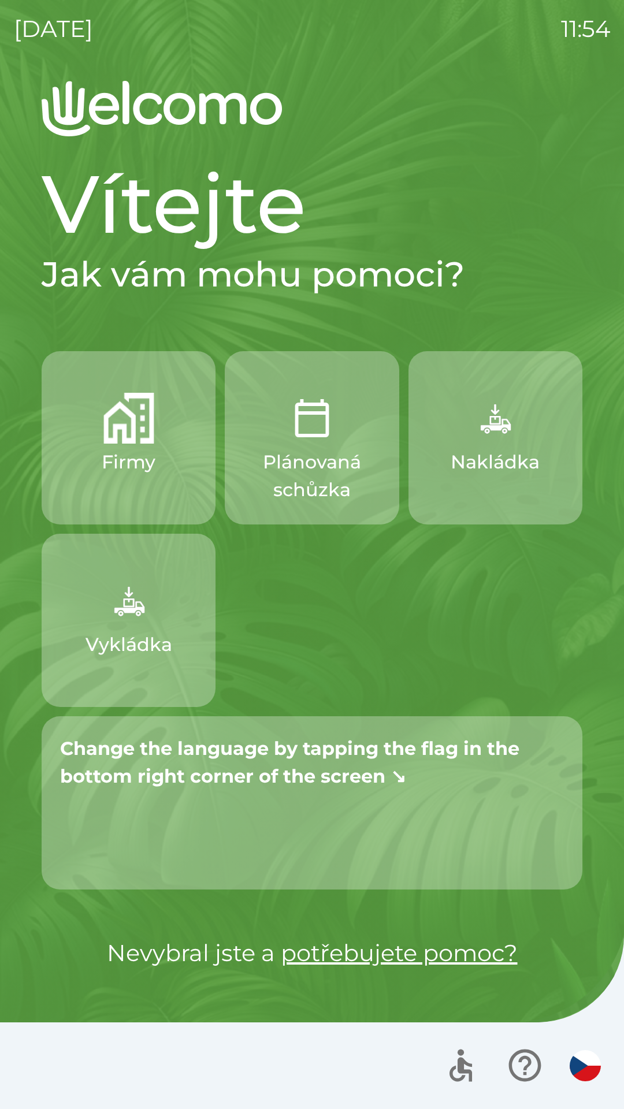
click at [519, 1064] on icon "button" at bounding box center [524, 1065] width 39 height 39
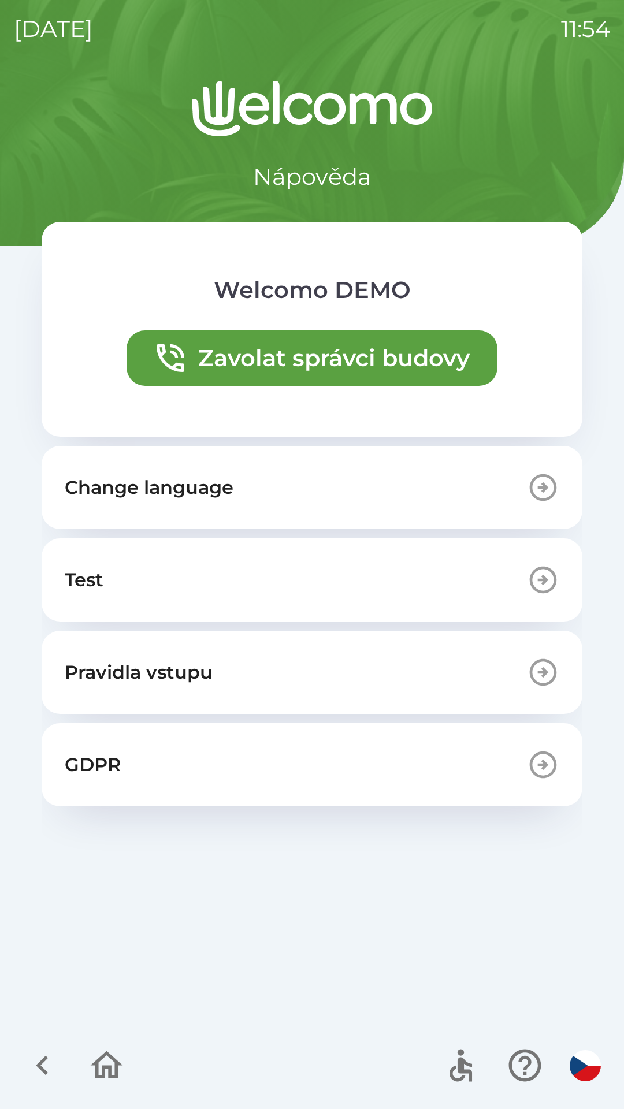
click at [244, 481] on button "Change language" at bounding box center [312, 487] width 541 height 83
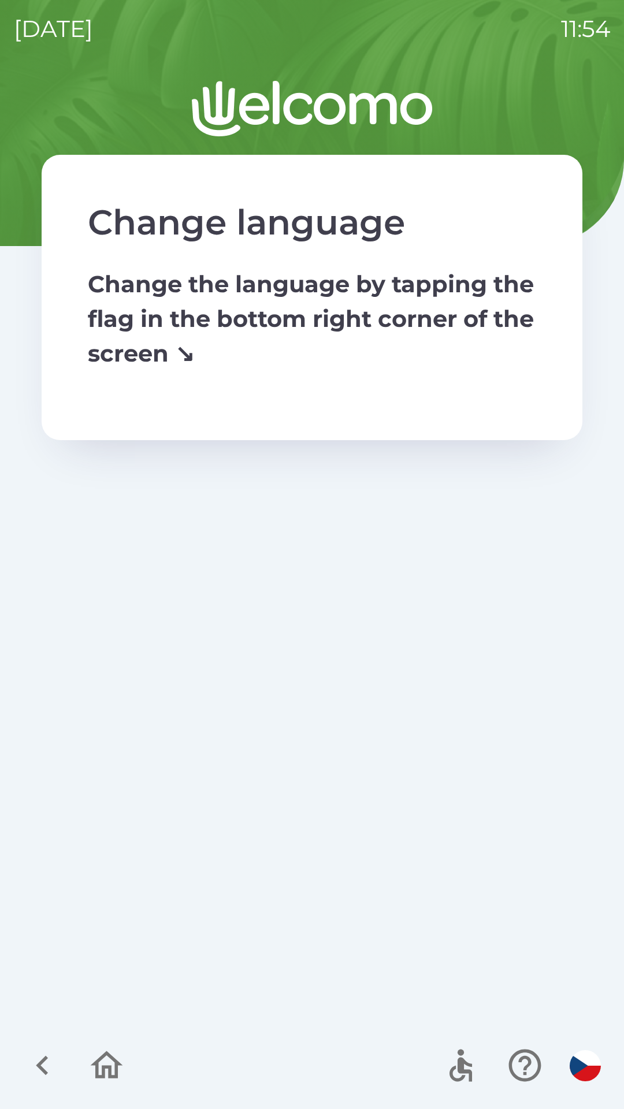
click at [106, 1065] on icon "button" at bounding box center [106, 1065] width 39 height 39
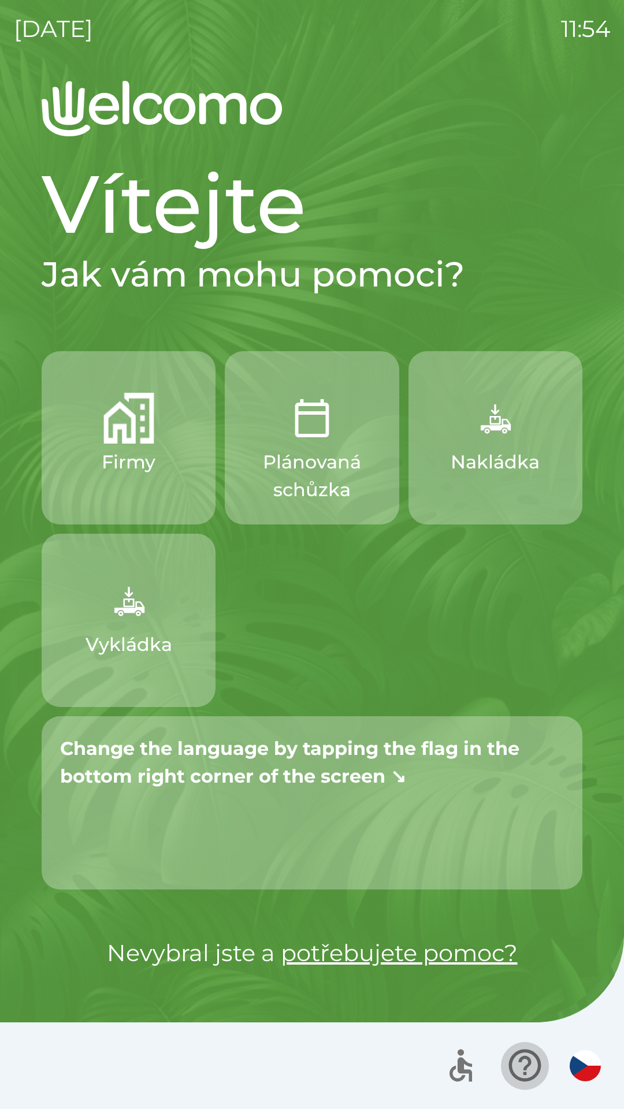
click at [525, 1062] on icon "button" at bounding box center [524, 1065] width 39 height 39
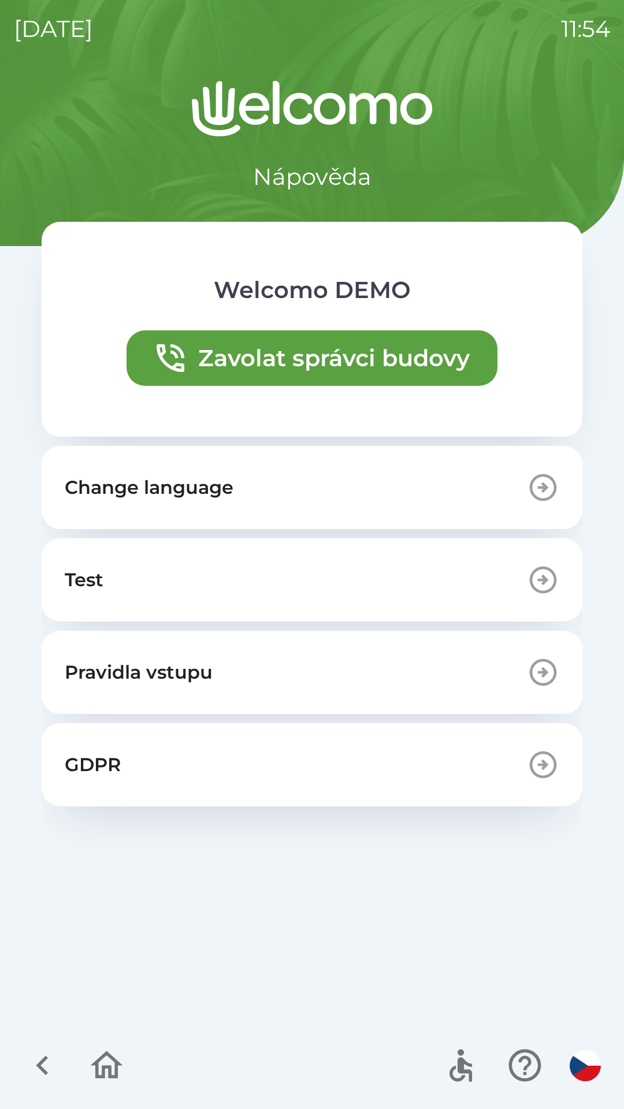
click at [284, 484] on button "Change language" at bounding box center [312, 487] width 541 height 83
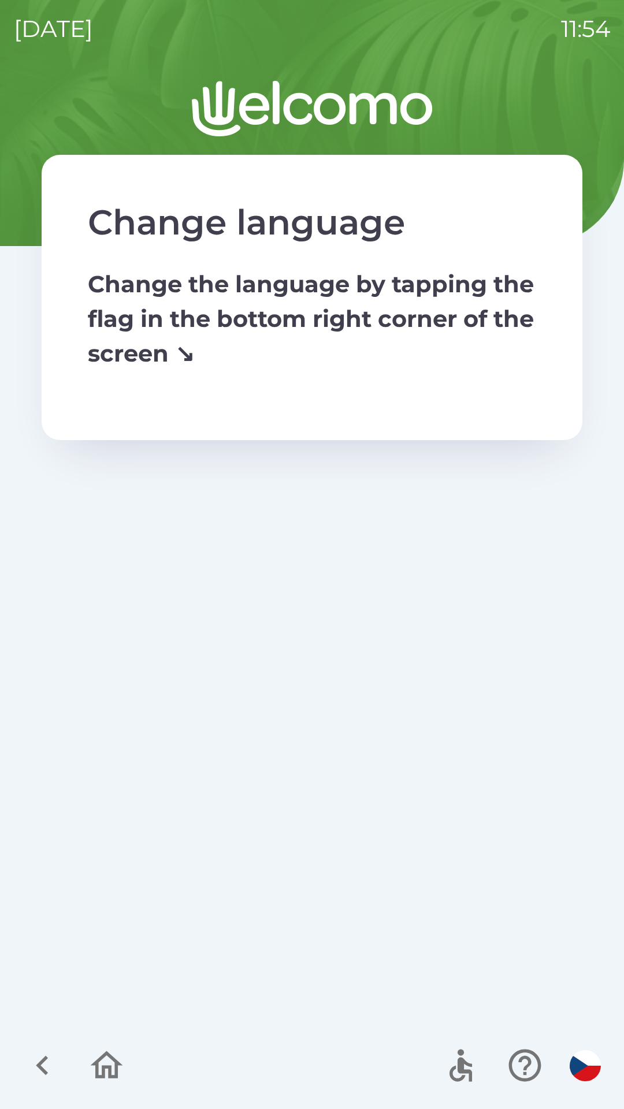
click at [587, 1065] on img "button" at bounding box center [585, 1065] width 31 height 31
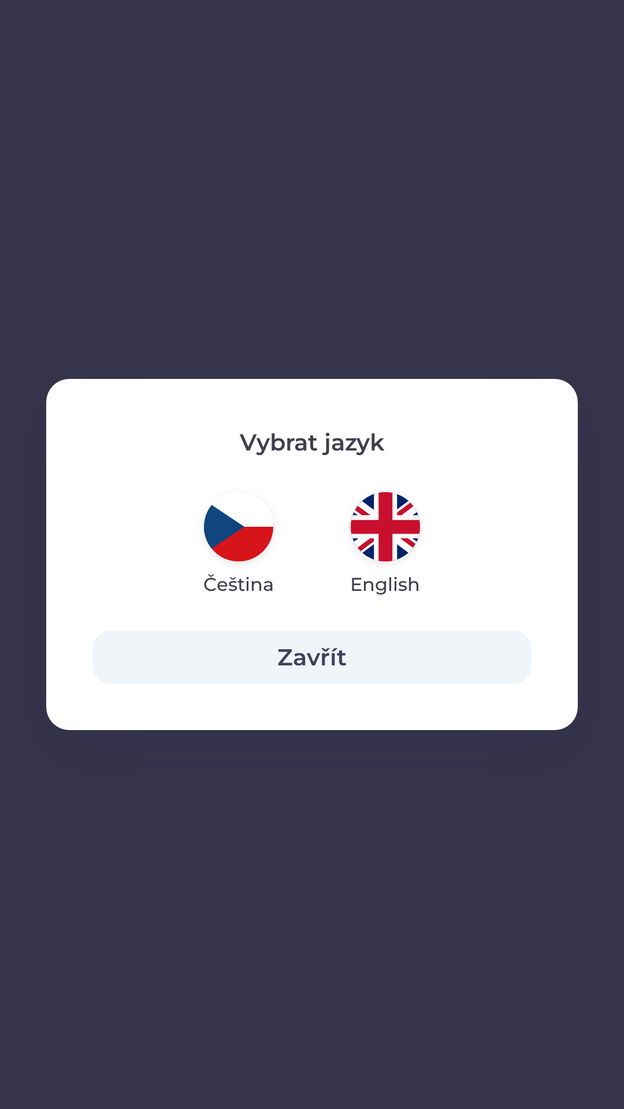
click at [386, 530] on img "button" at bounding box center [385, 526] width 69 height 69
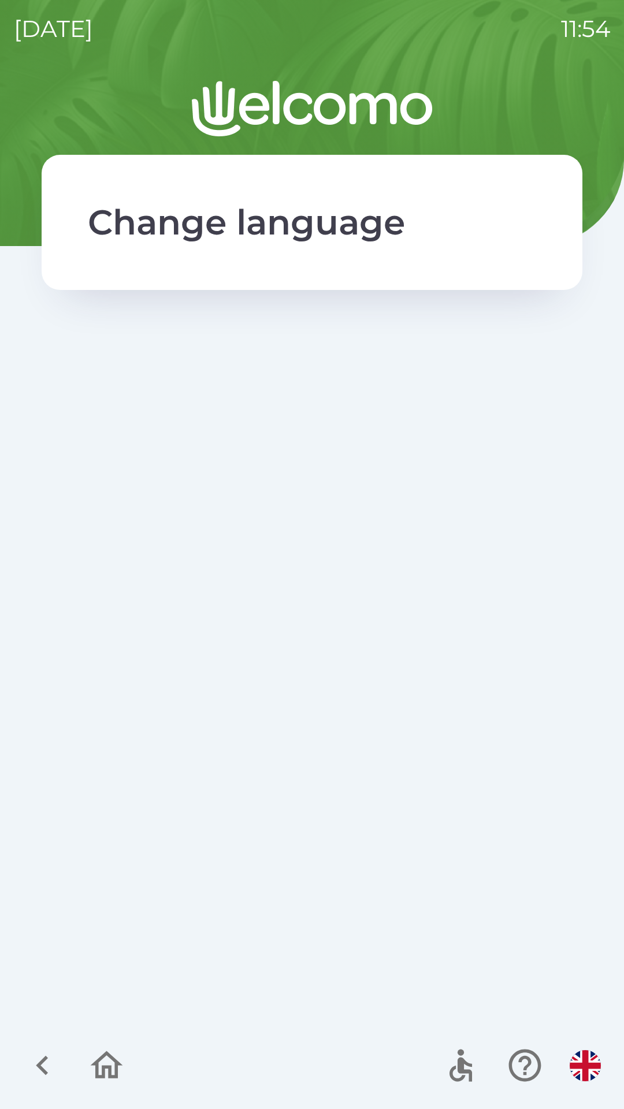
click at [582, 1059] on img "button" at bounding box center [585, 1065] width 31 height 31
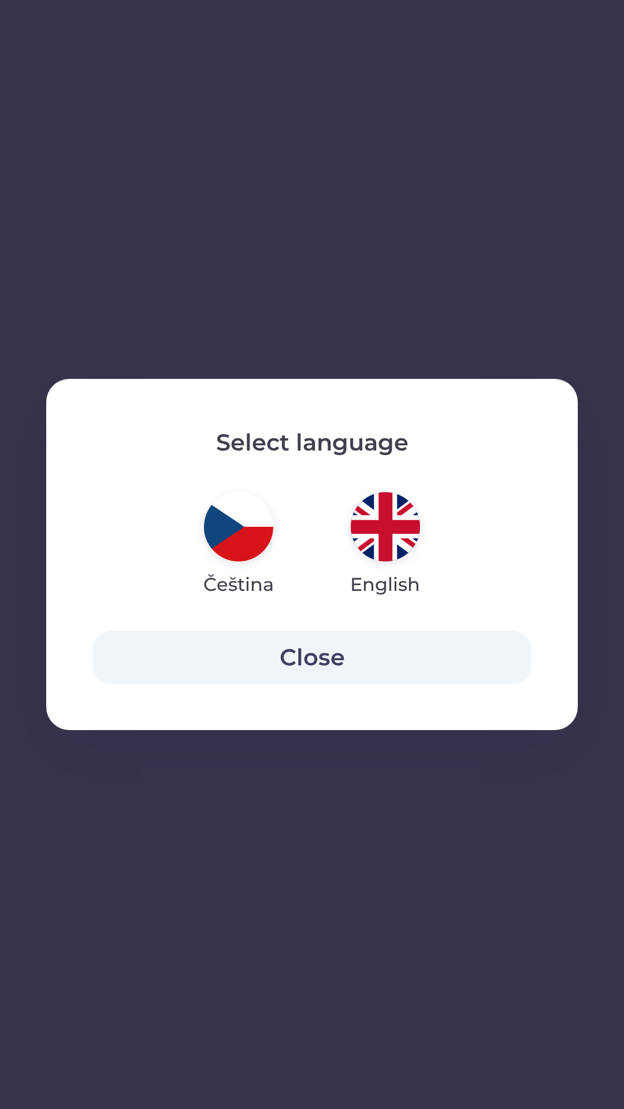
click at [237, 518] on img "button" at bounding box center [238, 526] width 69 height 69
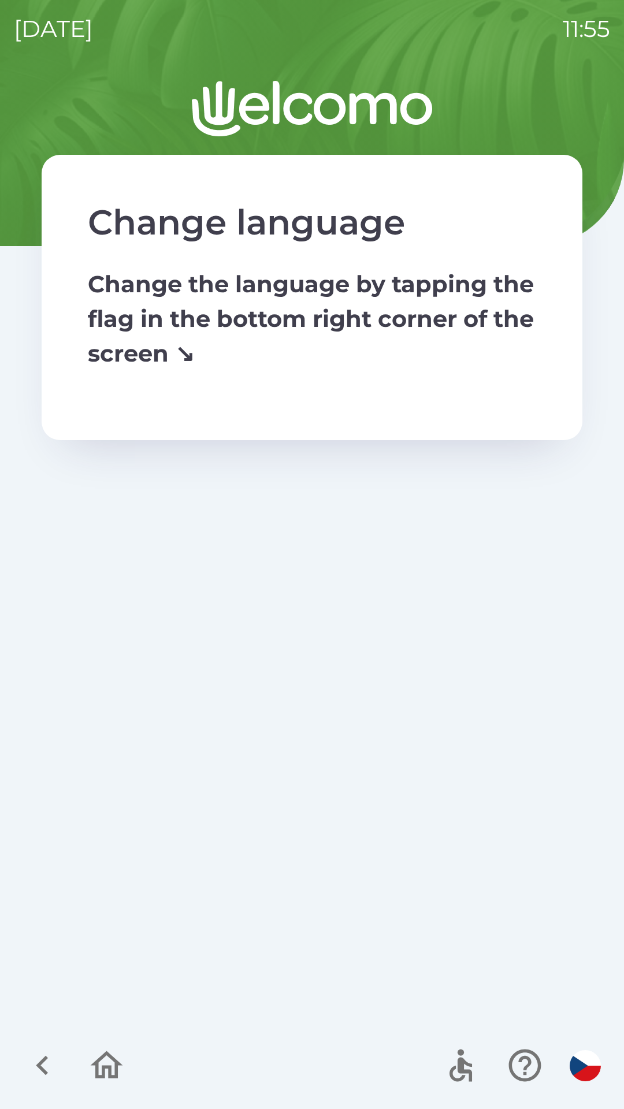
click at [586, 1062] on img "button" at bounding box center [585, 1065] width 31 height 31
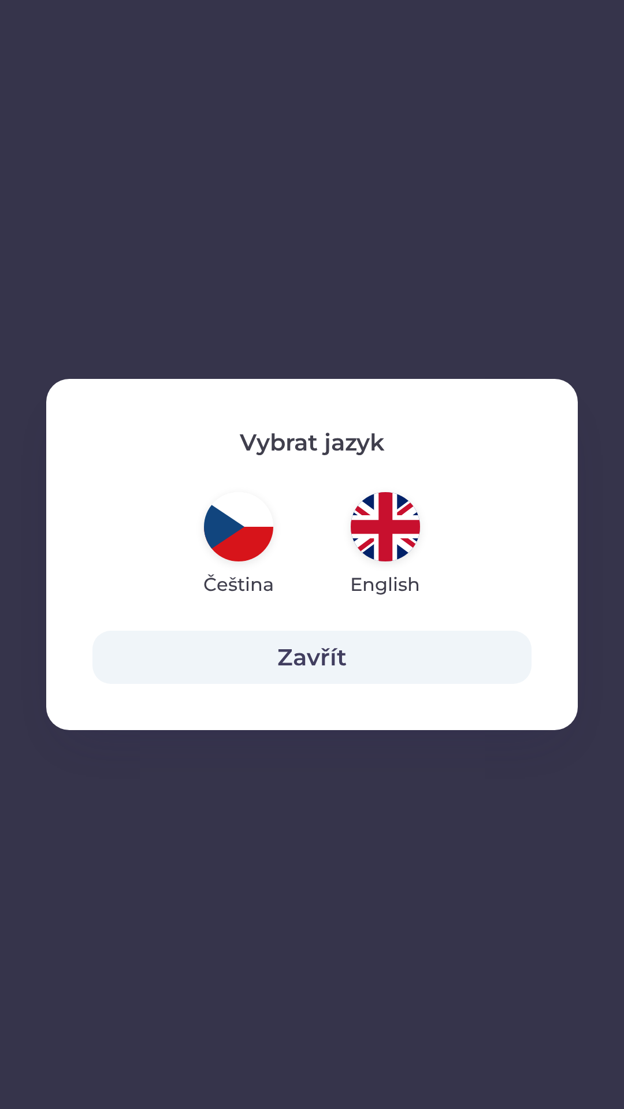
click at [375, 519] on img "button" at bounding box center [385, 526] width 69 height 69
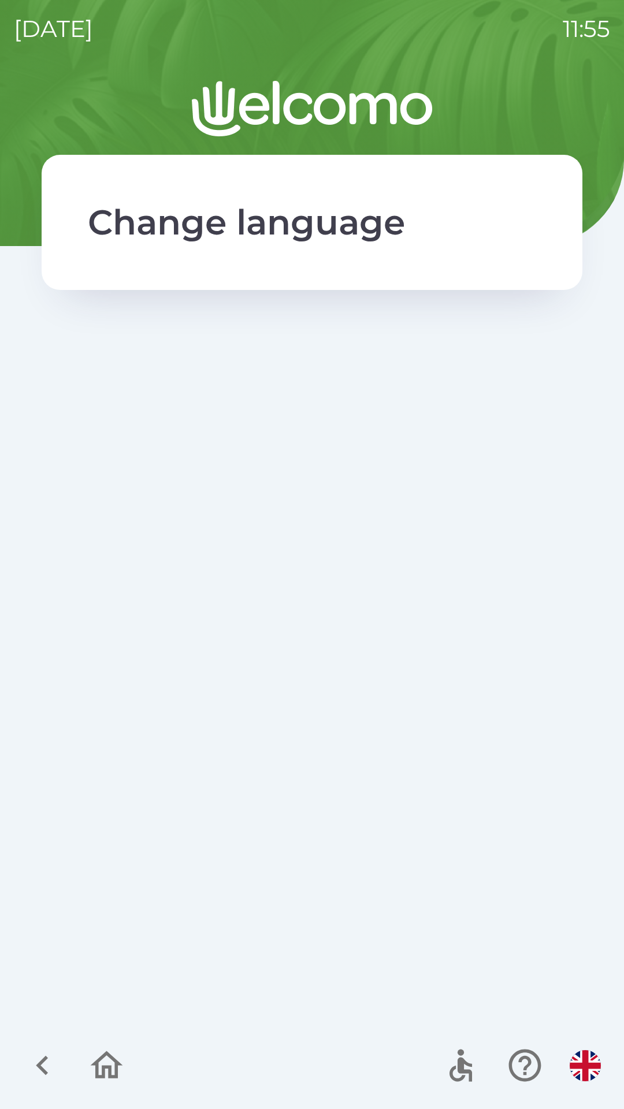
click at [118, 1064] on icon "button" at bounding box center [107, 1065] width 32 height 28
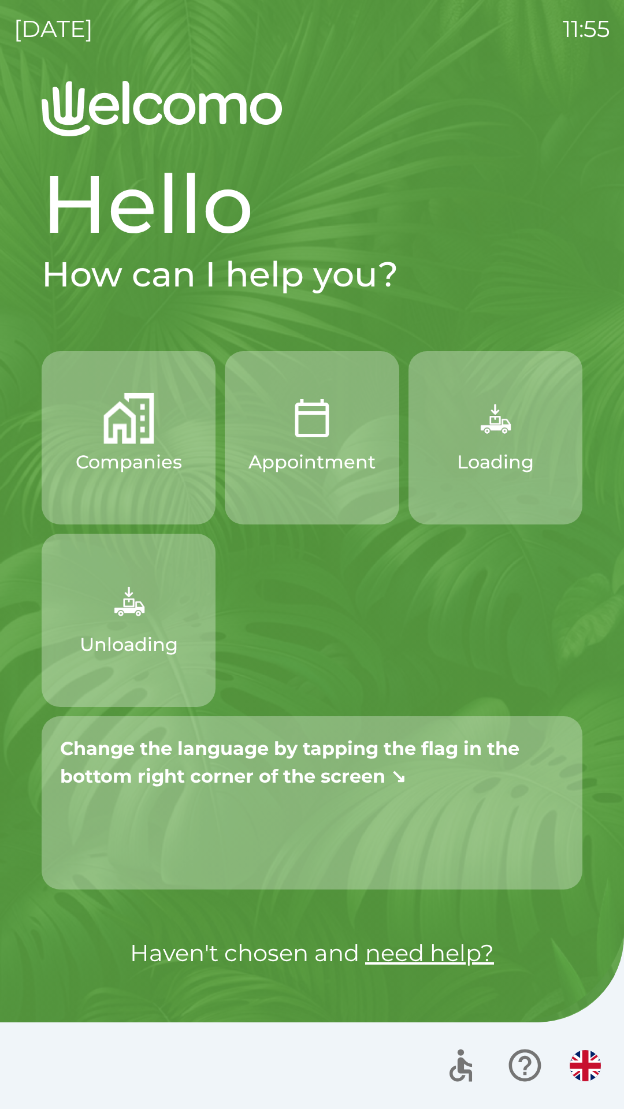
click at [587, 1059] on img "button" at bounding box center [585, 1065] width 31 height 31
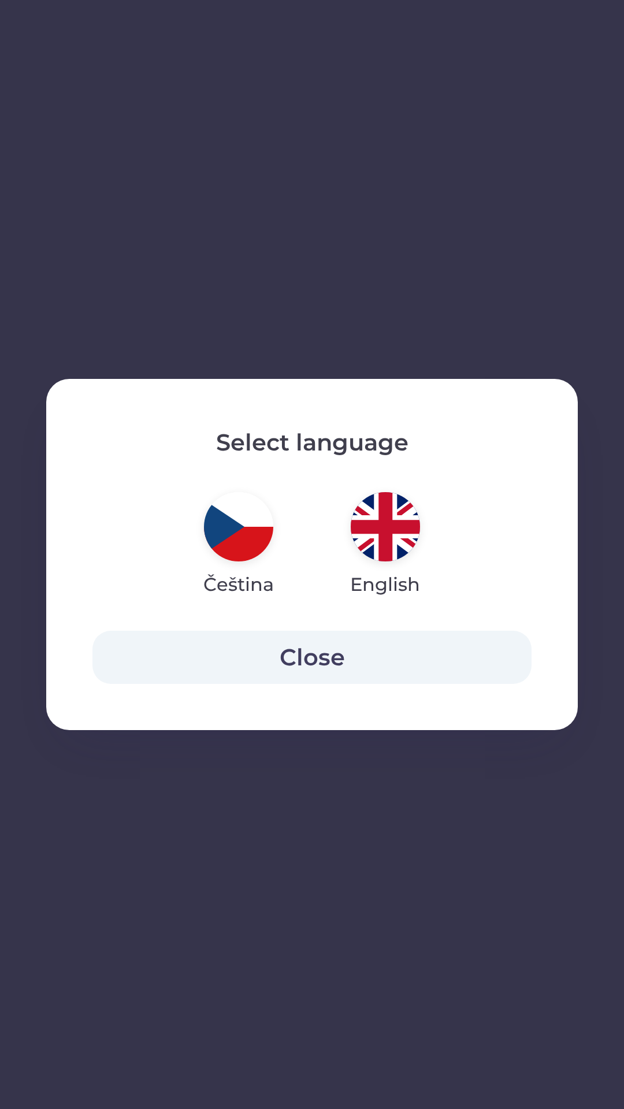
click at [233, 533] on img "button" at bounding box center [238, 526] width 69 height 69
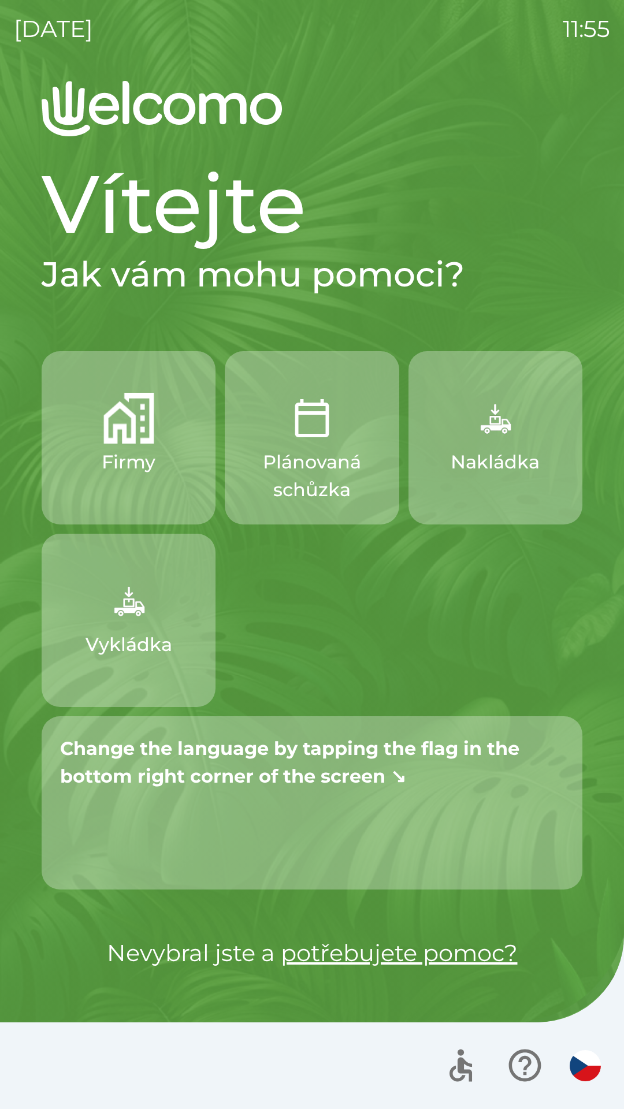
click at [523, 1058] on icon "button" at bounding box center [524, 1066] width 32 height 32
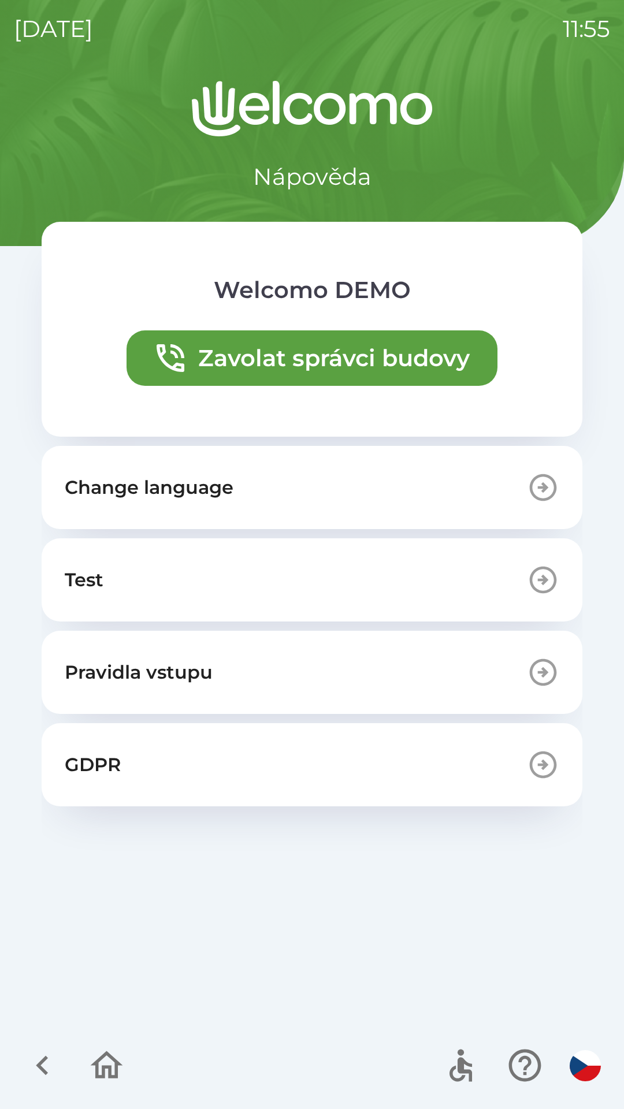
click at [280, 494] on button "Change language" at bounding box center [312, 487] width 541 height 83
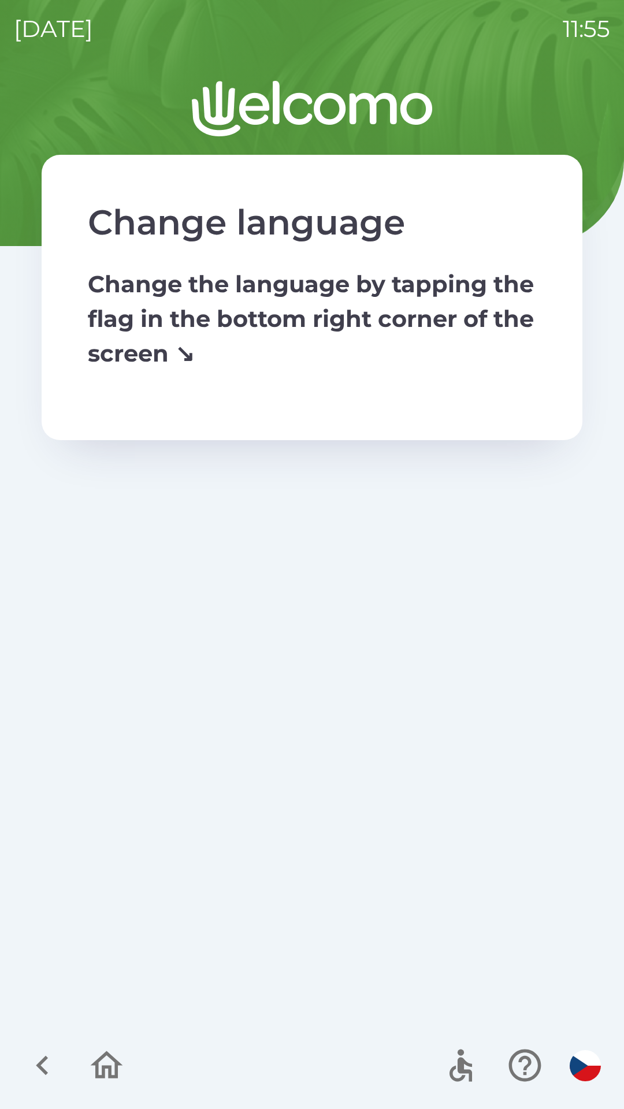
click at [587, 1077] on img "button" at bounding box center [585, 1065] width 31 height 31
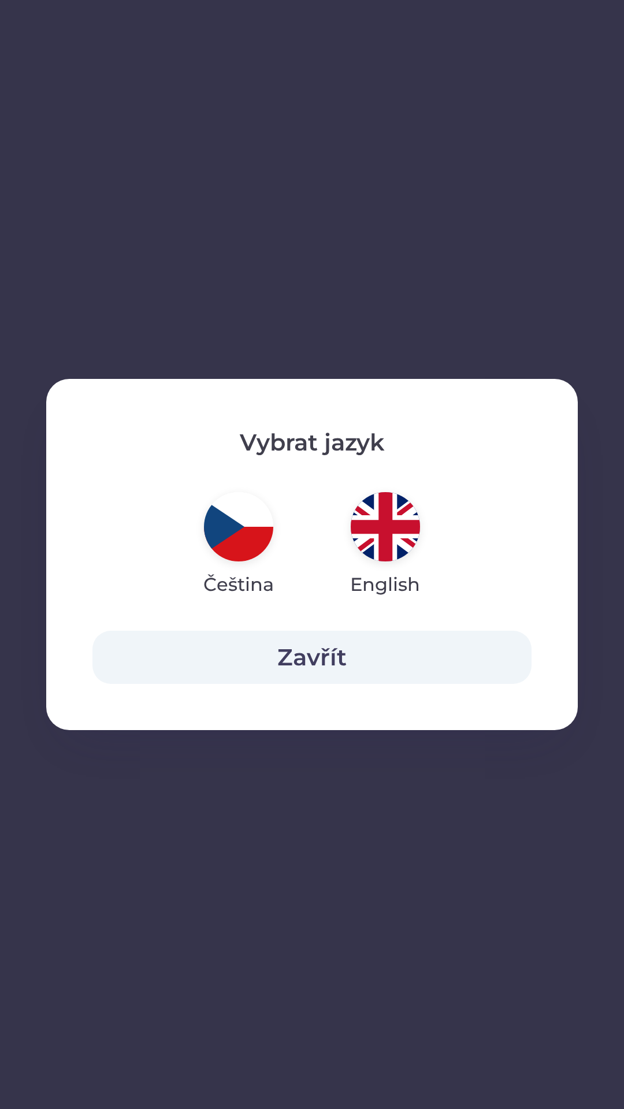
click at [378, 541] on img "button" at bounding box center [385, 526] width 69 height 69
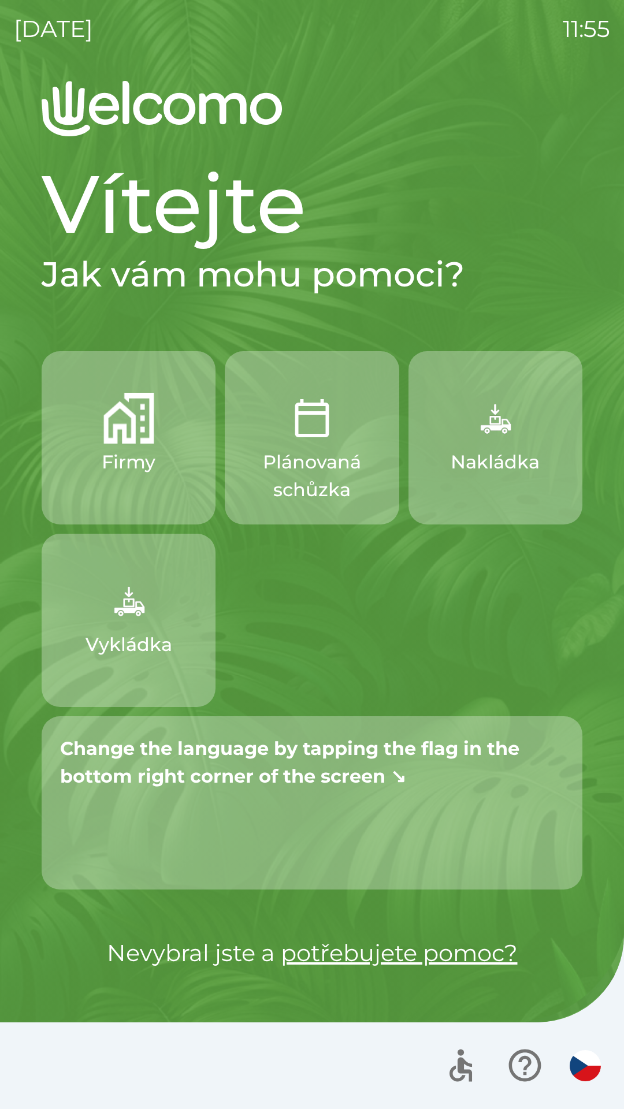
click at [522, 1073] on icon "button" at bounding box center [524, 1065] width 39 height 39
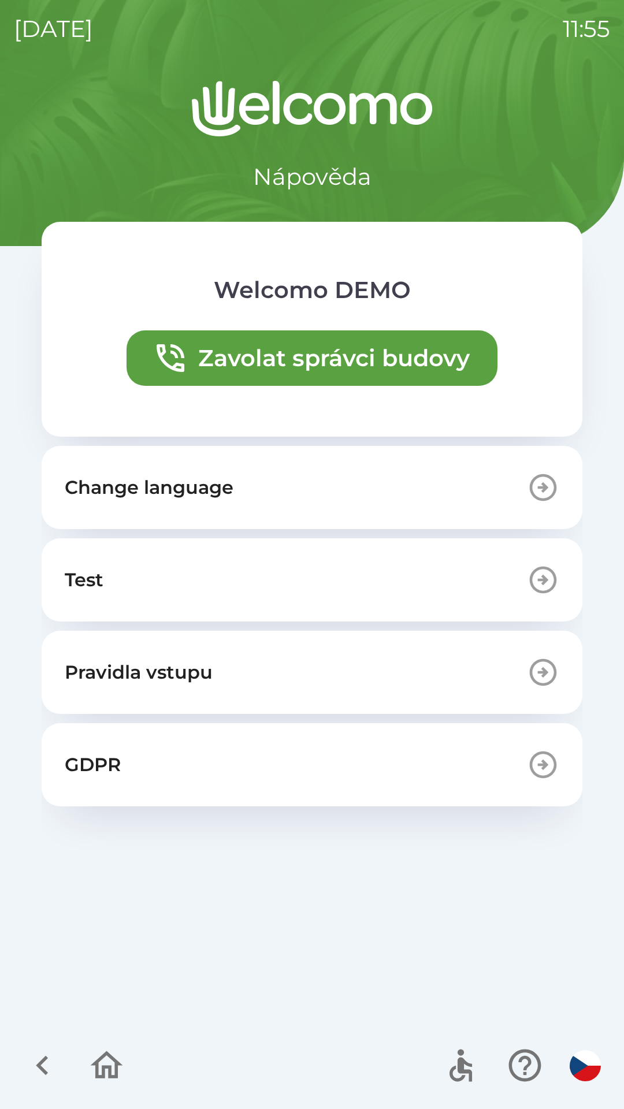
click at [243, 475] on button "Change language" at bounding box center [312, 487] width 541 height 83
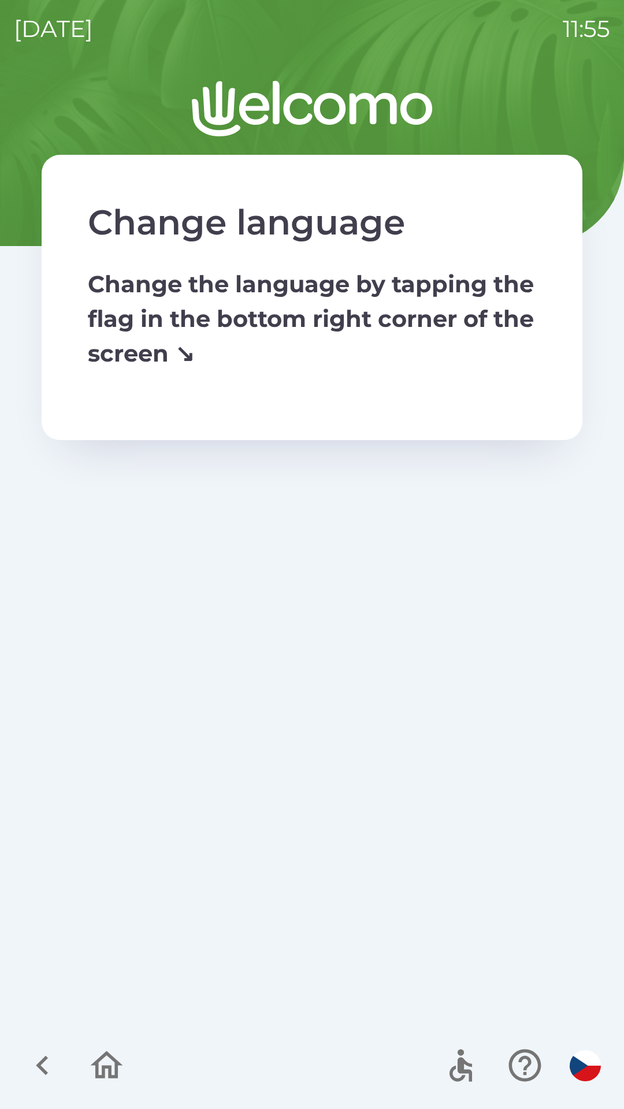
click at [586, 1081] on img "button" at bounding box center [585, 1065] width 31 height 31
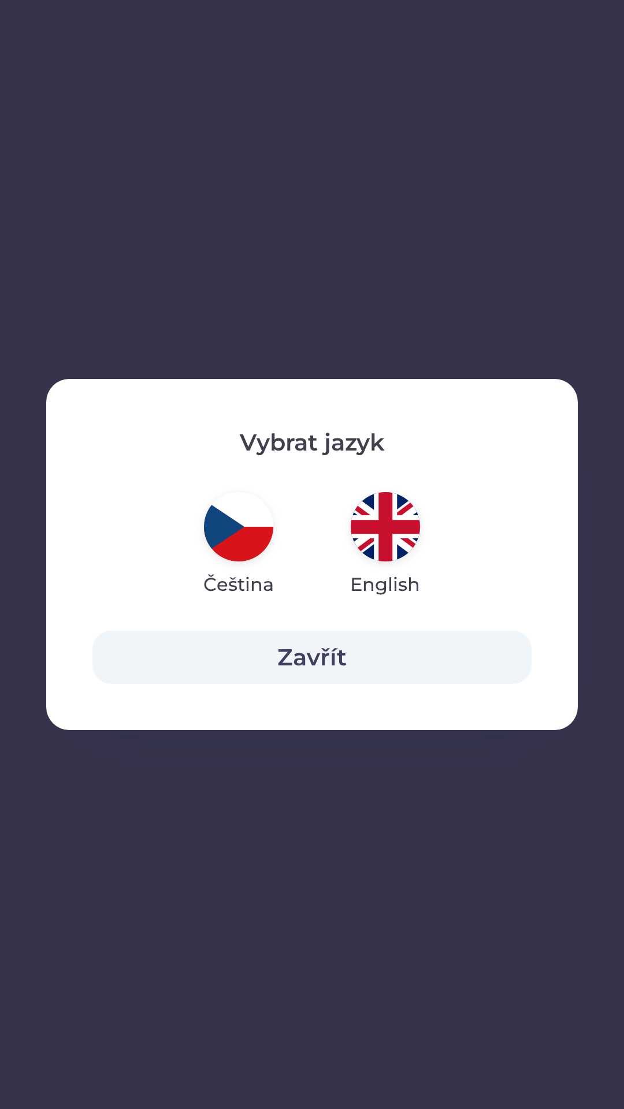
click at [378, 518] on img "button" at bounding box center [385, 526] width 69 height 69
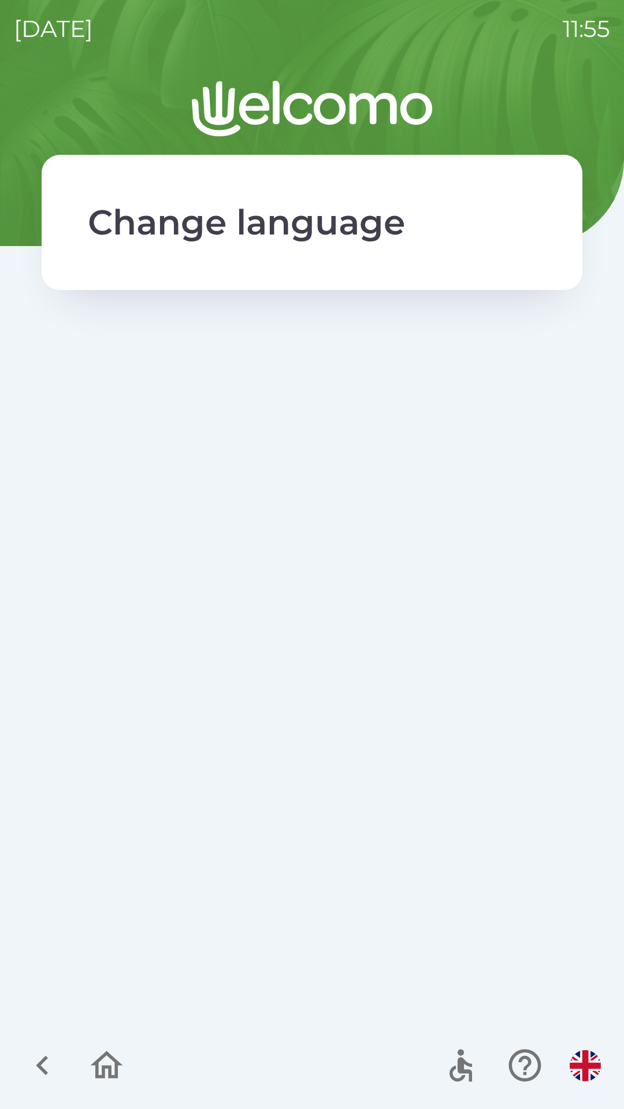
click at [584, 1065] on img "button" at bounding box center [585, 1065] width 31 height 31
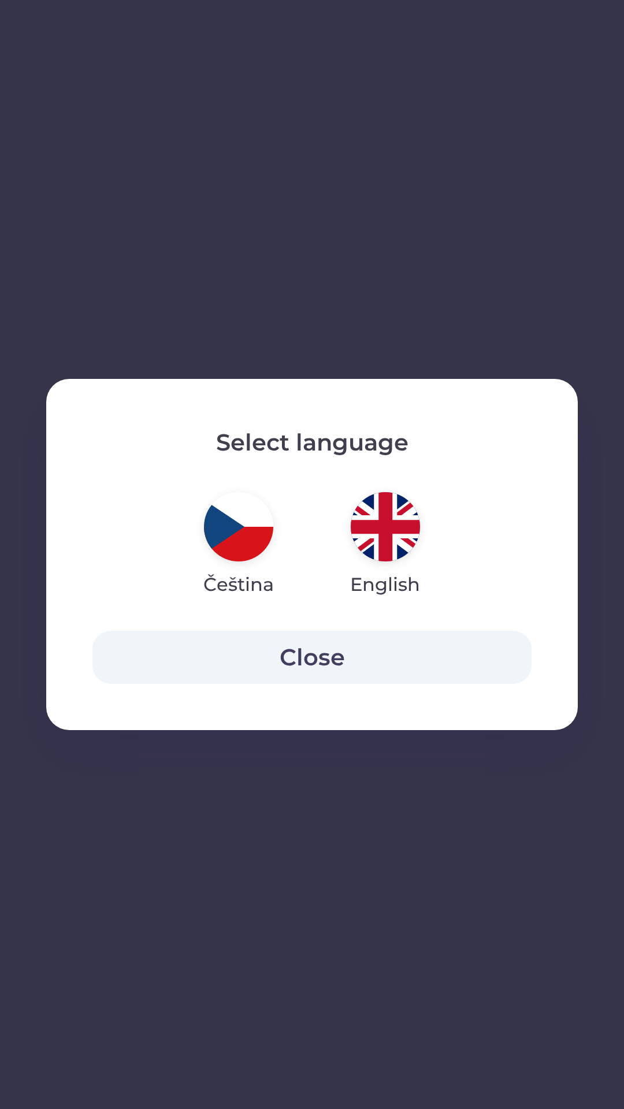
click at [237, 529] on img "button" at bounding box center [238, 526] width 69 height 69
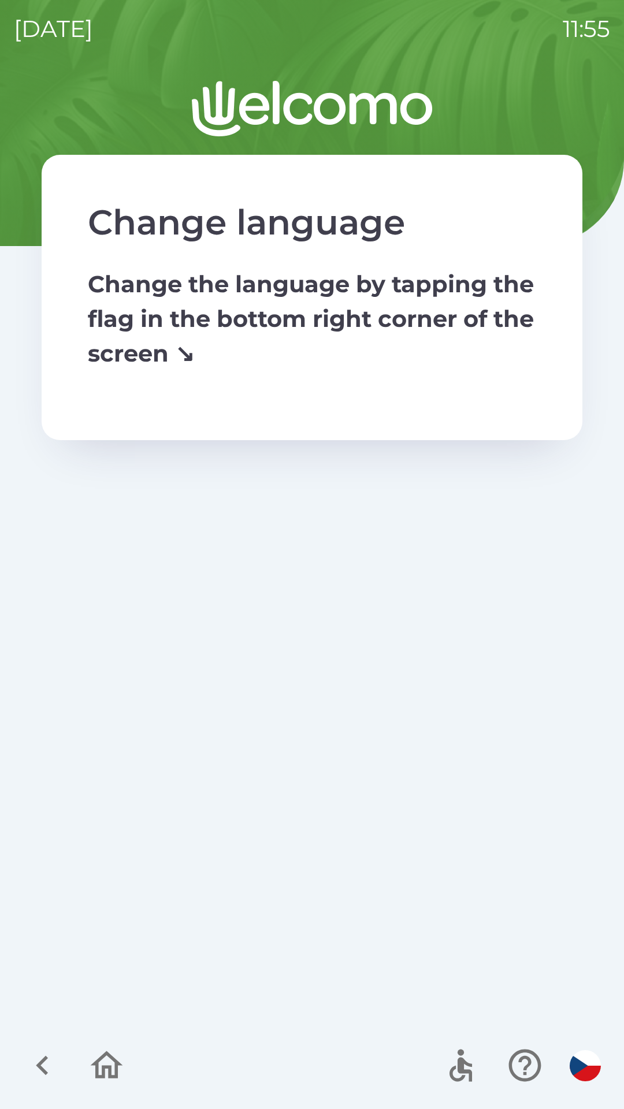
click at [103, 1059] on icon "button" at bounding box center [106, 1065] width 39 height 39
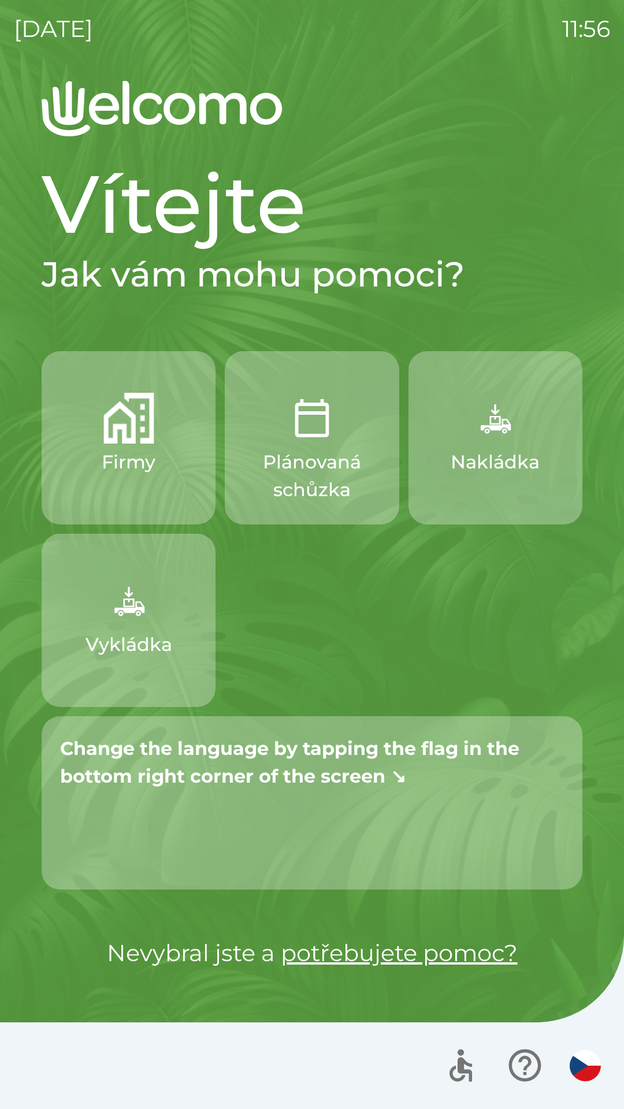
click at [518, 1058] on icon "button" at bounding box center [524, 1065] width 39 height 39
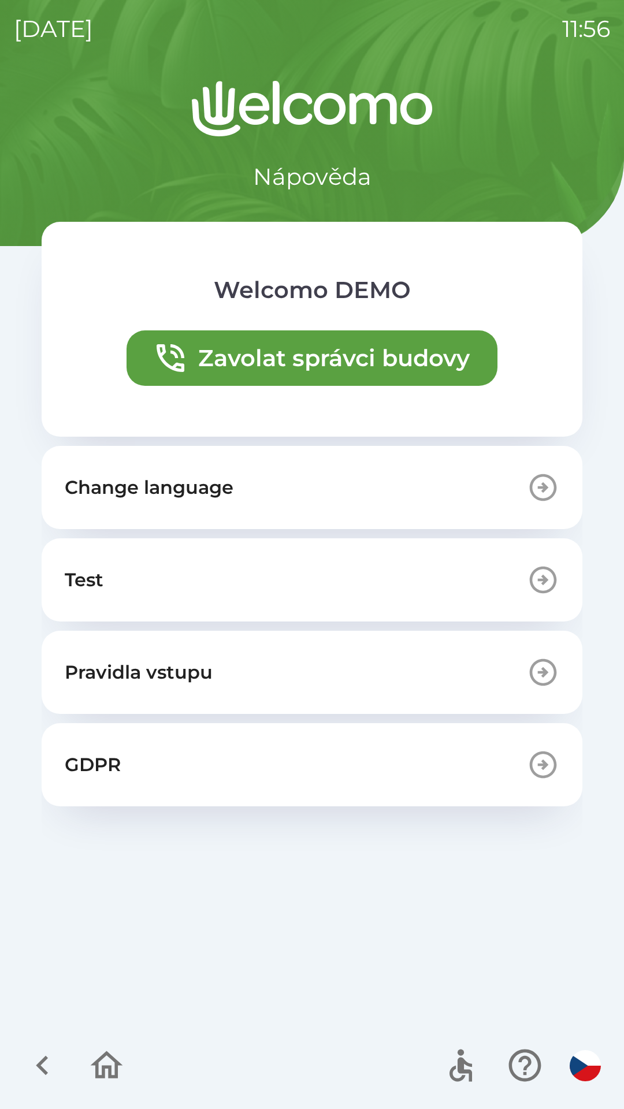
click at [326, 499] on button "Change language" at bounding box center [312, 487] width 541 height 83
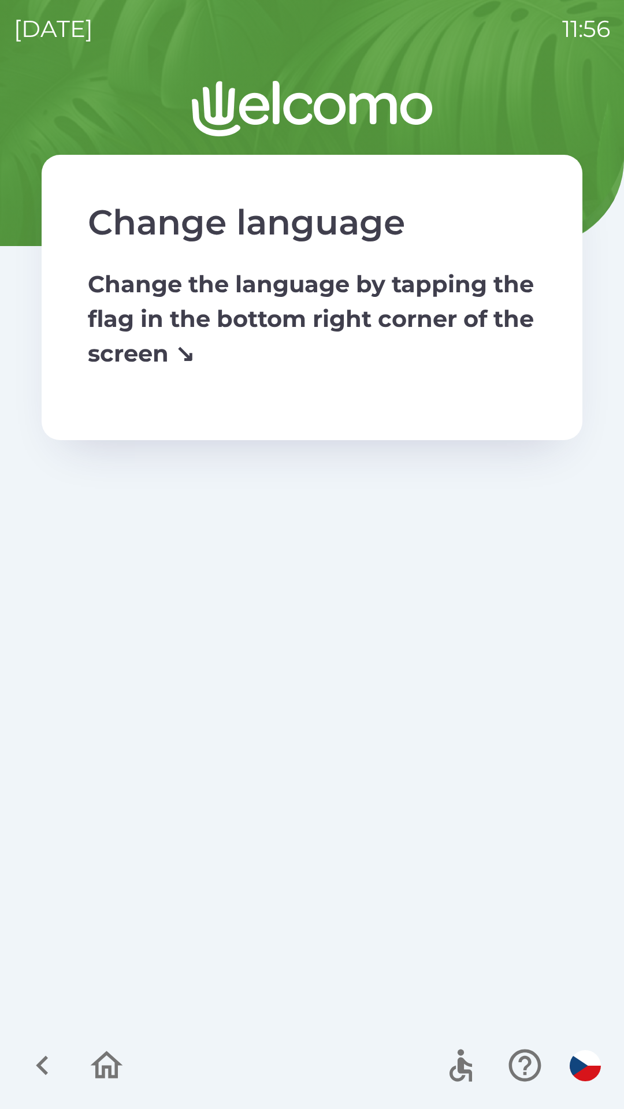
click at [587, 1063] on img "button" at bounding box center [585, 1065] width 31 height 31
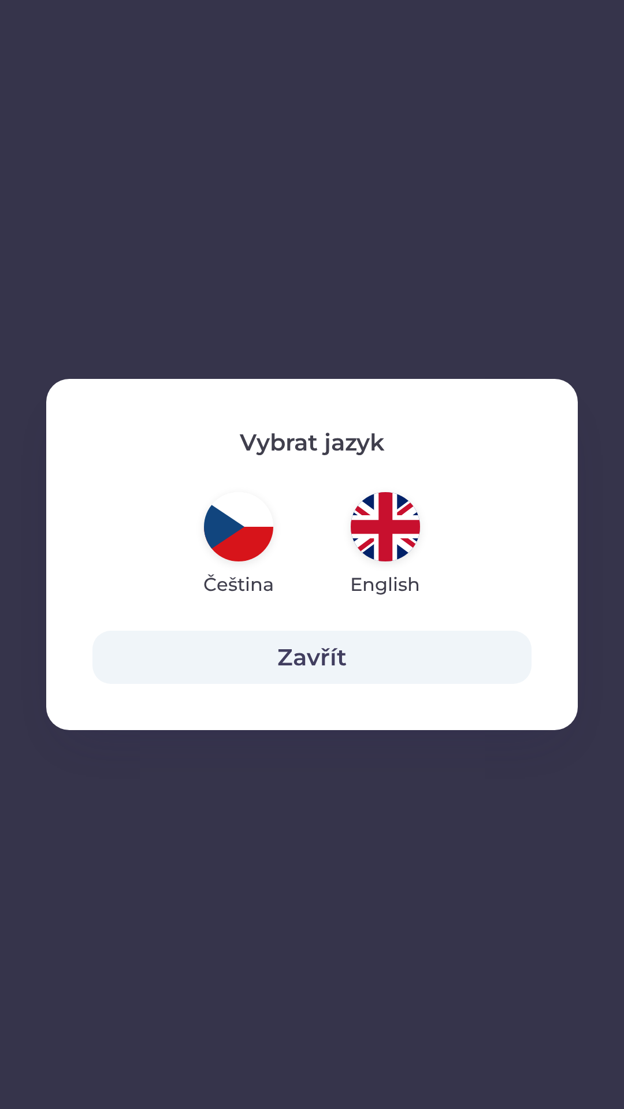
click at [384, 533] on img "button" at bounding box center [385, 526] width 69 height 69
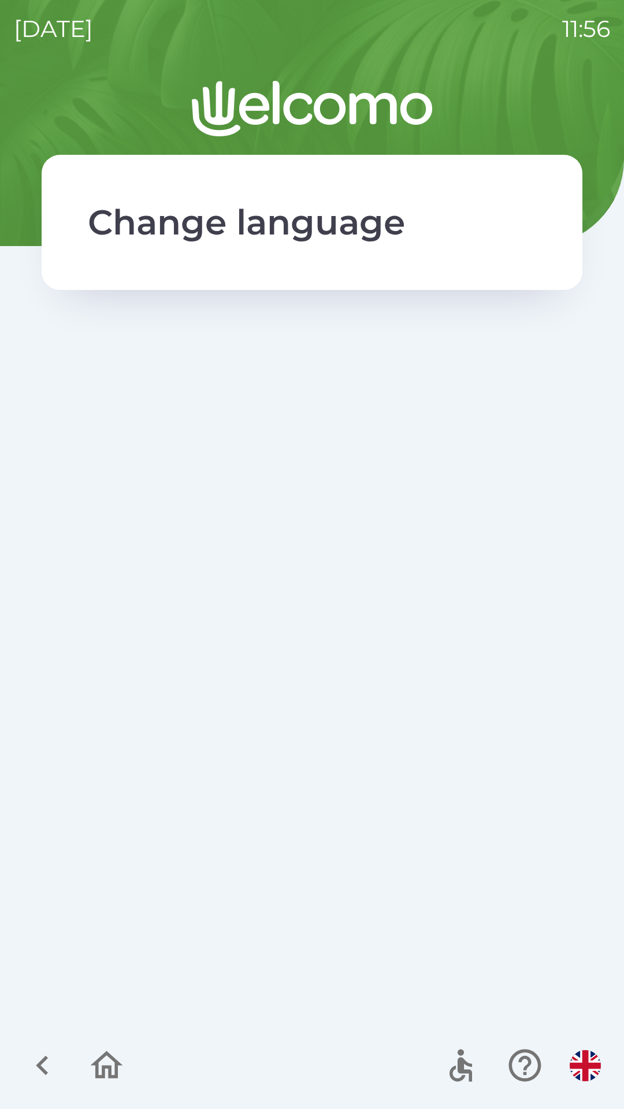
click at [113, 1065] on icon "button" at bounding box center [106, 1065] width 39 height 39
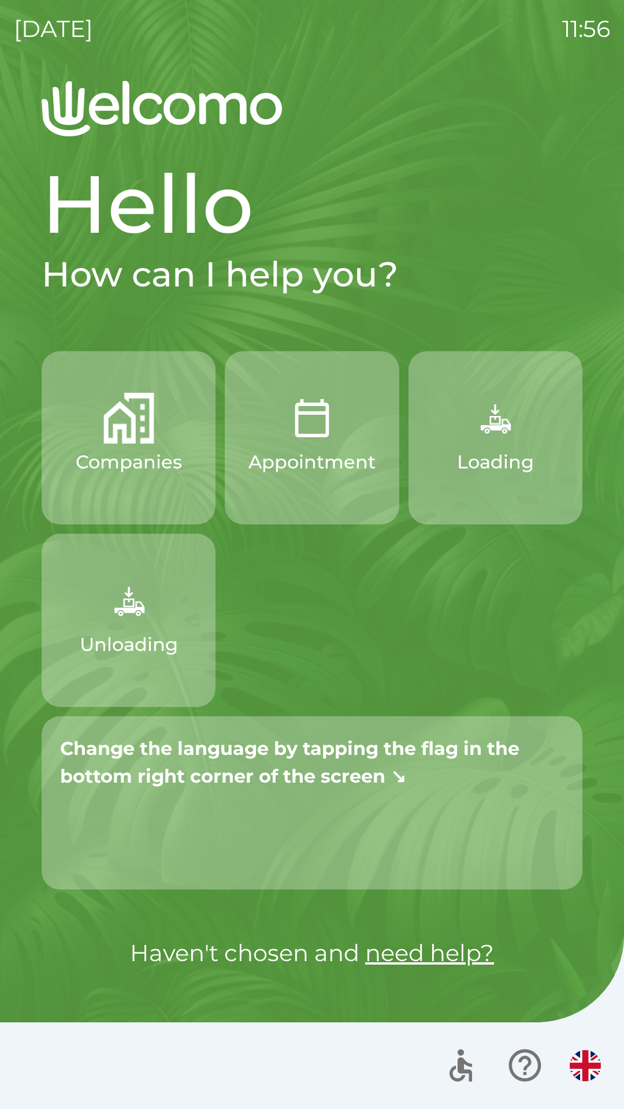
click at [132, 460] on p "Companies" at bounding box center [129, 462] width 106 height 28
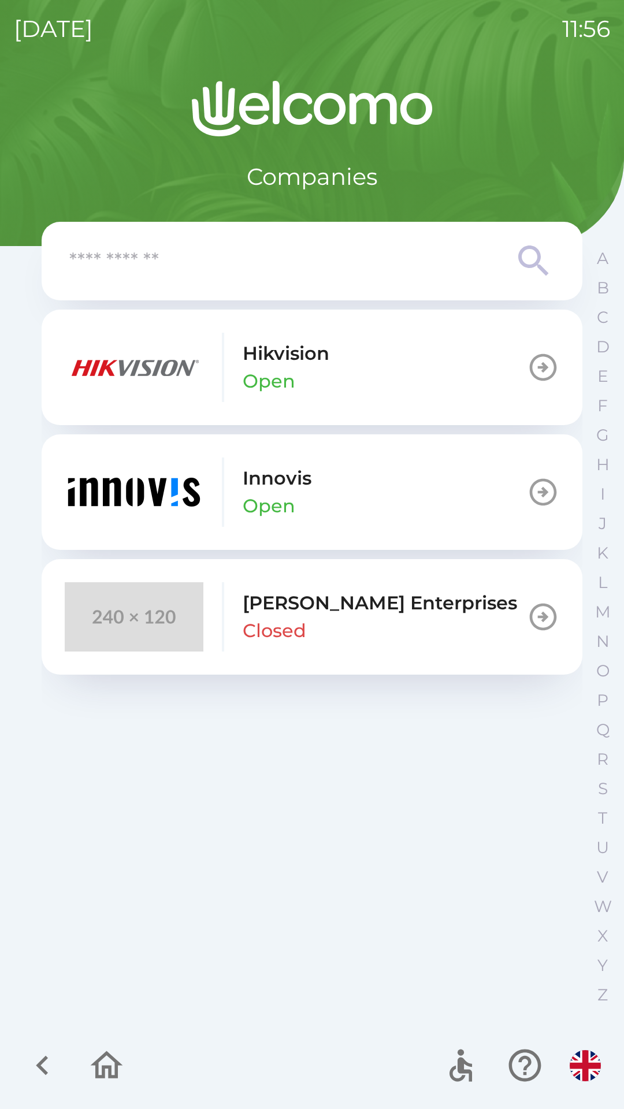
click at [350, 485] on button "Innovis Open" at bounding box center [312, 492] width 541 height 116
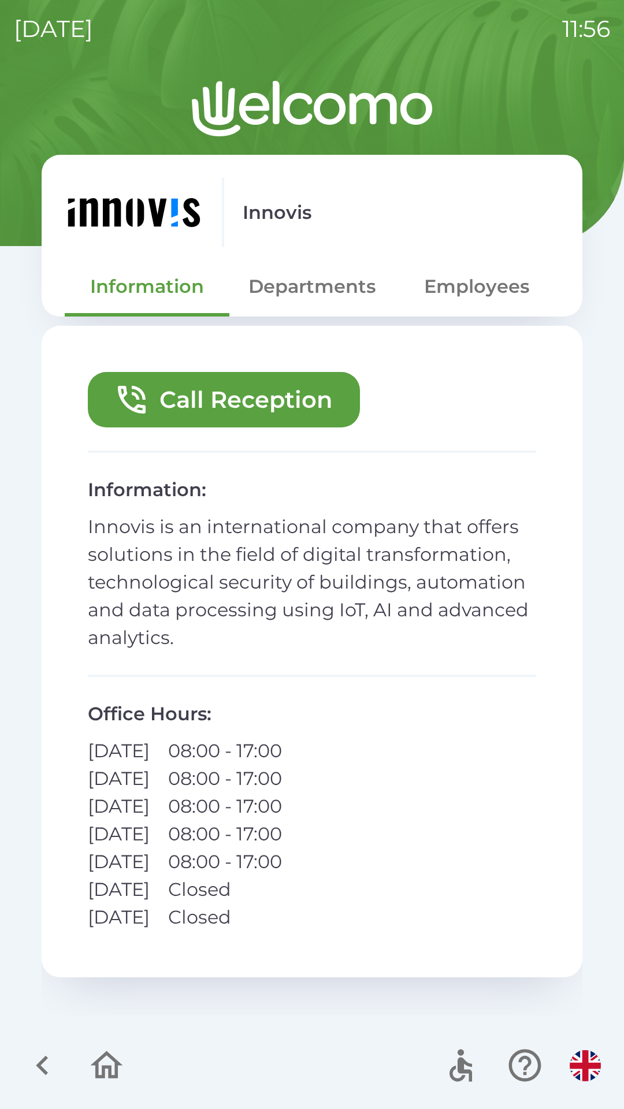
click at [305, 292] on button "Departments" at bounding box center [311, 287] width 165 height 42
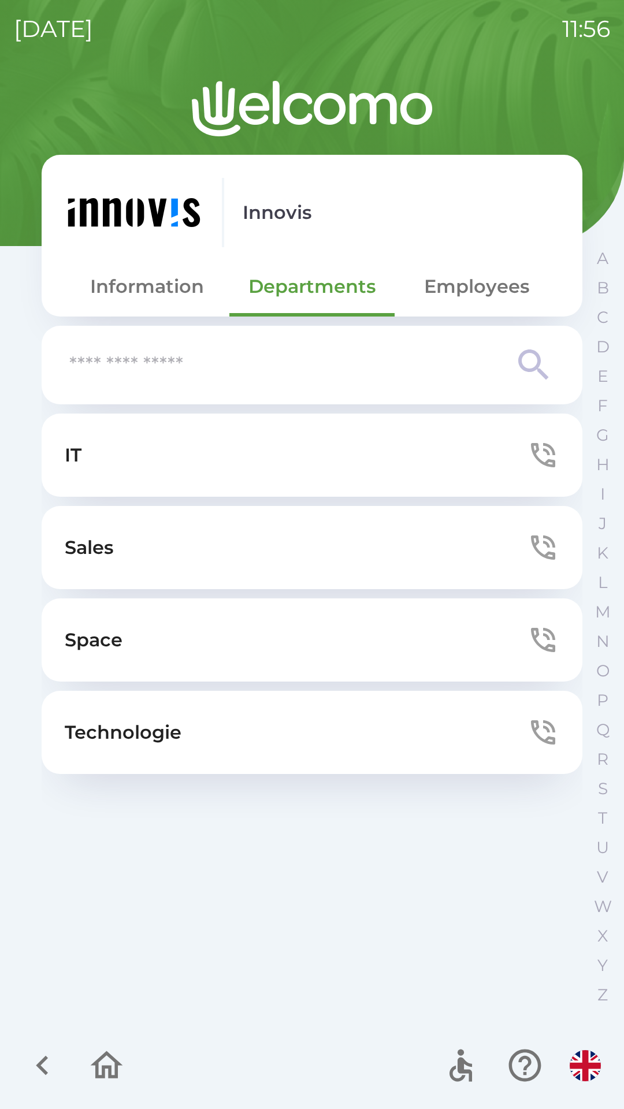
click at [494, 284] on button "Employees" at bounding box center [477, 287] width 165 height 42
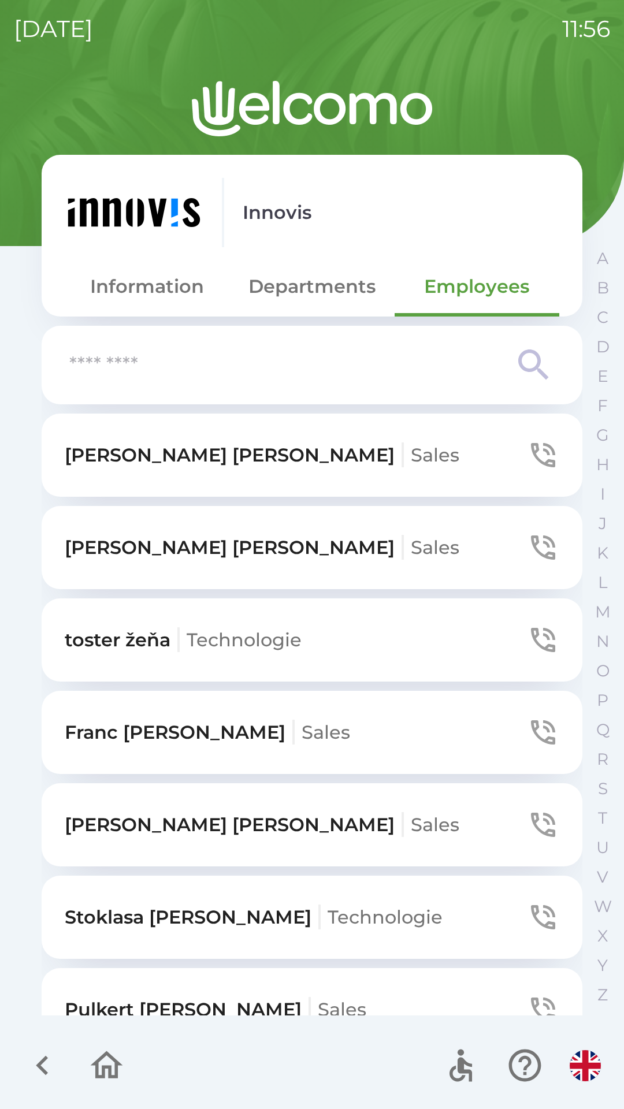
click at [365, 651] on button "toster žeňa Technologie" at bounding box center [312, 639] width 541 height 83
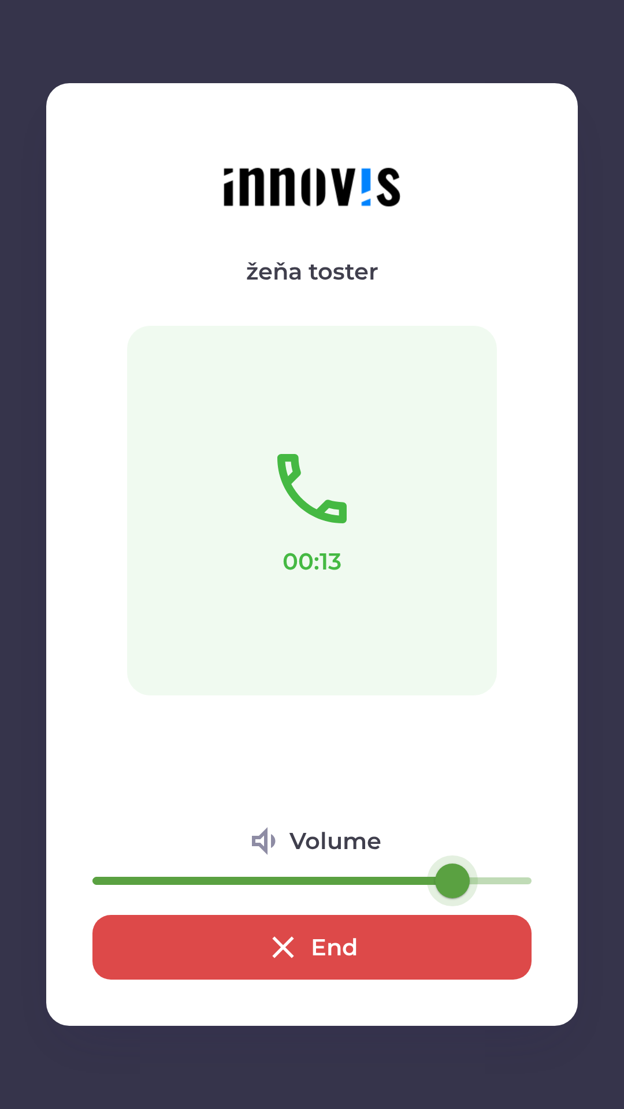
type input "**"
click at [330, 943] on button "End" at bounding box center [311, 947] width 439 height 65
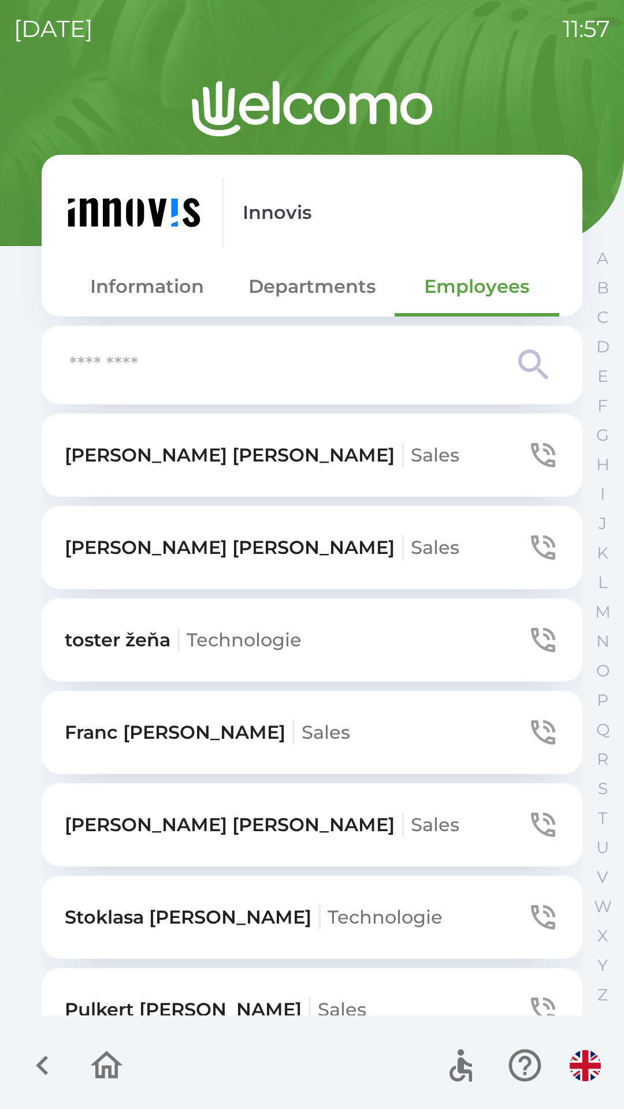
click at [348, 953] on button "[PERSON_NAME] Technologie" at bounding box center [312, 917] width 541 height 83
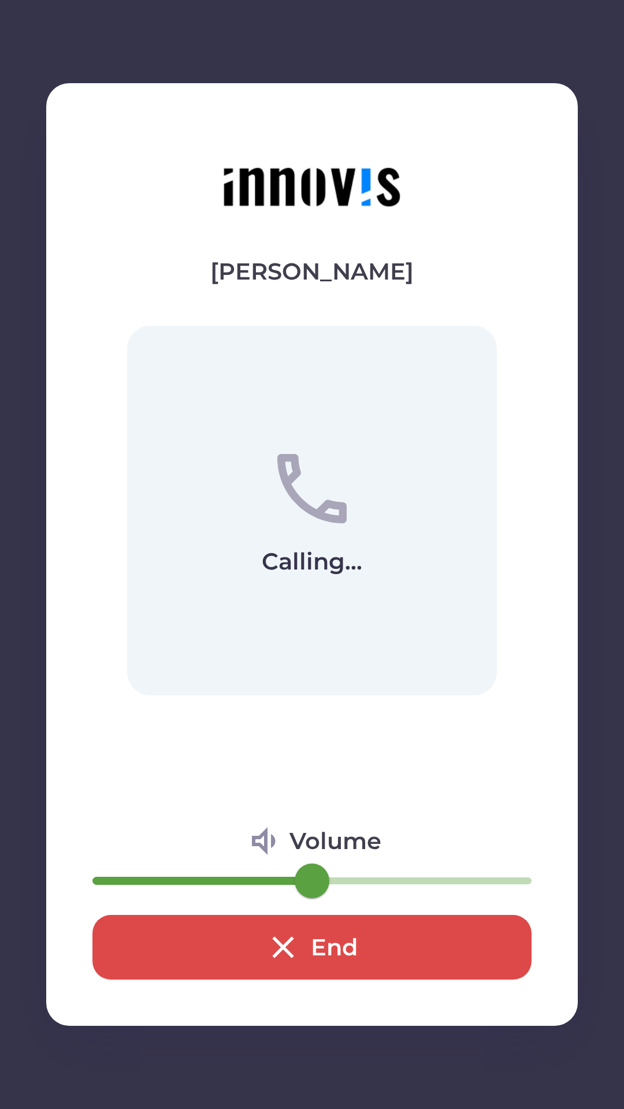
click at [352, 932] on button "End" at bounding box center [311, 947] width 439 height 65
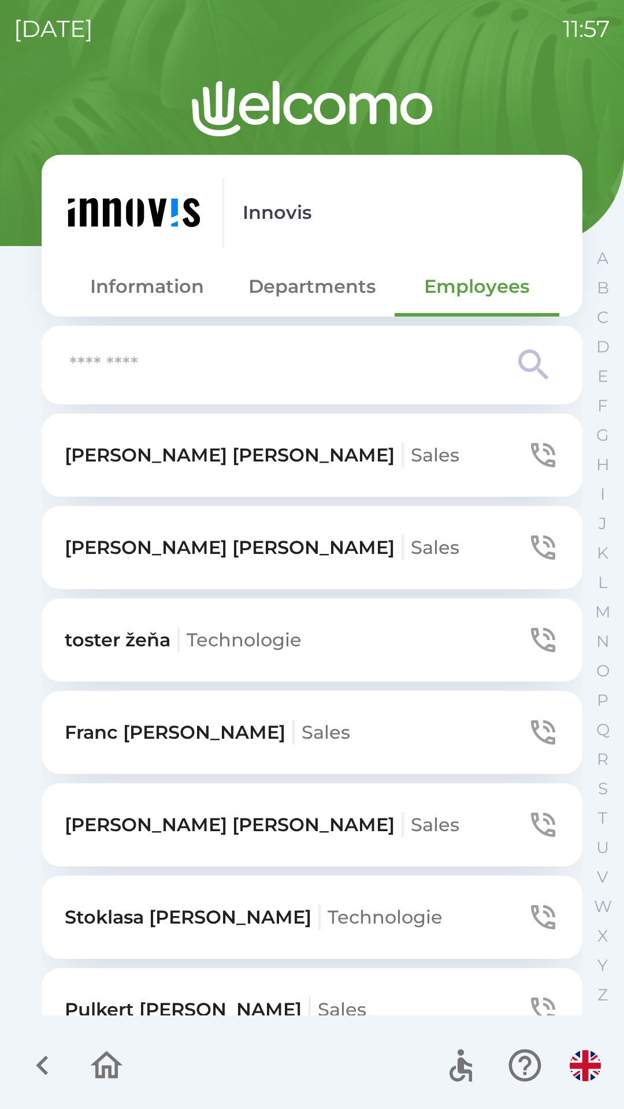
click at [113, 1065] on icon "button" at bounding box center [106, 1065] width 39 height 39
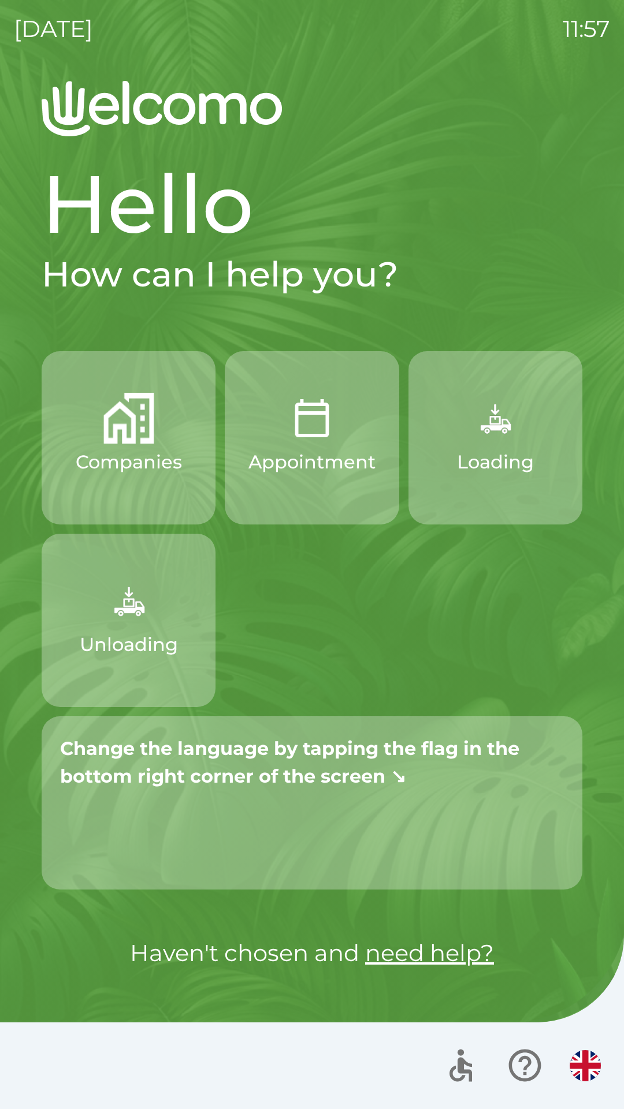
click at [586, 1065] on img "button" at bounding box center [585, 1065] width 31 height 31
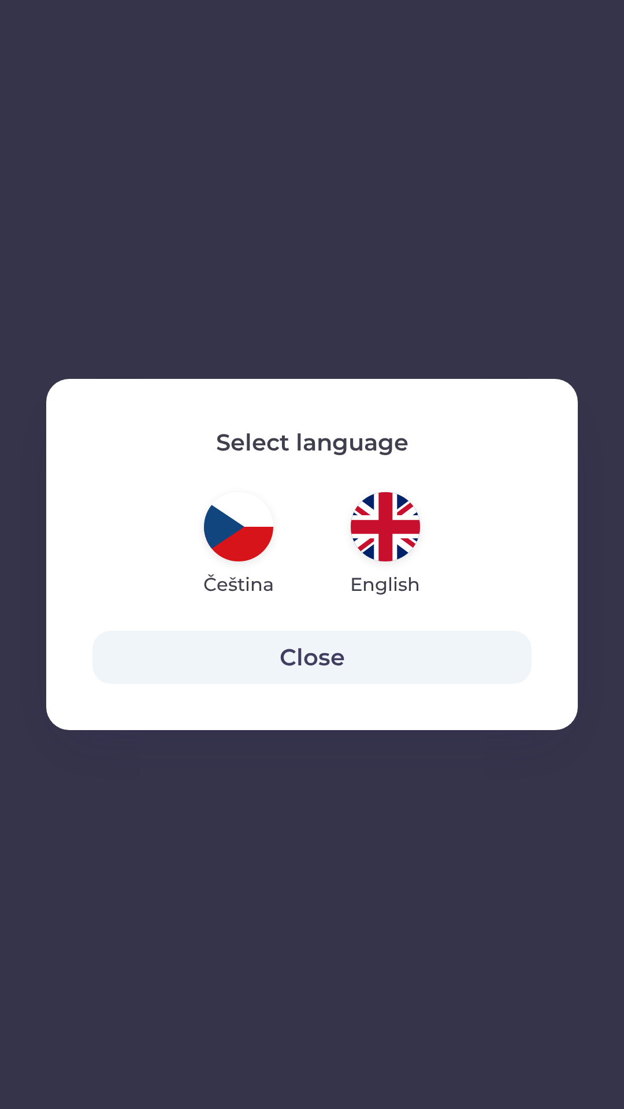
click at [234, 532] on img "button" at bounding box center [238, 526] width 69 height 69
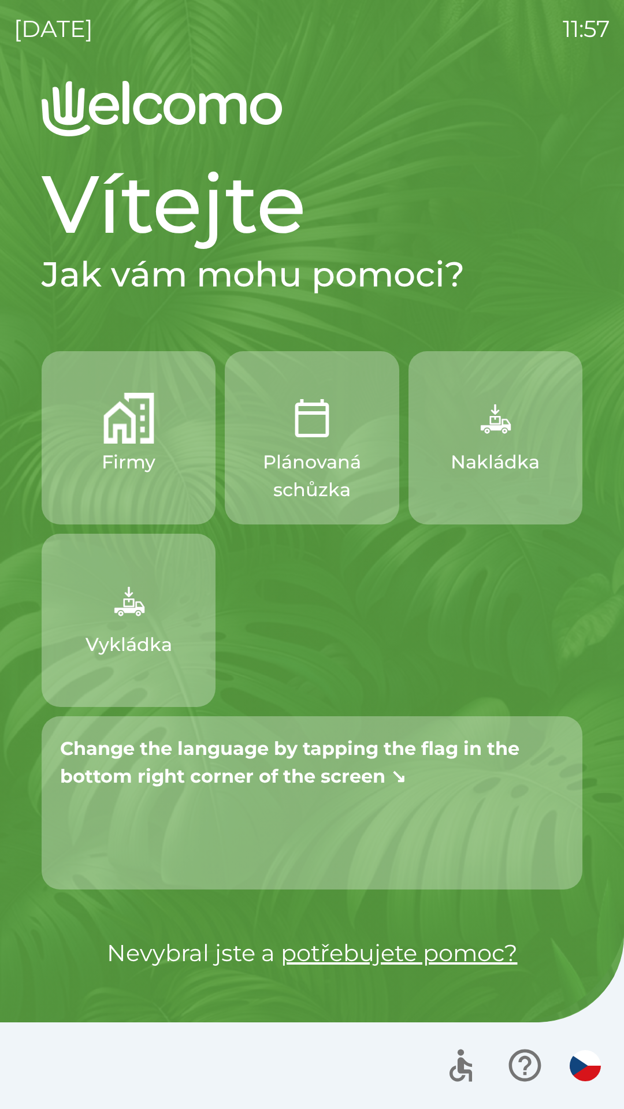
click at [523, 1059] on icon "button" at bounding box center [524, 1066] width 32 height 32
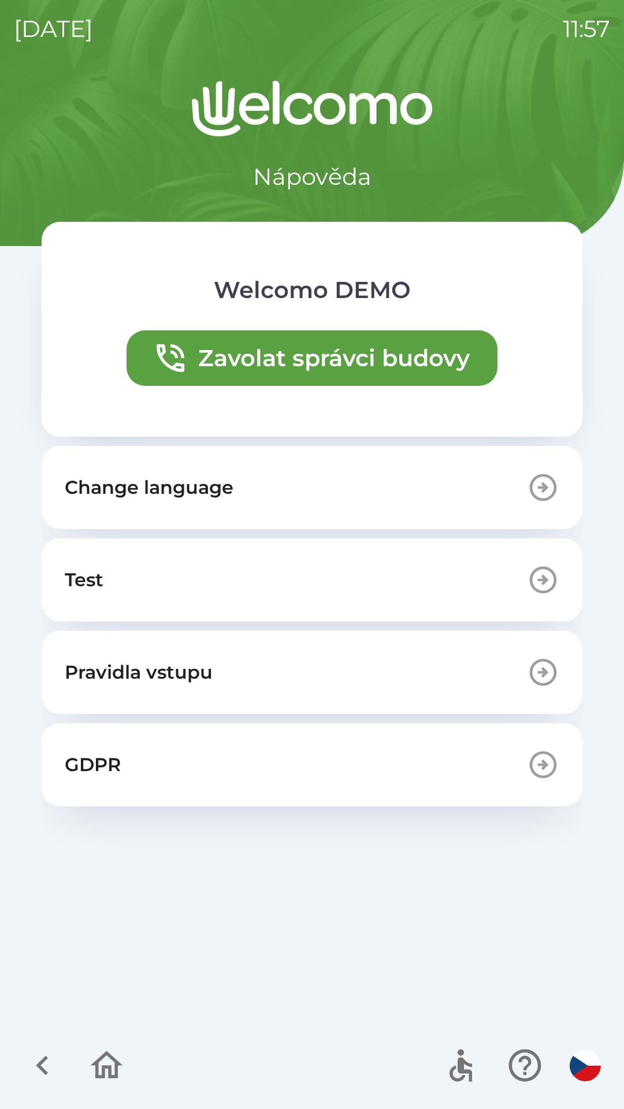
click at [167, 471] on button "Change language" at bounding box center [312, 487] width 541 height 83
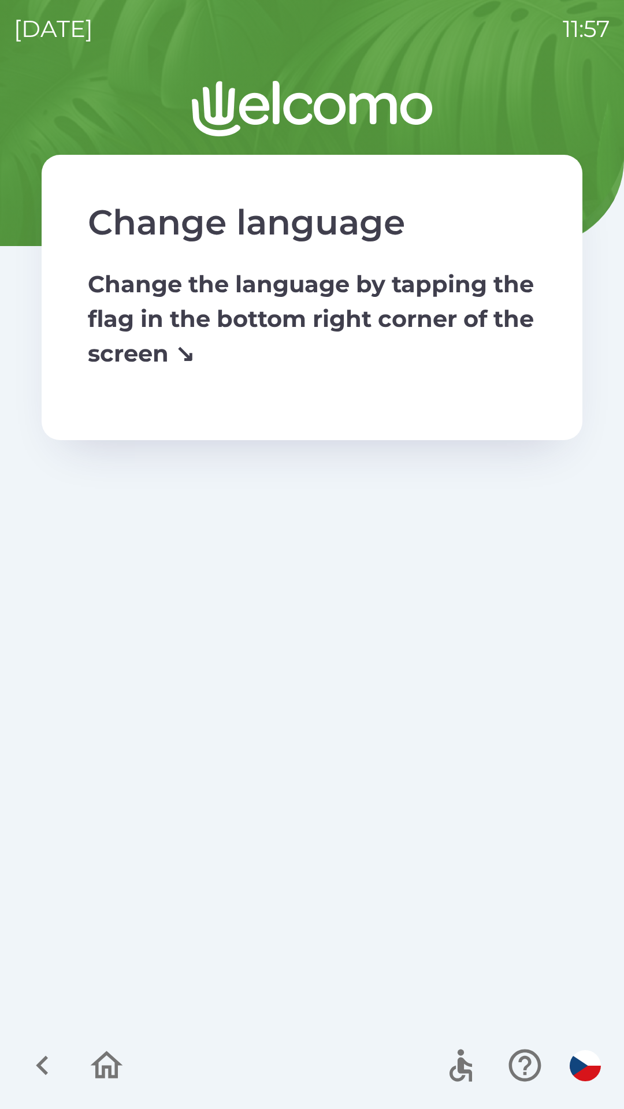
click at [575, 1061] on img "button" at bounding box center [585, 1065] width 31 height 31
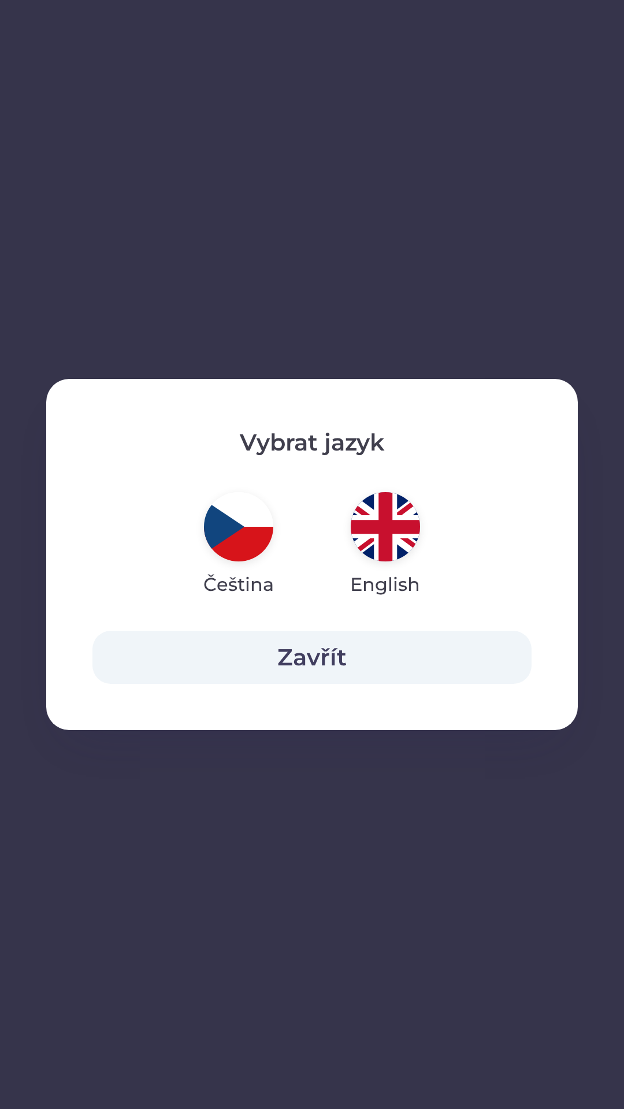
click at [385, 515] on img "button" at bounding box center [385, 526] width 69 height 69
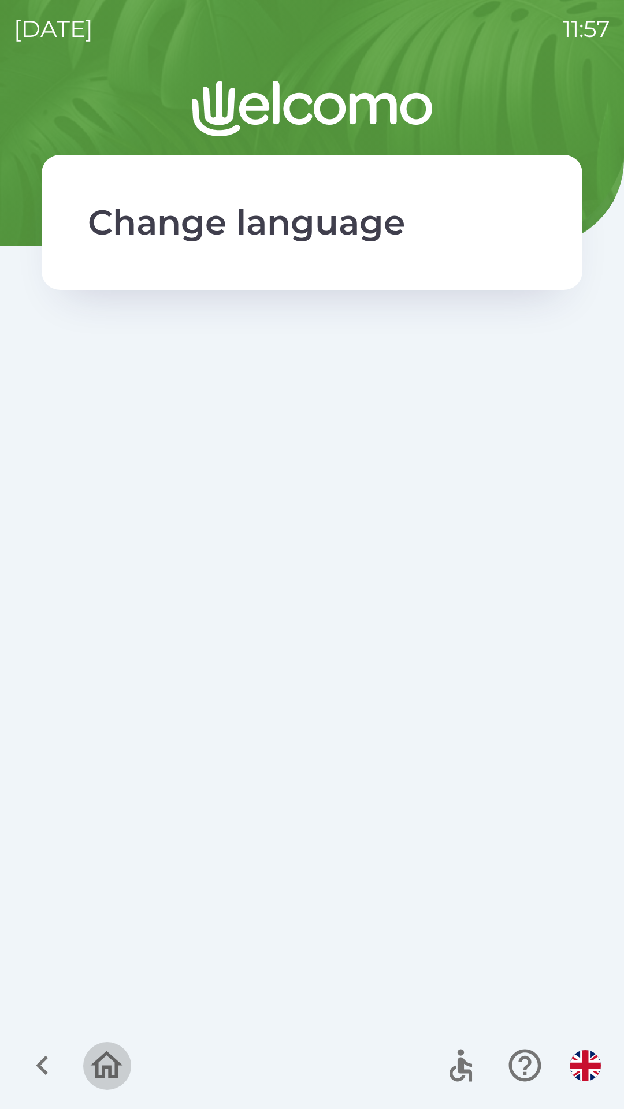
click at [115, 1064] on icon "button" at bounding box center [107, 1065] width 32 height 28
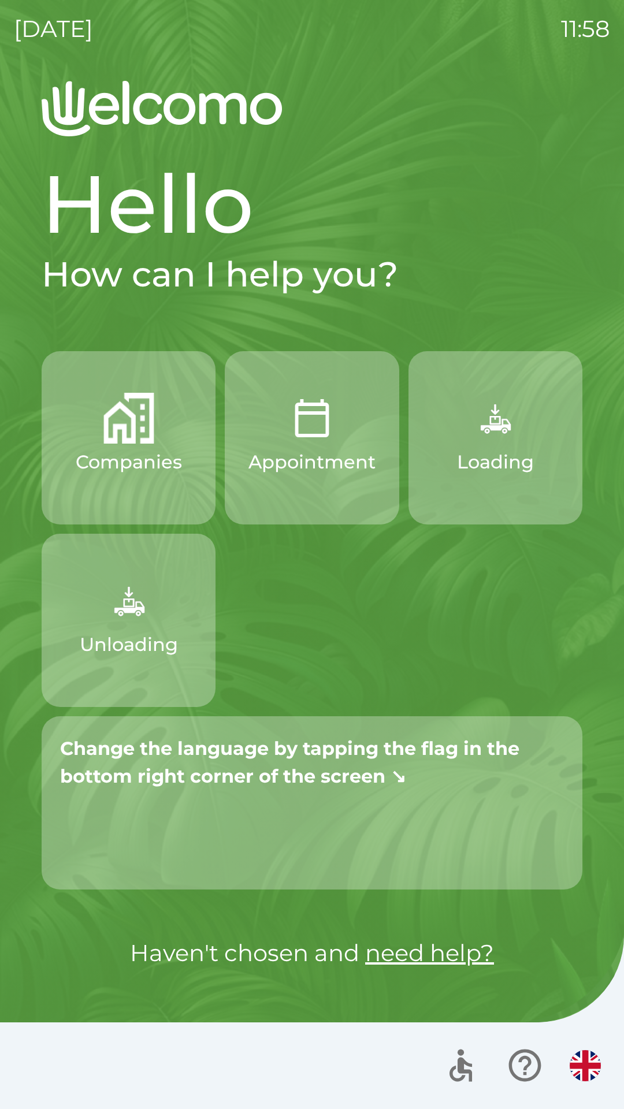
click at [129, 623] on img "button" at bounding box center [128, 600] width 51 height 51
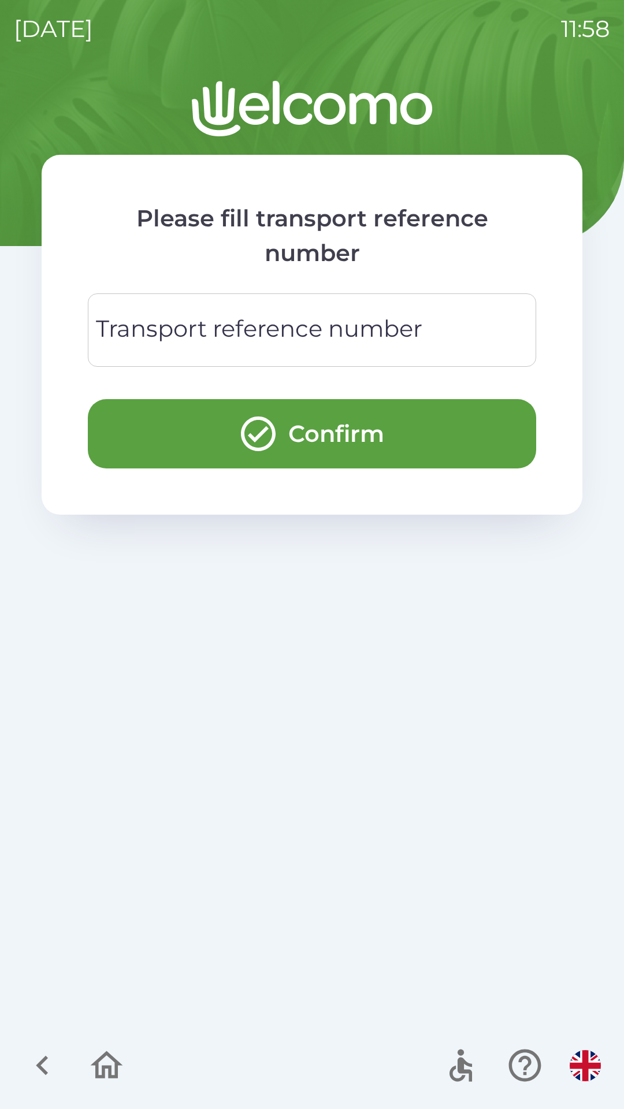
click at [267, 317] on div "Transport reference number Transport reference number" at bounding box center [312, 329] width 448 height 73
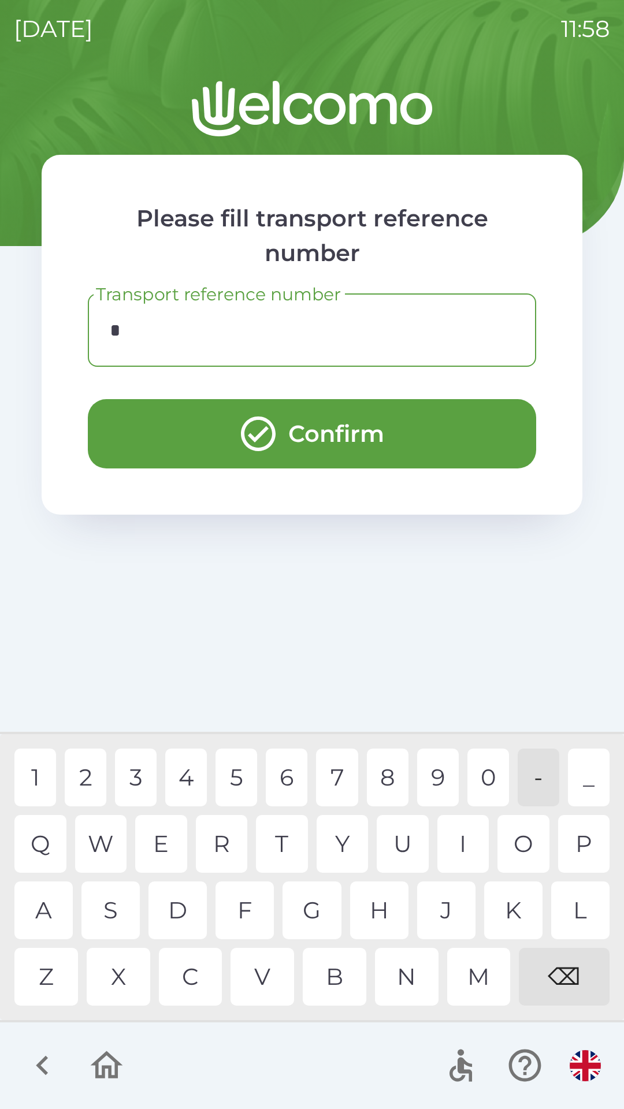
click at [49, 762] on div "1" at bounding box center [35, 778] width 42 height 58
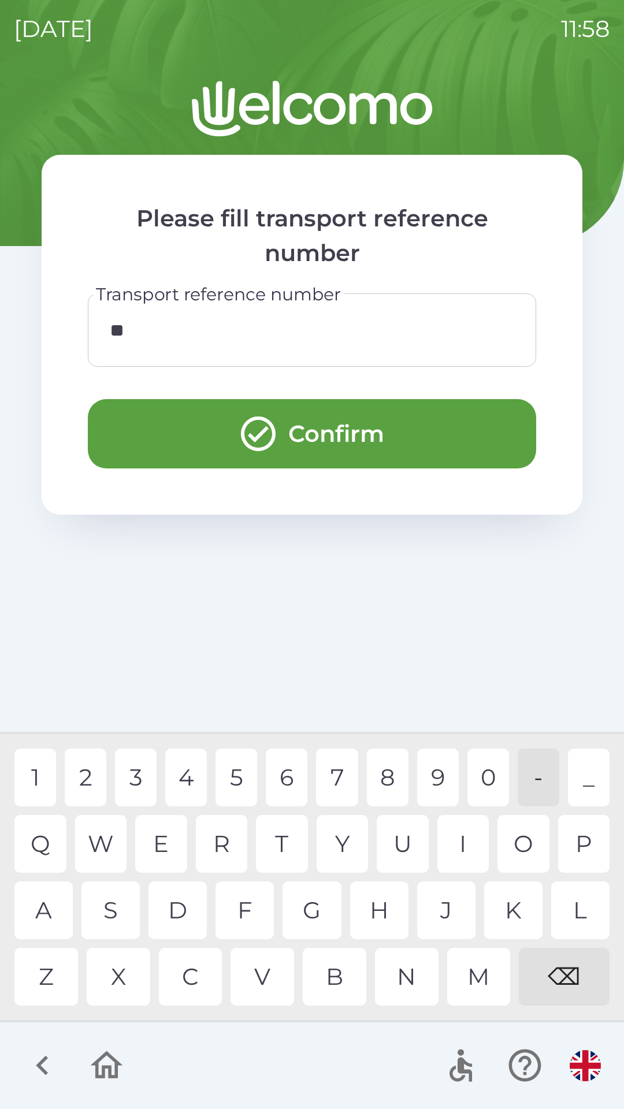
click at [81, 786] on div "2" at bounding box center [86, 778] width 42 height 58
click at [142, 774] on div "3" at bounding box center [136, 778] width 42 height 58
type input "****"
click at [281, 428] on button "Confirm" at bounding box center [312, 433] width 448 height 69
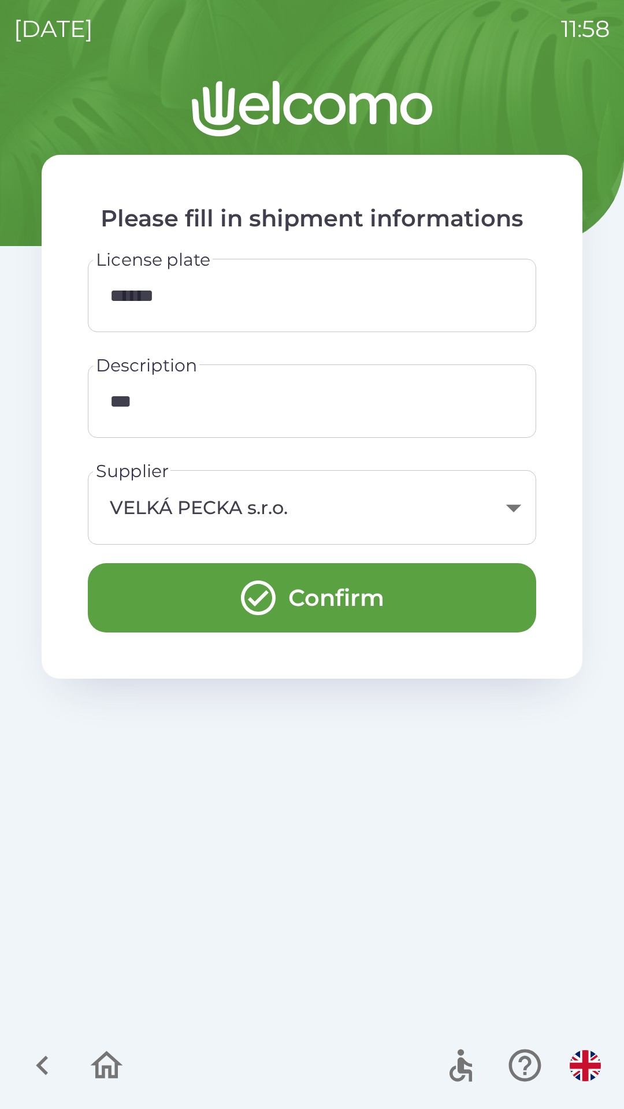
click at [331, 576] on button "Confirm" at bounding box center [312, 597] width 448 height 69
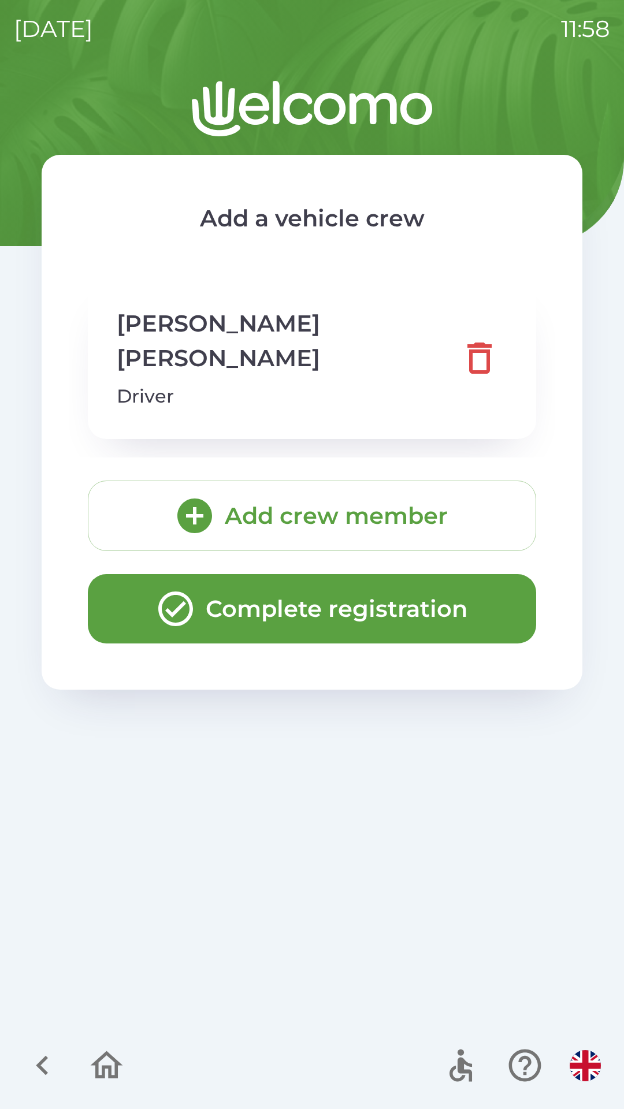
click at [301, 580] on button "Complete registration" at bounding box center [312, 608] width 448 height 69
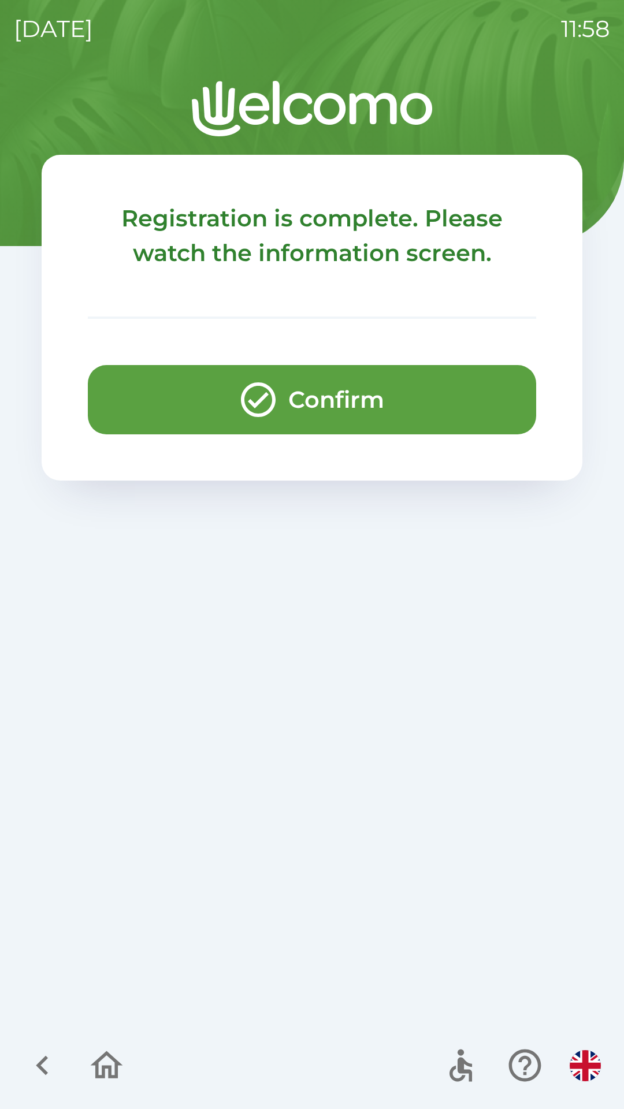
click at [307, 389] on button "Confirm" at bounding box center [312, 399] width 448 height 69
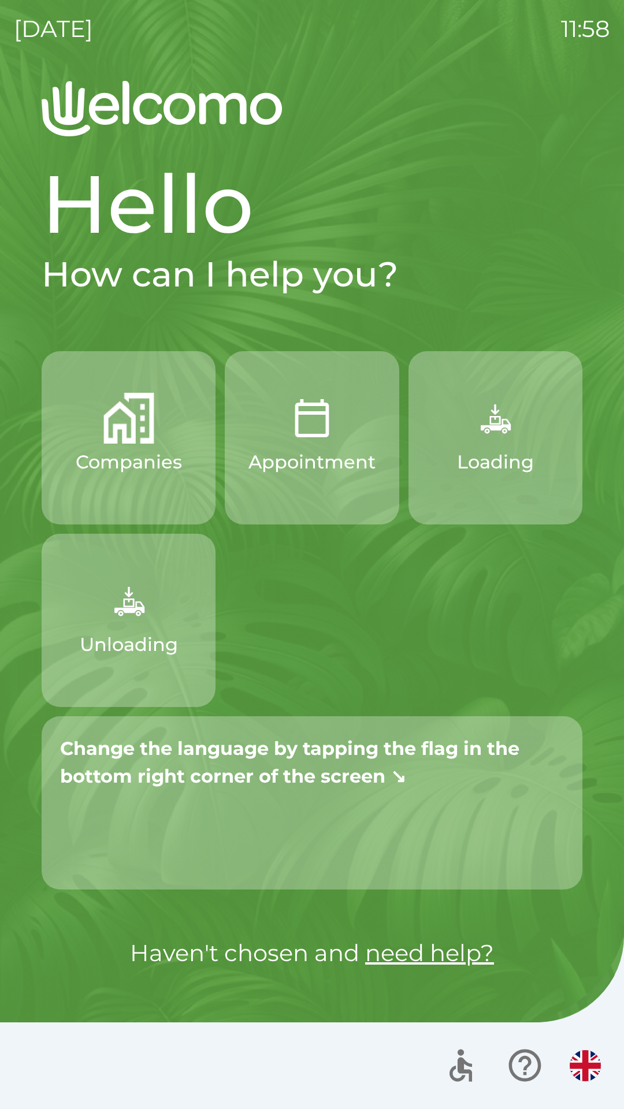
click at [583, 1068] on img "button" at bounding box center [585, 1065] width 31 height 31
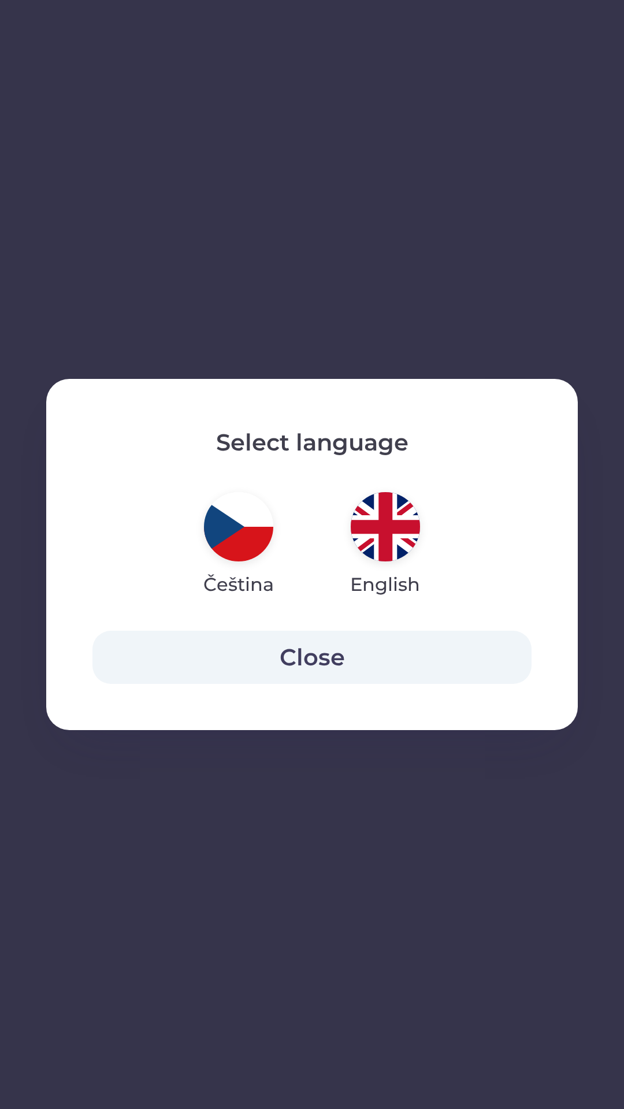
click at [244, 532] on img "button" at bounding box center [238, 526] width 69 height 69
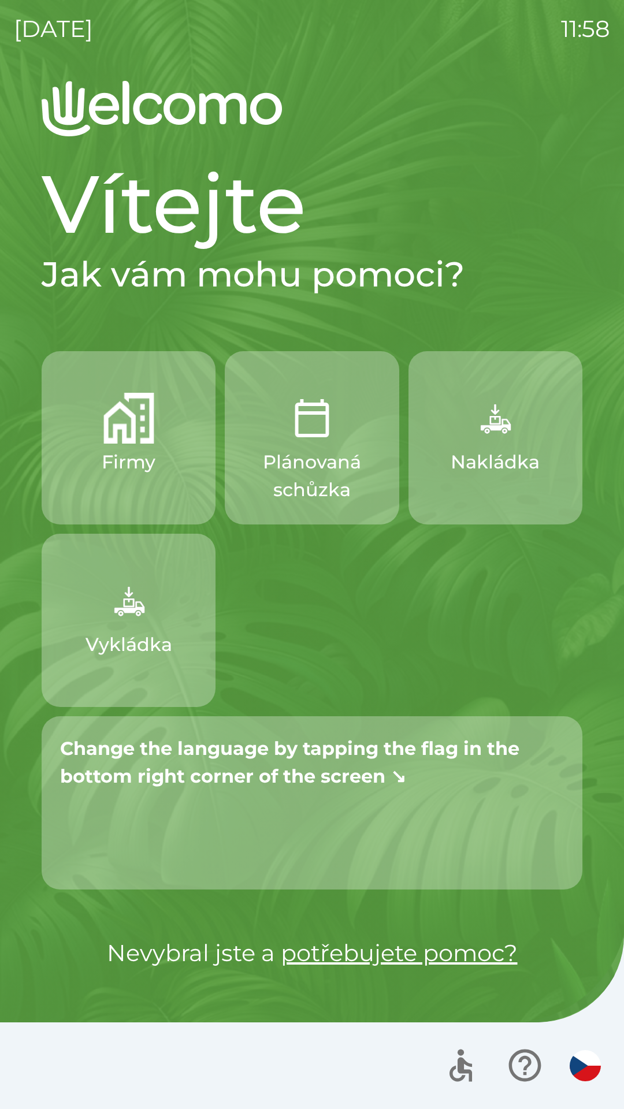
click at [524, 1069] on icon "button" at bounding box center [524, 1066] width 32 height 32
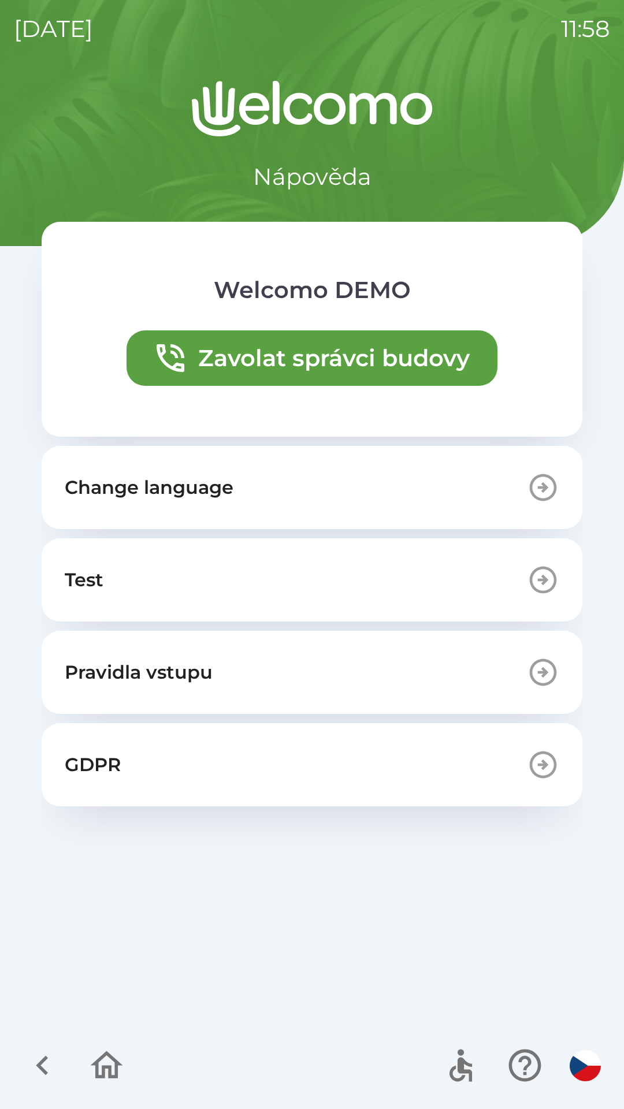
click at [237, 486] on button "Change language" at bounding box center [312, 487] width 541 height 83
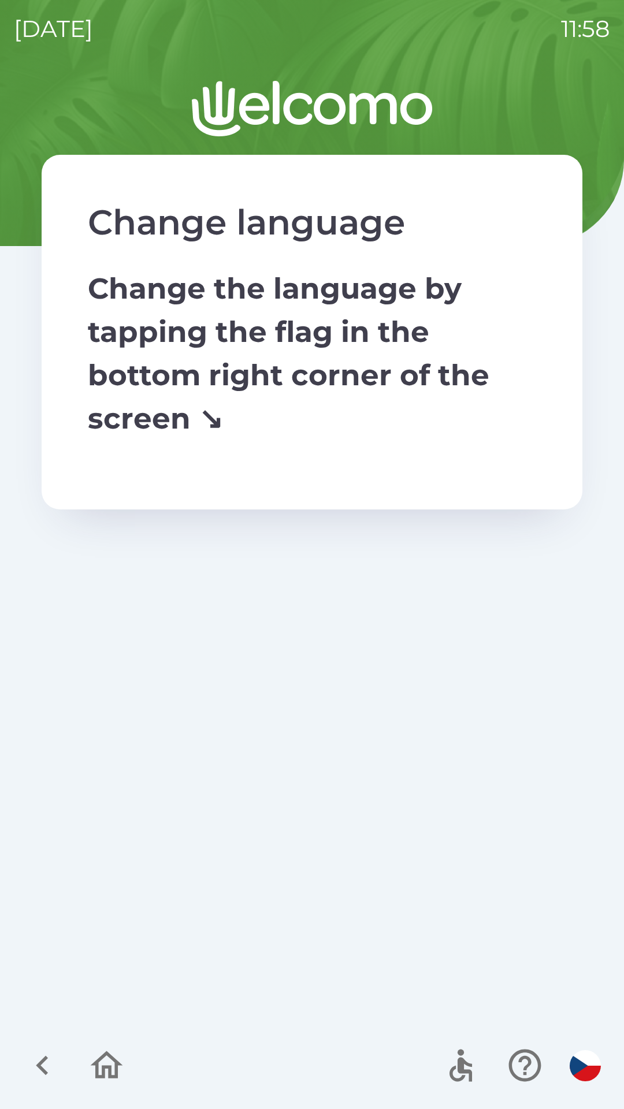
click at [582, 1071] on img "button" at bounding box center [585, 1065] width 31 height 31
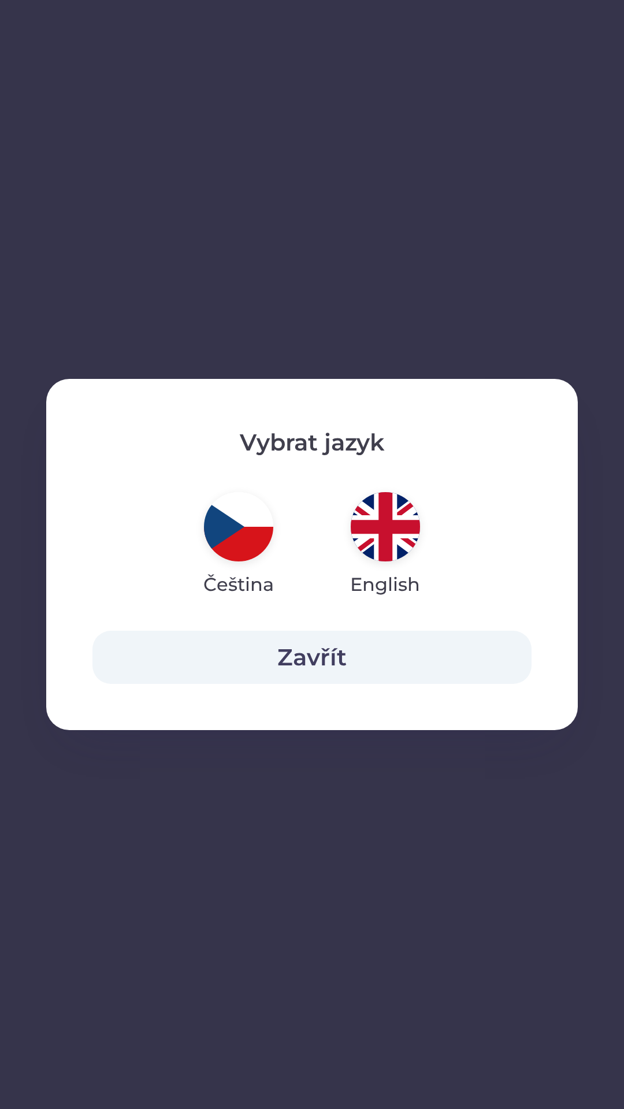
click at [385, 519] on img "button" at bounding box center [385, 526] width 69 height 69
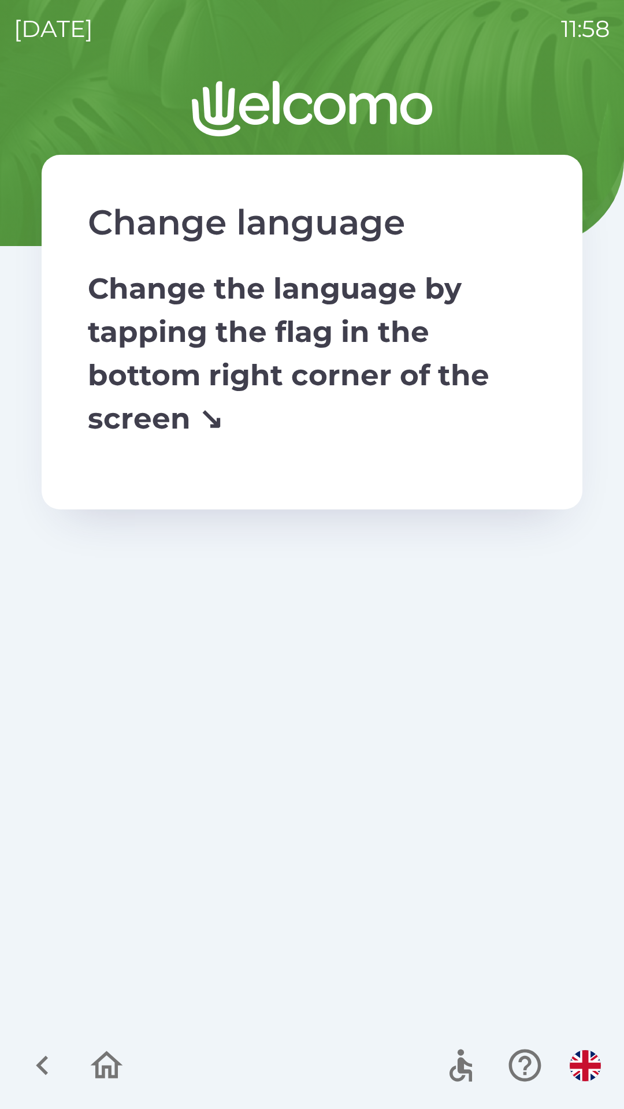
click at [107, 1073] on icon "button" at bounding box center [106, 1065] width 39 height 39
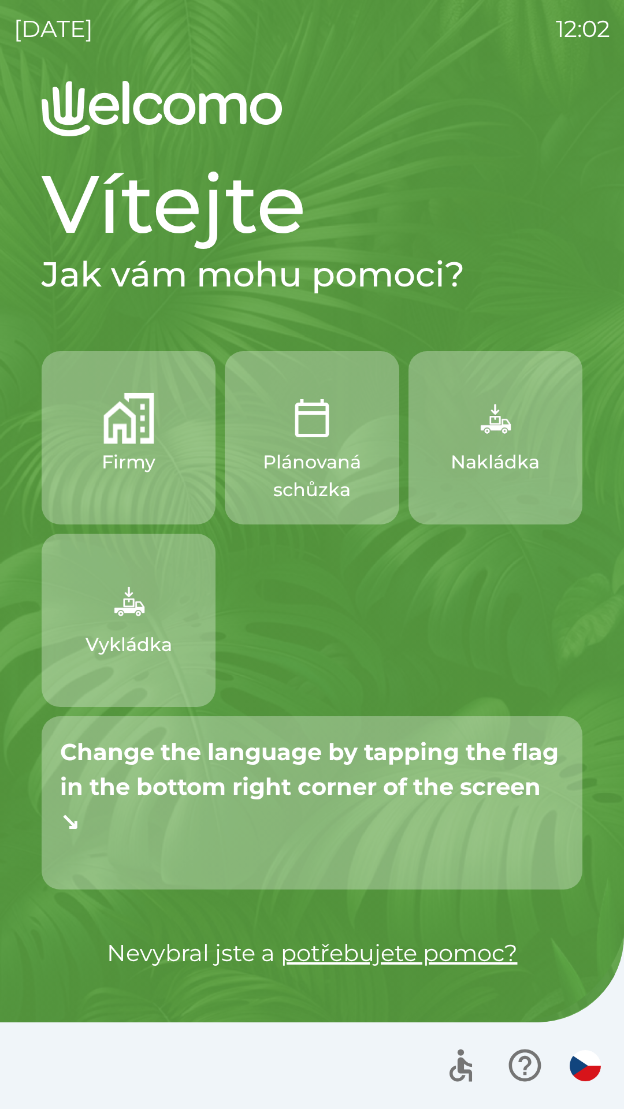
click at [586, 1065] on img "button" at bounding box center [585, 1065] width 31 height 31
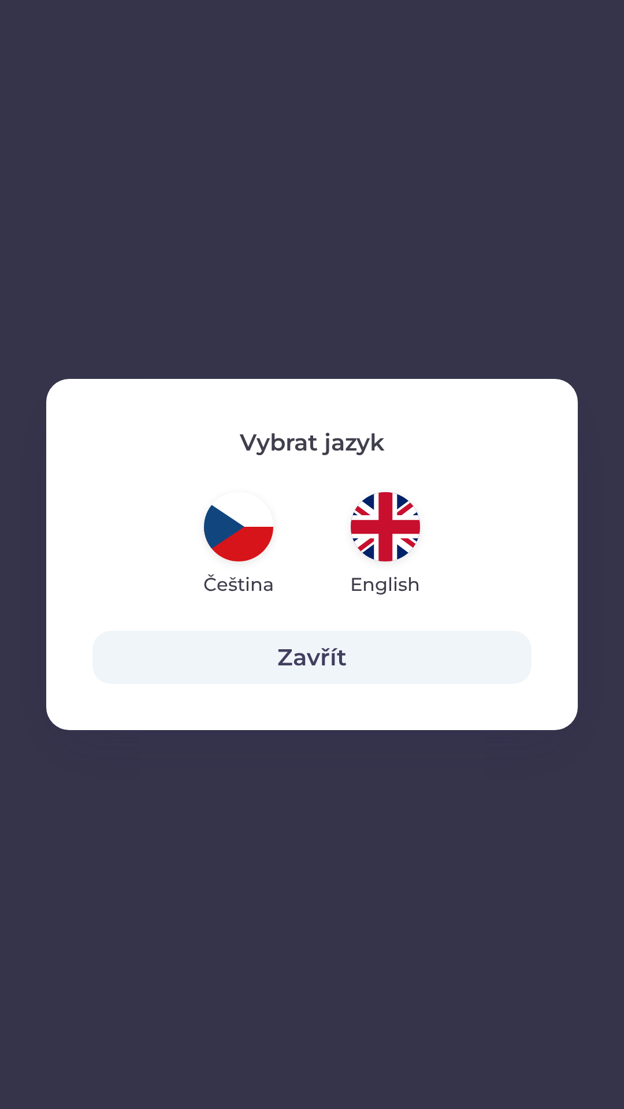
click at [373, 533] on img "button" at bounding box center [385, 526] width 69 height 69
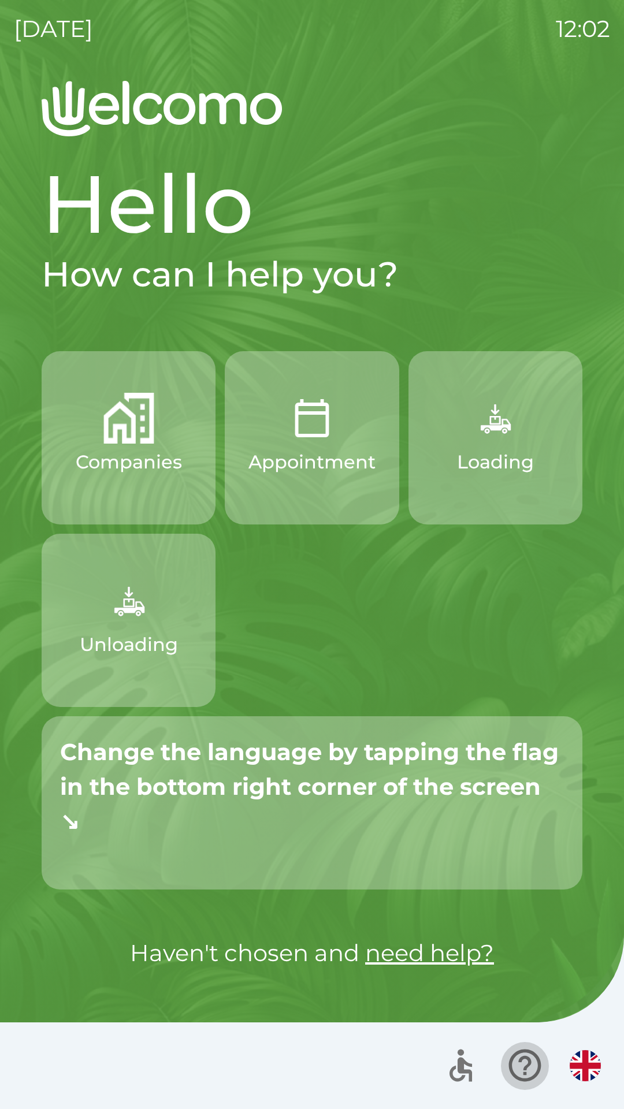
click at [524, 1063] on icon "button" at bounding box center [524, 1065] width 39 height 39
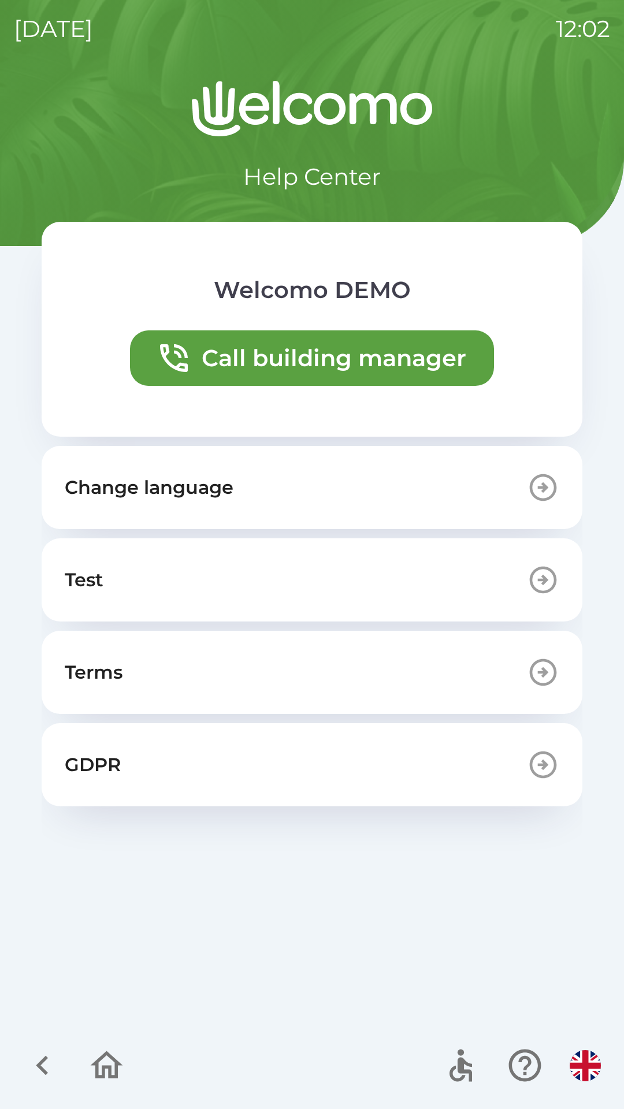
click at [235, 469] on button "Change language" at bounding box center [312, 487] width 541 height 83
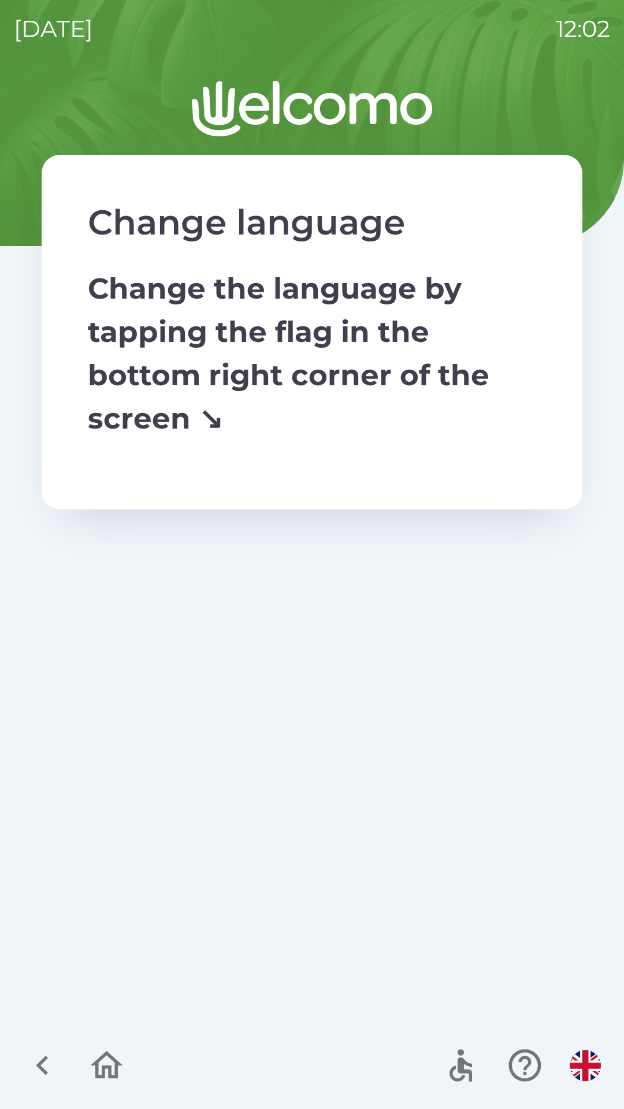
click at [105, 1061] on icon "button" at bounding box center [106, 1065] width 39 height 39
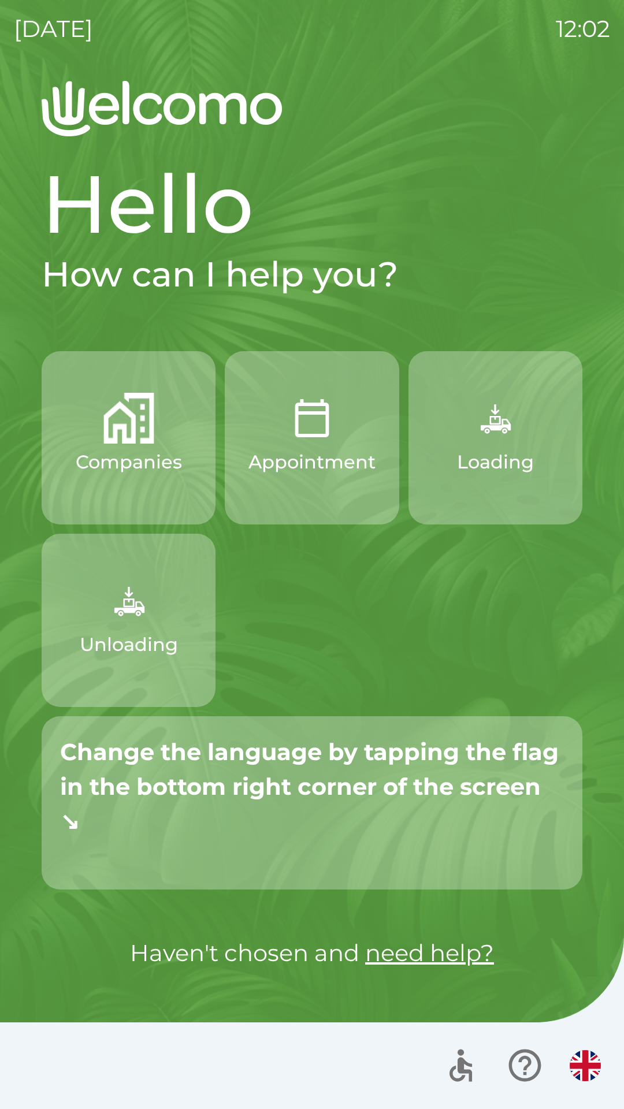
click at [585, 1061] on img "button" at bounding box center [585, 1065] width 31 height 31
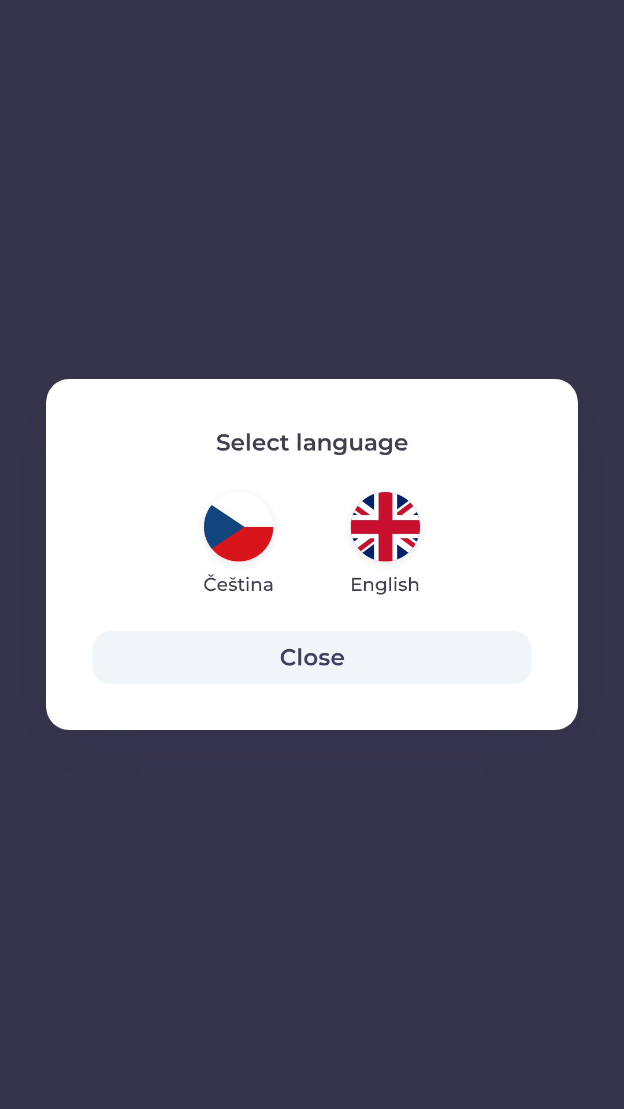
click at [232, 533] on img "button" at bounding box center [238, 526] width 69 height 69
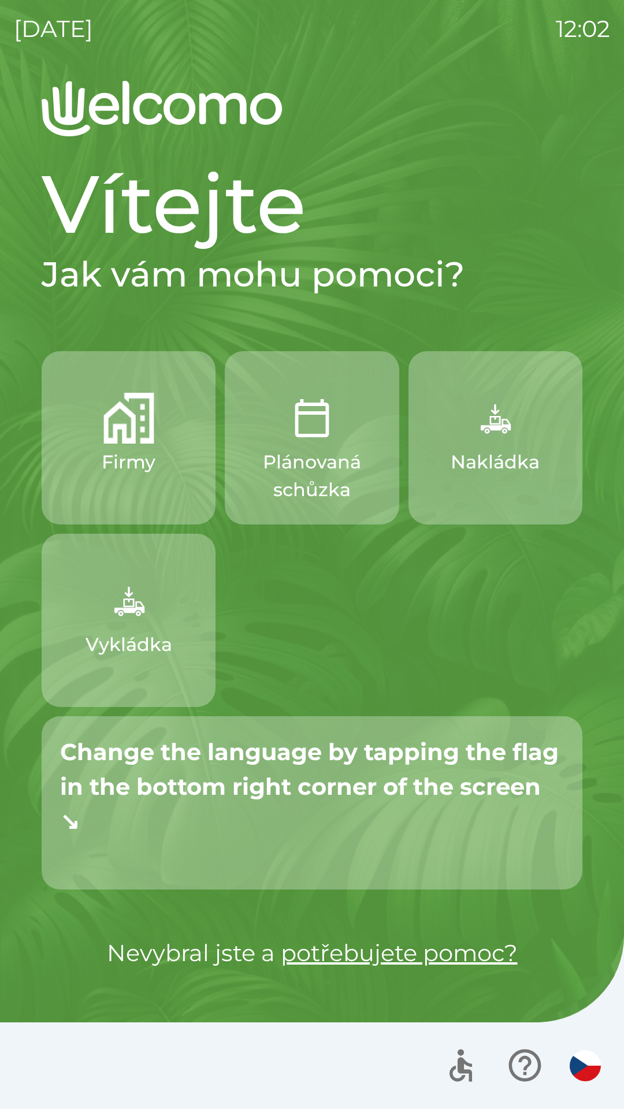
click at [597, 1059] on img "button" at bounding box center [585, 1065] width 31 height 31
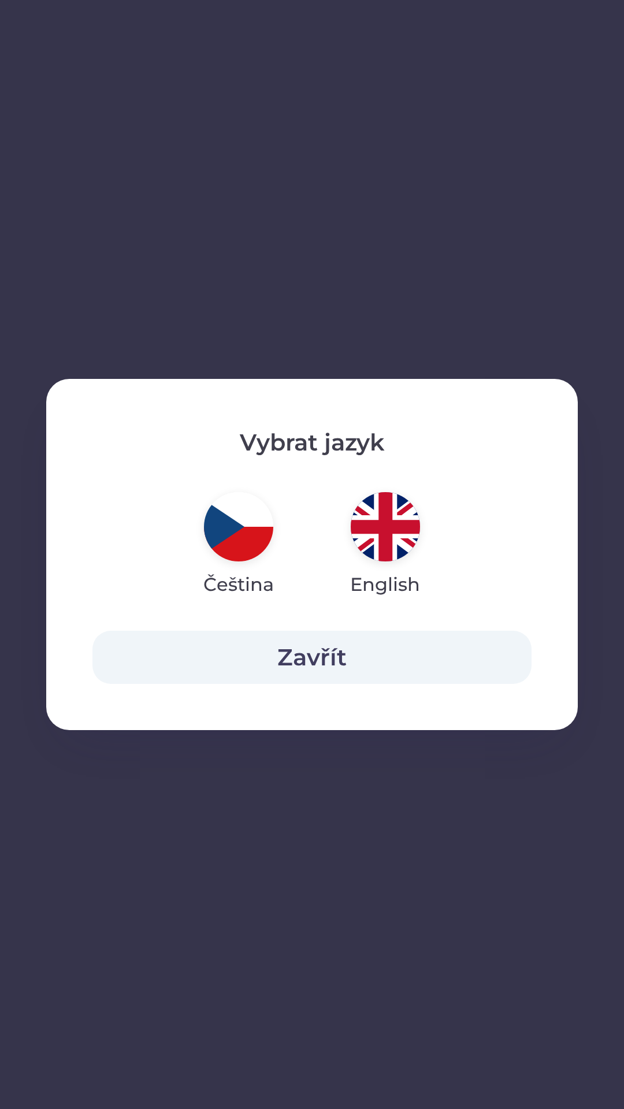
click at [385, 530] on img "button" at bounding box center [385, 526] width 69 height 69
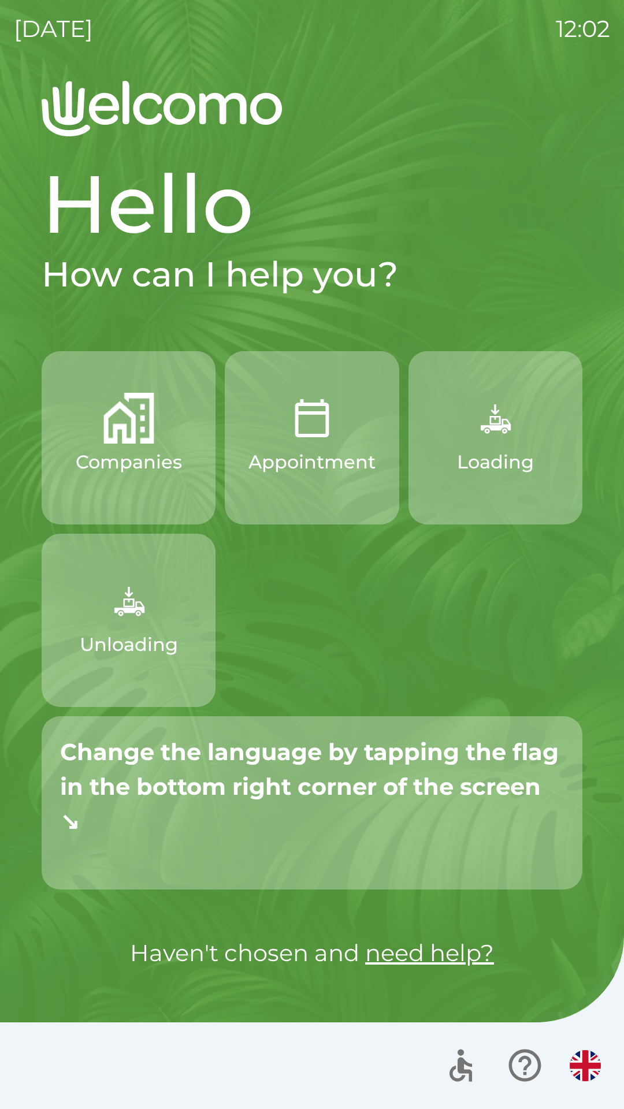
click at [534, 1063] on icon "button" at bounding box center [524, 1065] width 39 height 39
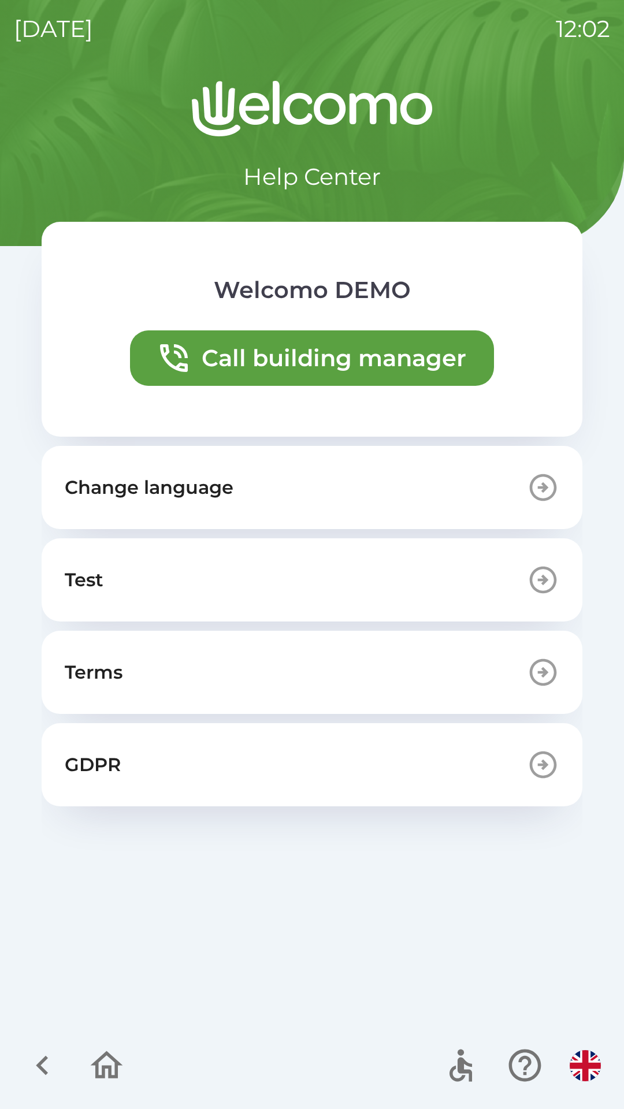
click at [260, 468] on button "Change language" at bounding box center [312, 487] width 541 height 83
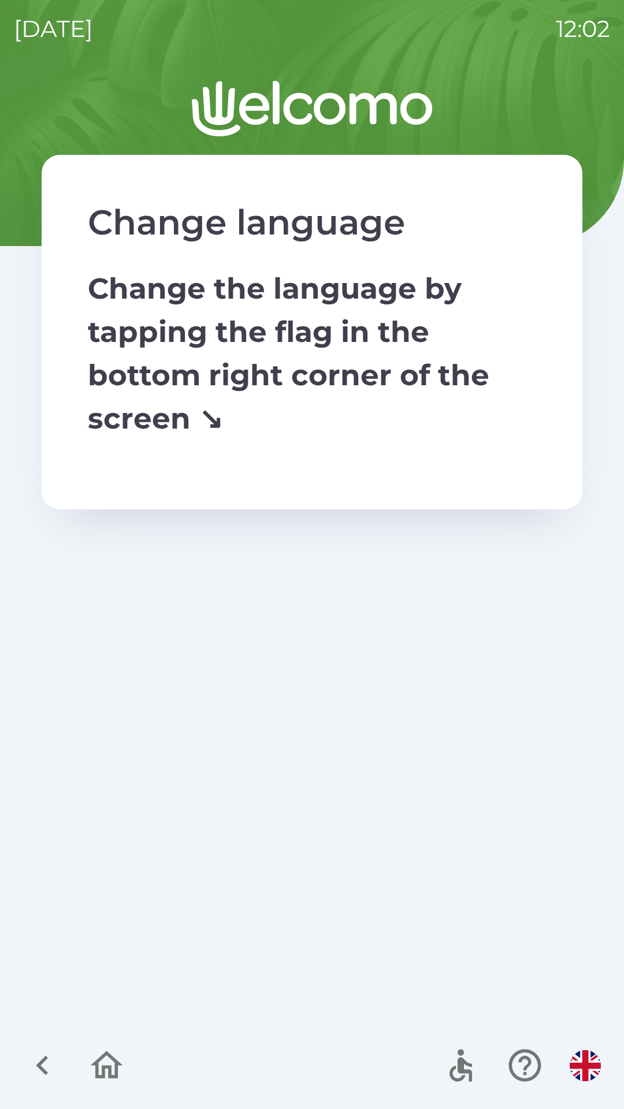
click at [105, 1063] on icon "button" at bounding box center [106, 1065] width 39 height 39
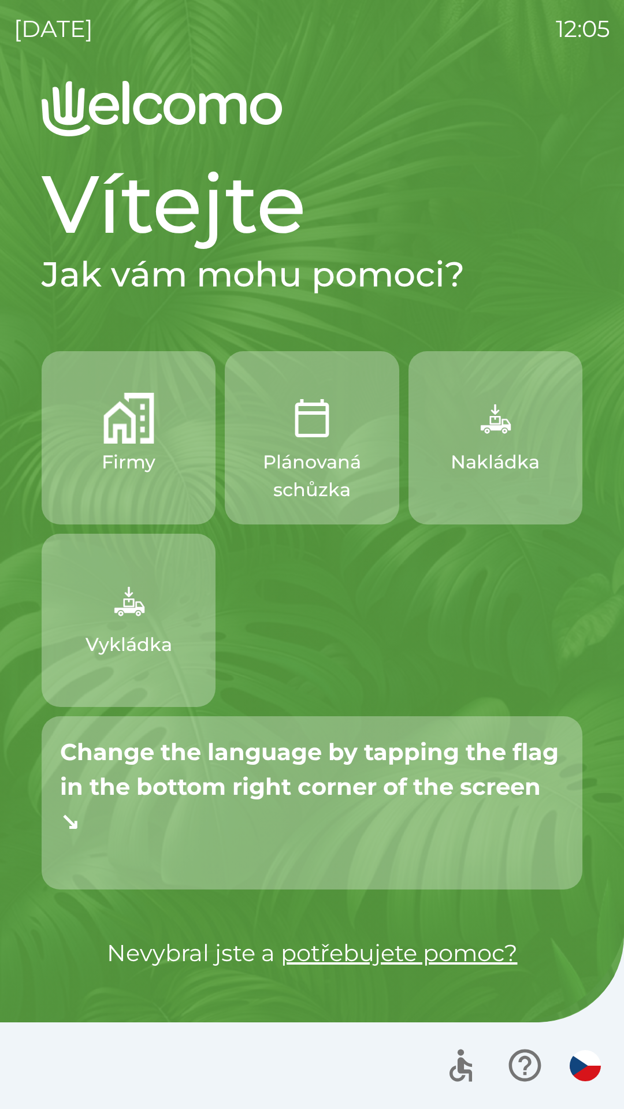
click at [525, 1075] on icon "button" at bounding box center [524, 1066] width 32 height 32
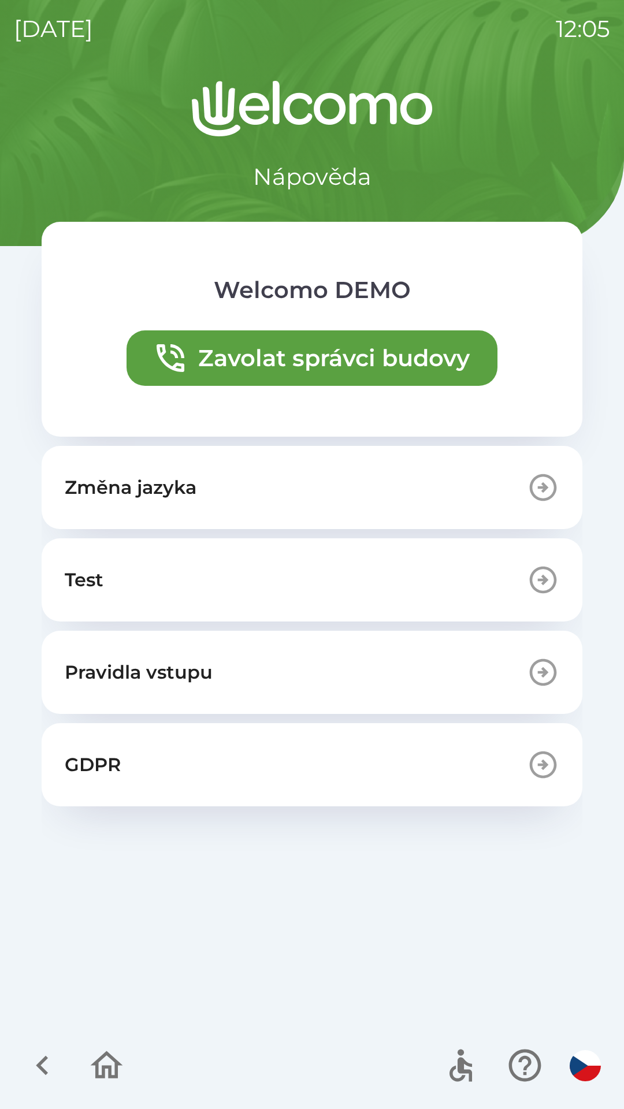
click at [185, 483] on p "Změna jazyka" at bounding box center [131, 488] width 132 height 28
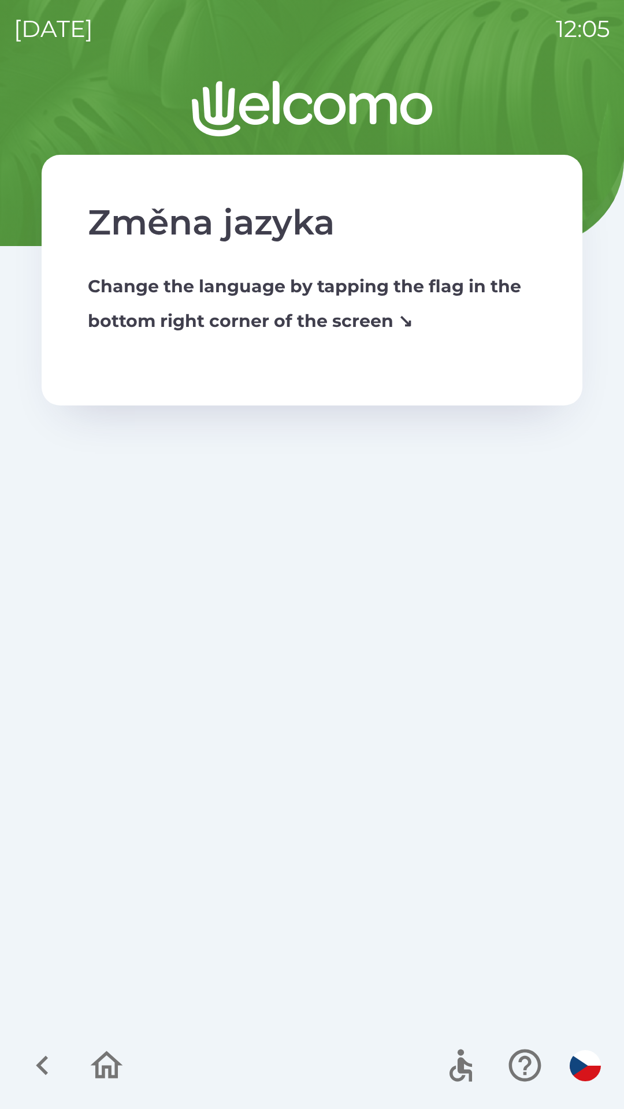
click at [106, 1073] on icon "button" at bounding box center [106, 1065] width 39 height 39
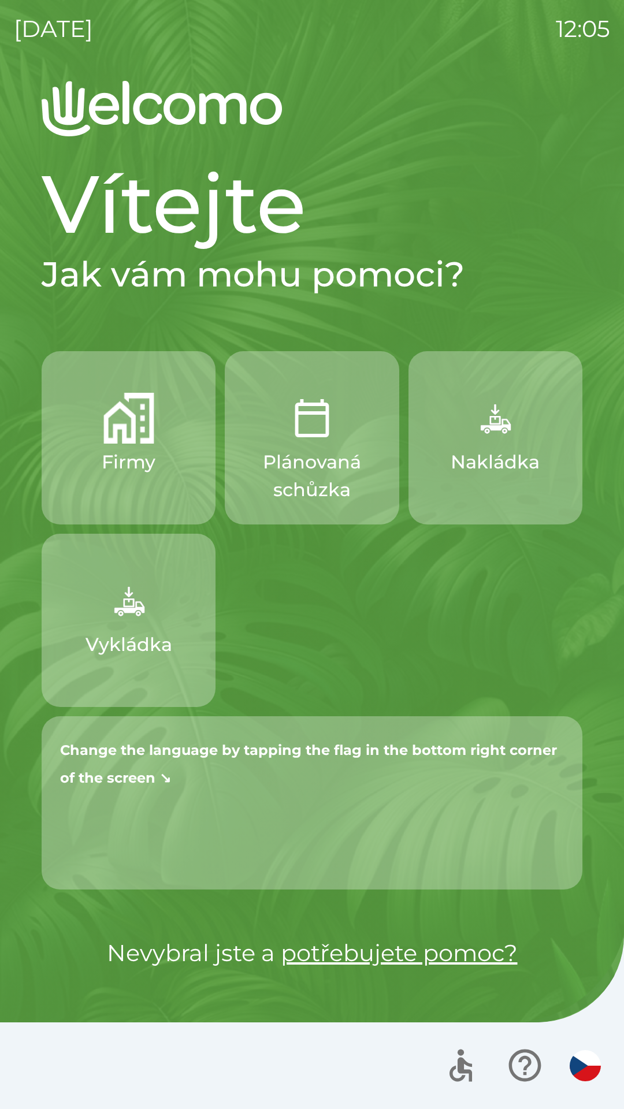
click at [583, 1074] on img "button" at bounding box center [585, 1065] width 31 height 31
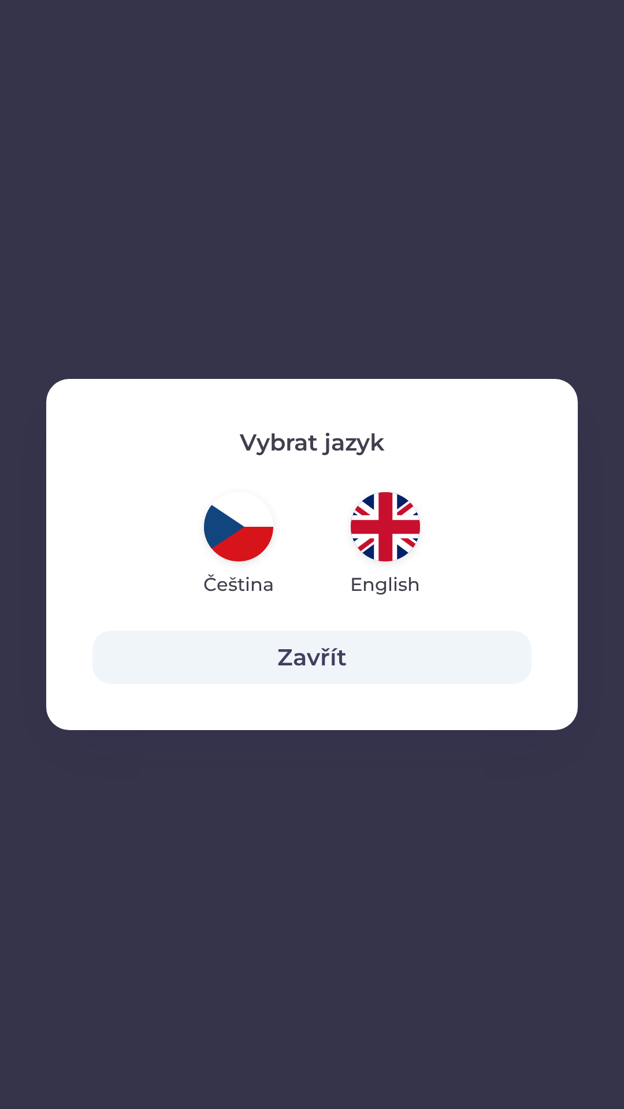
click at [324, 658] on button "Zavřít" at bounding box center [311, 657] width 439 height 53
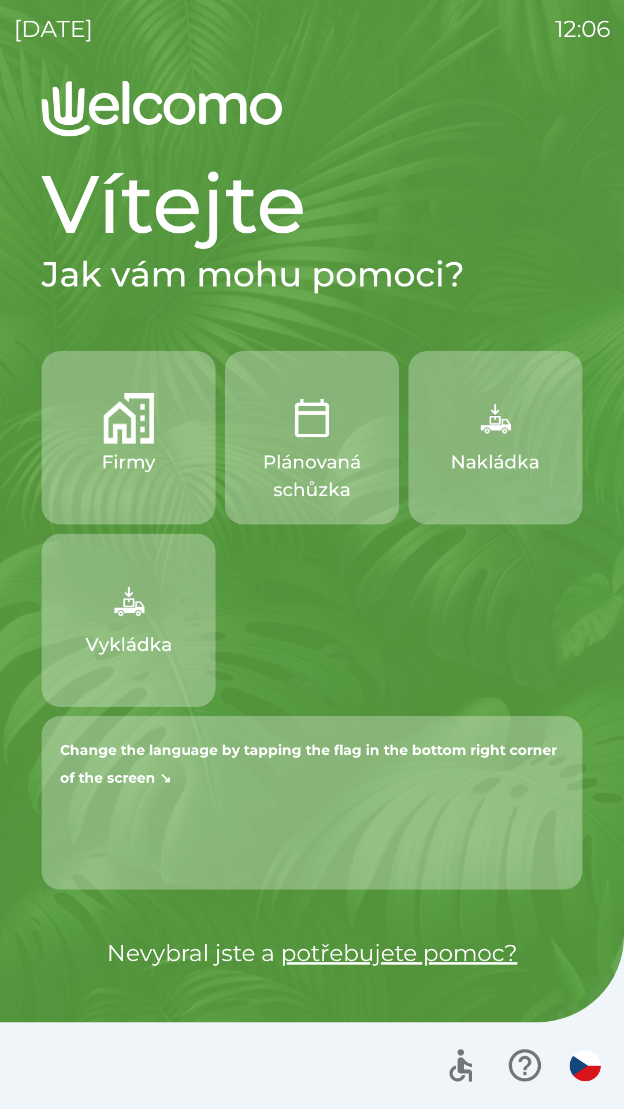
click at [116, 433] on img "button" at bounding box center [128, 418] width 51 height 51
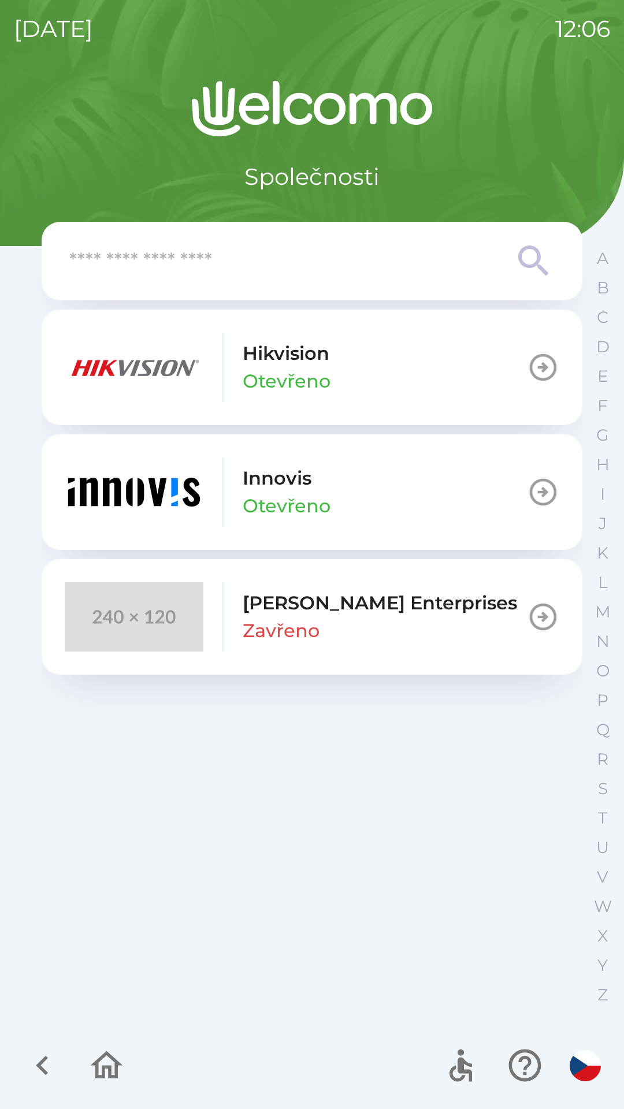
click at [104, 1084] on icon "button" at bounding box center [106, 1065] width 39 height 39
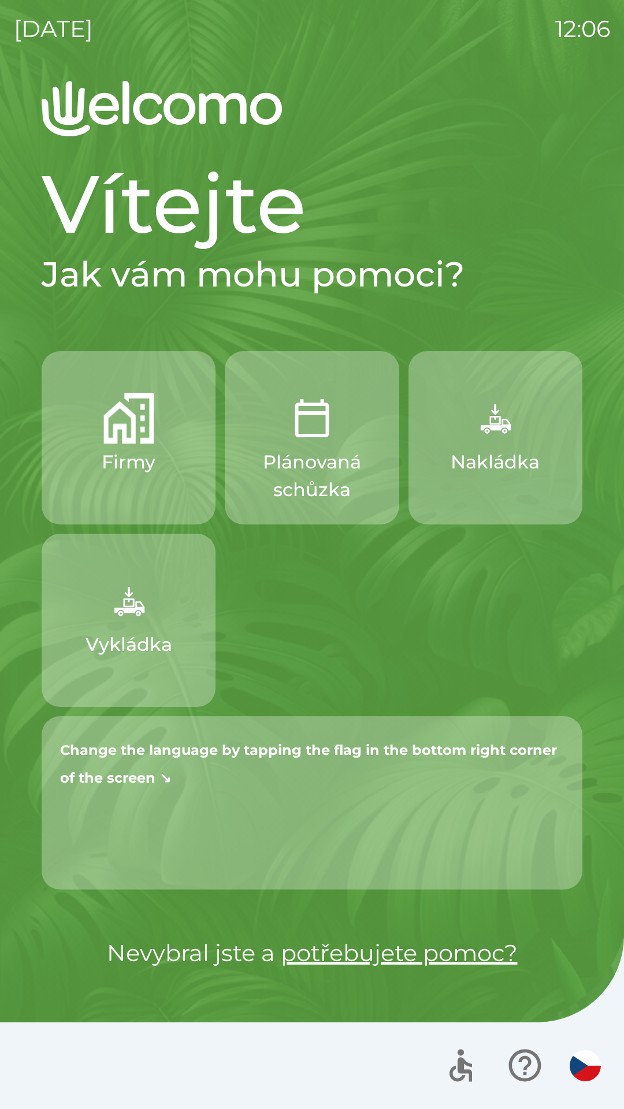
click at [131, 602] on img "button" at bounding box center [128, 600] width 51 height 51
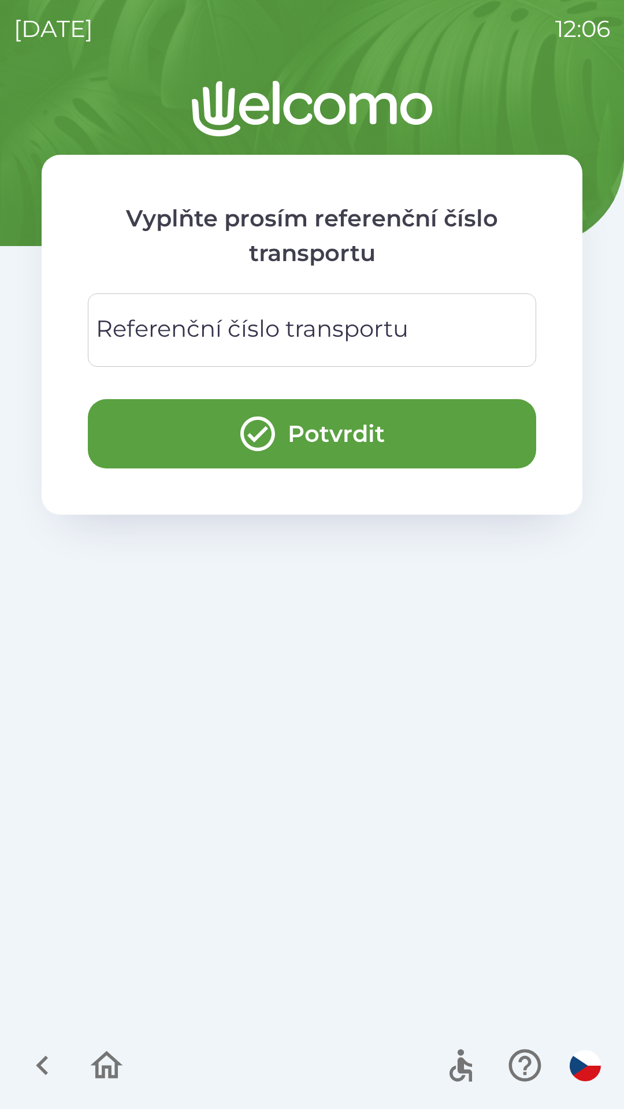
click at [104, 1058] on icon "button" at bounding box center [106, 1065] width 39 height 39
